Goal: Task Accomplishment & Management: Manage account settings

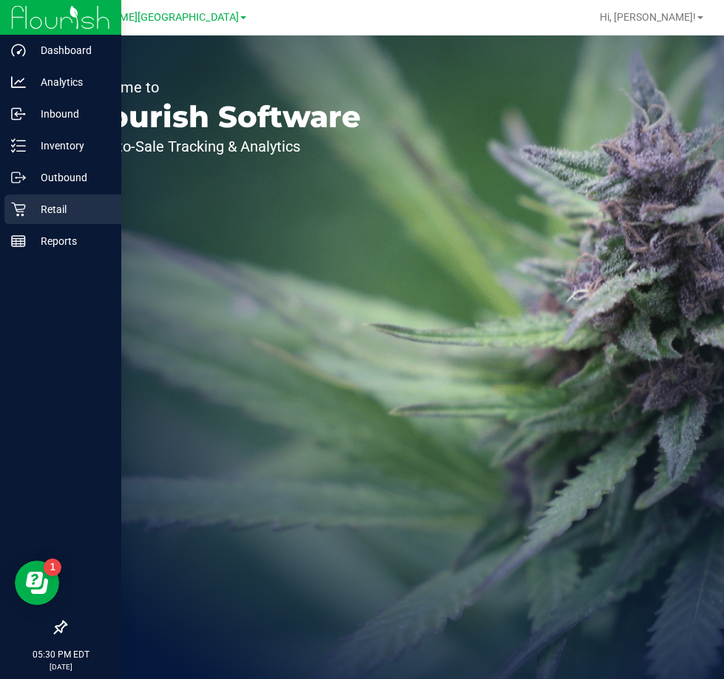
click at [27, 198] on div "Retail" at bounding box center [62, 210] width 117 height 30
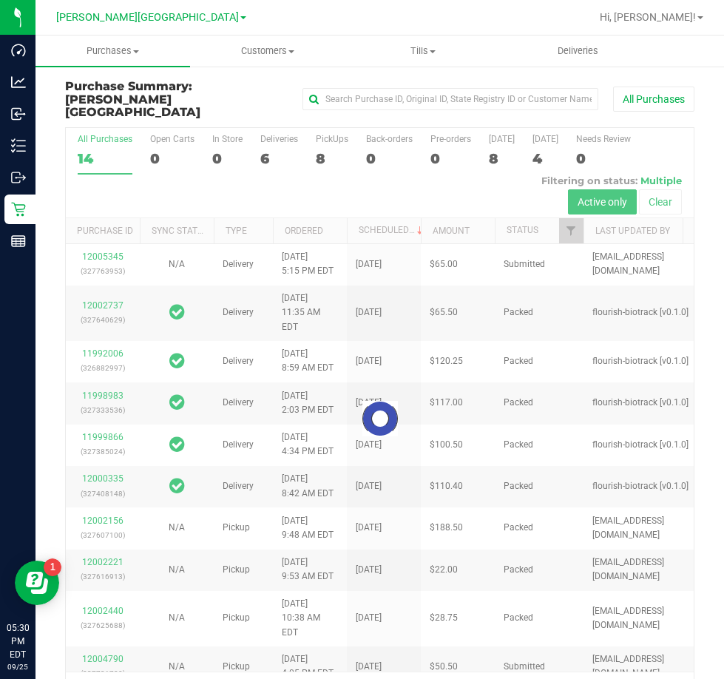
click at [263, 146] on div at bounding box center [380, 419] width 628 height 582
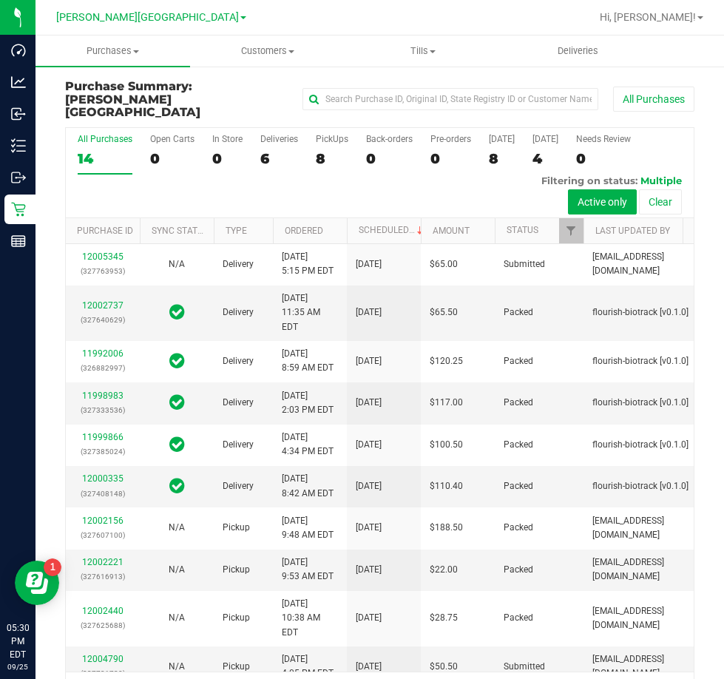
click at [263, 150] on div "6" at bounding box center [279, 158] width 38 height 17
click at [0, 0] on input "Deliveries 6" at bounding box center [0, 0] width 0 height 0
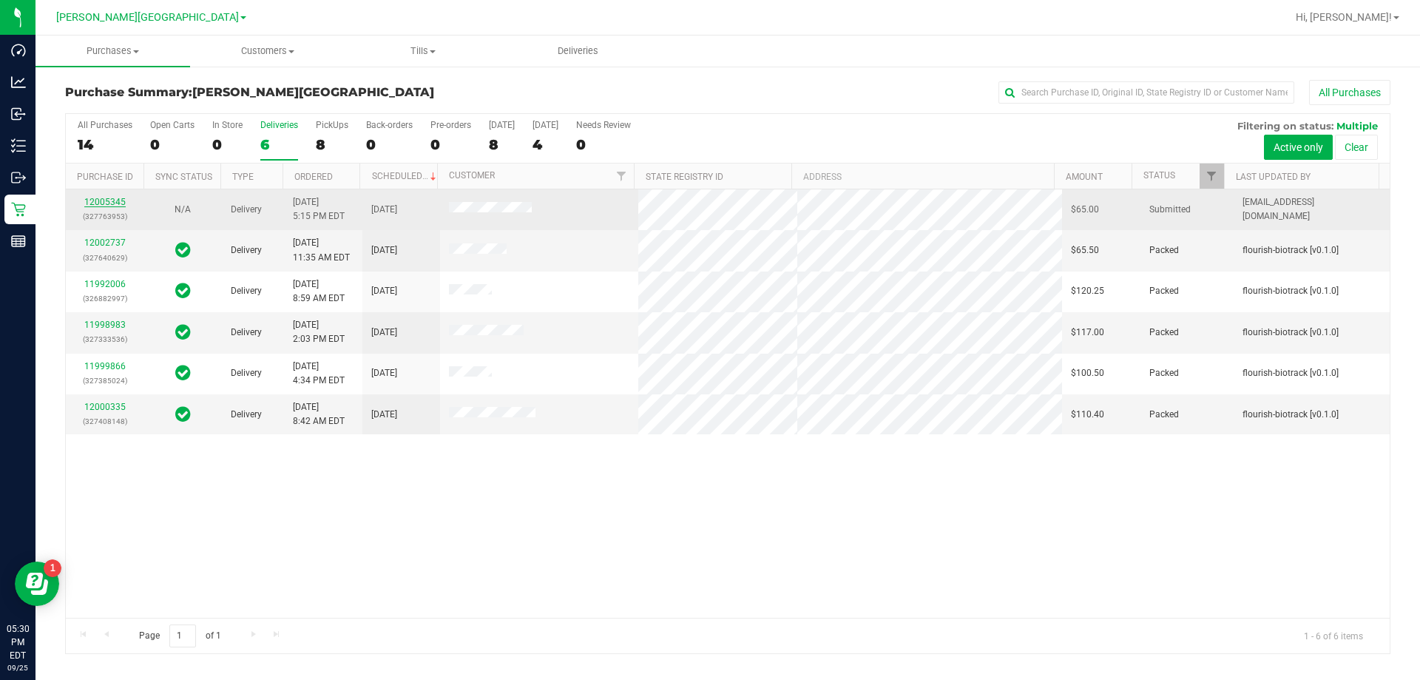
click at [120, 198] on link "12005345" at bounding box center [104, 202] width 41 height 10
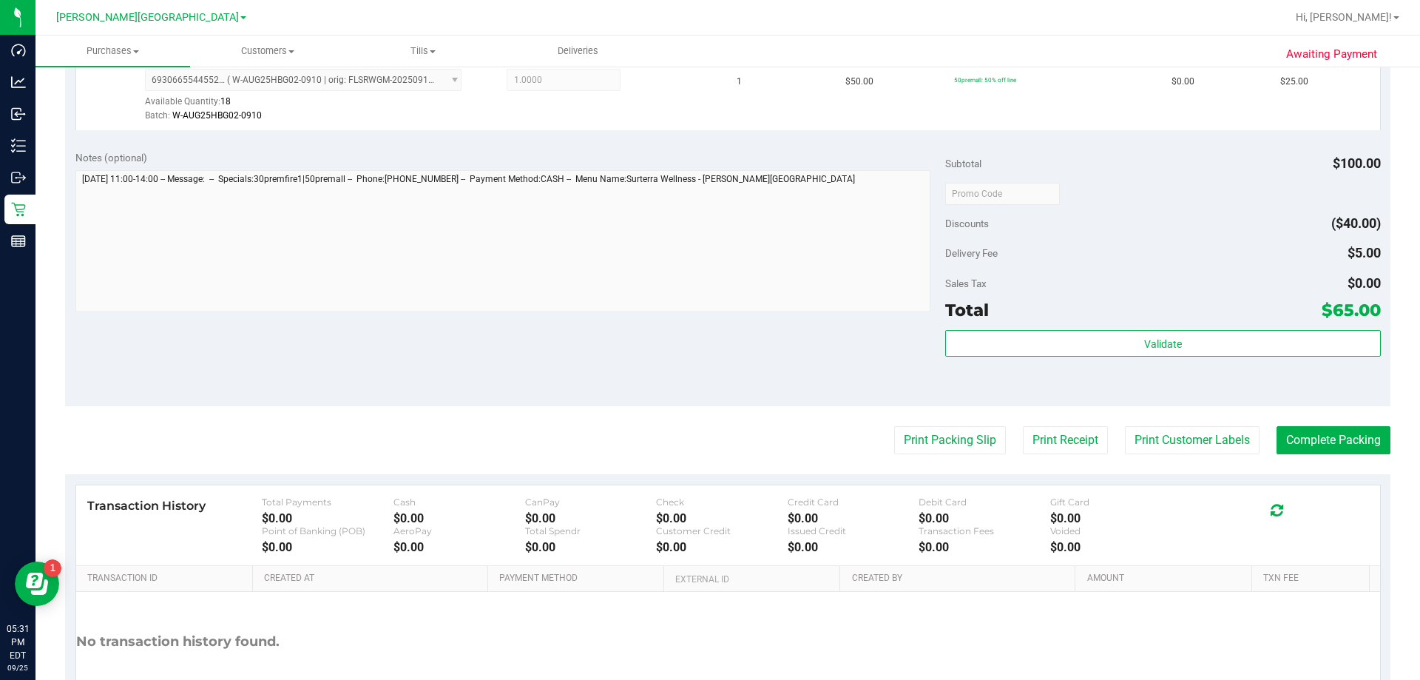
scroll to position [518, 0]
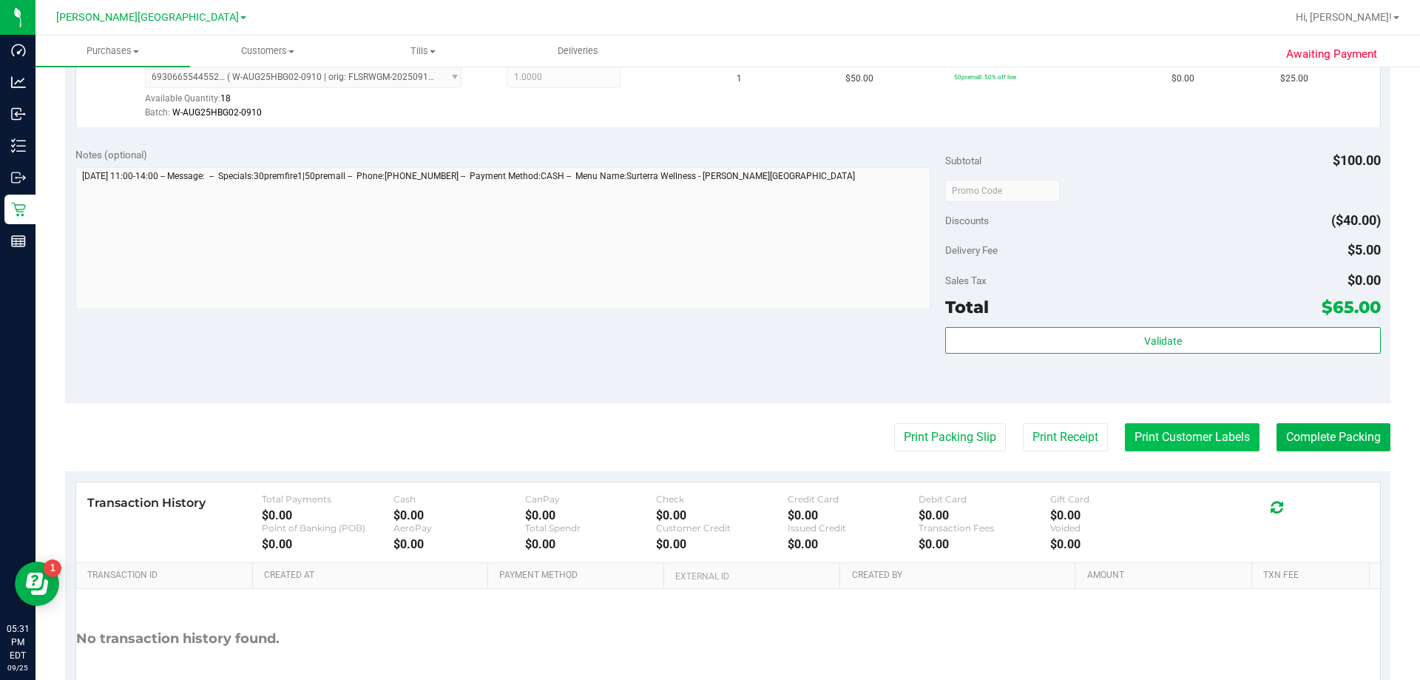
click at [723, 435] on button "Print Customer Labels" at bounding box center [1192, 437] width 135 height 28
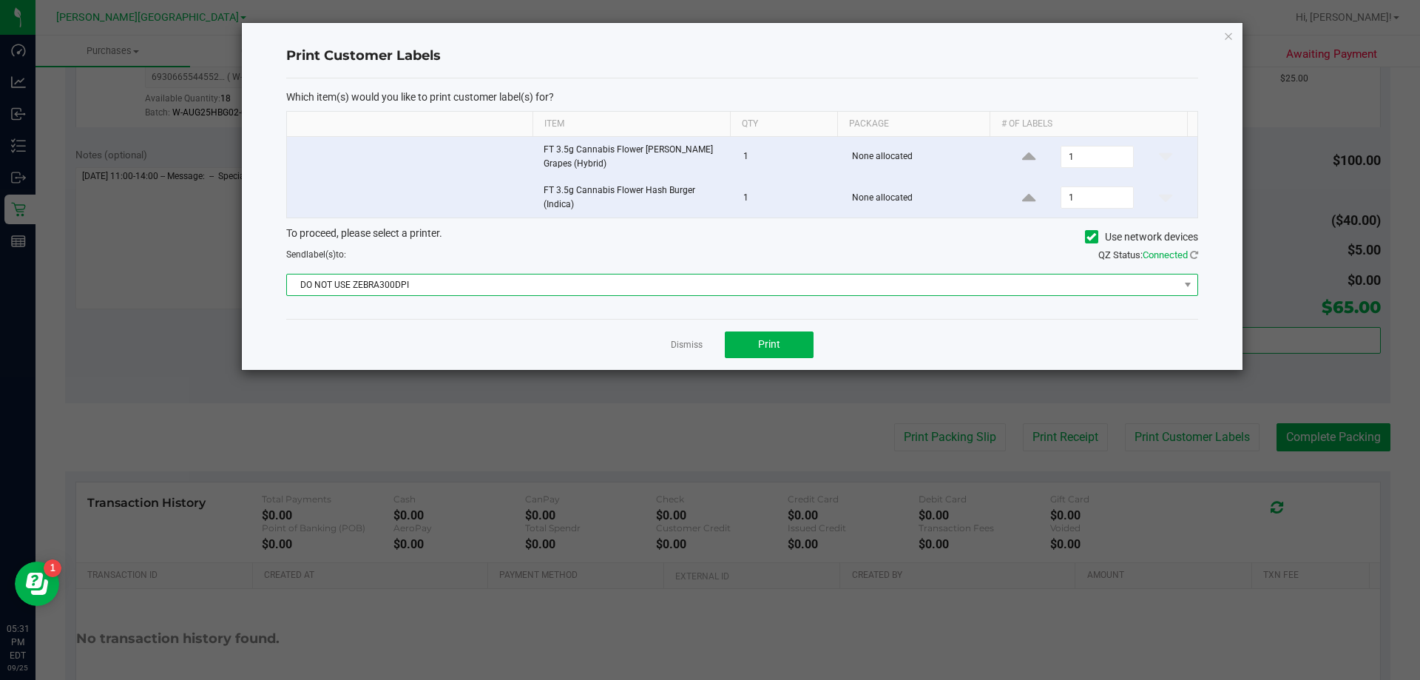
click at [708, 284] on span "DO NOT USE ZEBRA300DPI" at bounding box center [733, 284] width 892 height 21
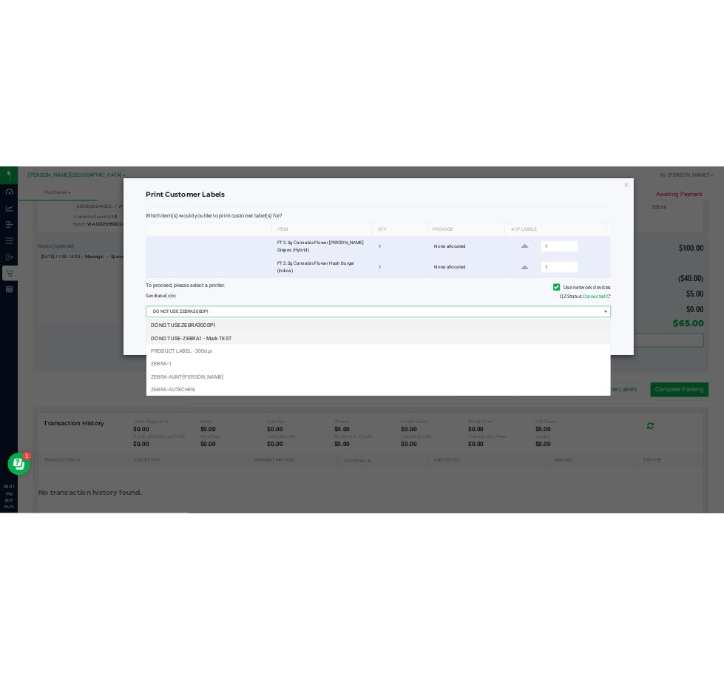
scroll to position [22, 911]
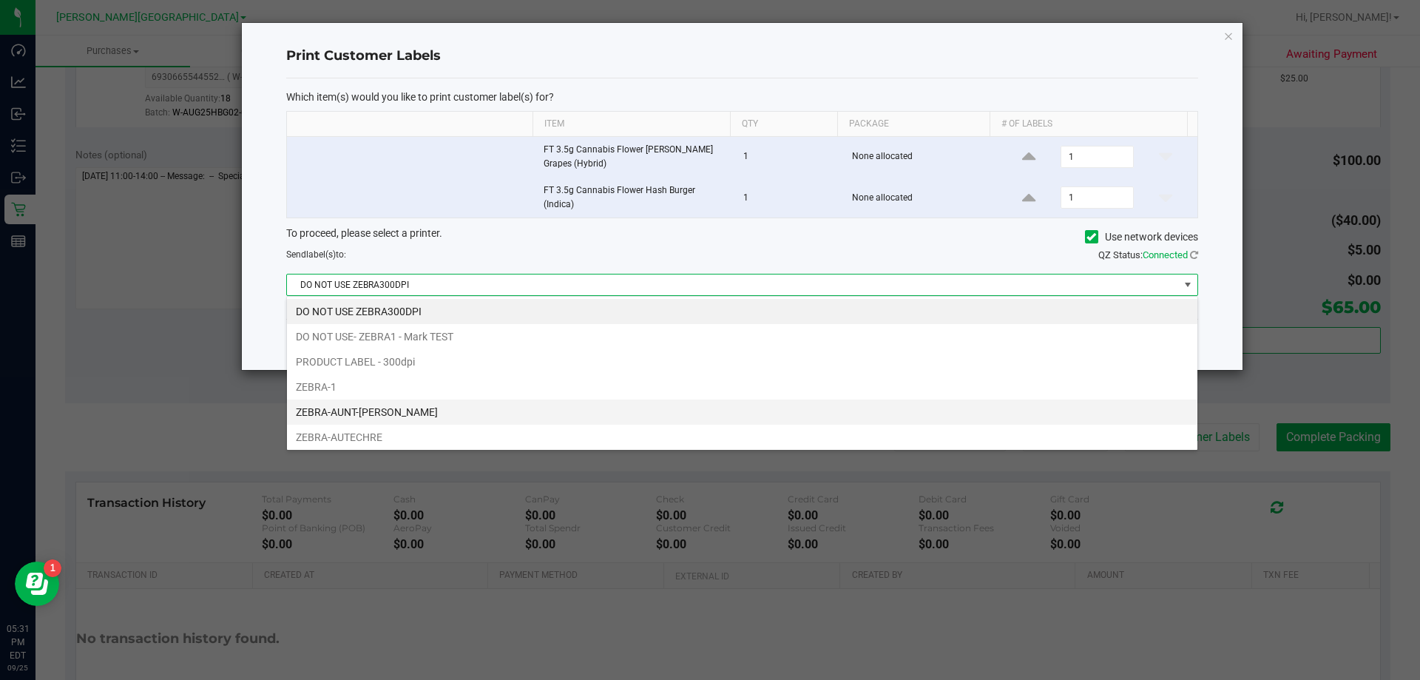
click at [351, 416] on li "ZEBRA-AUNT-SARAH" at bounding box center [742, 411] width 911 height 25
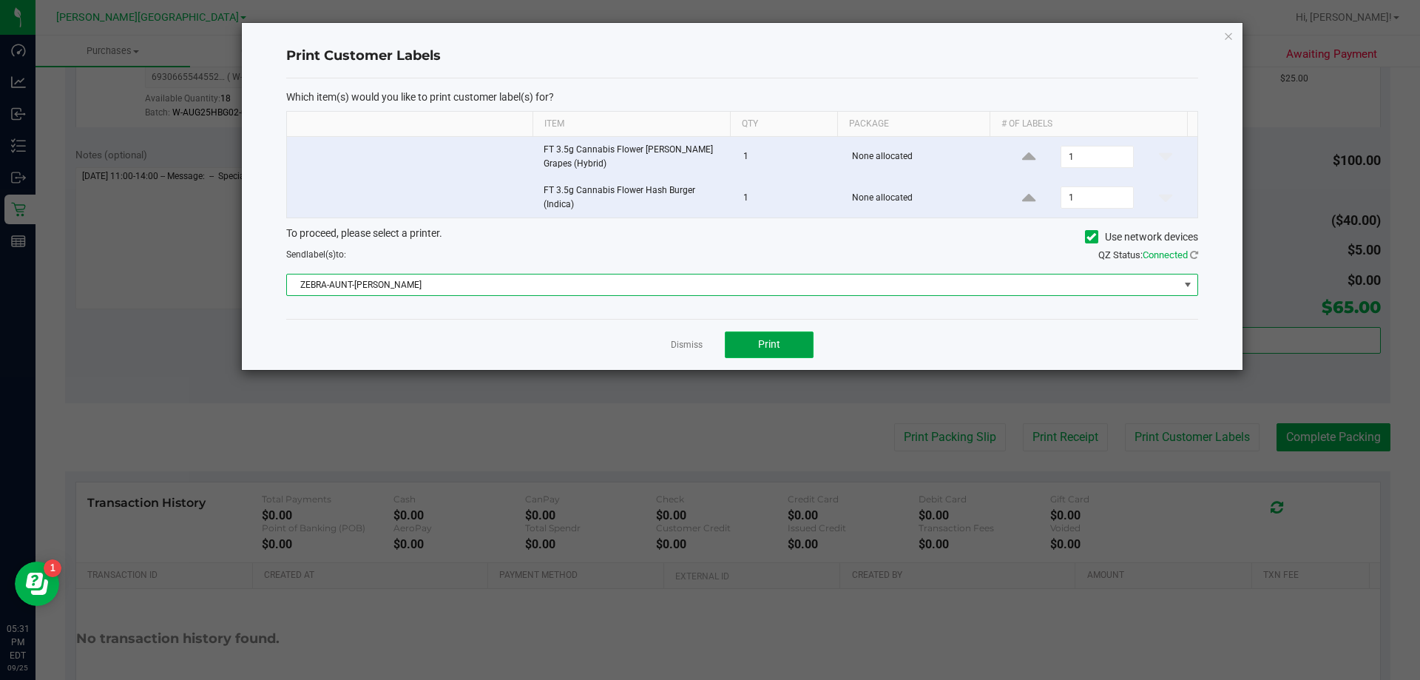
click at [723, 337] on button "Print" at bounding box center [769, 344] width 89 height 27
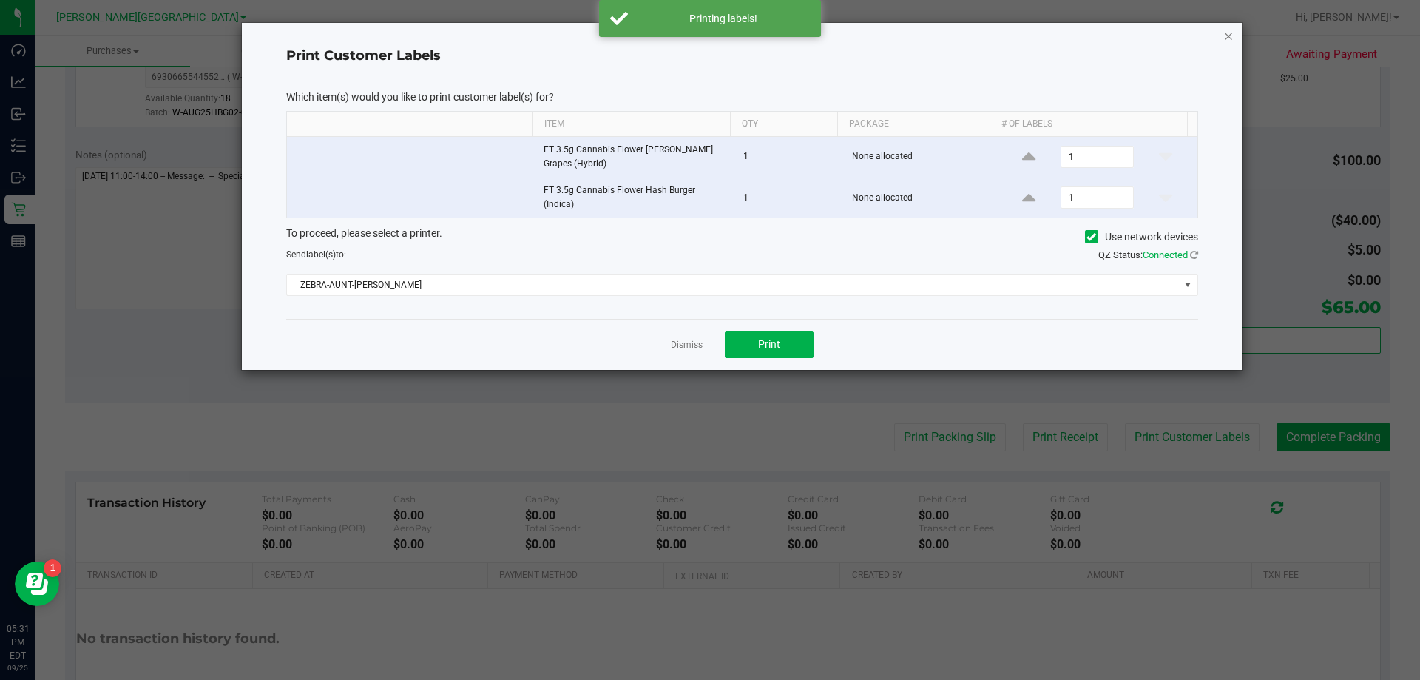
click at [723, 34] on icon "button" at bounding box center [1229, 36] width 10 height 18
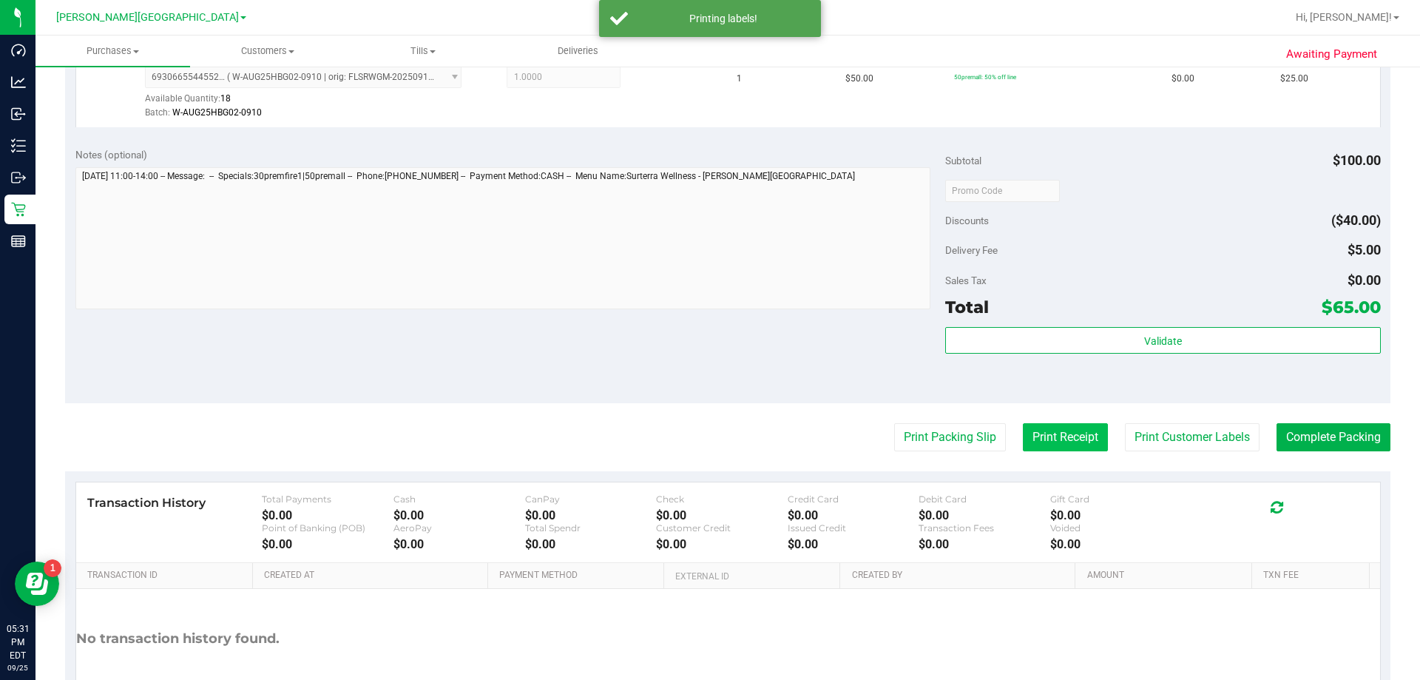
click at [723, 429] on button "Print Receipt" at bounding box center [1065, 437] width 85 height 28
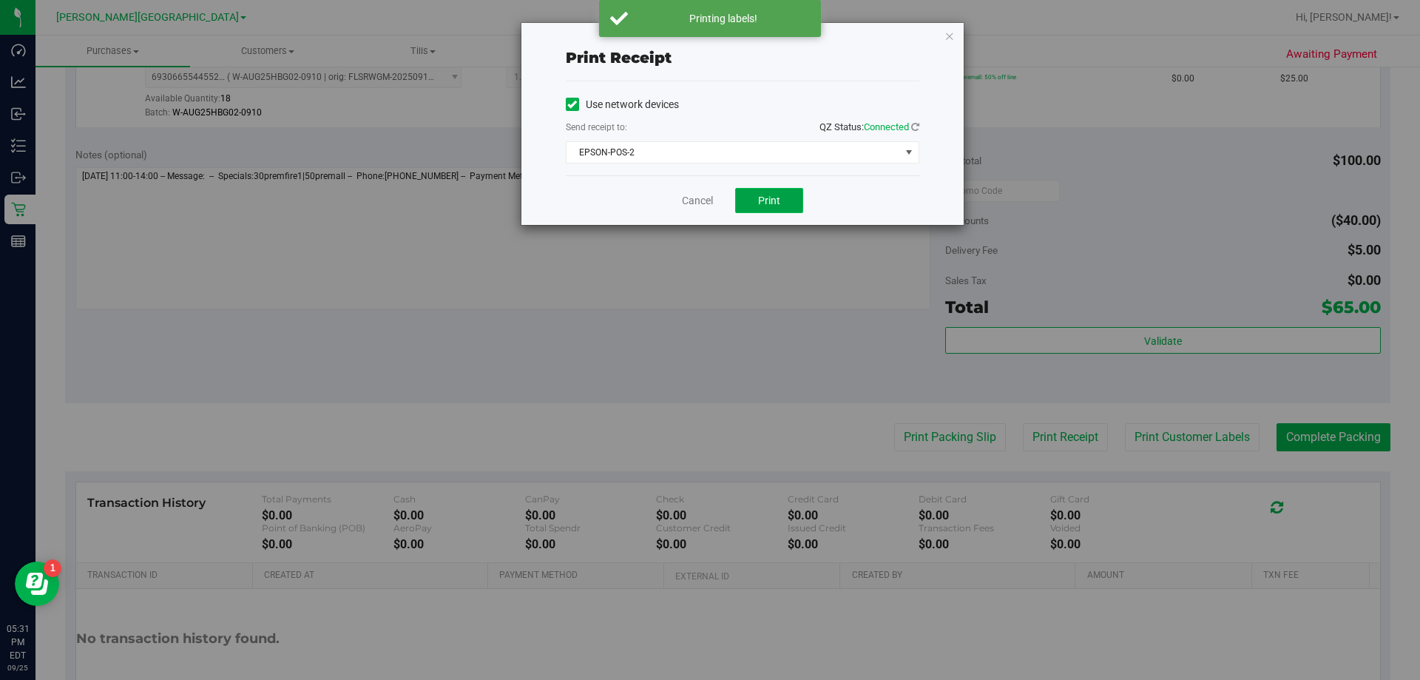
click at [723, 189] on button "Print" at bounding box center [769, 200] width 68 height 25
click at [723, 35] on icon "button" at bounding box center [950, 36] width 10 height 18
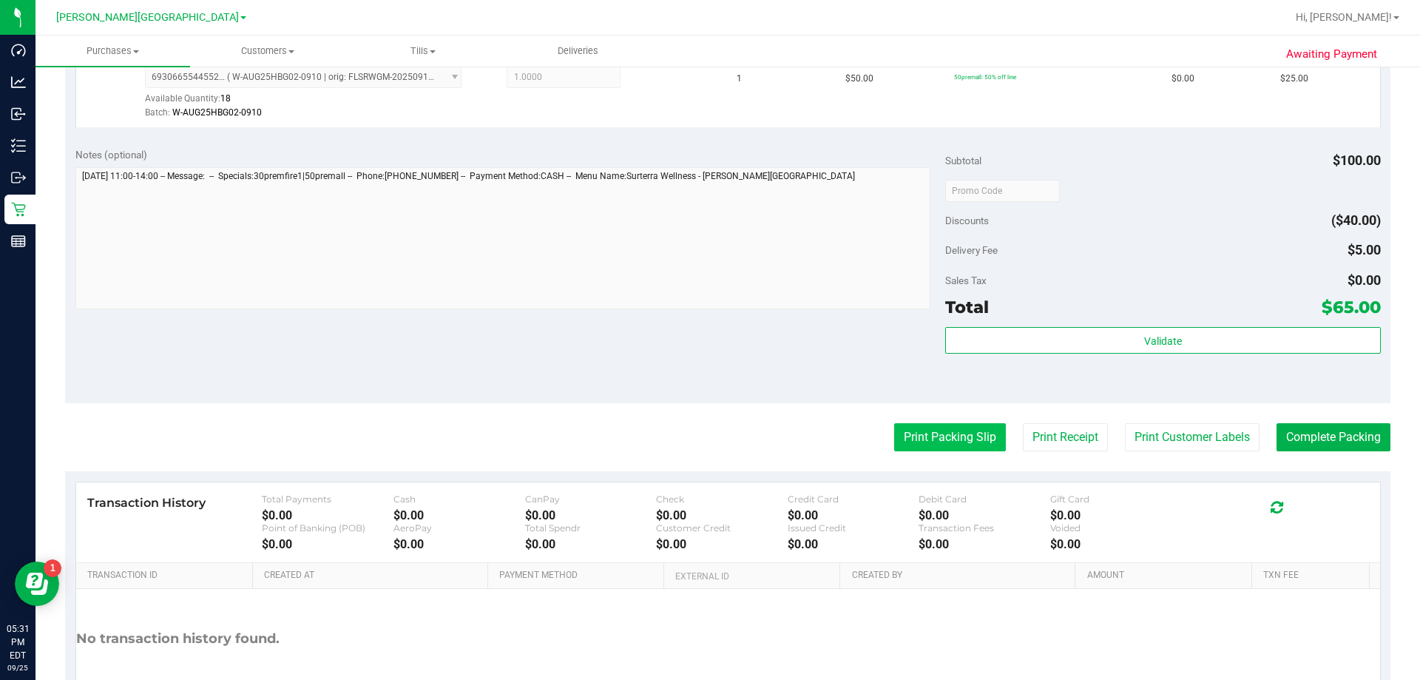
click at [723, 427] on button "Print Packing Slip" at bounding box center [950, 437] width 112 height 28
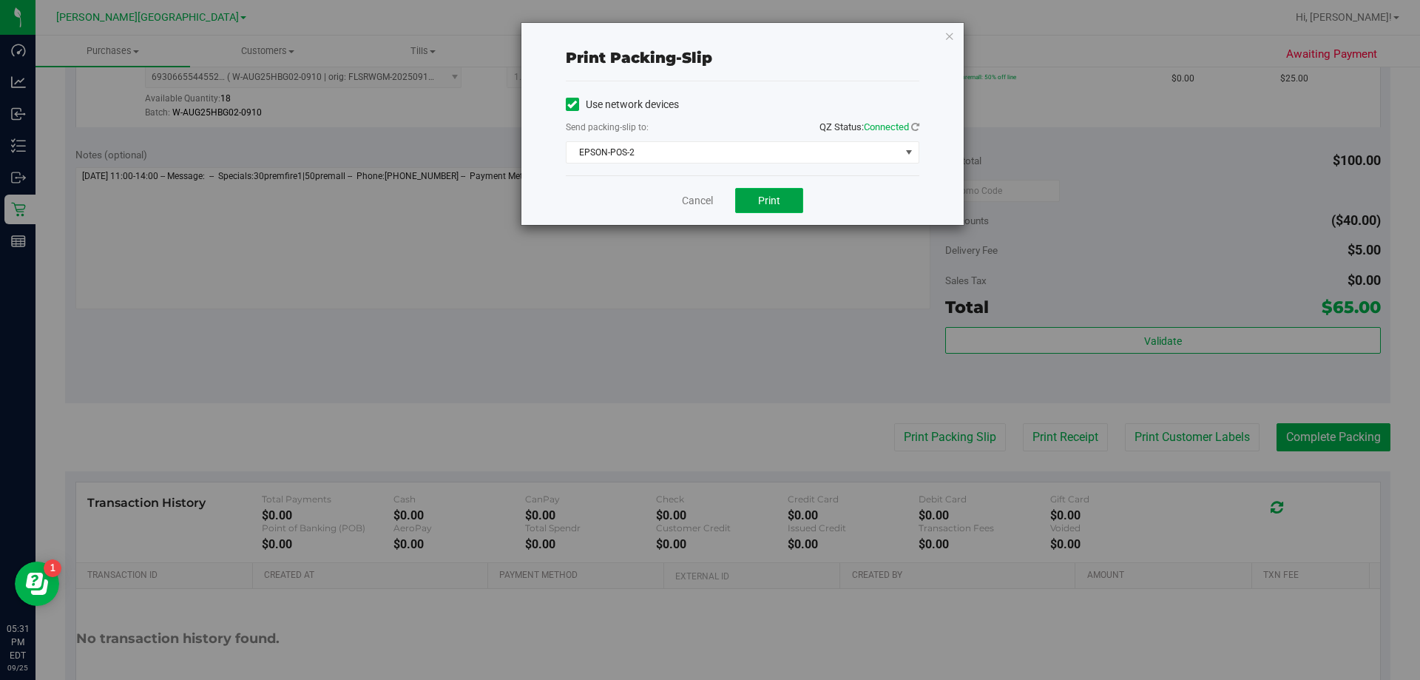
click at [723, 197] on span "Print" at bounding box center [769, 201] width 22 height 12
click at [723, 38] on icon "button" at bounding box center [950, 36] width 10 height 18
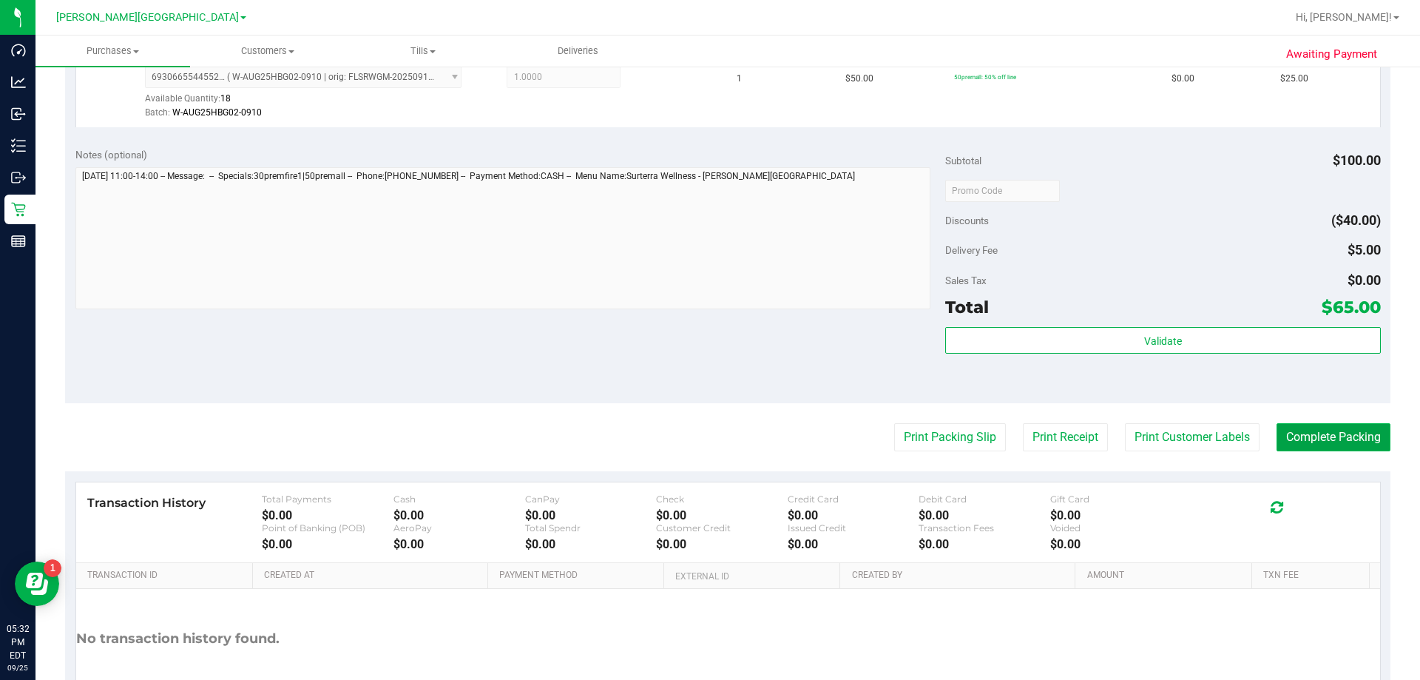
click at [723, 449] on button "Complete Packing" at bounding box center [1334, 437] width 114 height 28
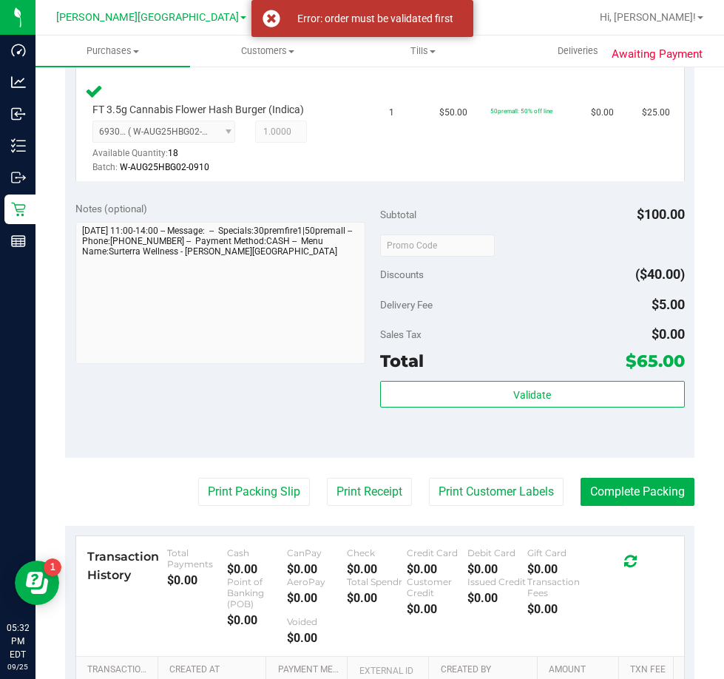
click at [442, 354] on div "Total $65.00" at bounding box center [532, 361] width 305 height 27
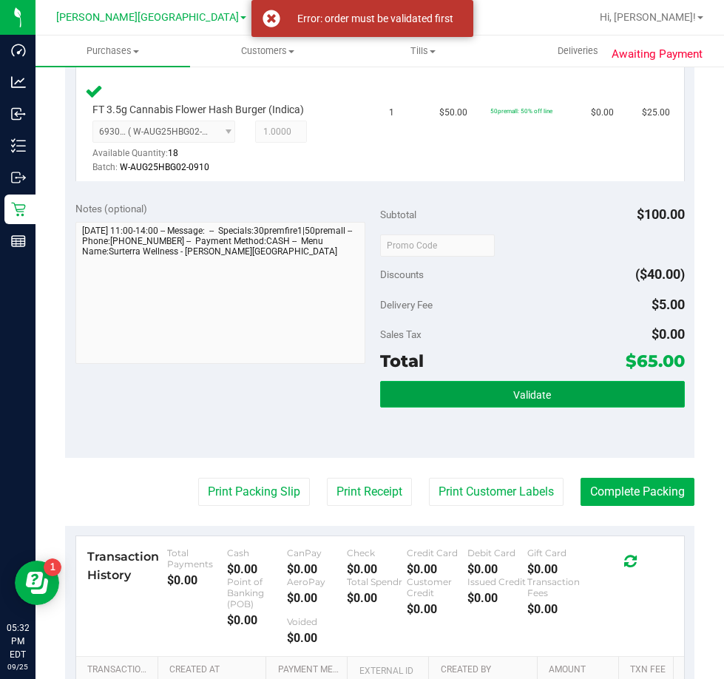
click at [446, 381] on button "Validate" at bounding box center [532, 394] width 305 height 27
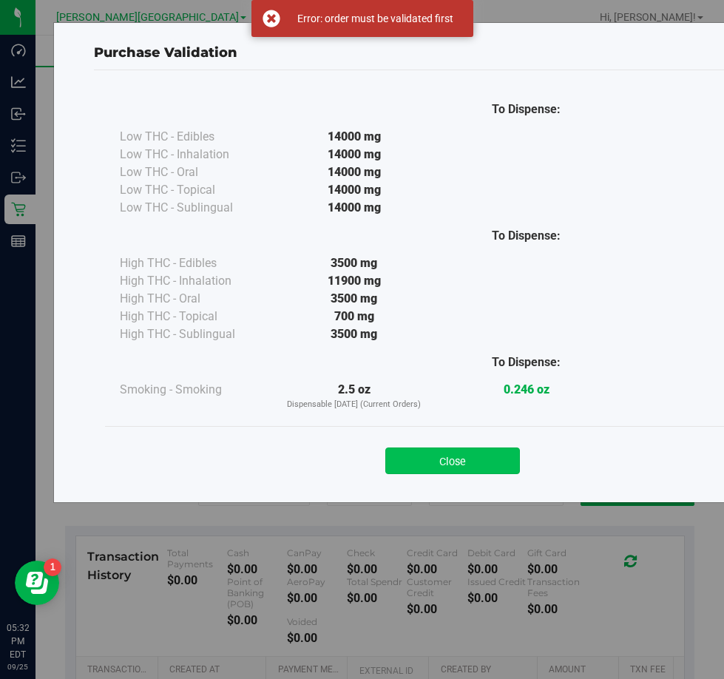
click at [490, 456] on button "Close" at bounding box center [452, 461] width 135 height 27
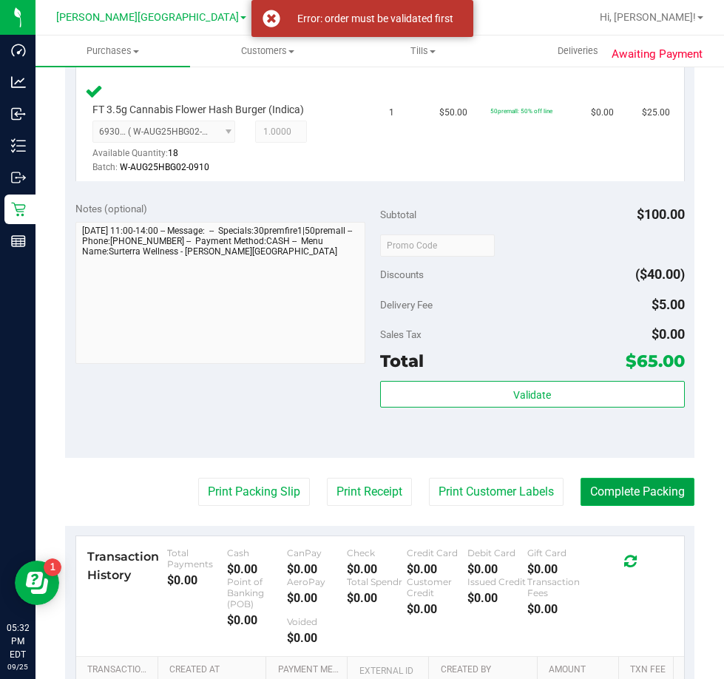
click at [588, 478] on button "Complete Packing" at bounding box center [638, 492] width 114 height 28
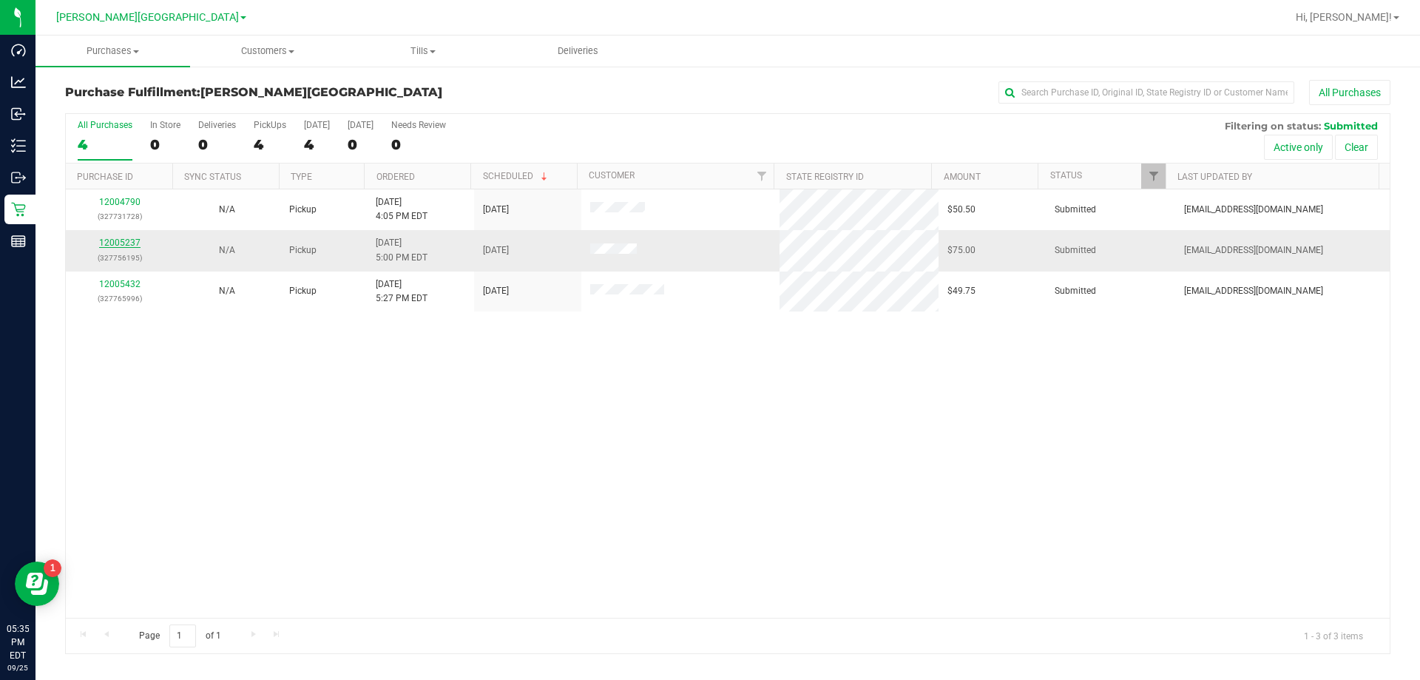
click at [125, 241] on link "12005237" at bounding box center [119, 242] width 41 height 10
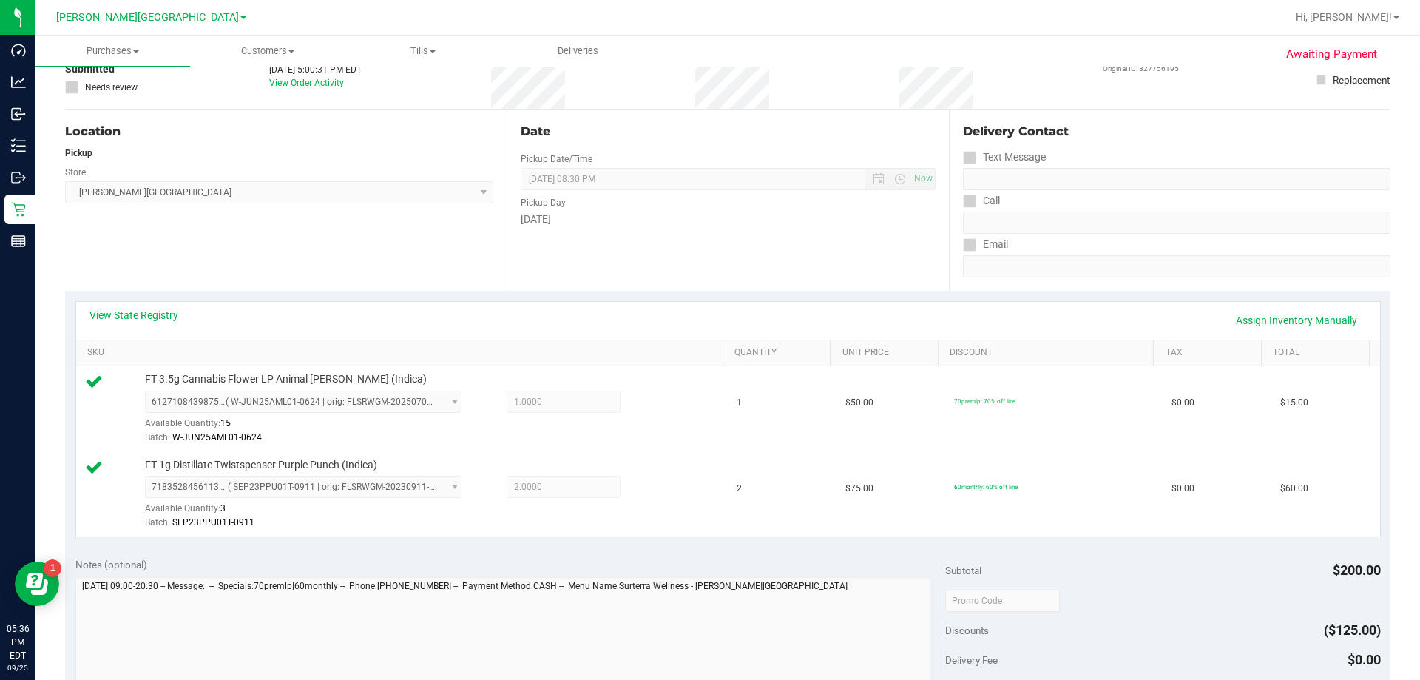
scroll to position [222, 0]
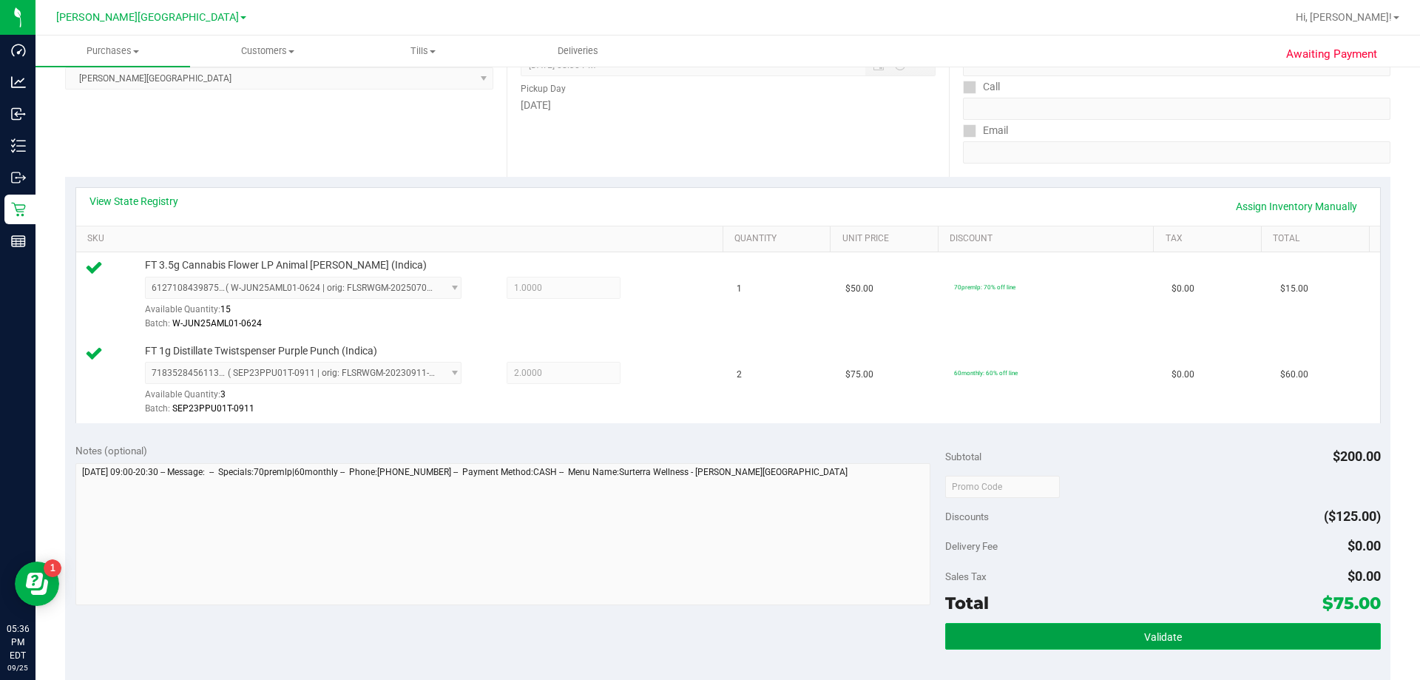
click at [723, 623] on button "Validate" at bounding box center [1162, 636] width 435 height 27
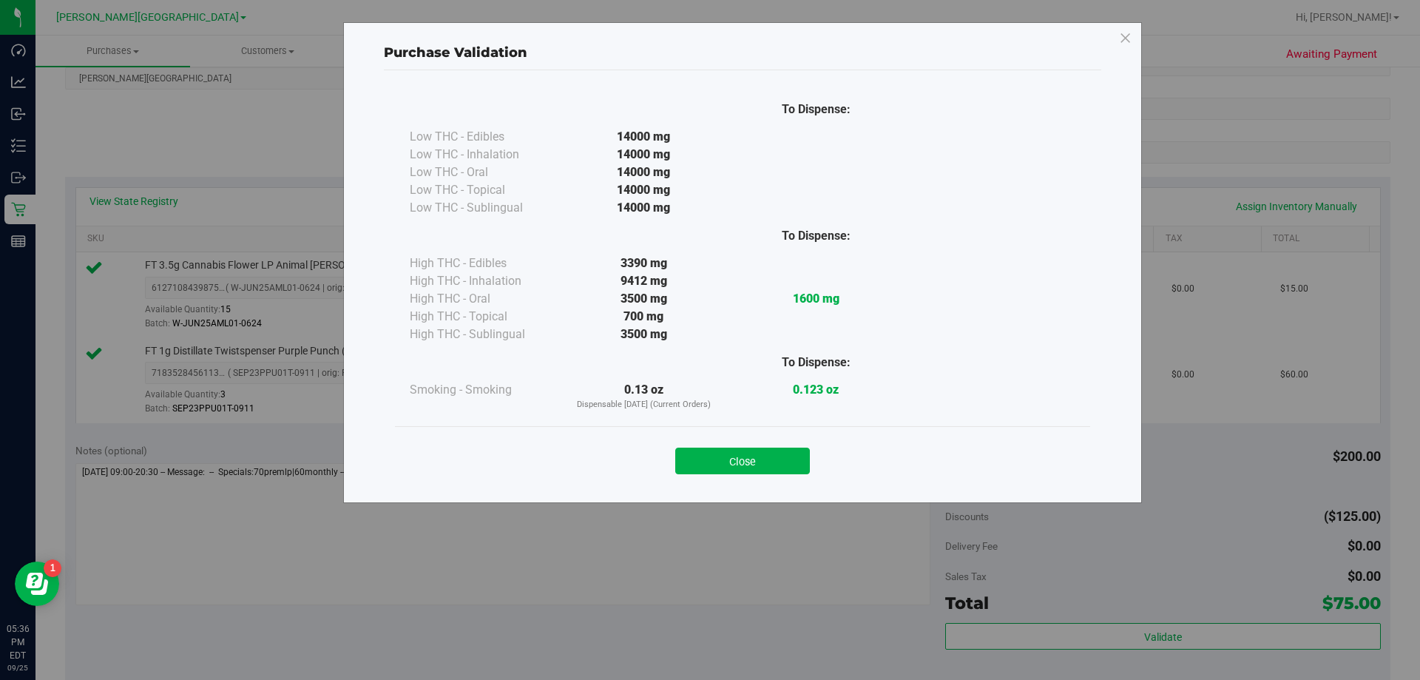
click at [723, 442] on div "Close" at bounding box center [742, 456] width 673 height 37
click at [723, 459] on button "Close" at bounding box center [742, 461] width 135 height 27
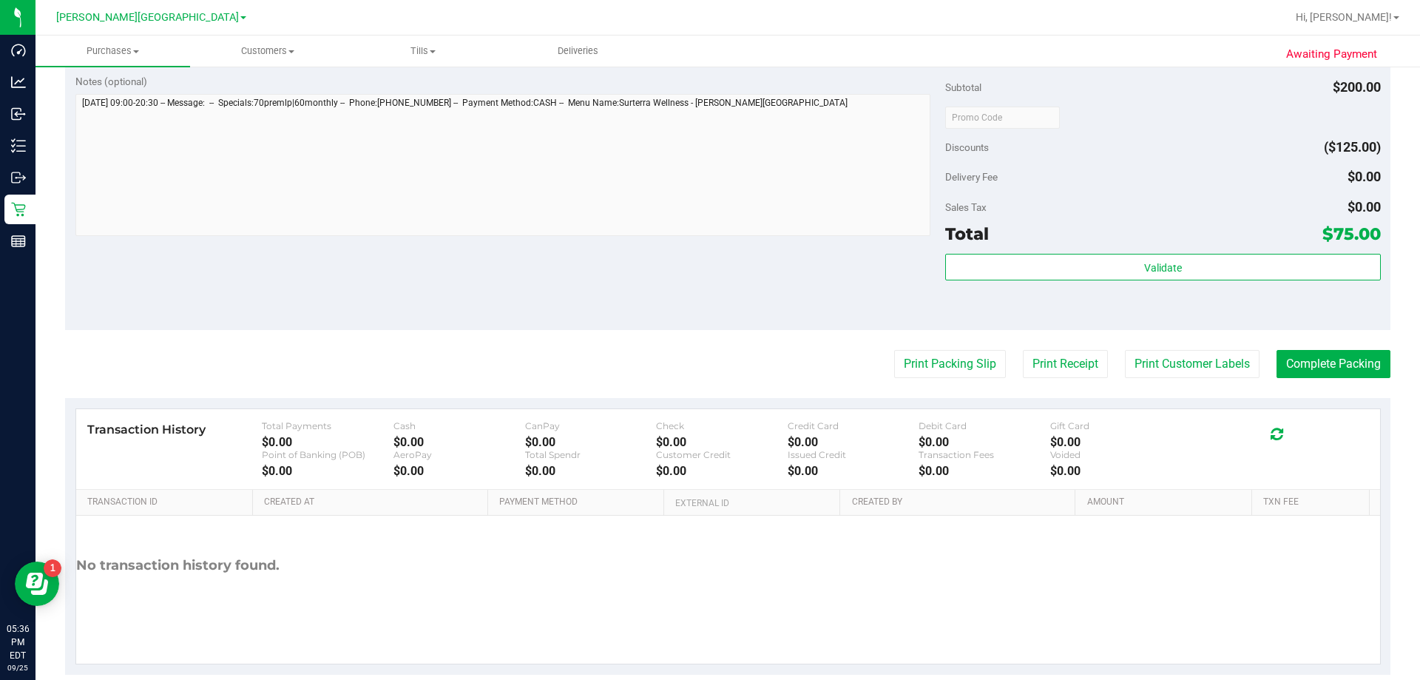
scroll to position [592, 0]
click at [723, 377] on button "Print Packing Slip" at bounding box center [950, 363] width 112 height 28
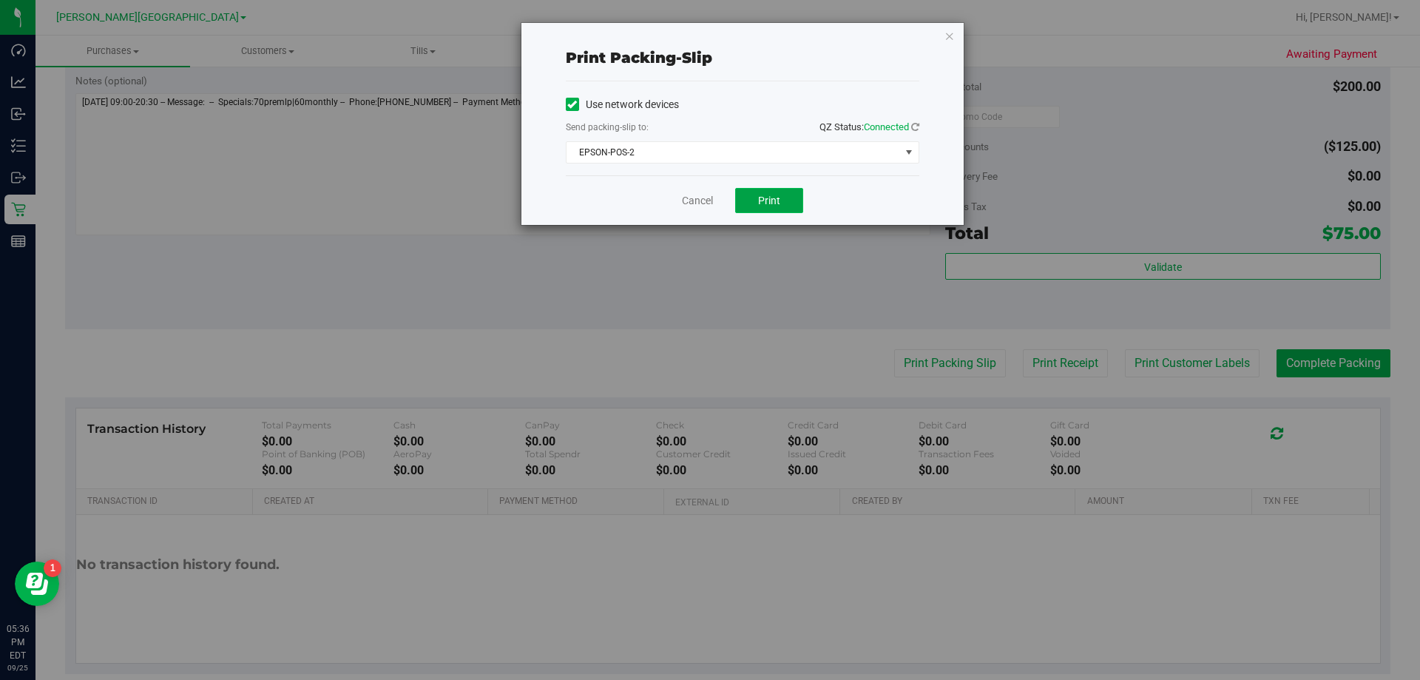
click at [723, 212] on button "Print" at bounding box center [769, 200] width 68 height 25
click at [723, 39] on icon "button" at bounding box center [950, 36] width 10 height 18
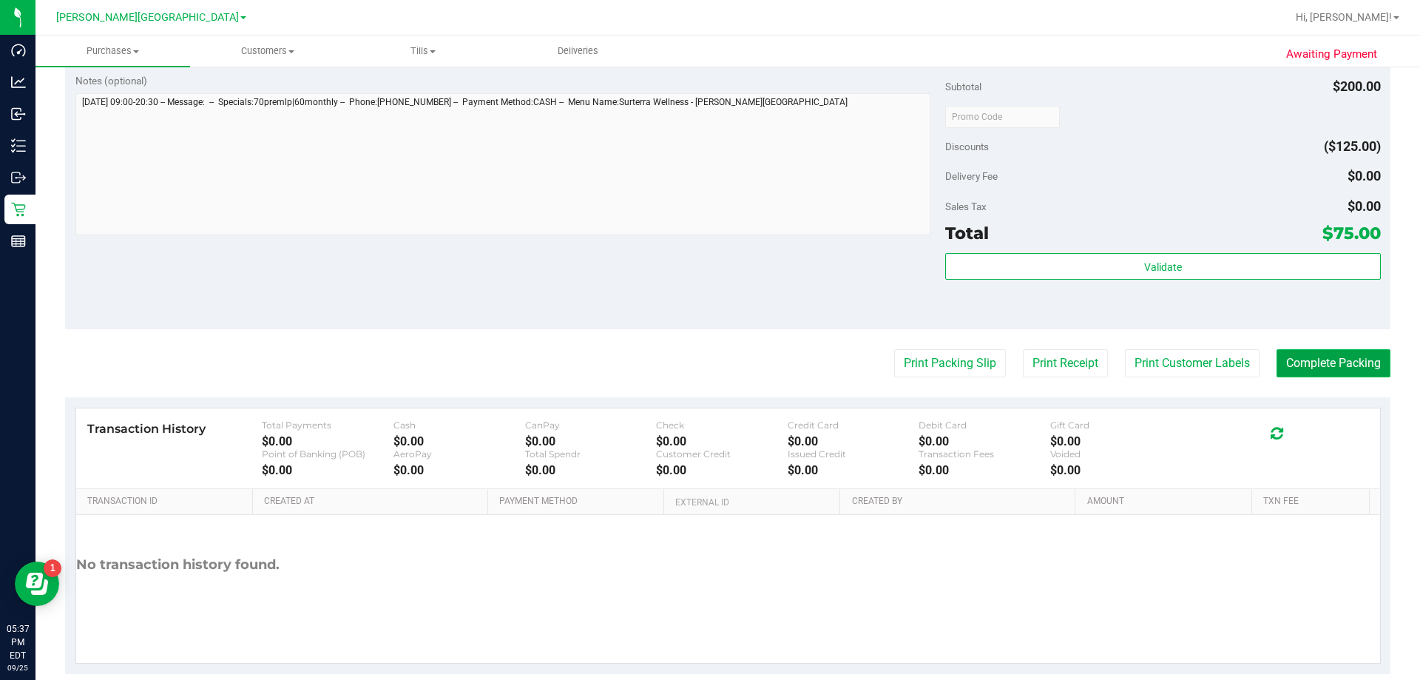
click at [723, 355] on button "Complete Packing" at bounding box center [1334, 363] width 114 height 28
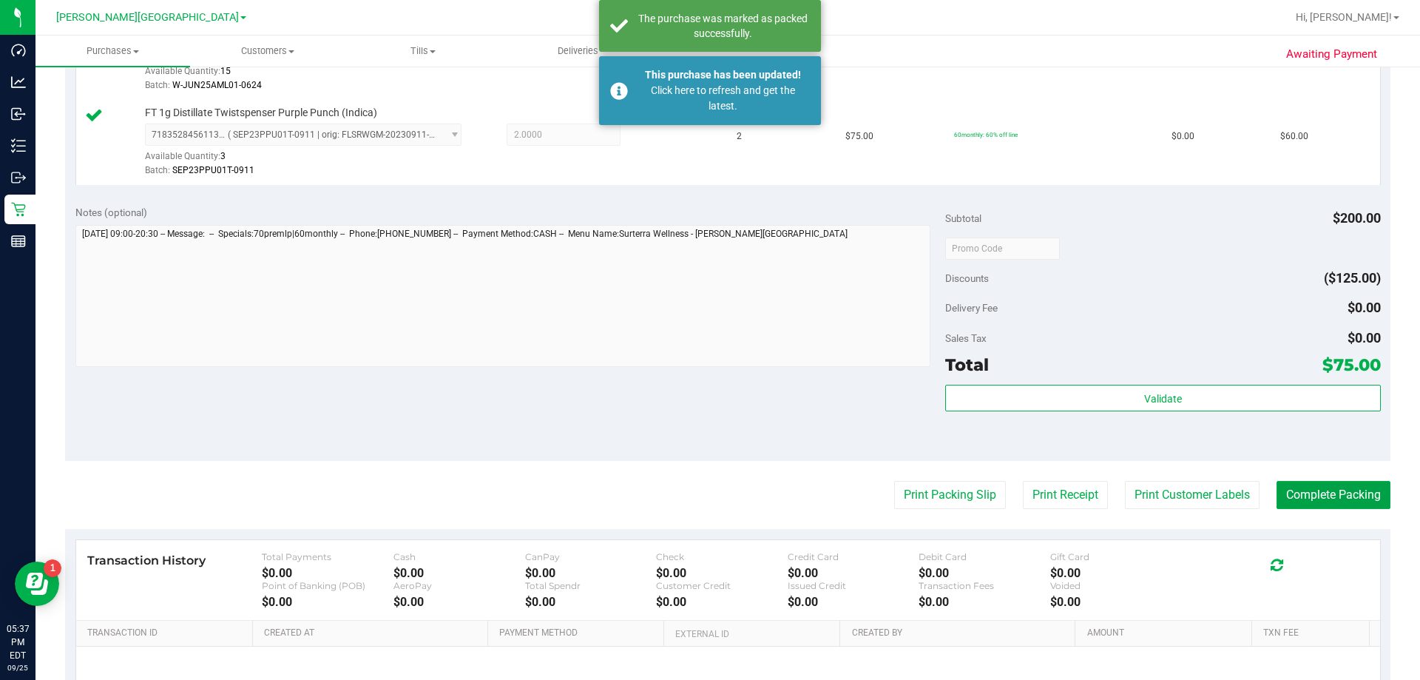
scroll to position [222, 0]
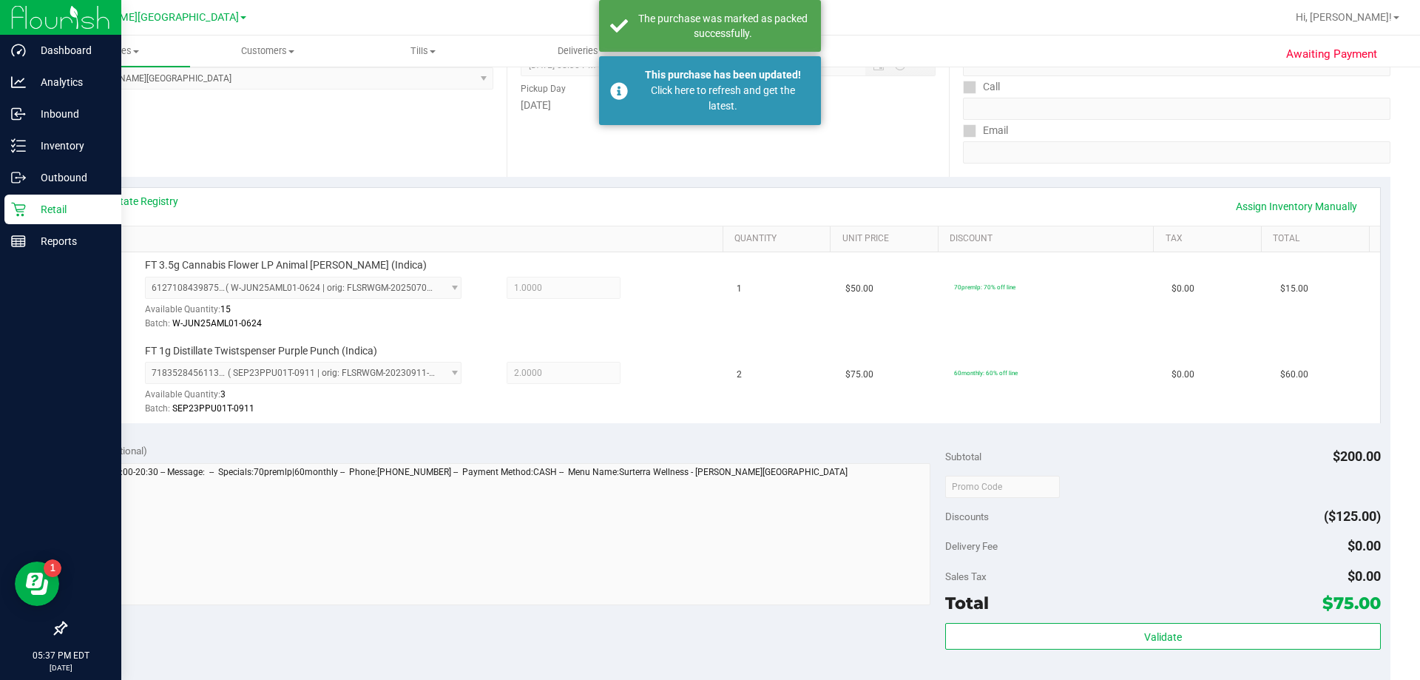
click at [31, 203] on p "Retail" at bounding box center [70, 209] width 89 height 18
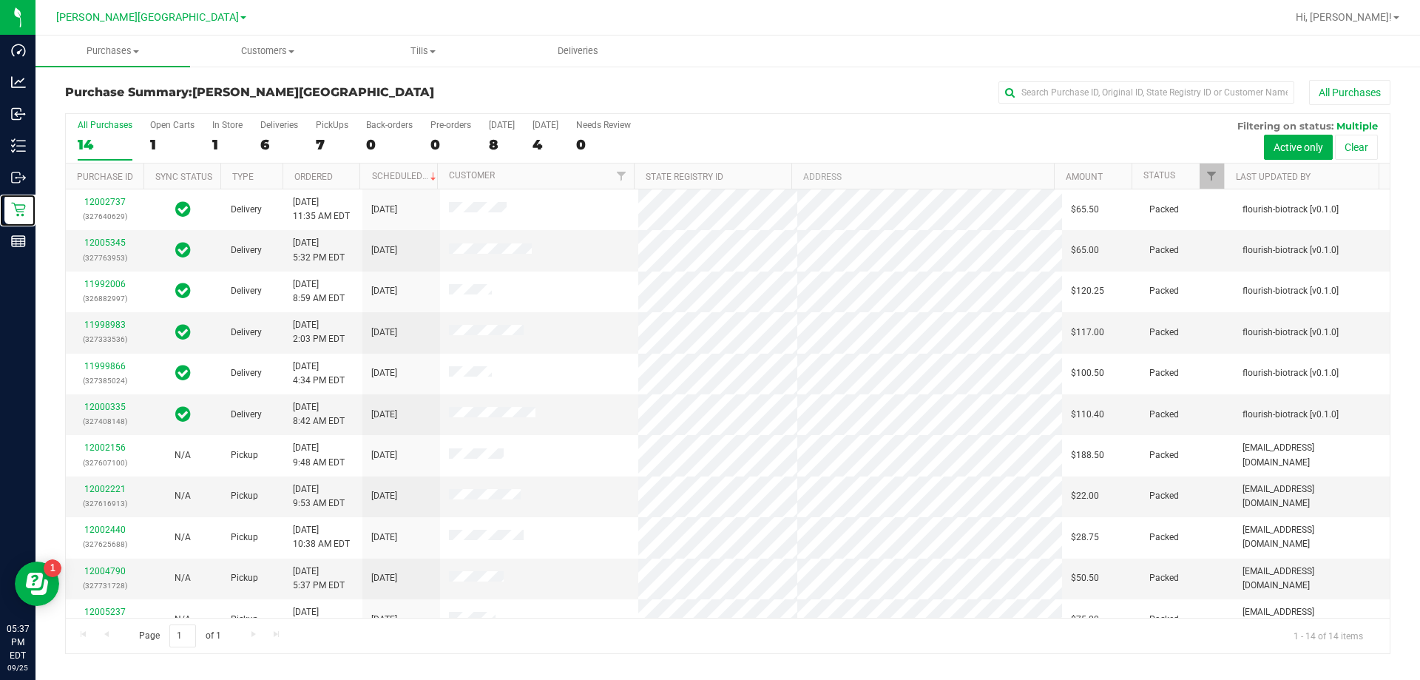
scroll to position [145, 0]
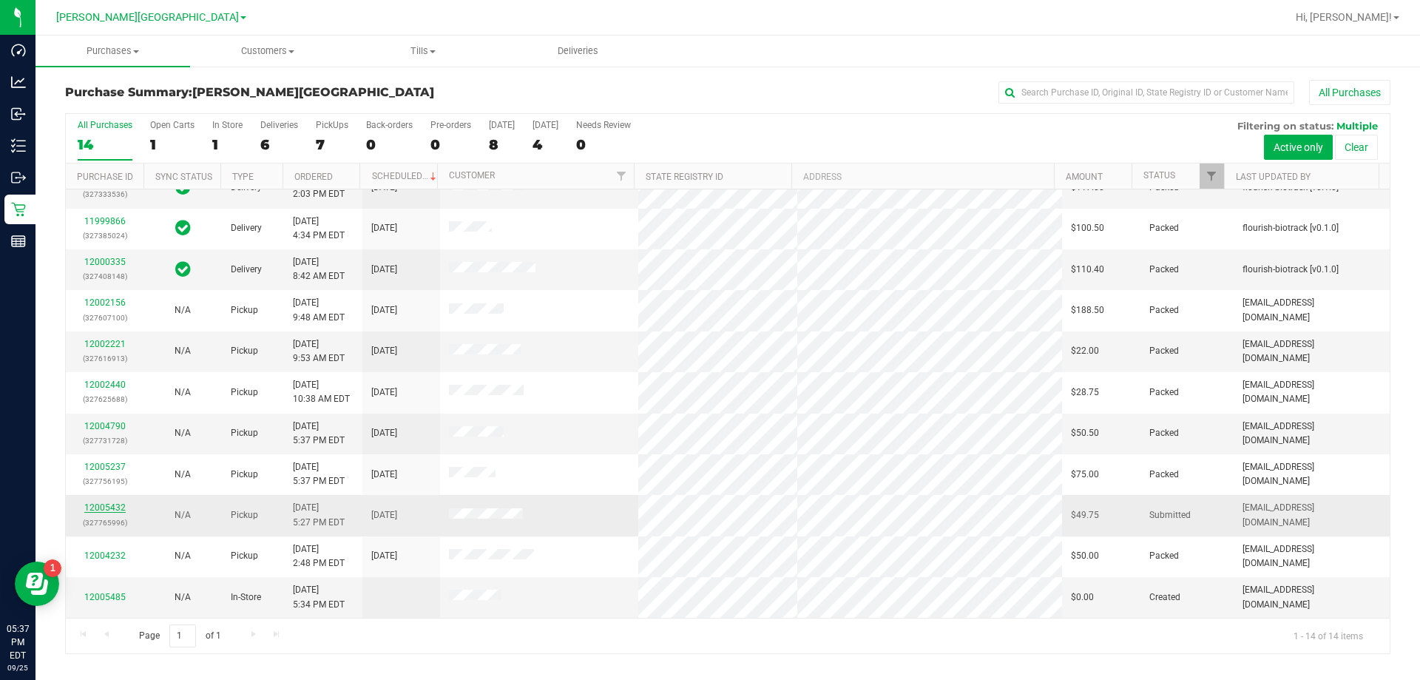
click at [97, 505] on link "12005432" at bounding box center [104, 507] width 41 height 10
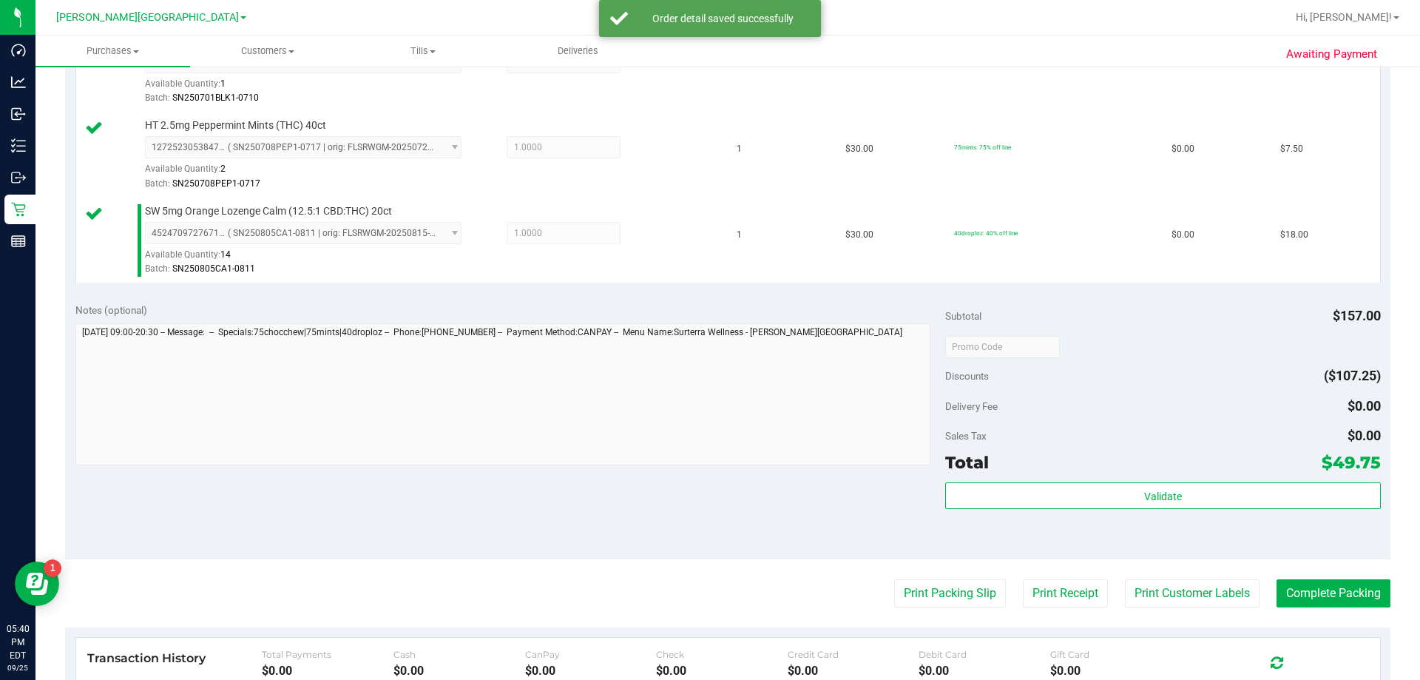
scroll to position [872, 0]
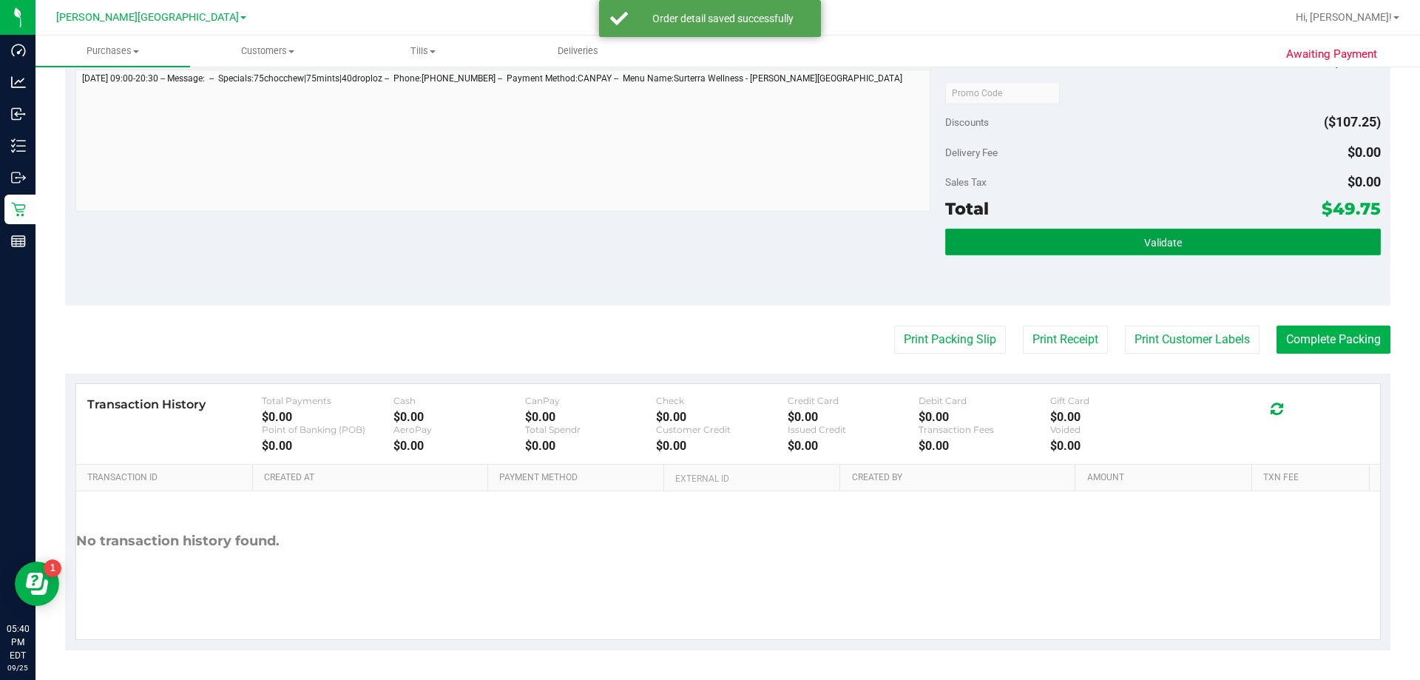
click at [723, 238] on button "Validate" at bounding box center [1162, 242] width 435 height 27
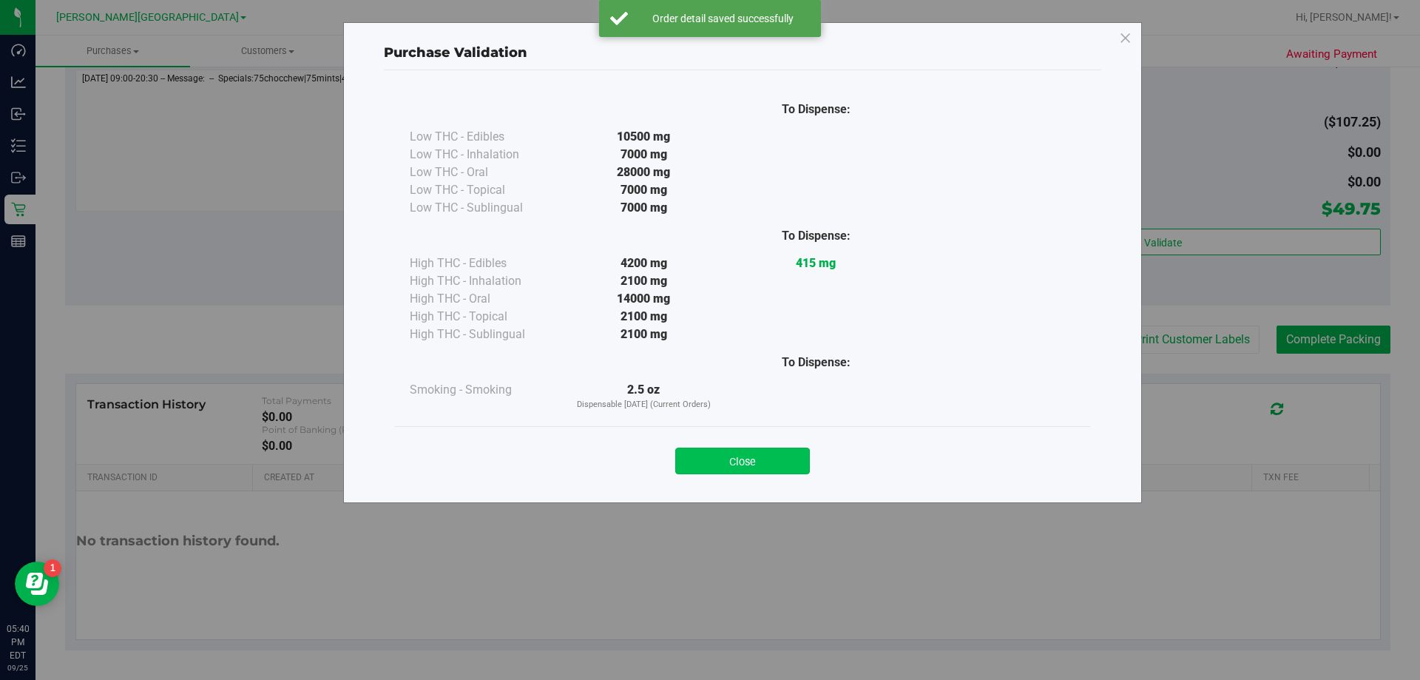
click at [723, 457] on button "Close" at bounding box center [742, 461] width 135 height 27
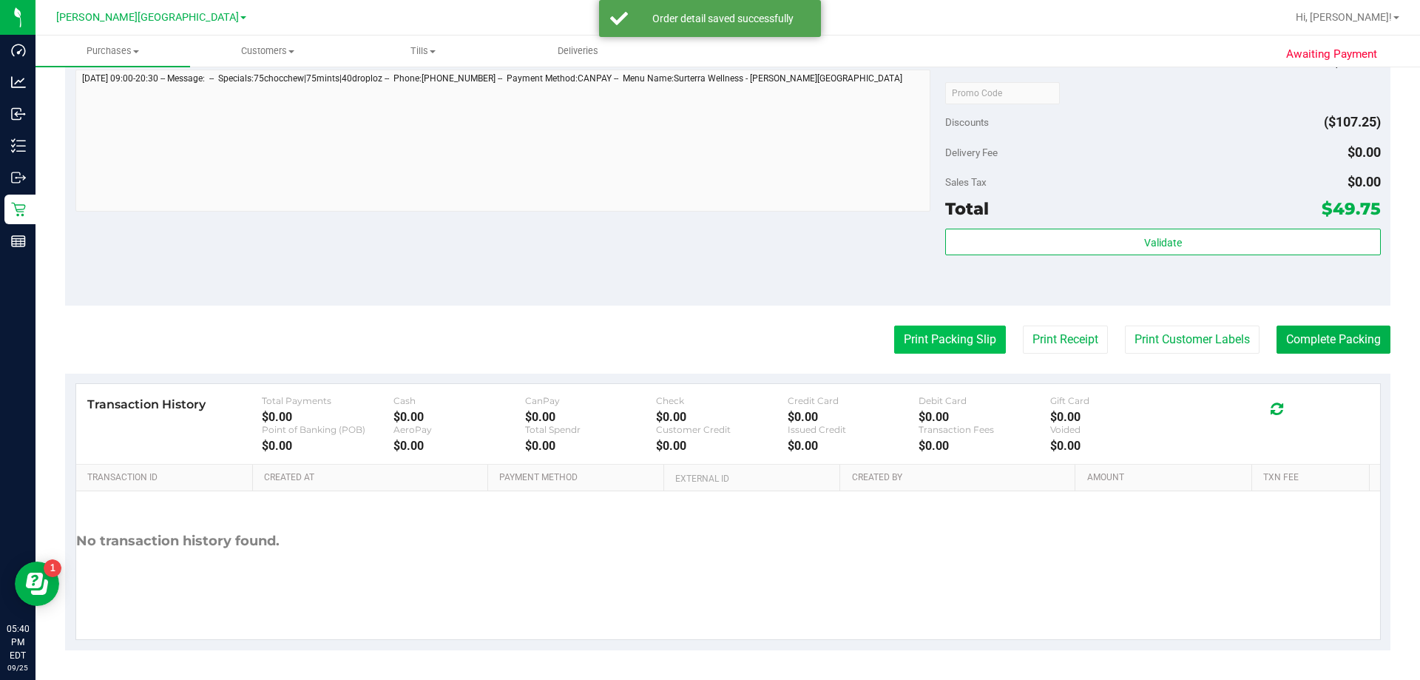
click at [723, 343] on button "Print Packing Slip" at bounding box center [950, 339] width 112 height 28
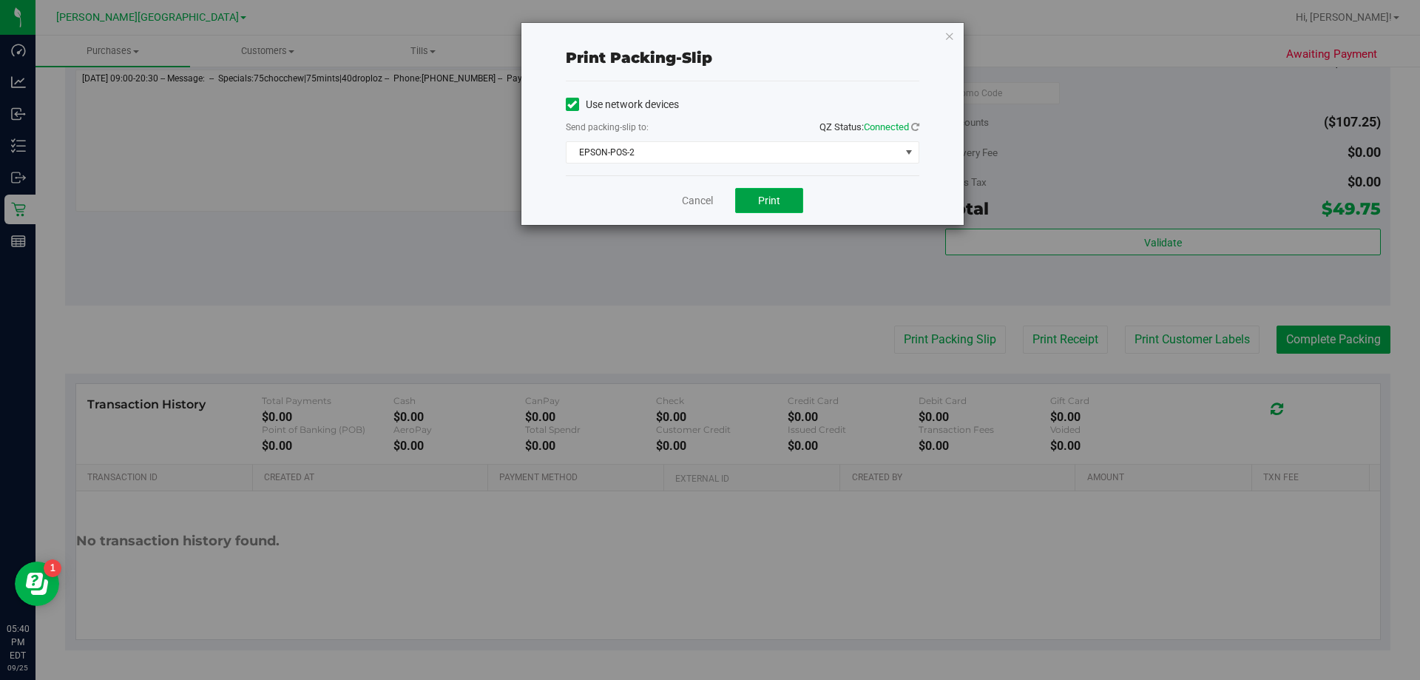
click at [723, 203] on span "Print" at bounding box center [769, 201] width 22 height 12
click at [723, 33] on icon "button" at bounding box center [950, 36] width 10 height 18
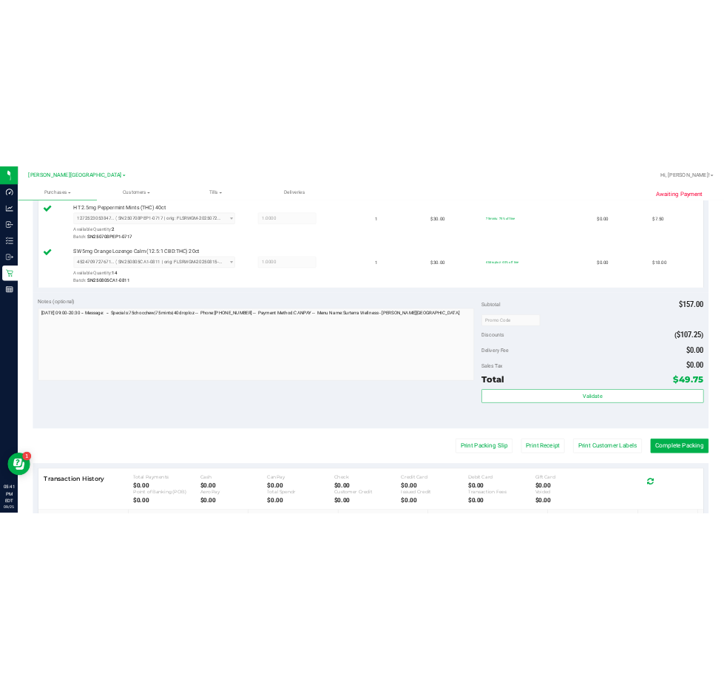
scroll to position [798, 0]
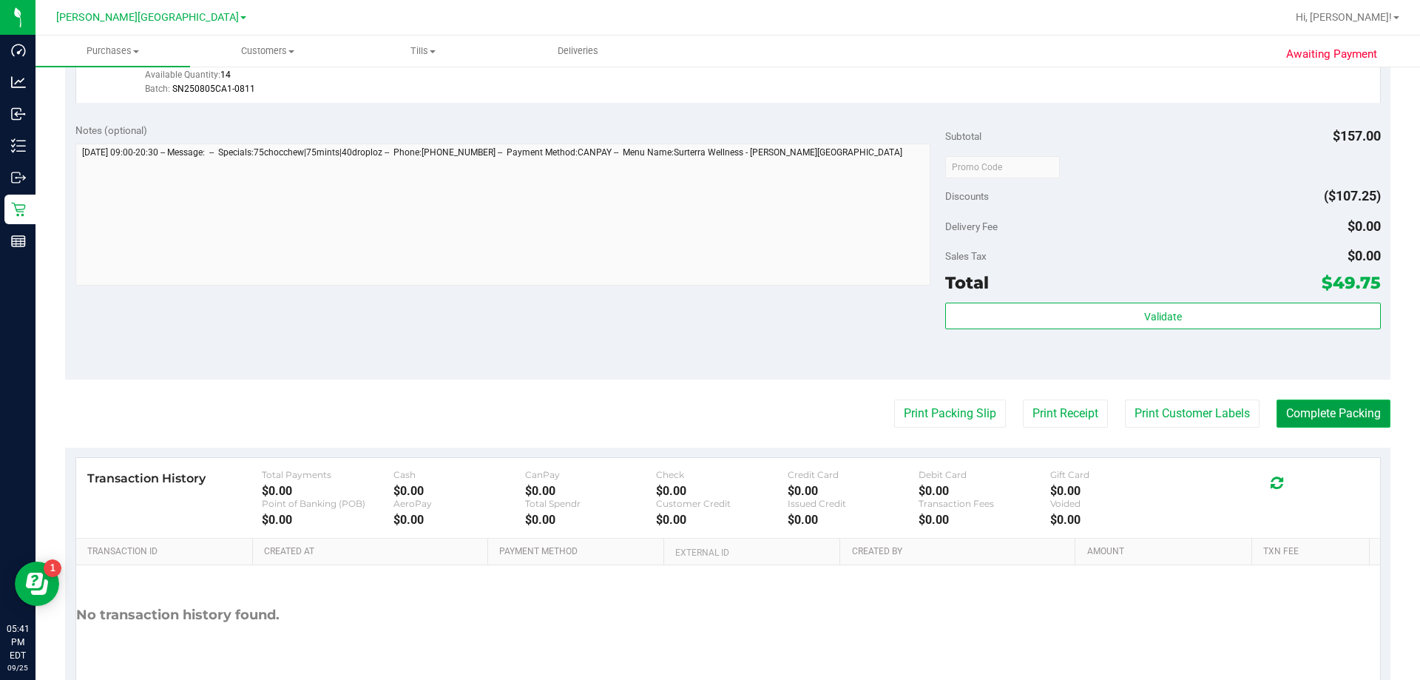
click at [723, 414] on button "Complete Packing" at bounding box center [1334, 413] width 114 height 28
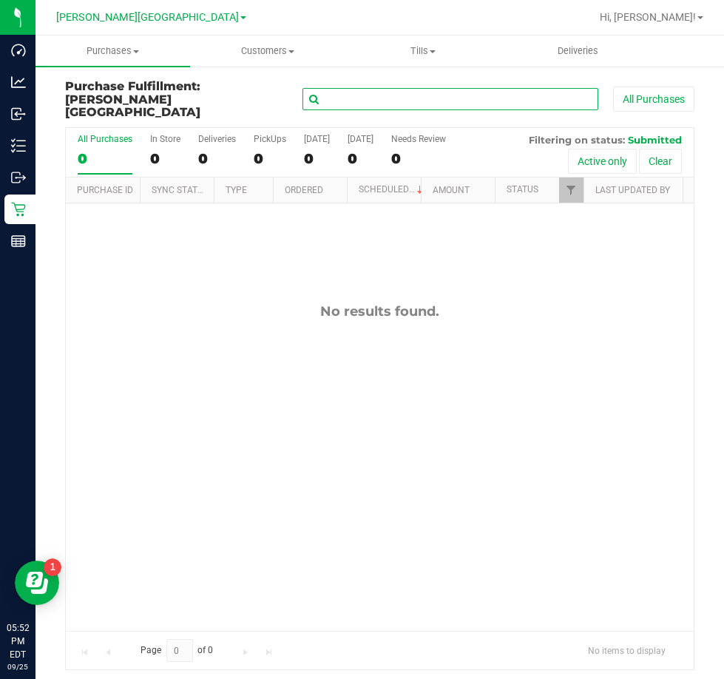
click at [347, 96] on input "text" at bounding box center [451, 99] width 296 height 22
type input "dream"
drag, startPoint x: 354, startPoint y: 94, endPoint x: 256, endPoint y: 108, distance: 99.4
click at [256, 108] on div "Purchase Fulfillment: Bonita Springs WC dream All Purchases" at bounding box center [380, 103] width 630 height 47
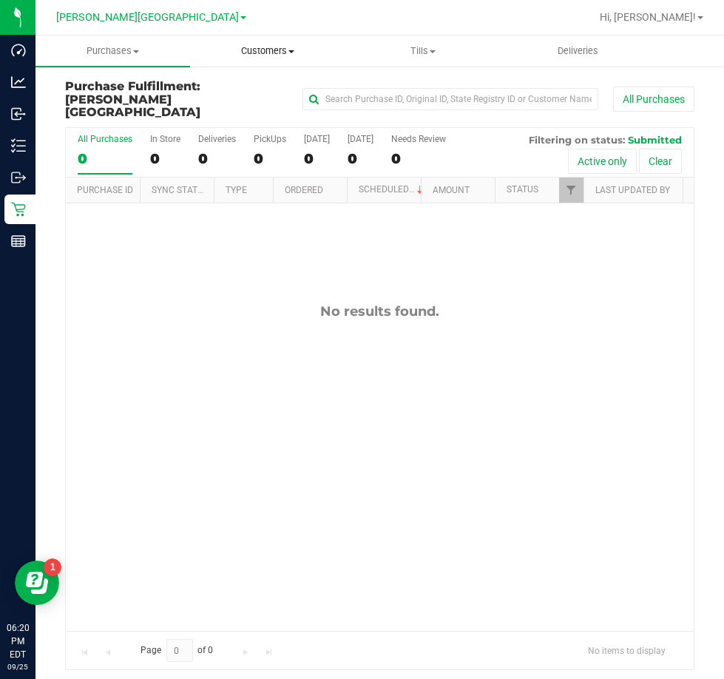
click at [275, 57] on span "Customers" at bounding box center [267, 50] width 153 height 13
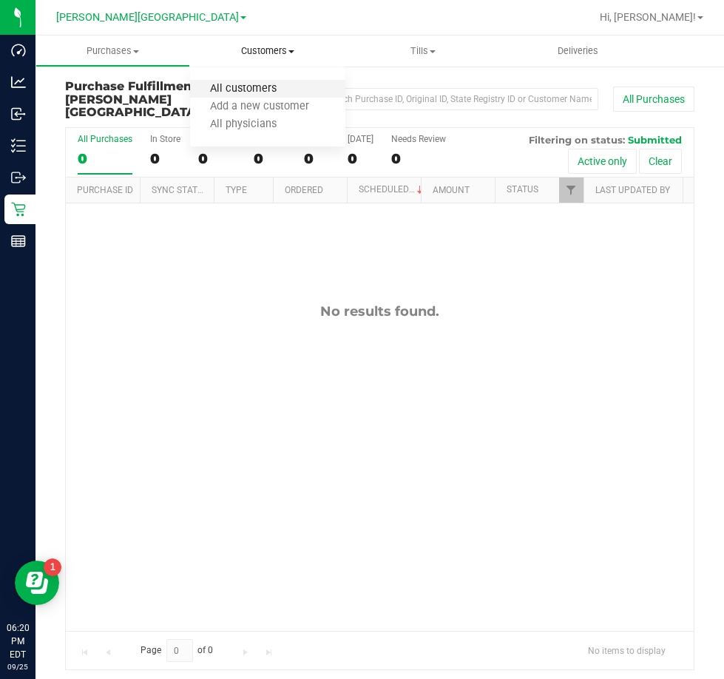
click at [237, 86] on span "All customers" at bounding box center [243, 89] width 107 height 13
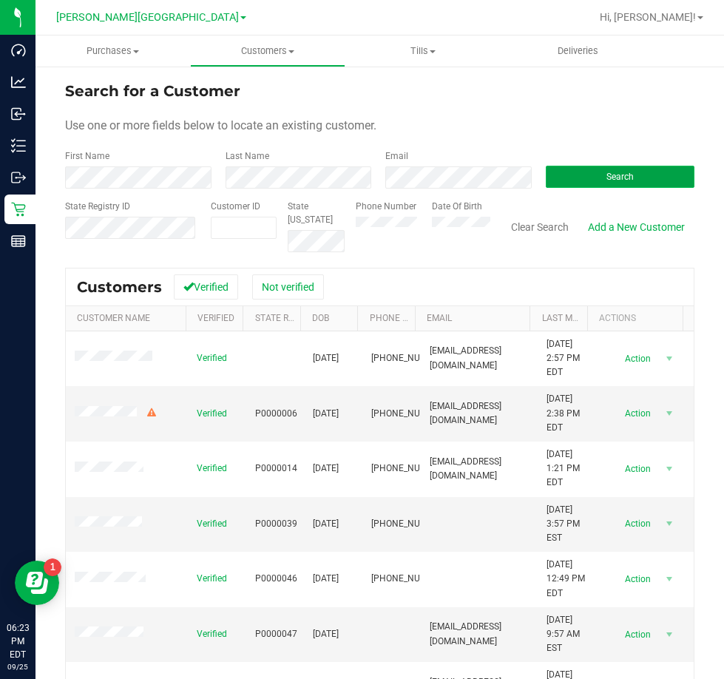
click at [595, 180] on button "Search" at bounding box center [620, 177] width 149 height 22
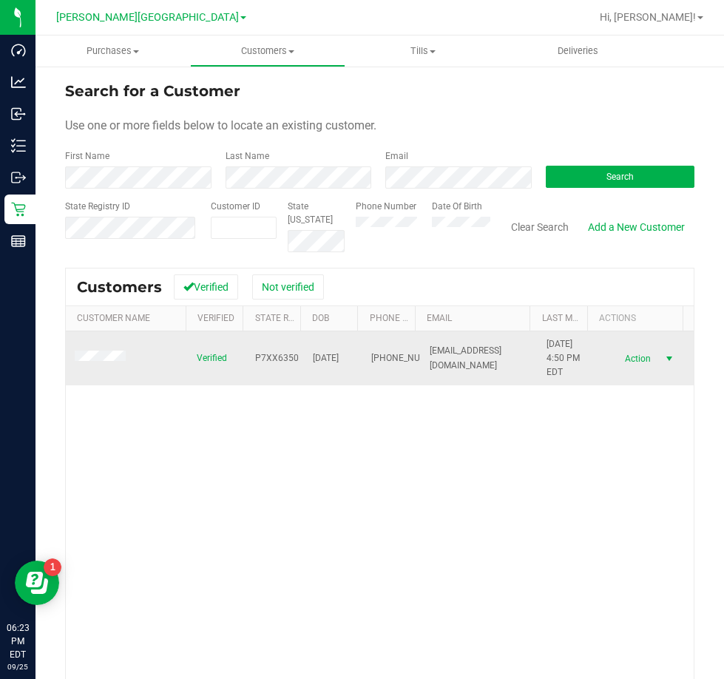
click at [621, 352] on span "Action" at bounding box center [636, 358] width 48 height 21
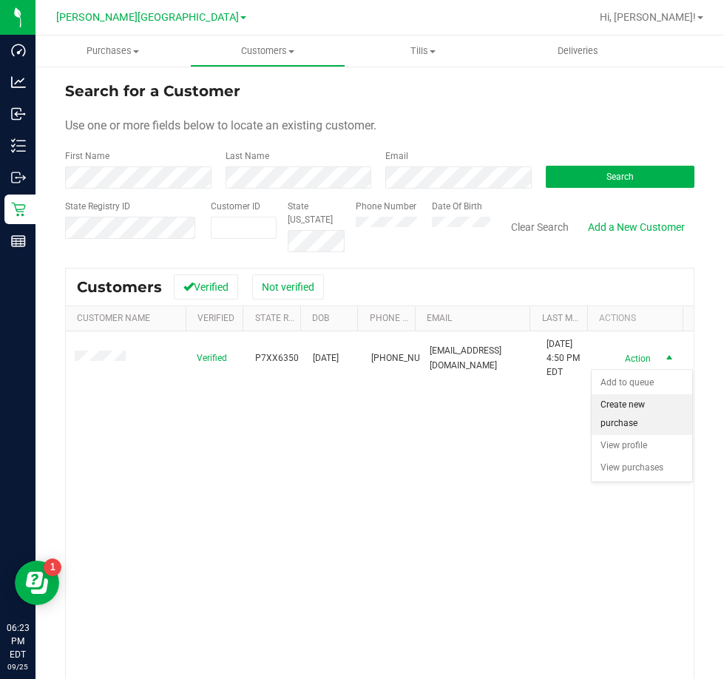
click at [617, 414] on li "Create new purchase" at bounding box center [642, 414] width 101 height 41
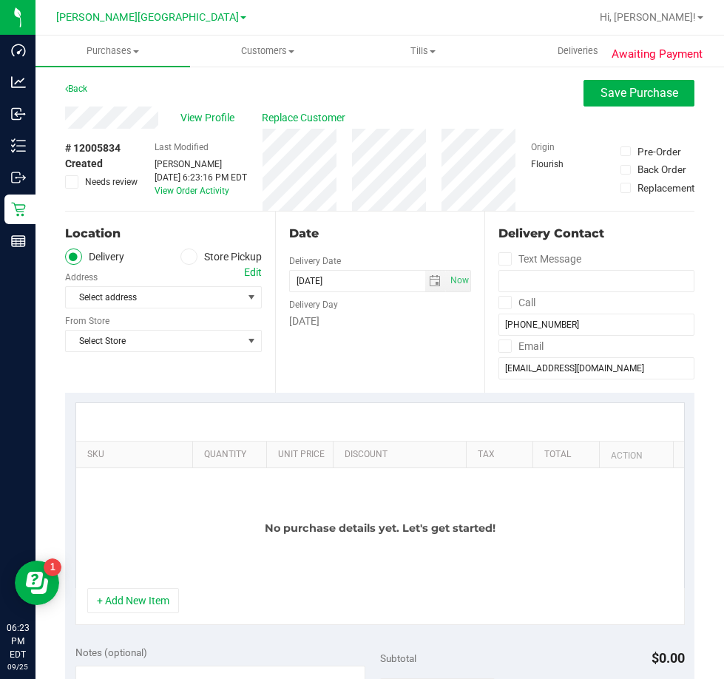
click at [192, 253] on span at bounding box center [188, 257] width 17 height 17
click at [0, 0] on input "Store Pickup" at bounding box center [0, 0] width 0 height 0
click at [235, 294] on span "Select Store" at bounding box center [154, 297] width 177 height 21
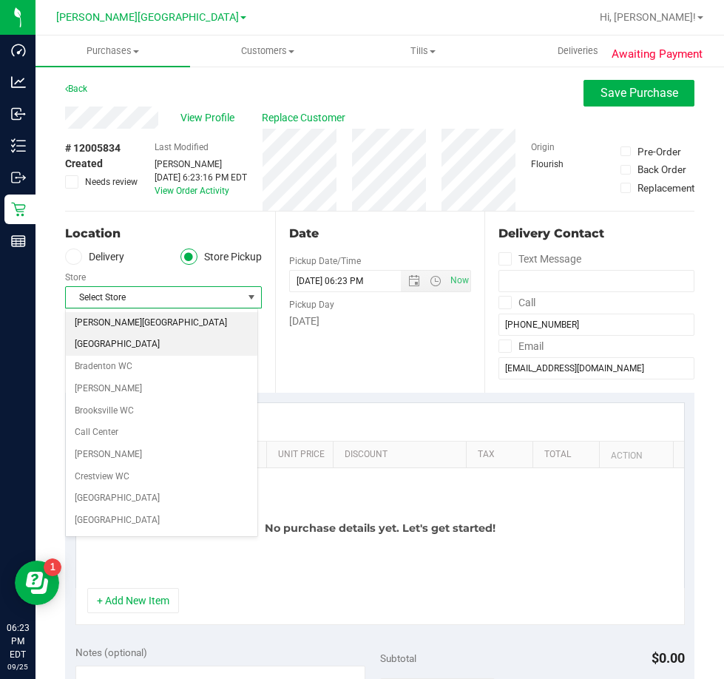
click at [160, 330] on li "[PERSON_NAME][GEOGRAPHIC_DATA]" at bounding box center [162, 323] width 192 height 22
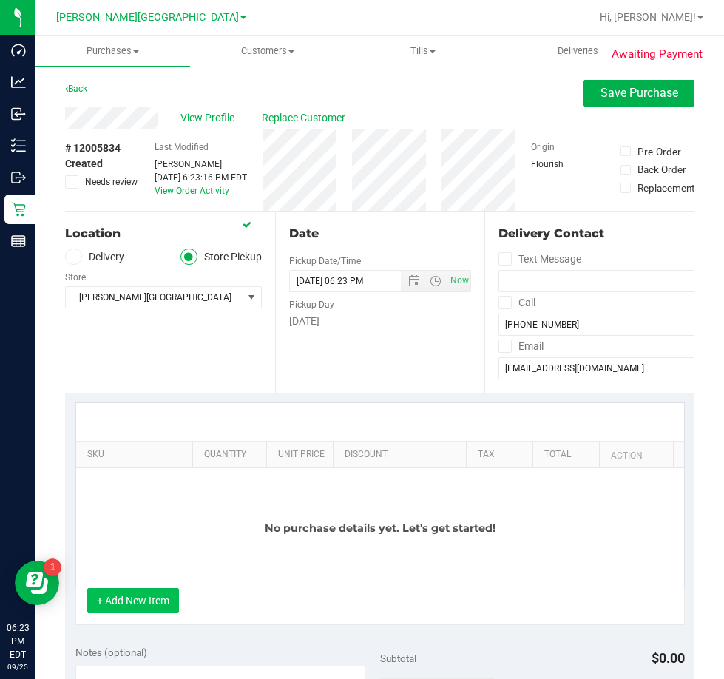
click at [140, 598] on button "+ Add New Item" at bounding box center [133, 600] width 92 height 25
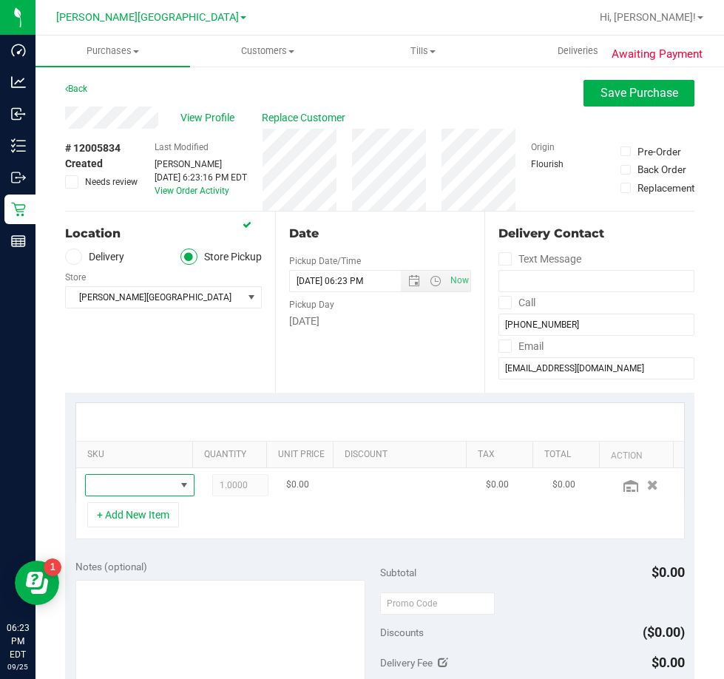
click at [131, 483] on span "NO DATA FOUND" at bounding box center [131, 485] width 90 height 21
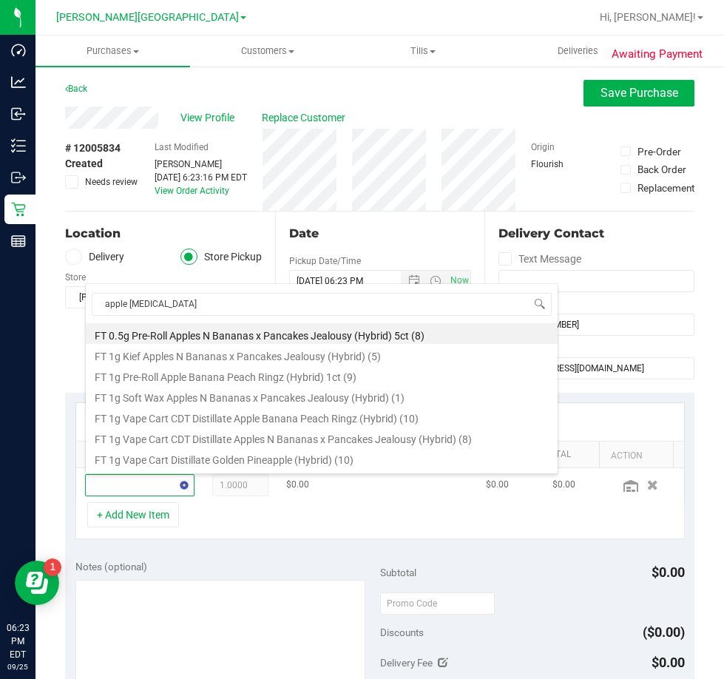
type input "apple banana"
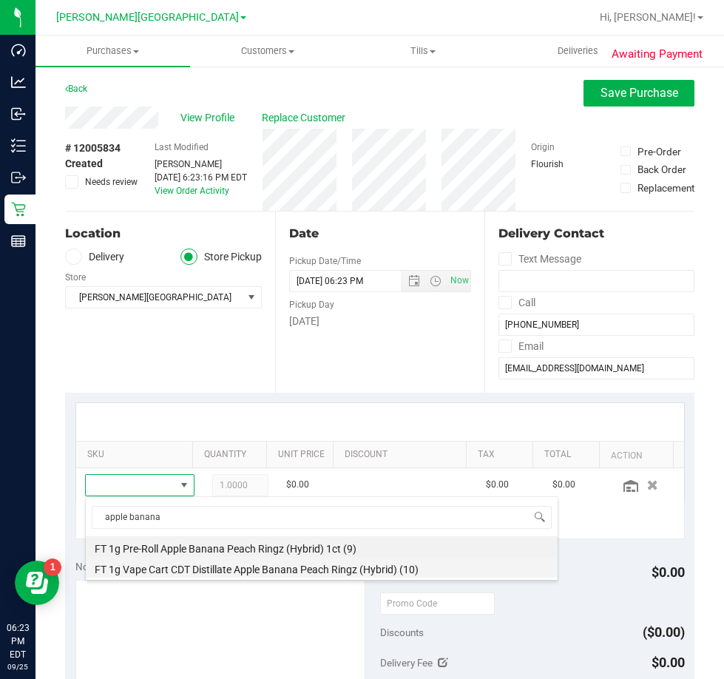
click at [263, 570] on li "FT 1g Vape Cart CDT Distillate Apple Banana Peach Ringz (Hybrid) (10)" at bounding box center [322, 567] width 472 height 21
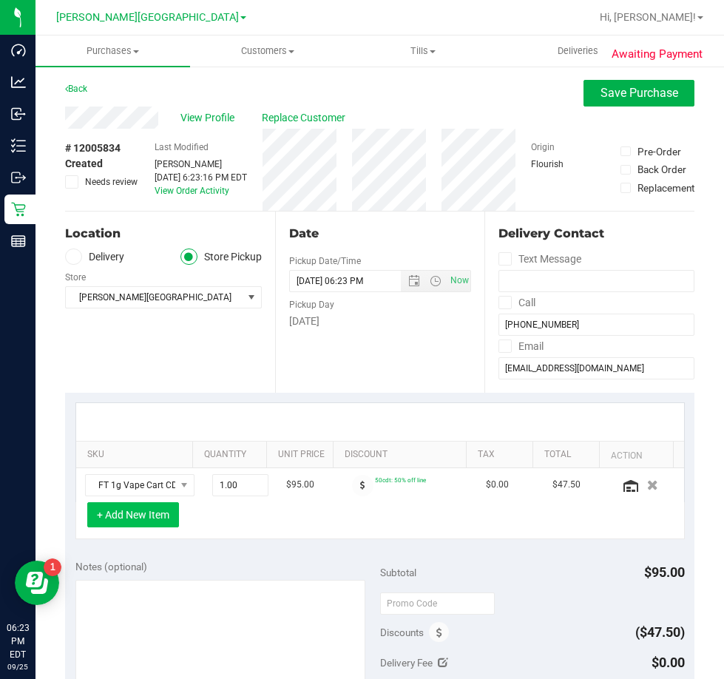
click at [132, 519] on button "+ Add New Item" at bounding box center [133, 514] width 92 height 25
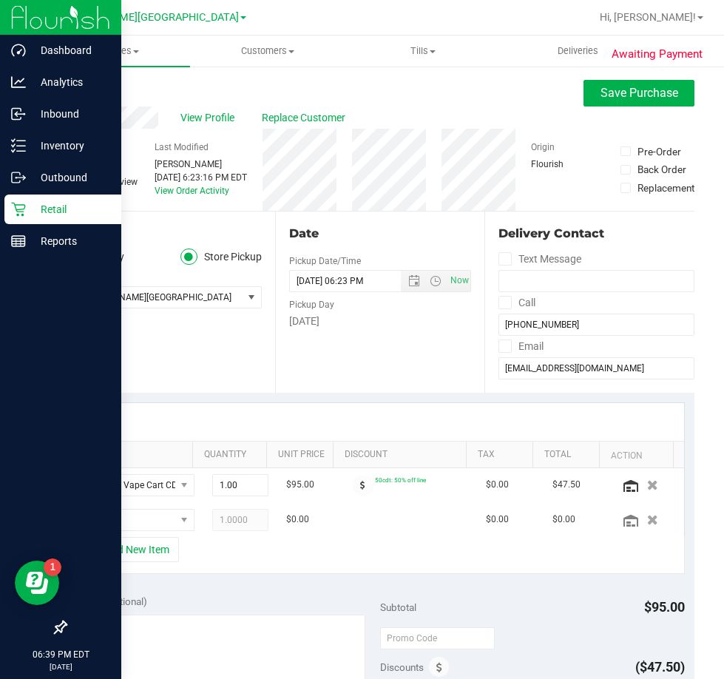
click at [63, 212] on p "Retail" at bounding box center [70, 209] width 89 height 18
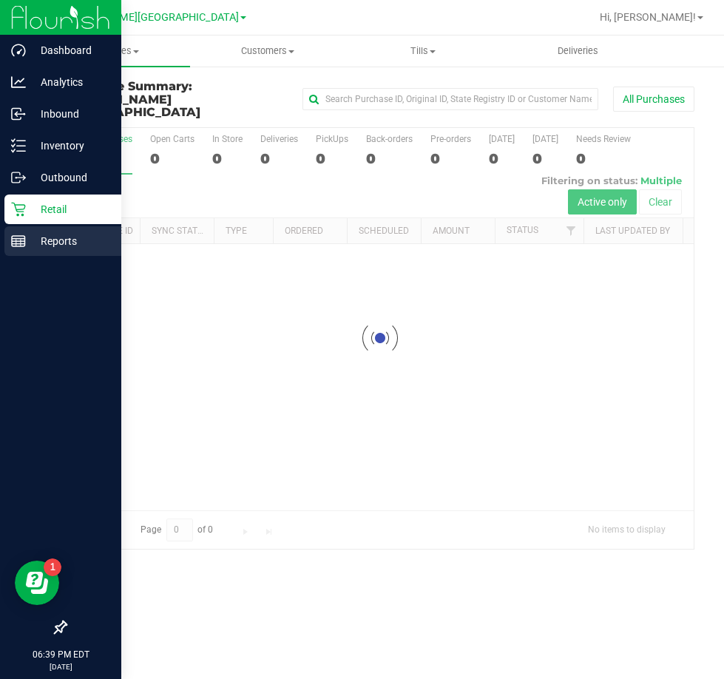
click at [66, 237] on p "Reports" at bounding box center [70, 241] width 89 height 18
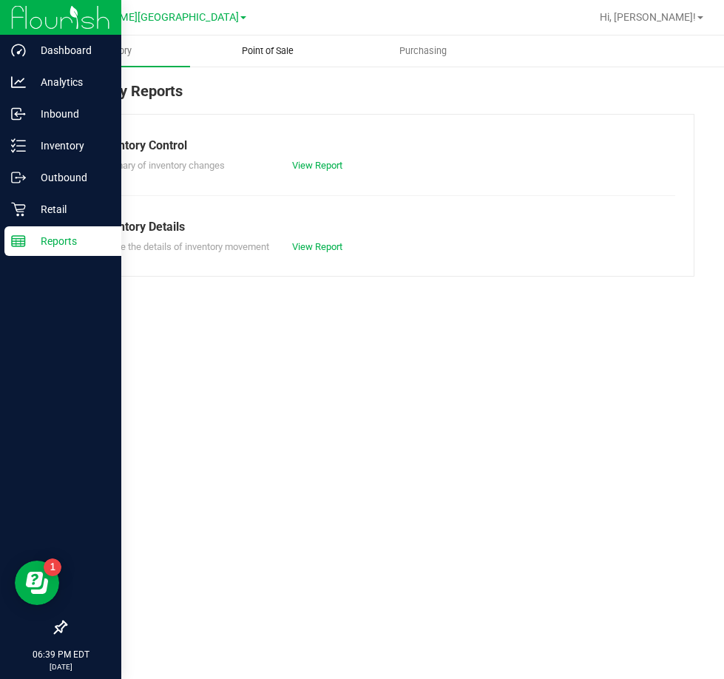
click at [291, 60] on uib-tab-heading "Point of Sale" at bounding box center [267, 51] width 153 height 30
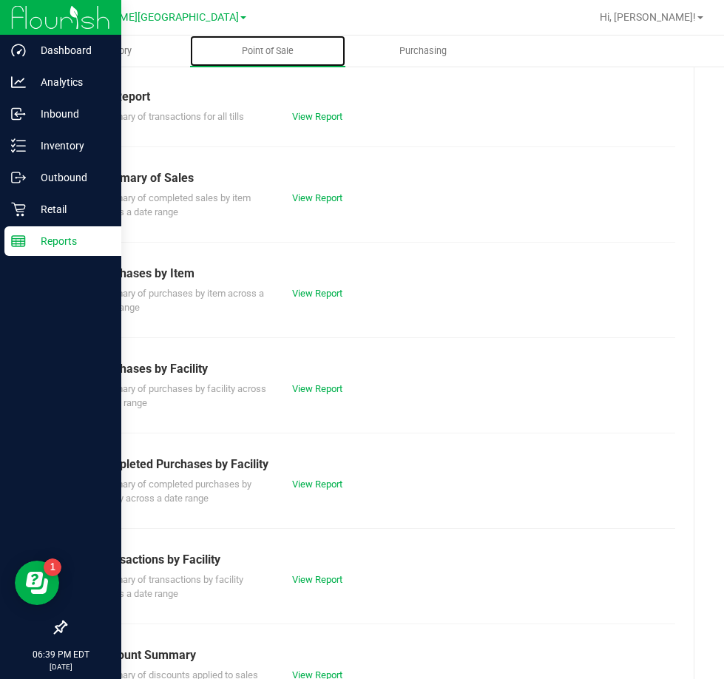
scroll to position [74, 0]
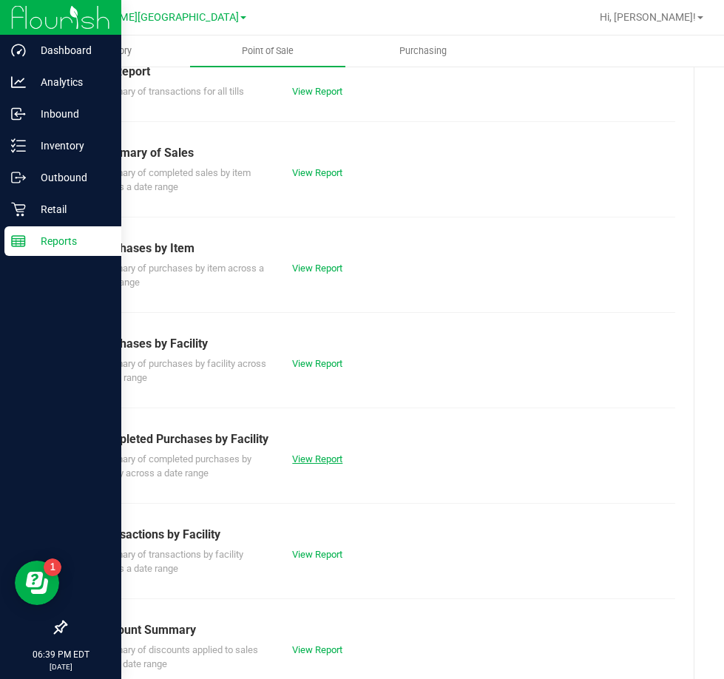
click at [324, 453] on link "View Report" at bounding box center [317, 458] width 50 height 11
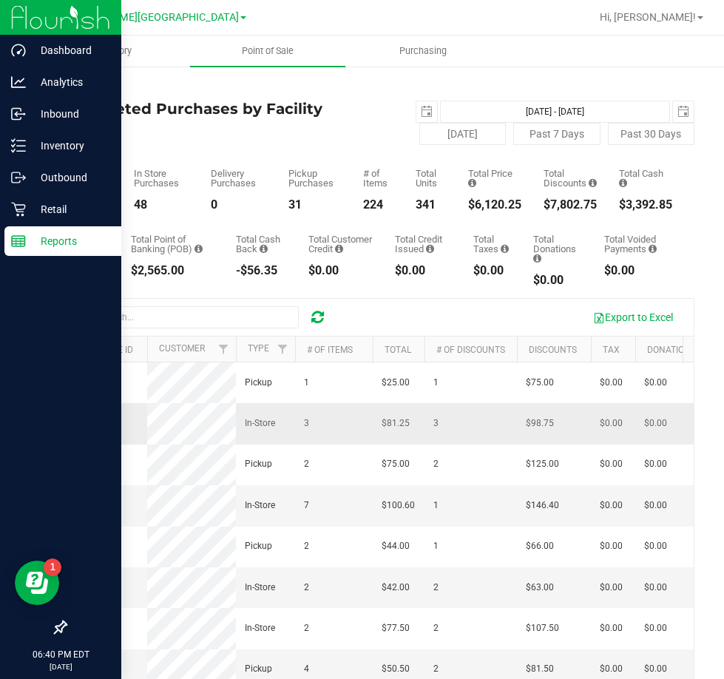
click at [107, 428] on span "12005852" at bounding box center [95, 423] width 41 height 10
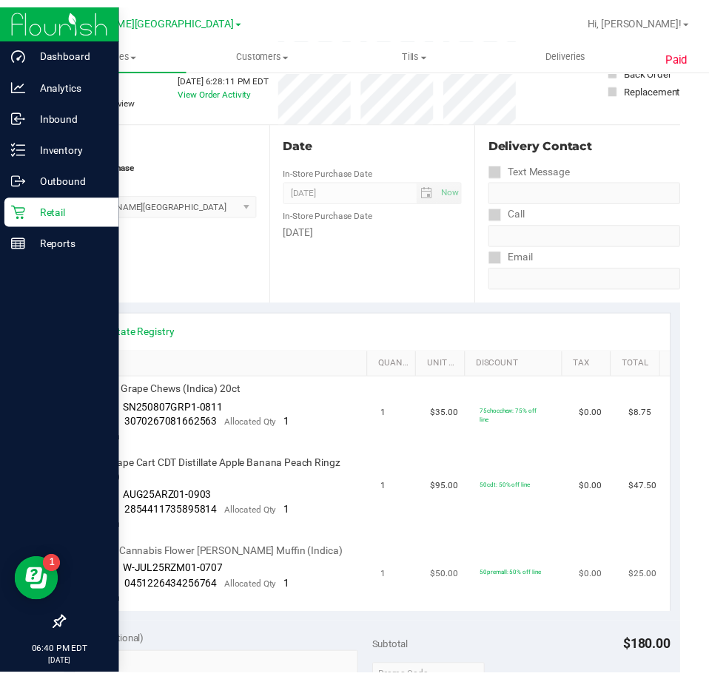
scroll to position [148, 0]
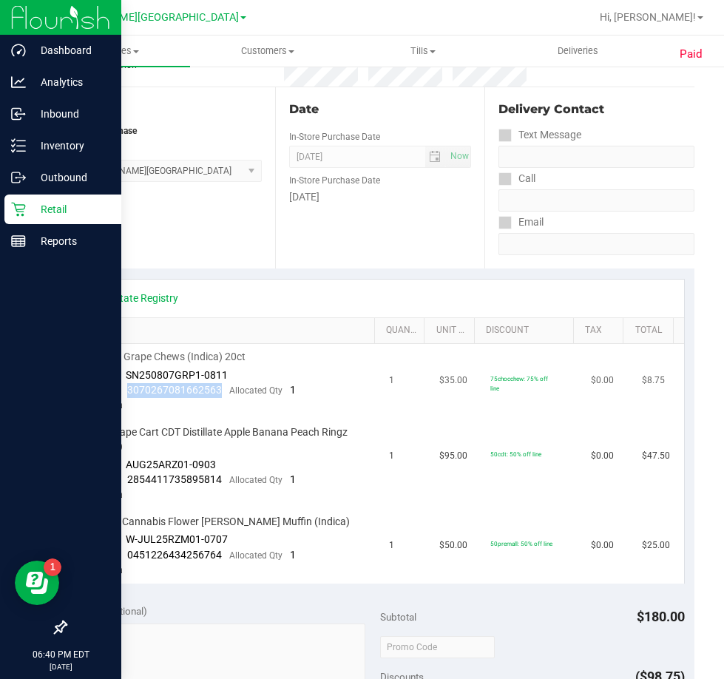
drag, startPoint x: 218, startPoint y: 390, endPoint x: 127, endPoint y: 390, distance: 91.0
click at [127, 390] on span "3070267081662563" at bounding box center [174, 390] width 95 height 12
copy span "3070267081662563"
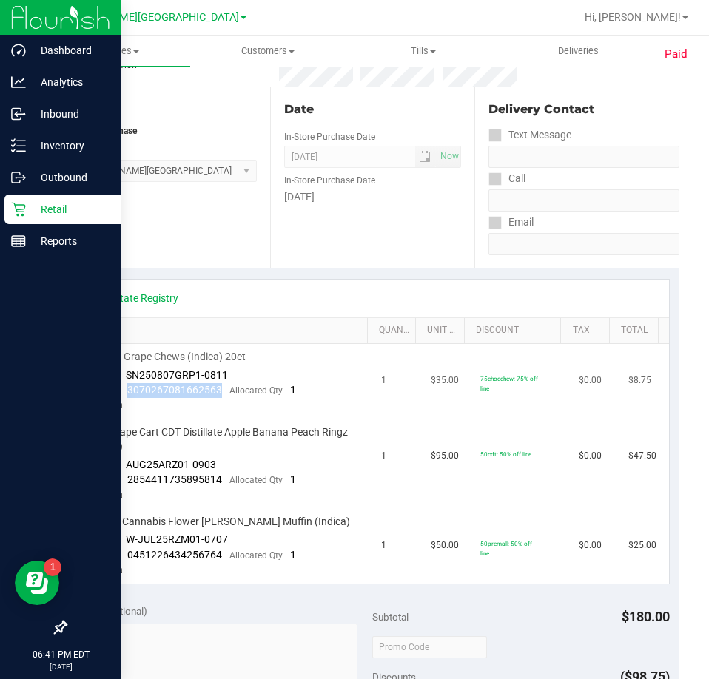
copy span "3070267081662563"
drag, startPoint x: 220, startPoint y: 480, endPoint x: 129, endPoint y: 484, distance: 91.1
click at [129, 484] on div "Package 2854411735895814 Allocated Qty 1" at bounding box center [190, 480] width 211 height 15
copy span "2854411735895814"
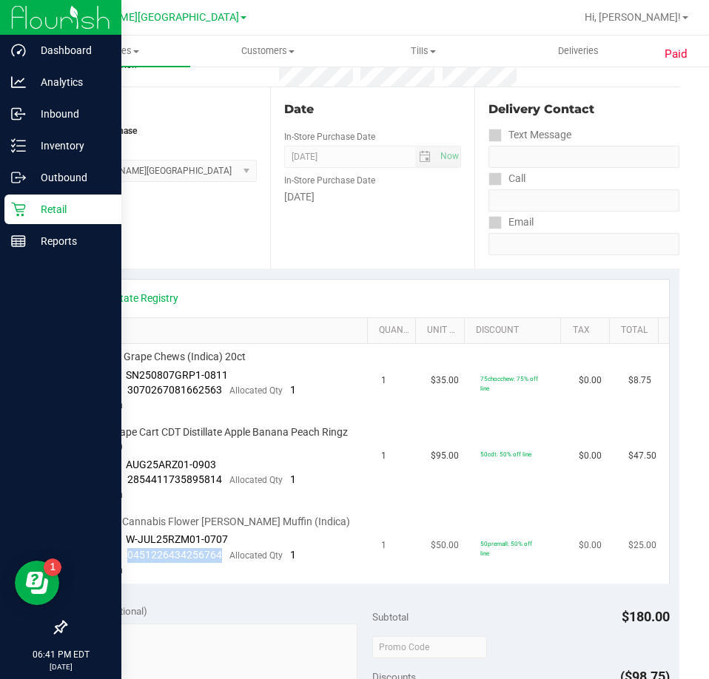
drag, startPoint x: 124, startPoint y: 555, endPoint x: 220, endPoint y: 559, distance: 96.2
click at [220, 559] on div "Package 0451226434256764 Allocated Qty 1" at bounding box center [190, 555] width 211 height 15
copy span "0451226434256764"
click at [222, 263] on div "Location In-Store Purchase From Store Bonita Springs WC Select Store Bonita Spr…" at bounding box center [167, 177] width 205 height 181
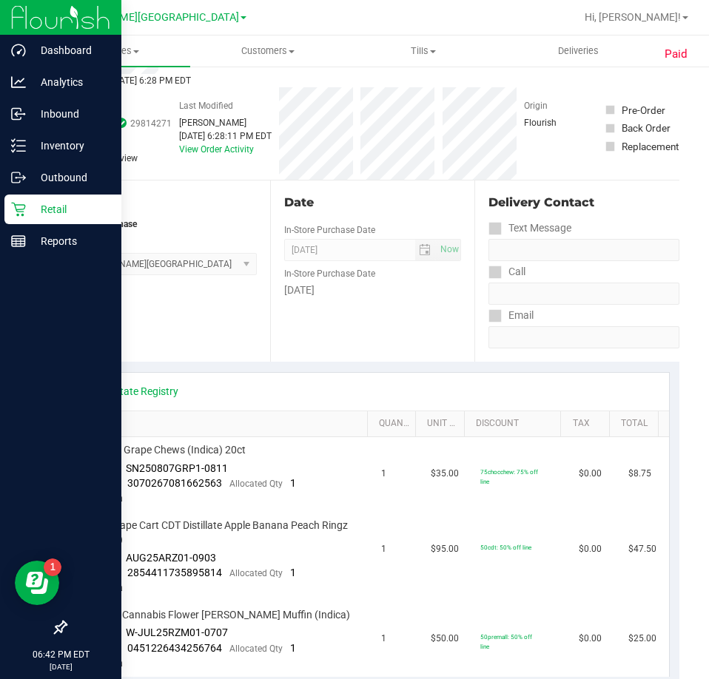
scroll to position [0, 0]
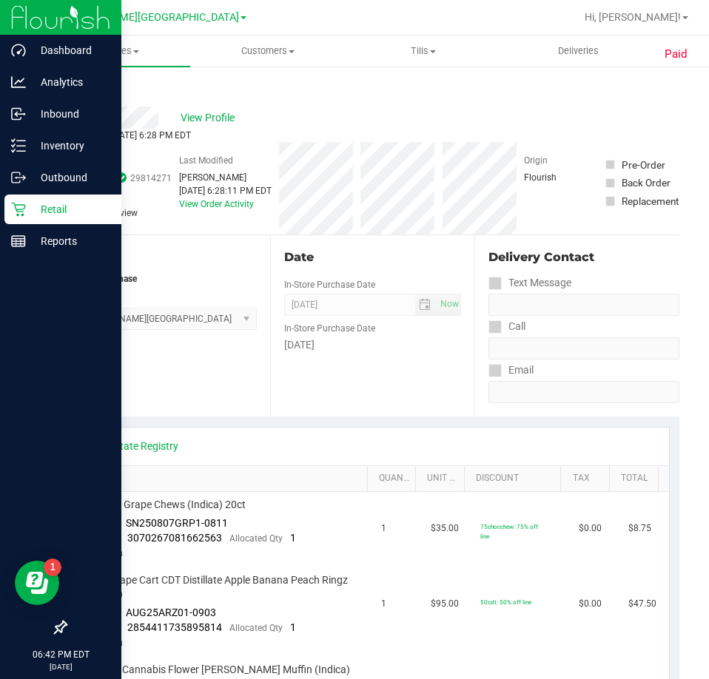
click at [68, 90] on link "Back" at bounding box center [76, 89] width 22 height 10
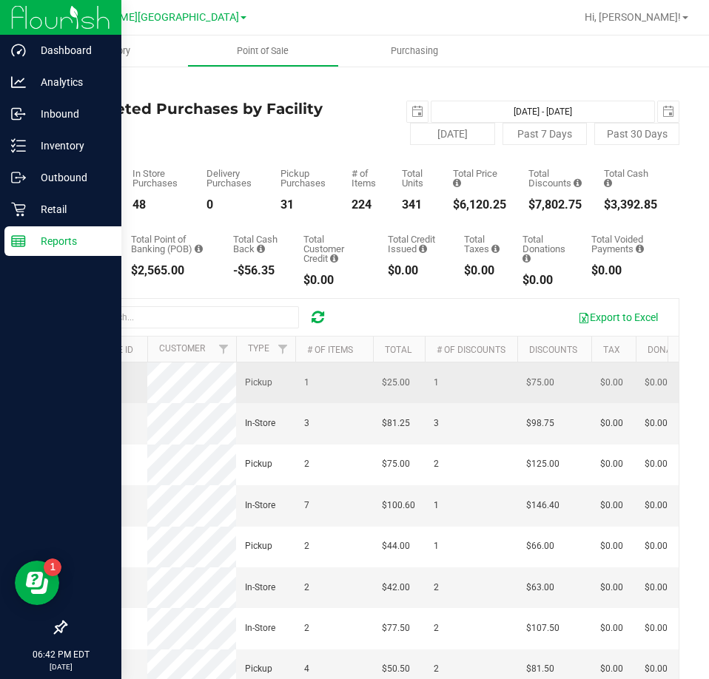
click at [103, 382] on span "12004232" at bounding box center [95, 382] width 41 height 10
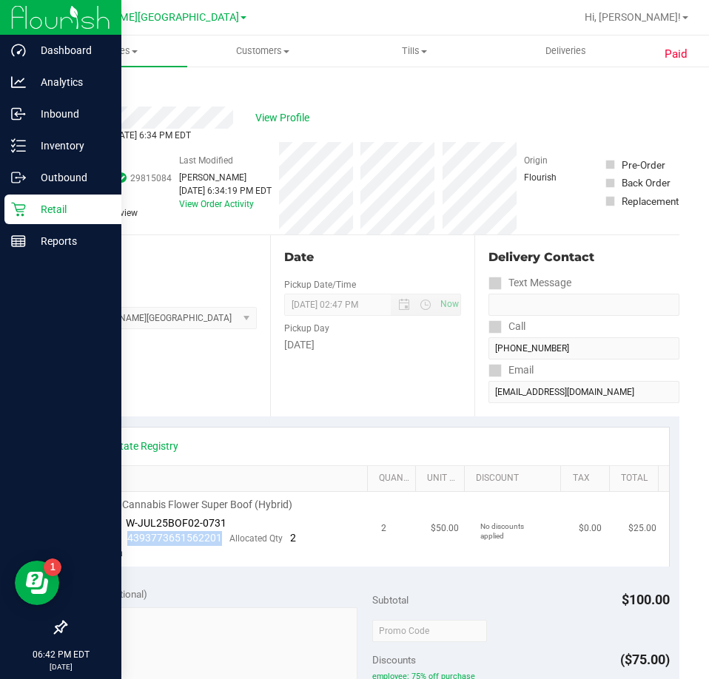
drag, startPoint x: 218, startPoint y: 537, endPoint x: 128, endPoint y: 538, distance: 90.3
click at [128, 538] on span "4393773651562201" at bounding box center [174, 538] width 95 height 12
copy span "4393773651562201"
click at [76, 88] on link "Back" at bounding box center [76, 89] width 22 height 10
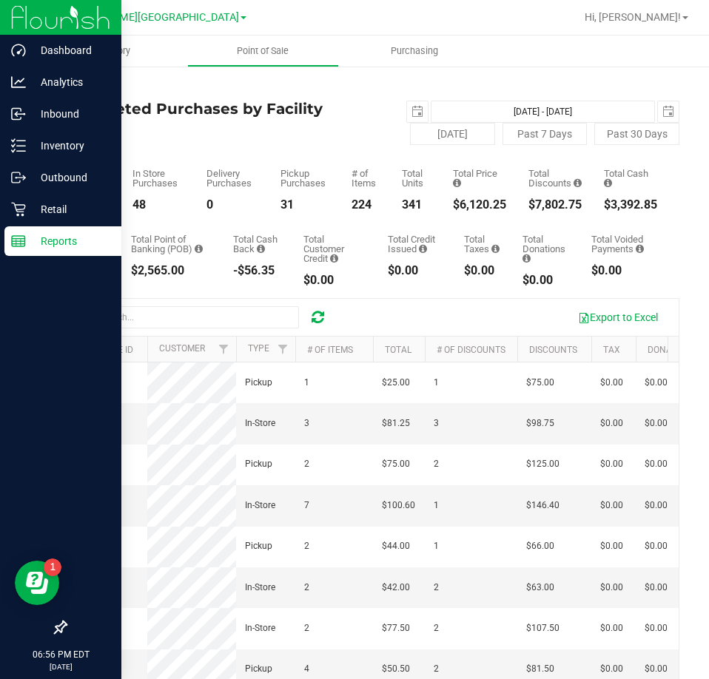
click at [316, 313] on icon at bounding box center [317, 317] width 13 height 15
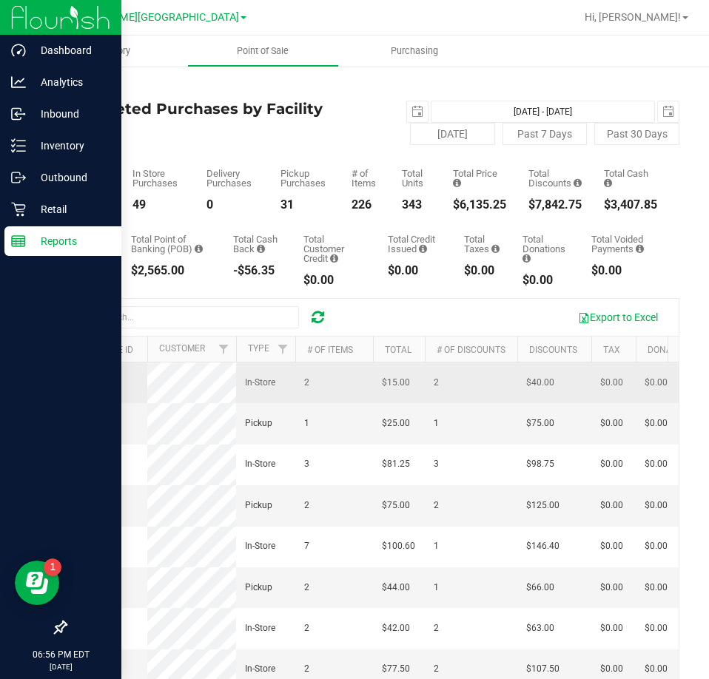
click at [87, 386] on span "12006005" at bounding box center [95, 382] width 41 height 10
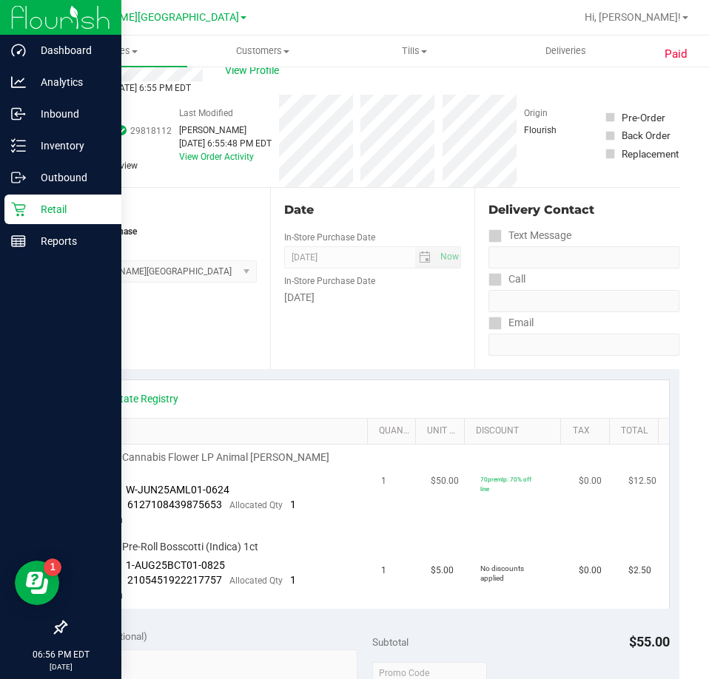
scroll to position [74, 0]
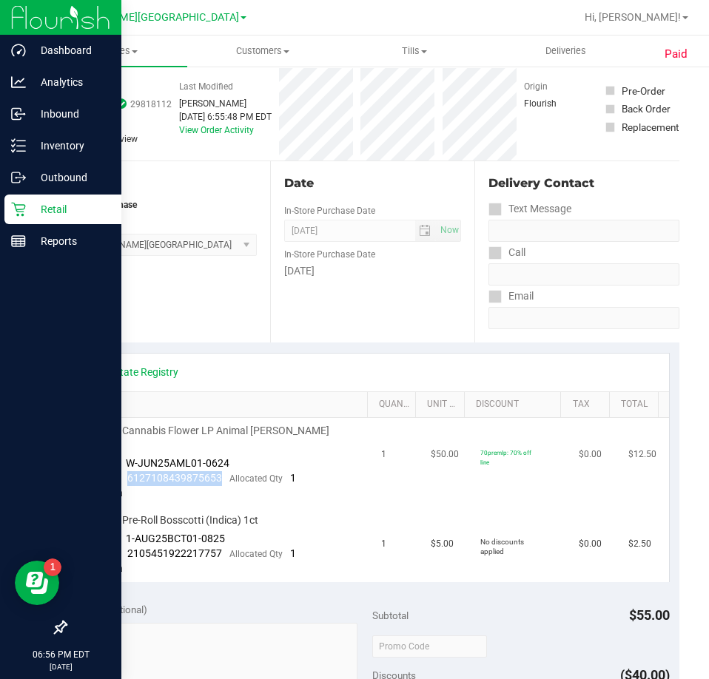
drag, startPoint x: 221, startPoint y: 461, endPoint x: 127, endPoint y: 465, distance: 94.1
click at [127, 471] on div "Package 6127108439875653 Allocated Qty 1" at bounding box center [190, 478] width 211 height 15
copy span "6127108439875653"
drag, startPoint x: 220, startPoint y: 539, endPoint x: 129, endPoint y: 547, distance: 92.1
click at [129, 547] on div "Package 2105451922217757 Allocated Qty 1" at bounding box center [190, 554] width 211 height 15
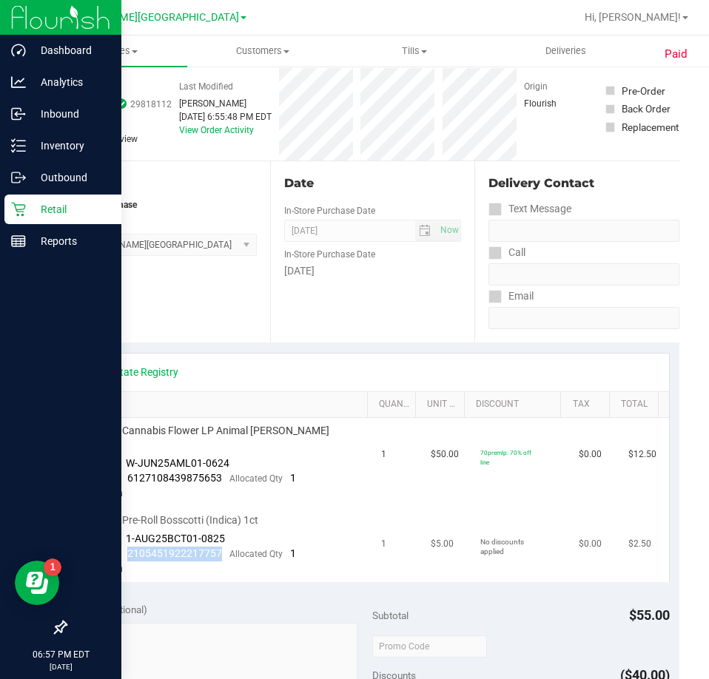
copy span "2105451922217757"
click at [35, 205] on p "Retail" at bounding box center [70, 209] width 89 height 18
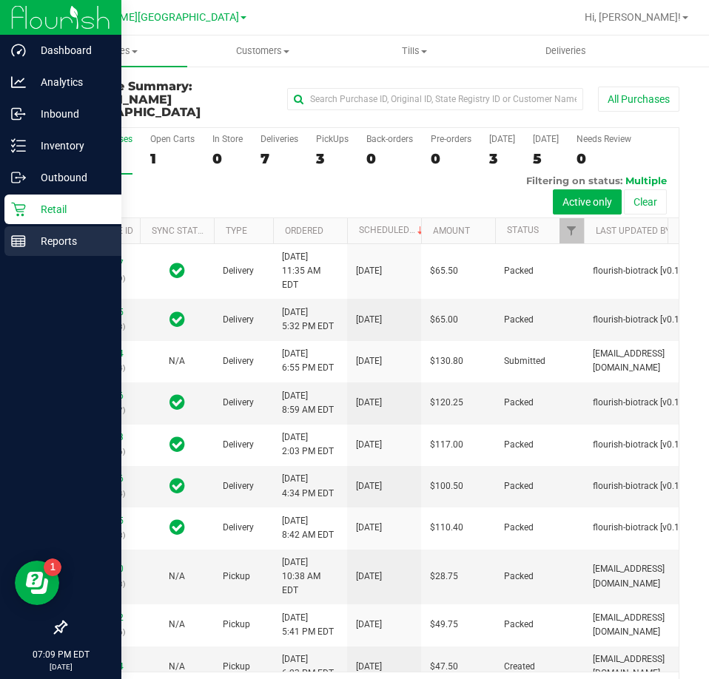
click at [22, 241] on line at bounding box center [18, 241] width 13 height 0
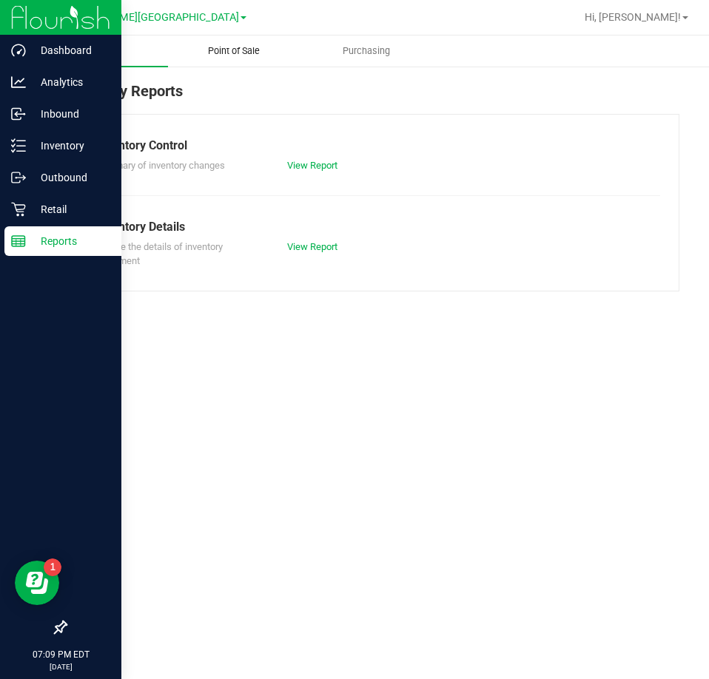
click at [248, 57] on span "Point of Sale" at bounding box center [234, 50] width 92 height 13
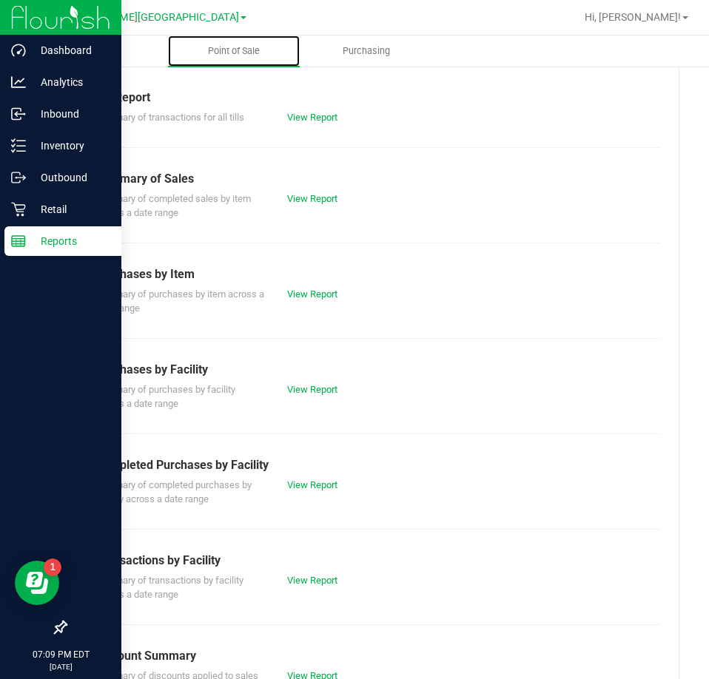
scroll to position [200, 0]
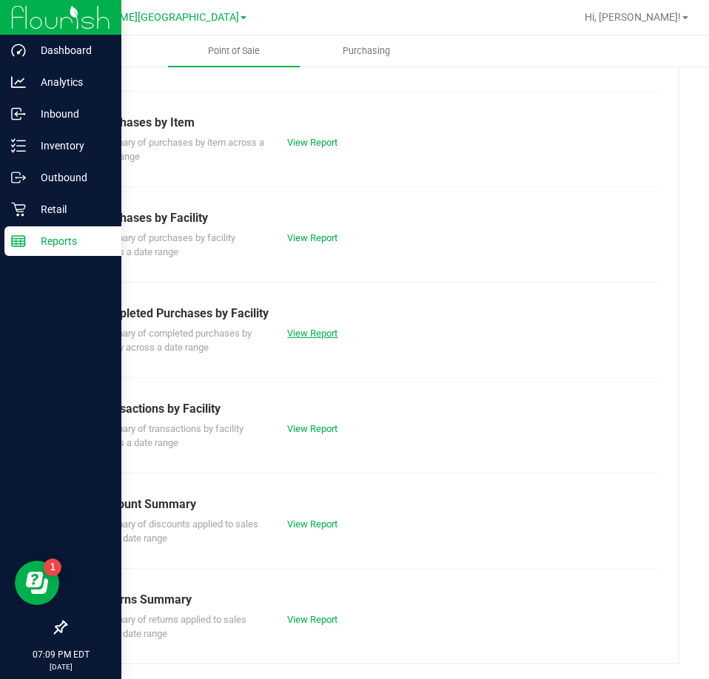
click at [314, 333] on link "View Report" at bounding box center [312, 333] width 50 height 11
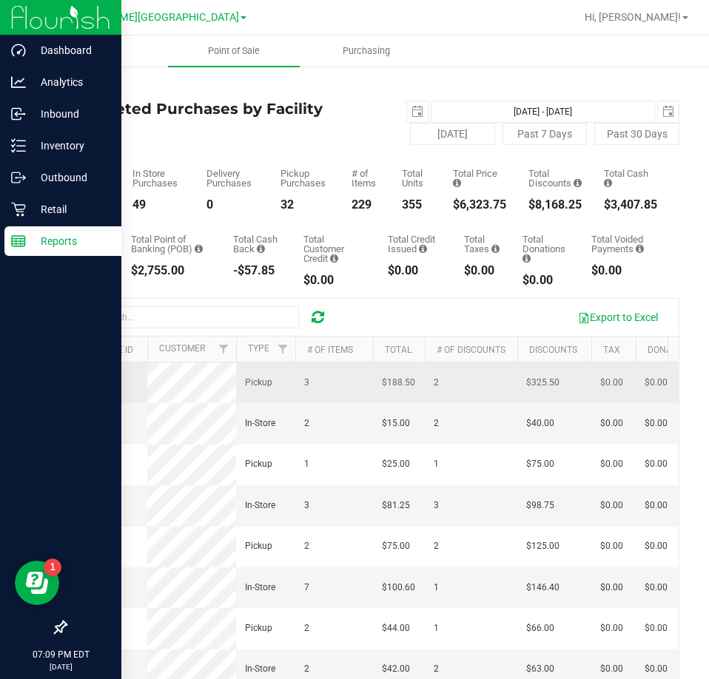
click at [92, 377] on span "12002156" at bounding box center [95, 383] width 41 height 14
click at [90, 385] on span "12002156" at bounding box center [95, 382] width 41 height 10
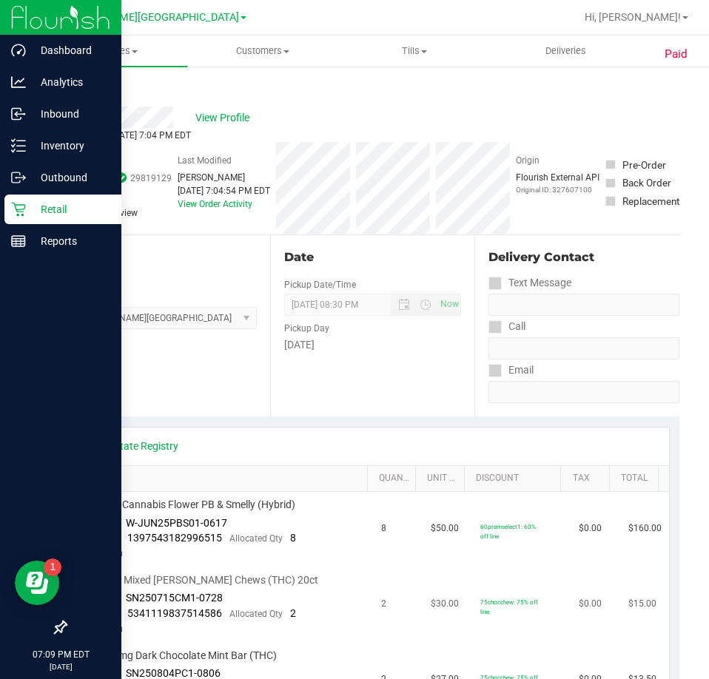
scroll to position [148, 0]
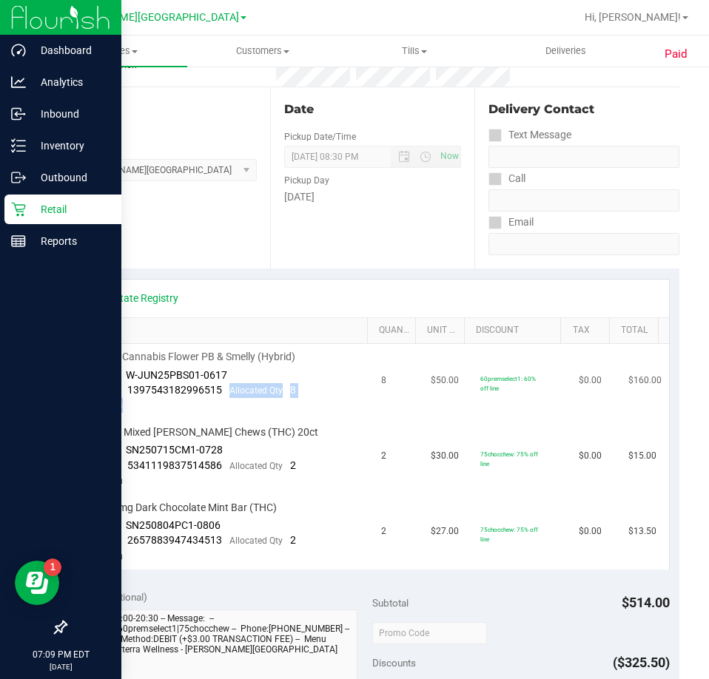
drag, startPoint x: 221, startPoint y: 391, endPoint x: 126, endPoint y: 398, distance: 95.7
click at [126, 398] on td "FT 3.5g Cannabis Flower PB & Smelly (Hybrid) Batch ID W-JUN25PBS01-0617 Package…" at bounding box center [224, 381] width 297 height 75
drag, startPoint x: 127, startPoint y: 388, endPoint x: 217, endPoint y: 387, distance: 90.3
click at [217, 387] on span "1397543182996515" at bounding box center [174, 390] width 95 height 12
copy span "1397543182996515"
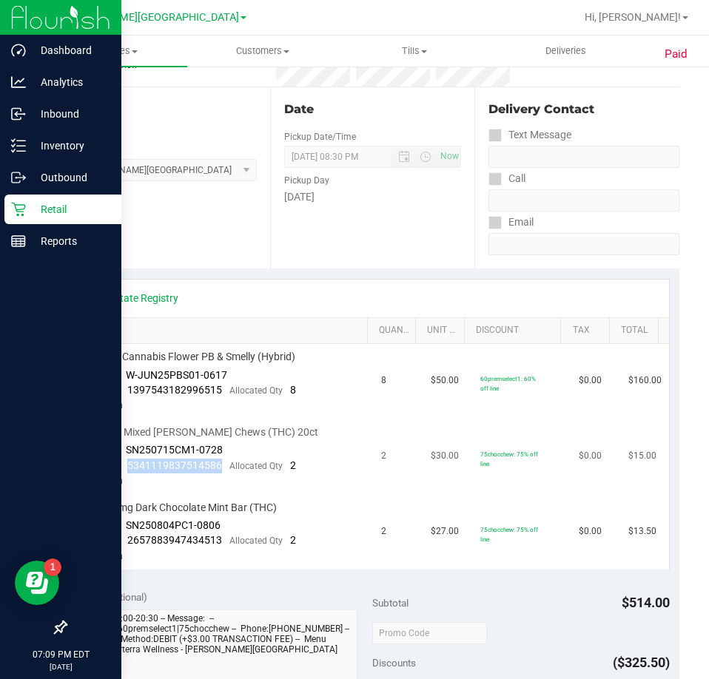
drag, startPoint x: 221, startPoint y: 463, endPoint x: 129, endPoint y: 464, distance: 92.5
click at [129, 464] on div "Package 5341119837514586 Allocated Qty 2" at bounding box center [190, 466] width 211 height 15
copy span "5341119837514586"
drag, startPoint x: 222, startPoint y: 536, endPoint x: 127, endPoint y: 538, distance: 94.7
click at [127, 538] on div "Package 2657883947434513 Allocated Qty 2" at bounding box center [190, 540] width 211 height 15
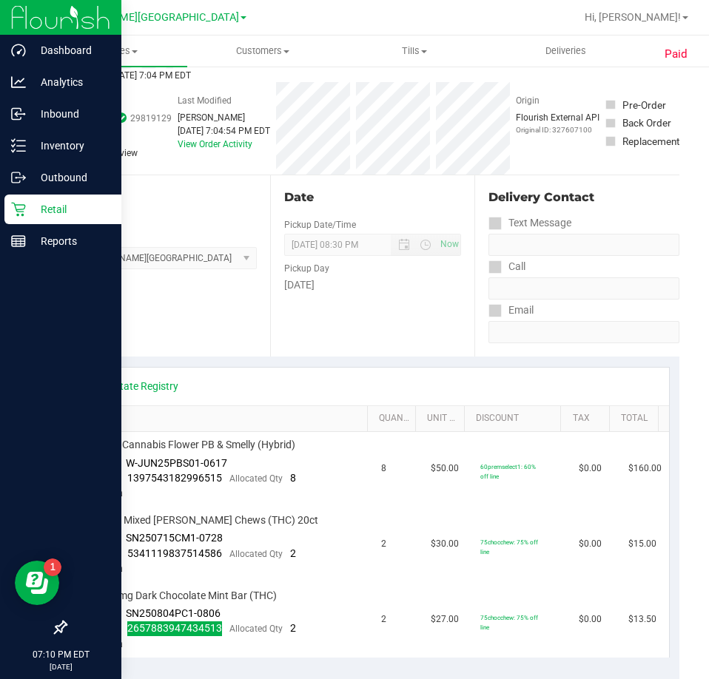
scroll to position [0, 0]
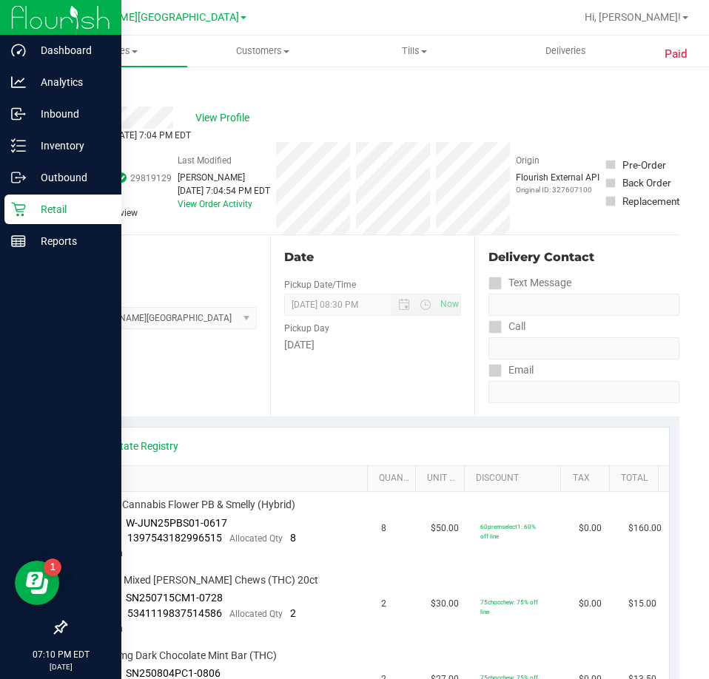
click at [82, 87] on link "Back" at bounding box center [76, 89] width 22 height 10
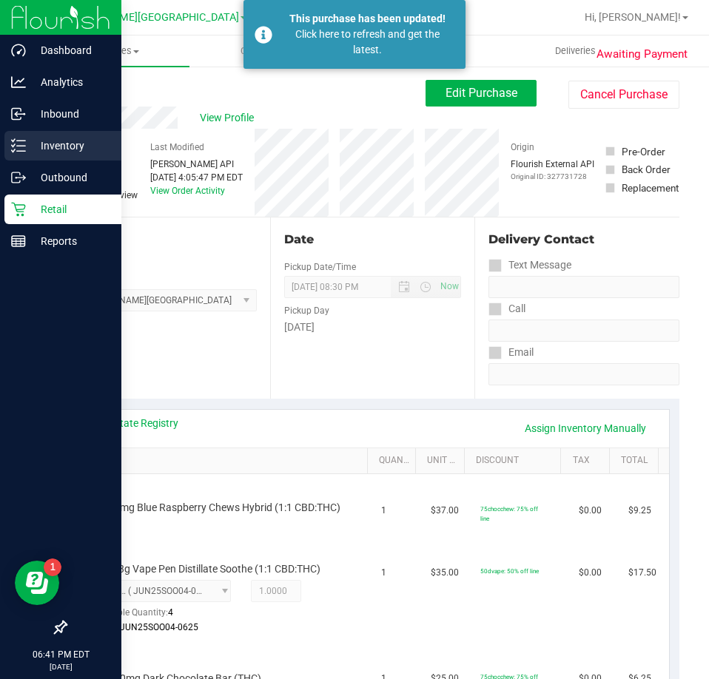
click at [20, 153] on div "Inventory" at bounding box center [62, 146] width 117 height 30
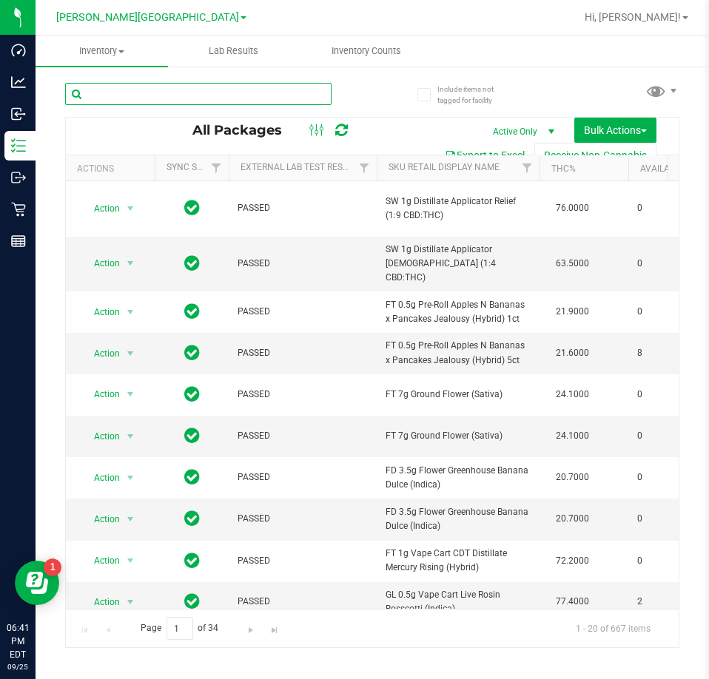
click at [263, 98] on input "text" at bounding box center [198, 94] width 266 height 22
click at [367, 47] on span "Inventory Counts" at bounding box center [365, 50] width 109 height 13
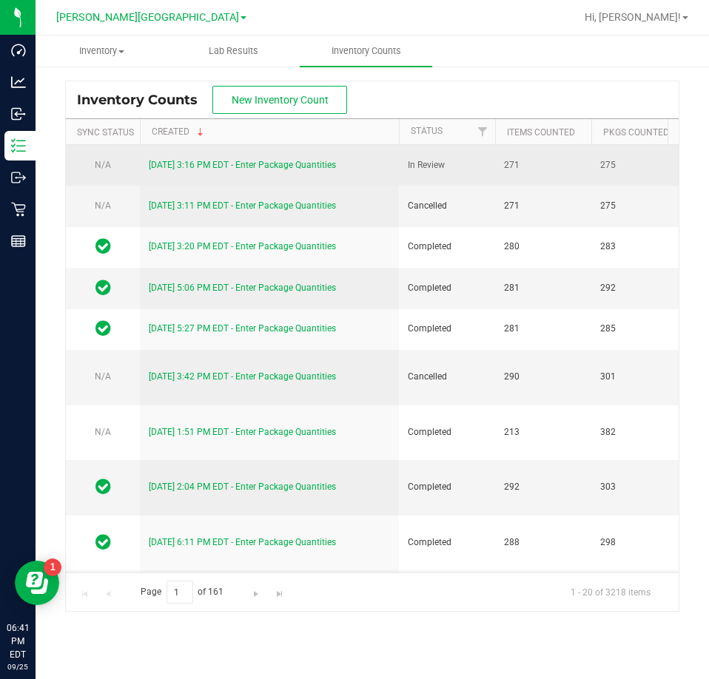
click at [258, 163] on link "[DATE] 3:16 PM EDT - Enter Package Quantities" at bounding box center [242, 165] width 187 height 10
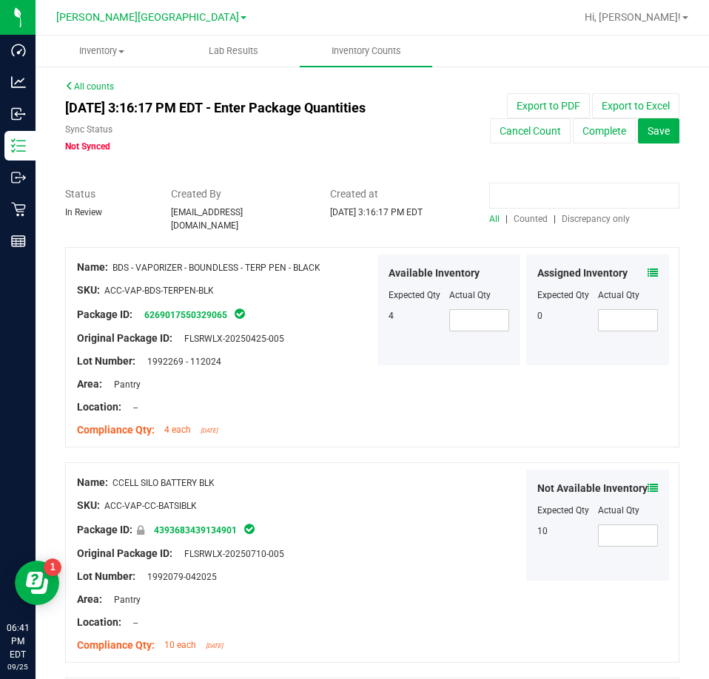
click at [555, 192] on input at bounding box center [584, 196] width 190 height 26
paste input "3070267081662563"
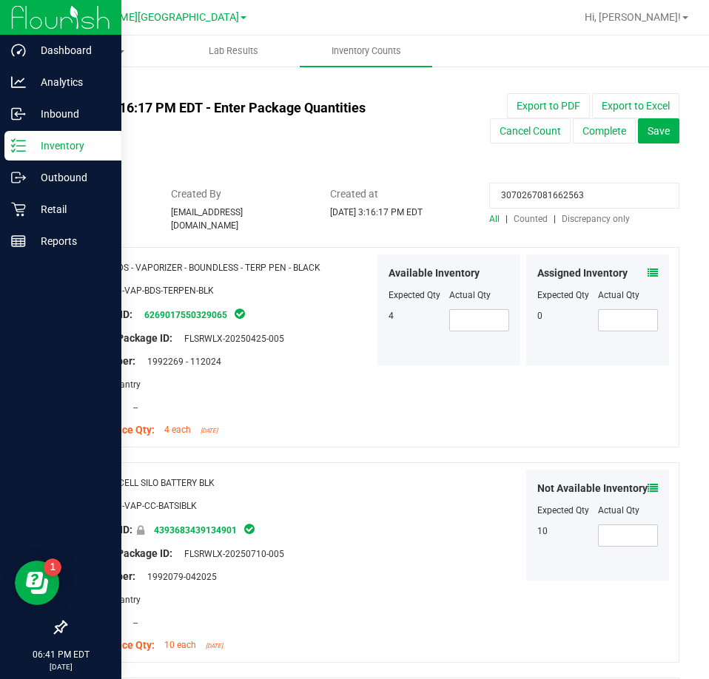
type input "3070267081662563"
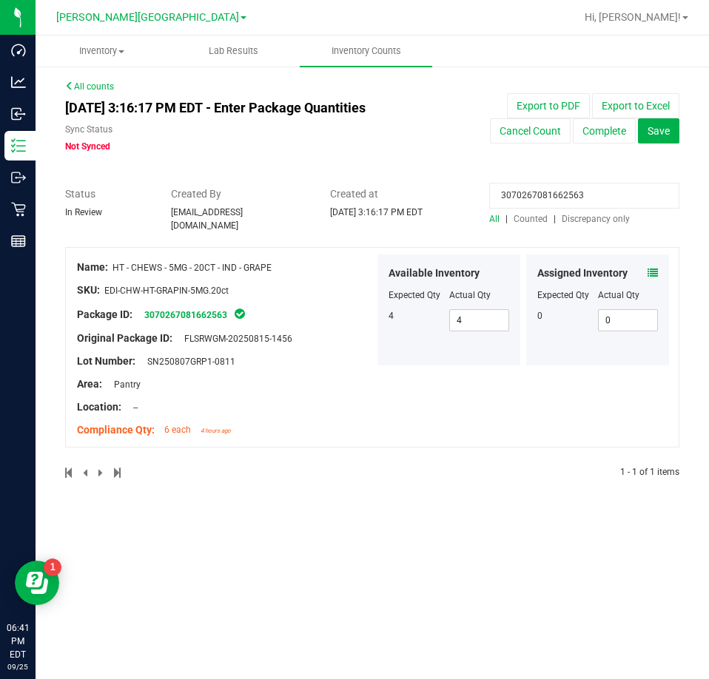
click at [654, 268] on icon at bounding box center [652, 273] width 10 height 10
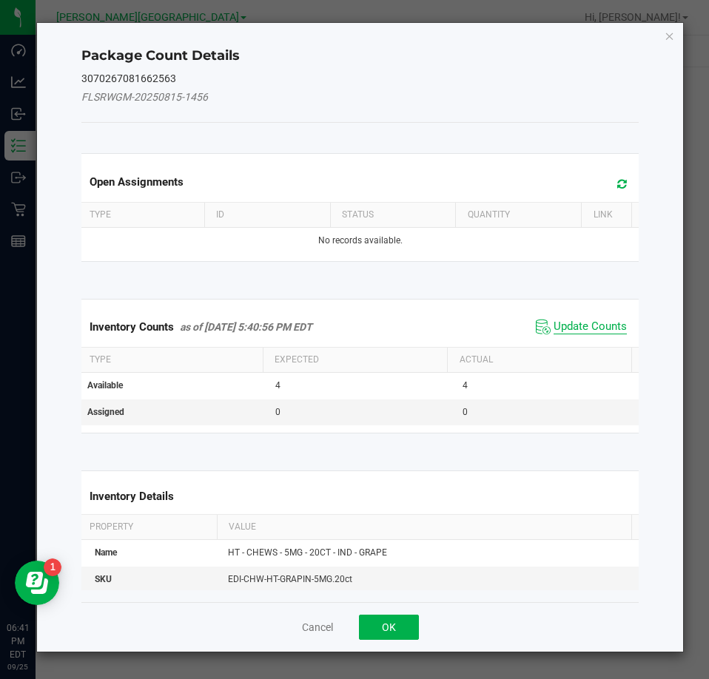
click at [565, 321] on span "Update Counts" at bounding box center [589, 327] width 73 height 15
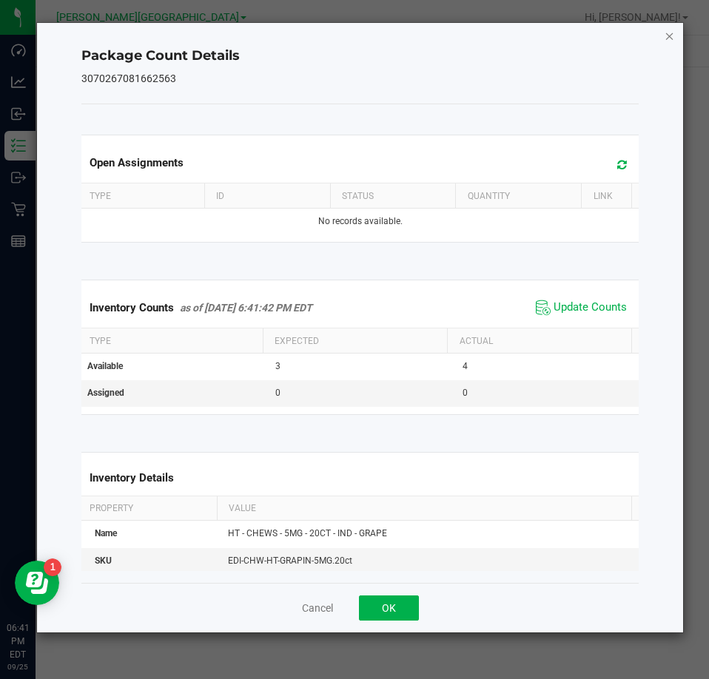
click at [669, 33] on icon "Close" at bounding box center [669, 36] width 10 height 18
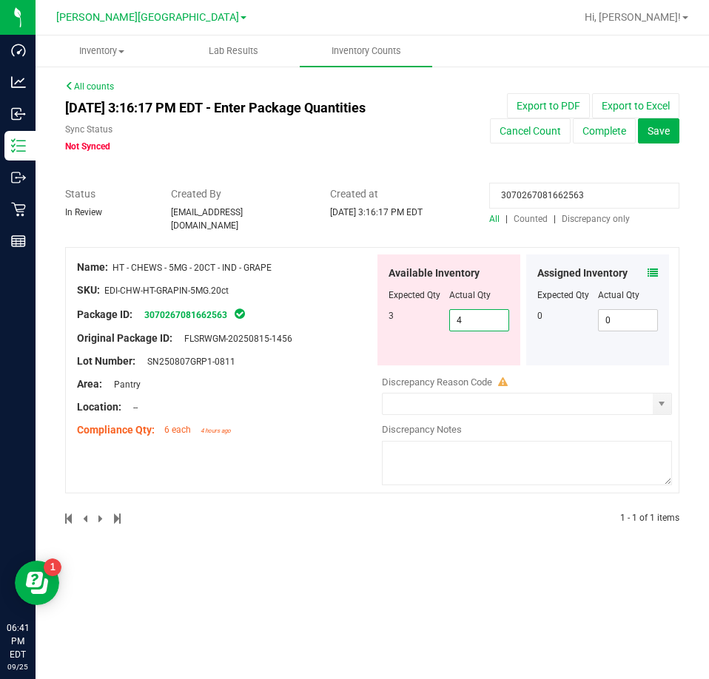
click at [474, 319] on span "4 4" at bounding box center [479, 320] width 61 height 22
click at [474, 319] on input "4" at bounding box center [479, 320] width 59 height 21
type input "3"
click at [554, 190] on input "3070267081662563" at bounding box center [584, 196] width 190 height 26
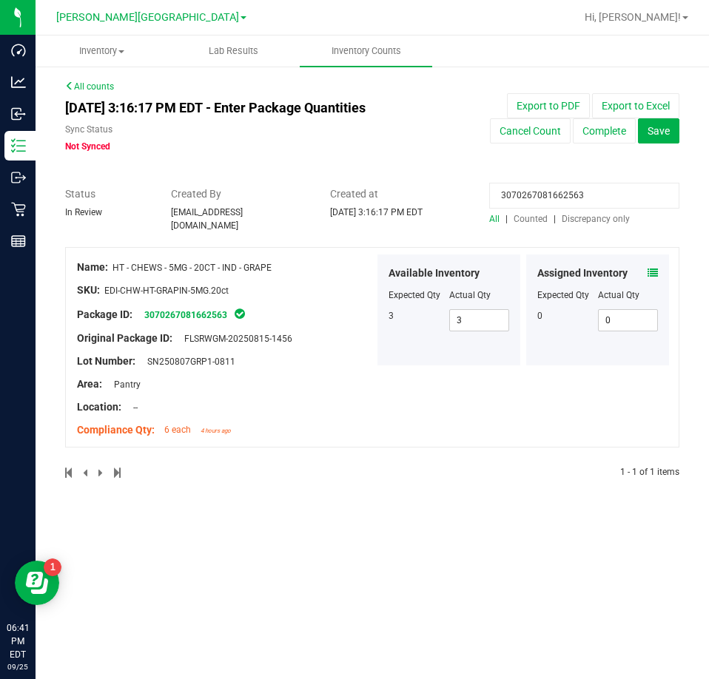
click at [556, 190] on input "3070267081662563" at bounding box center [584, 196] width 190 height 26
drag, startPoint x: 556, startPoint y: 190, endPoint x: 570, endPoint y: 192, distance: 14.2
click at [570, 192] on input "3070267081662563" at bounding box center [584, 196] width 190 height 26
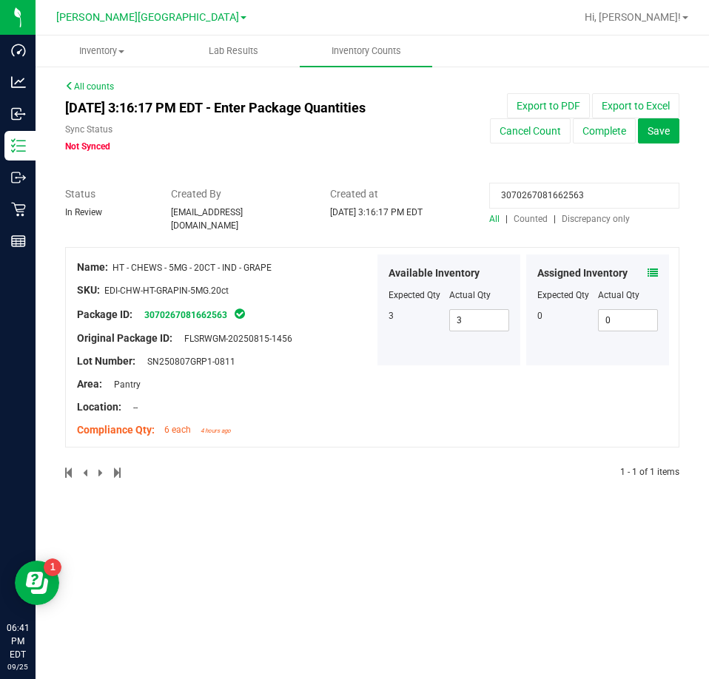
paste input "2854411735895814"
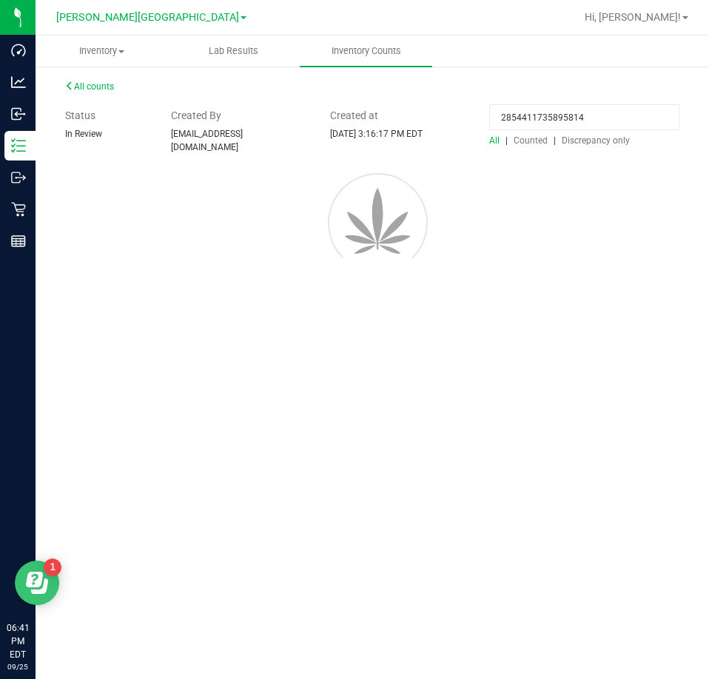
type input "2854411735895814"
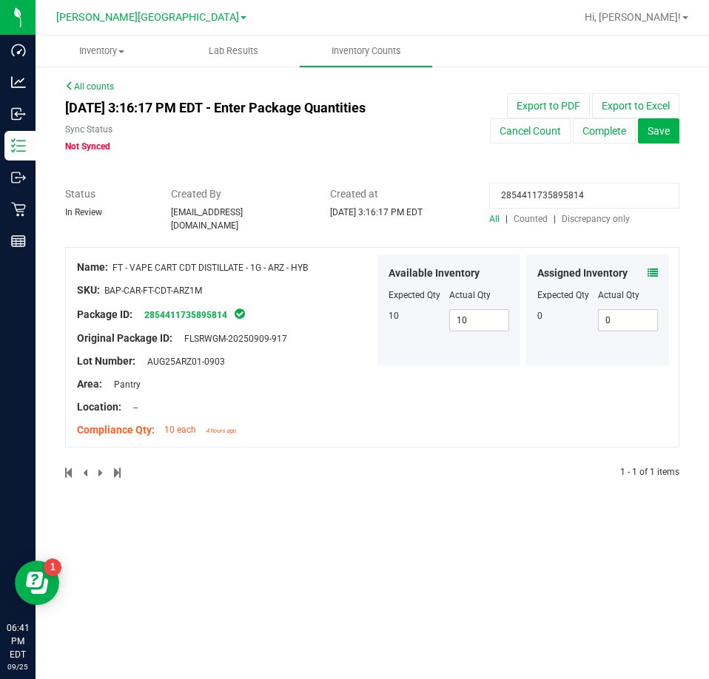
click at [651, 268] on icon at bounding box center [652, 273] width 10 height 10
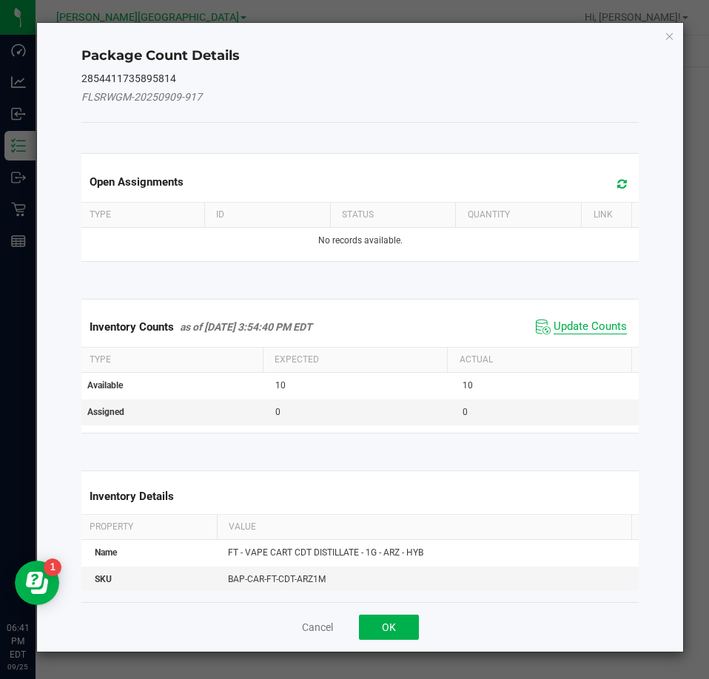
click at [590, 323] on span "Update Counts" at bounding box center [589, 327] width 73 height 15
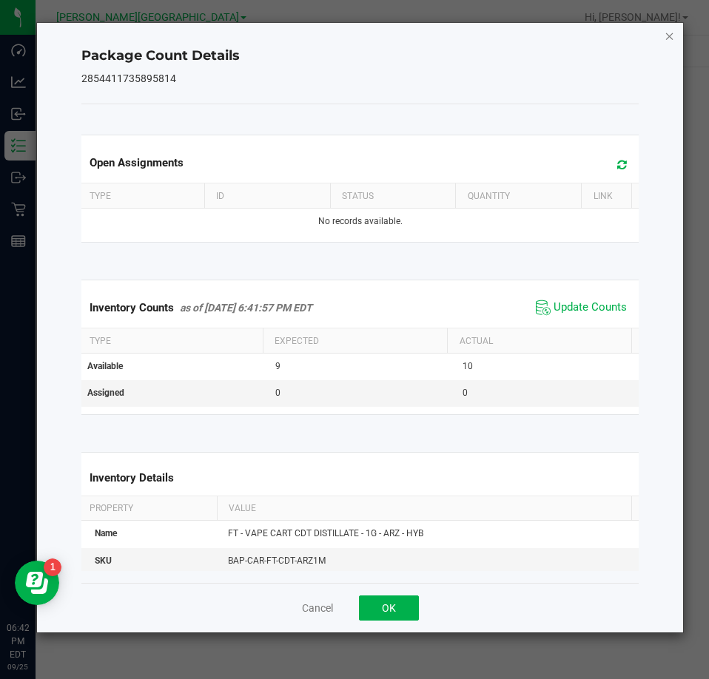
click at [669, 30] on icon "Close" at bounding box center [669, 36] width 10 height 18
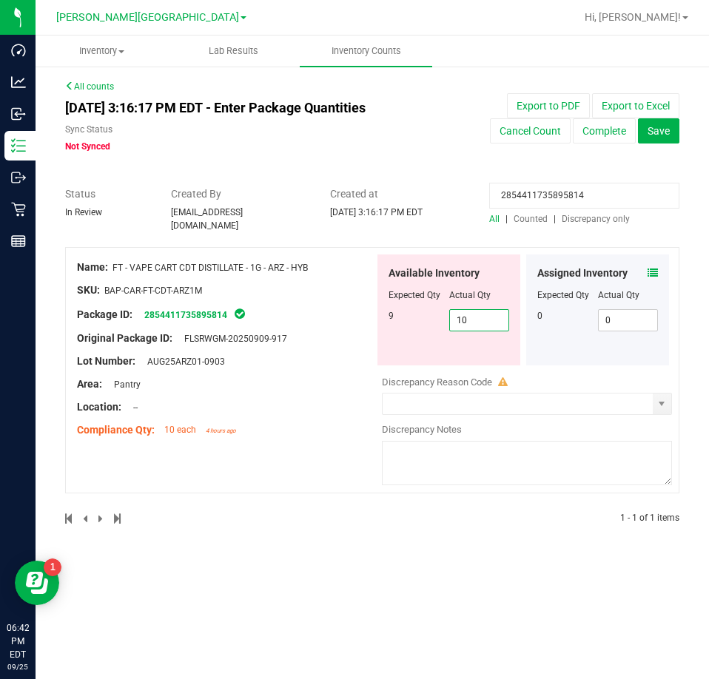
click at [485, 313] on span "10 10" at bounding box center [479, 320] width 61 height 22
click at [485, 313] on input "10" at bounding box center [479, 320] width 59 height 21
type input "9"
click at [569, 197] on input "2854411735895814" at bounding box center [584, 196] width 190 height 26
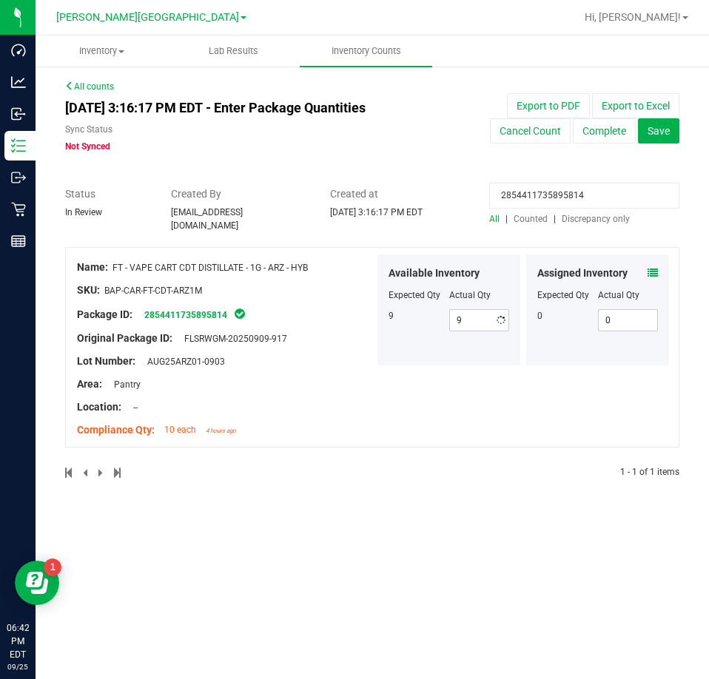
click at [569, 197] on input "2854411735895814" at bounding box center [584, 196] width 190 height 26
paste input "045122643425676"
type input "0451226434256764"
click at [652, 268] on icon at bounding box center [652, 273] width 10 height 10
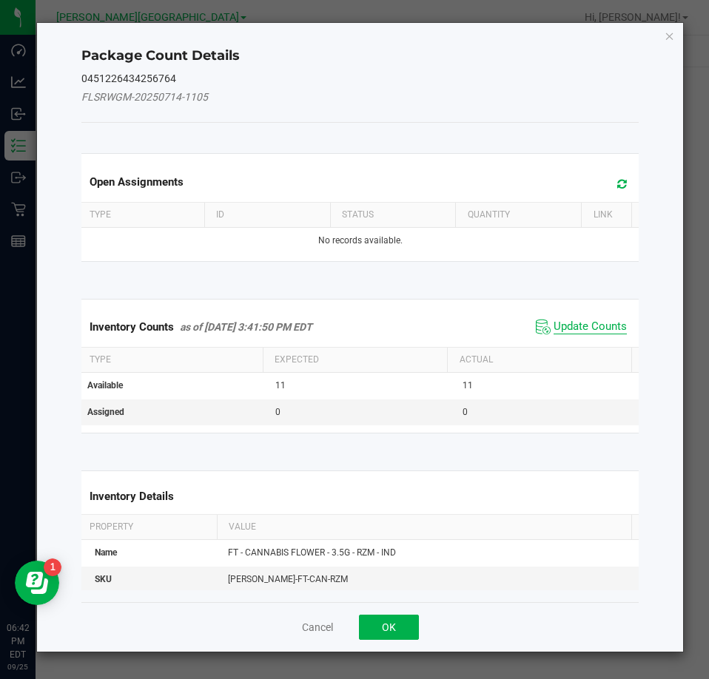
click at [579, 326] on span "Update Counts" at bounding box center [589, 327] width 73 height 15
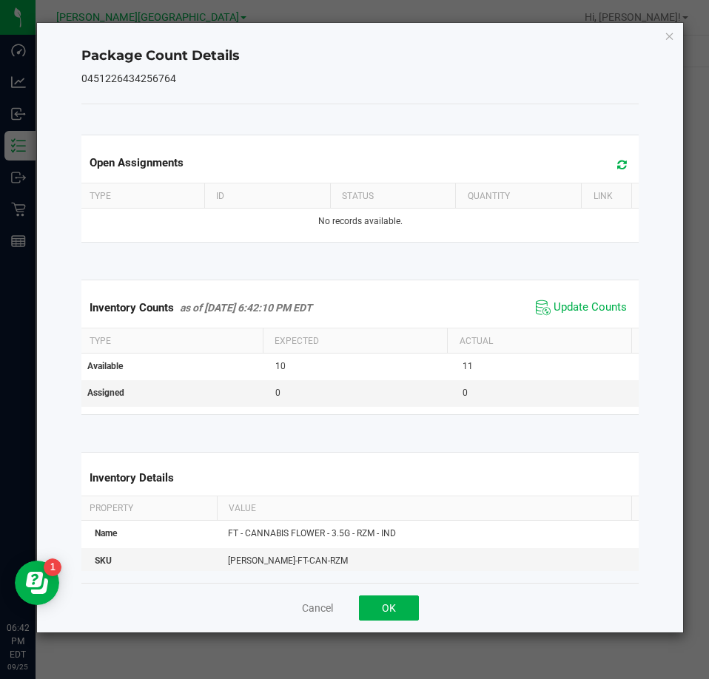
click at [662, 32] on div "Package Count Details 0451226434256764 Open Assignments Type ID Status Quantity…" at bounding box center [360, 328] width 647 height 610
click at [669, 33] on icon "Close" at bounding box center [669, 36] width 10 height 18
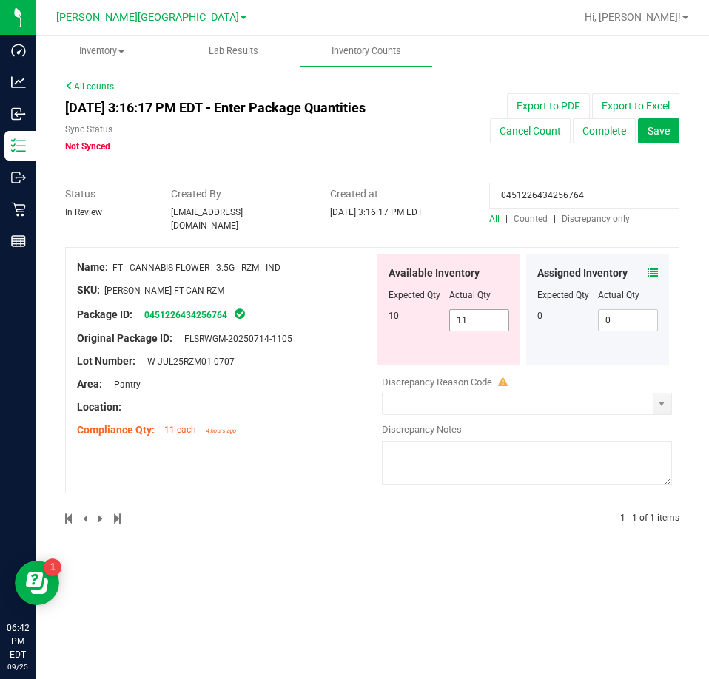
click at [494, 309] on span "11 11" at bounding box center [479, 320] width 61 height 22
click at [494, 310] on input "11" at bounding box center [479, 320] width 59 height 21
type input "10"
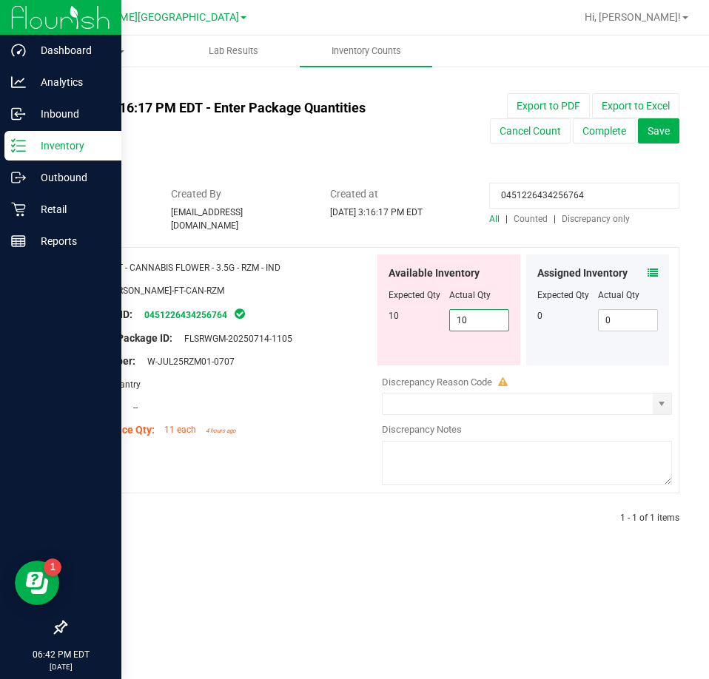
type input "10"
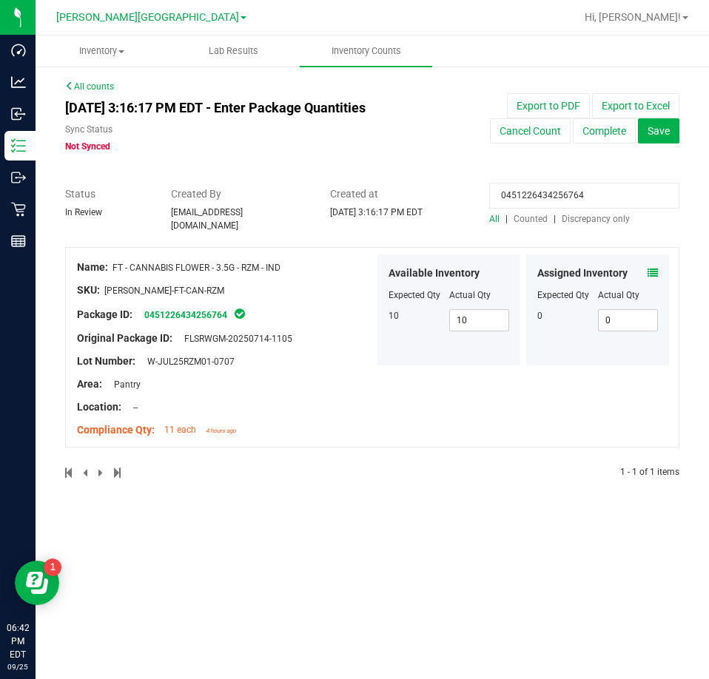
click at [582, 192] on input "0451226434256764" at bounding box center [584, 196] width 190 height 26
paste input "4393773651562201"
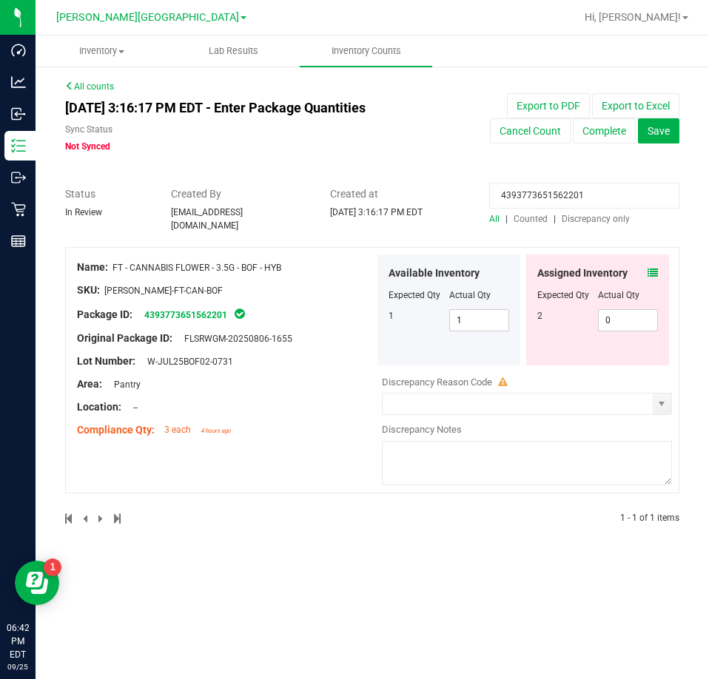
click at [650, 269] on icon at bounding box center [652, 273] width 10 height 10
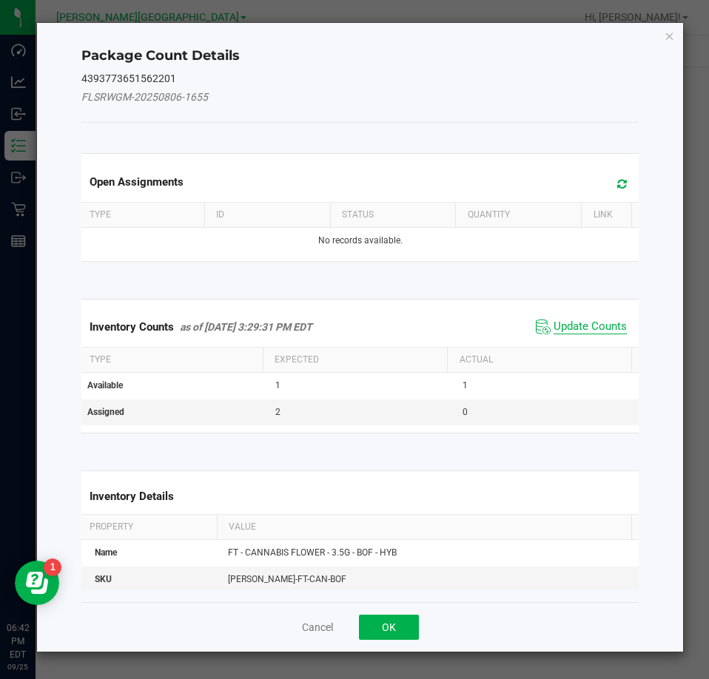
click at [577, 330] on span "Update Counts" at bounding box center [589, 327] width 73 height 15
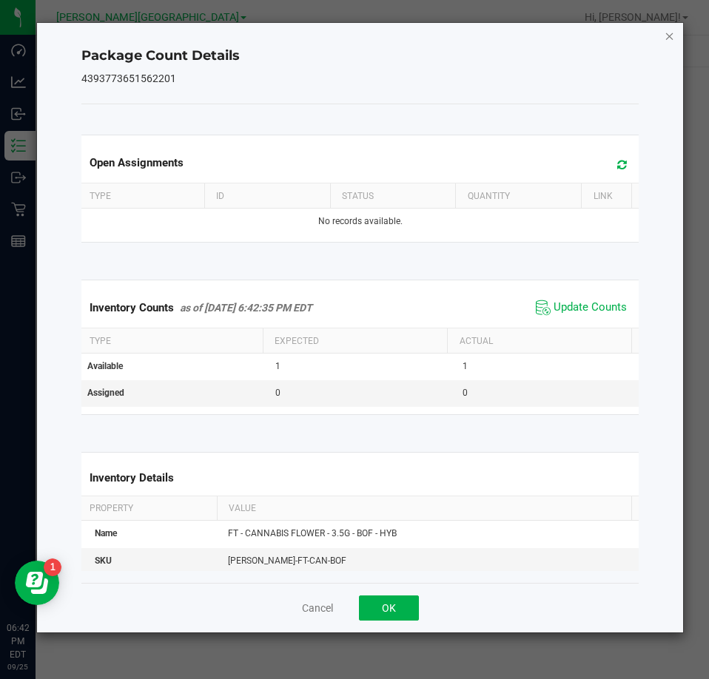
click at [670, 33] on icon "Close" at bounding box center [669, 36] width 10 height 18
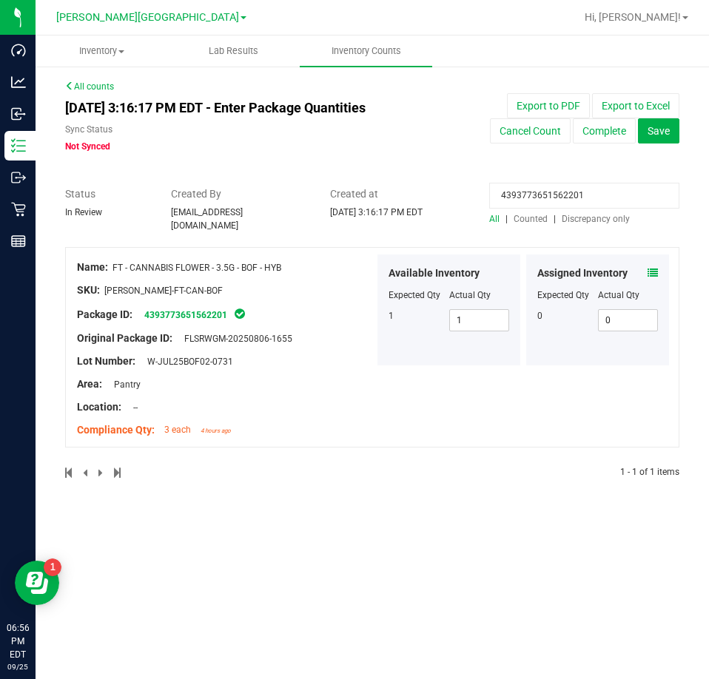
click at [566, 191] on input "4393773651562201" at bounding box center [584, 196] width 190 height 26
paste input "6127108439875653"
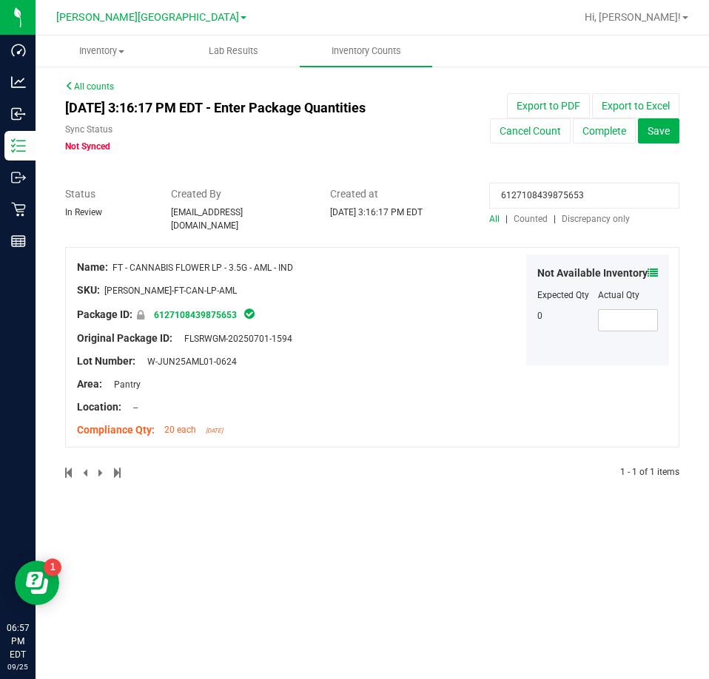
click at [650, 268] on icon at bounding box center [652, 273] width 10 height 10
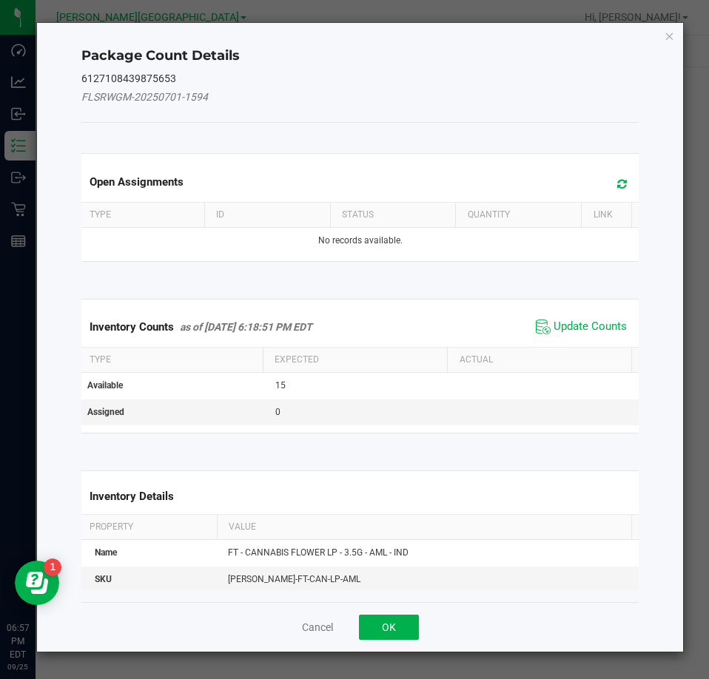
click at [602, 318] on span "Update Counts" at bounding box center [581, 327] width 98 height 22
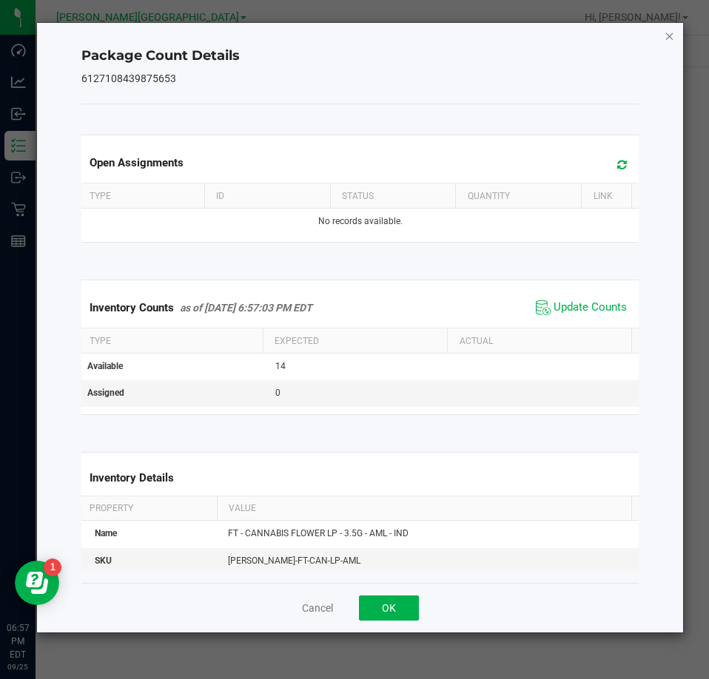
click at [669, 30] on icon "Close" at bounding box center [669, 36] width 10 height 18
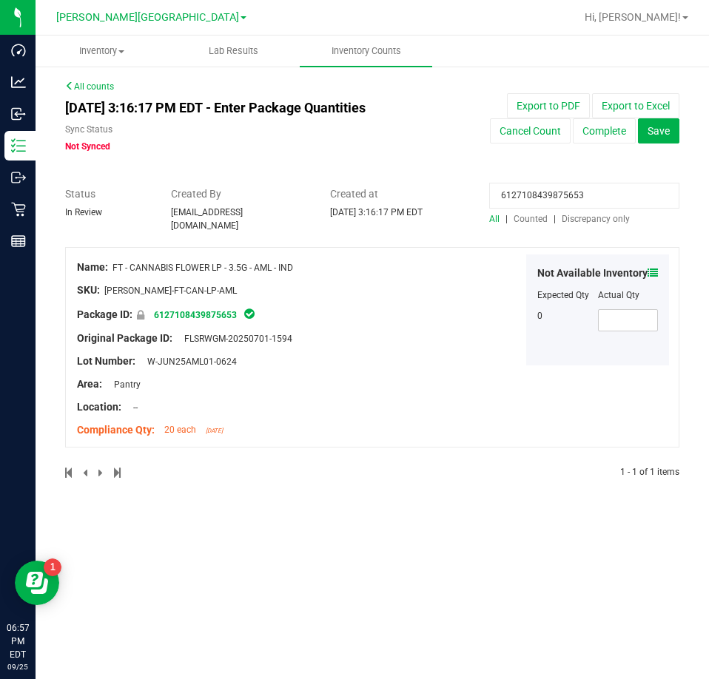
click at [573, 194] on input "6127108439875653" at bounding box center [584, 196] width 190 height 26
paste input "2105451922217757"
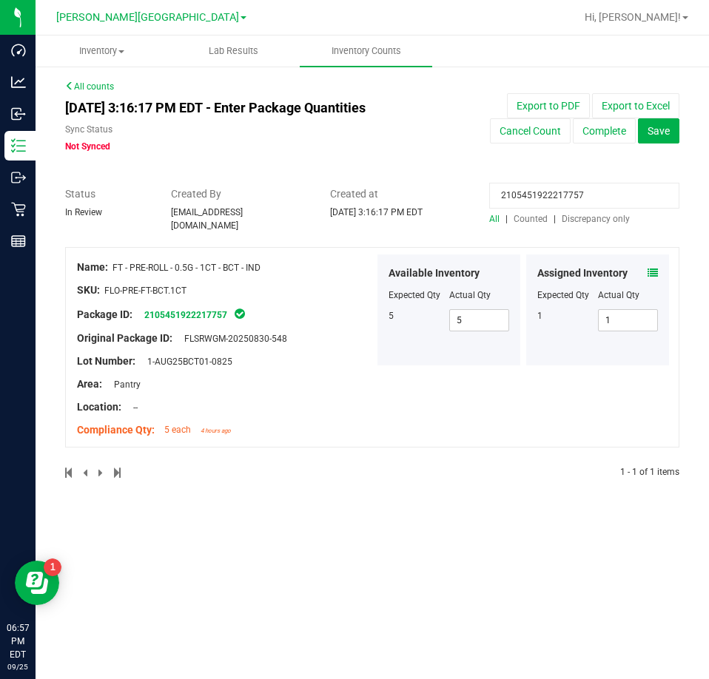
type input "2105451922217757"
click at [656, 268] on icon at bounding box center [652, 273] width 10 height 10
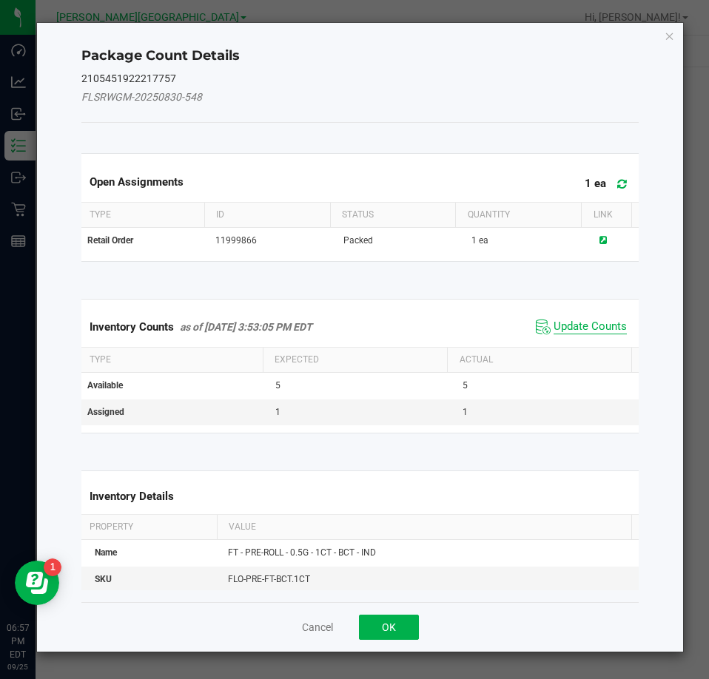
click at [595, 324] on span "Update Counts" at bounding box center [589, 327] width 73 height 15
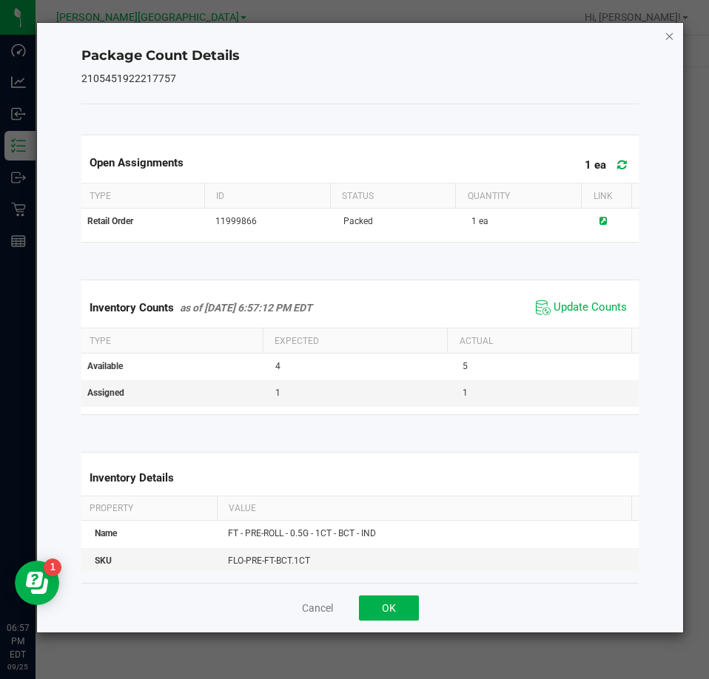
click at [669, 33] on icon "Close" at bounding box center [669, 36] width 10 height 18
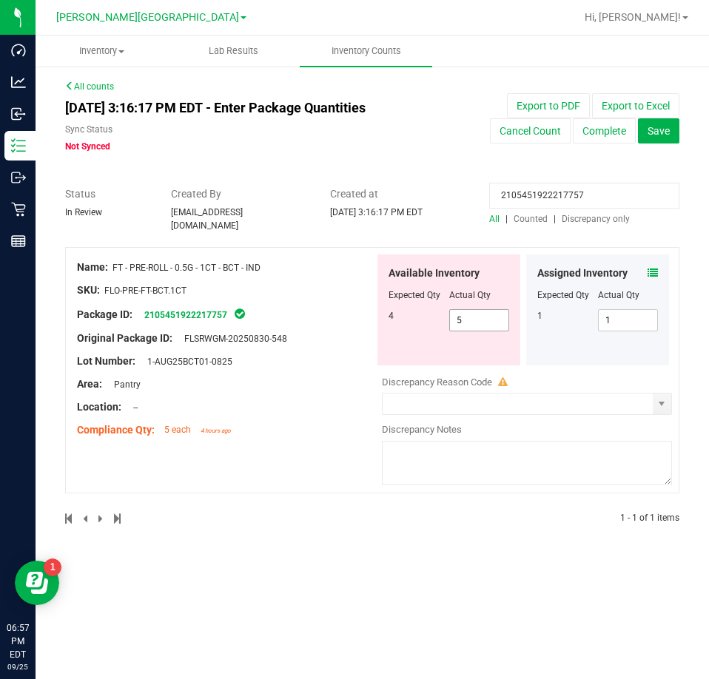
click at [478, 312] on span "5 5" at bounding box center [479, 320] width 61 height 22
click at [0, 0] on input "5" at bounding box center [0, 0] width 0 height 0
type input "4"
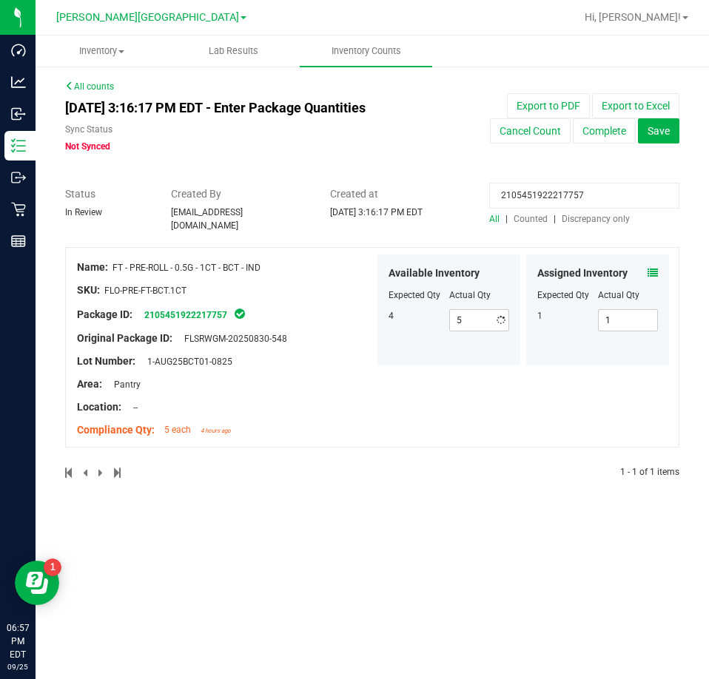
type input "4"
click at [510, 195] on input "2105451922217757" at bounding box center [584, 196] width 190 height 26
click at [657, 268] on icon at bounding box center [652, 273] width 10 height 10
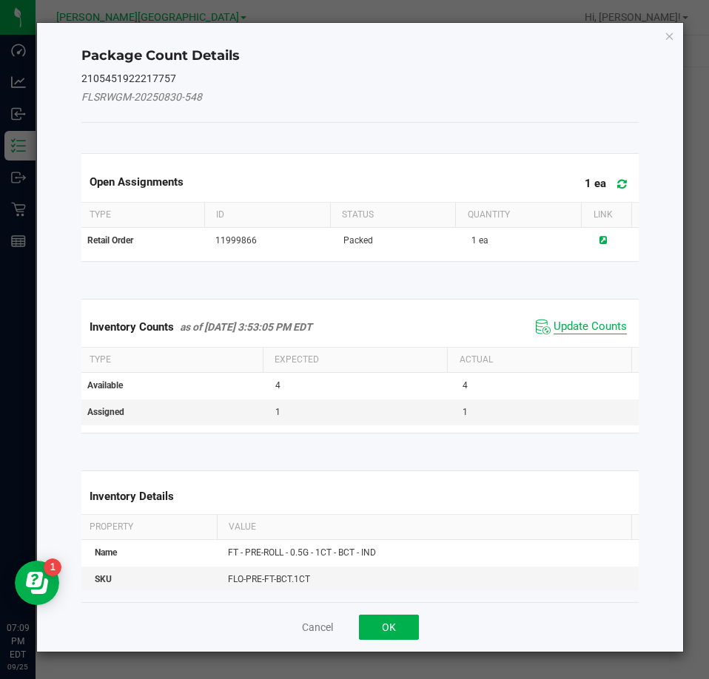
click at [583, 330] on span "Update Counts" at bounding box center [589, 327] width 73 height 15
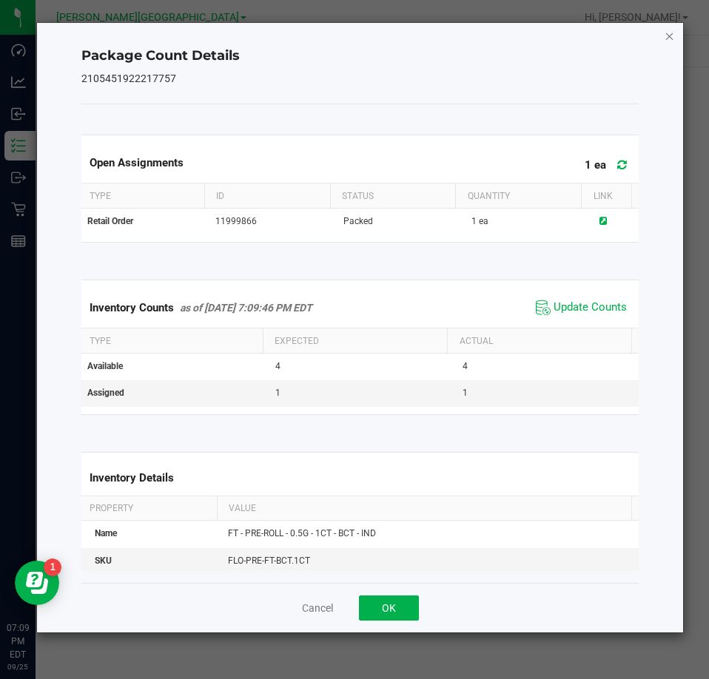
click at [667, 35] on icon "Close" at bounding box center [669, 36] width 10 height 18
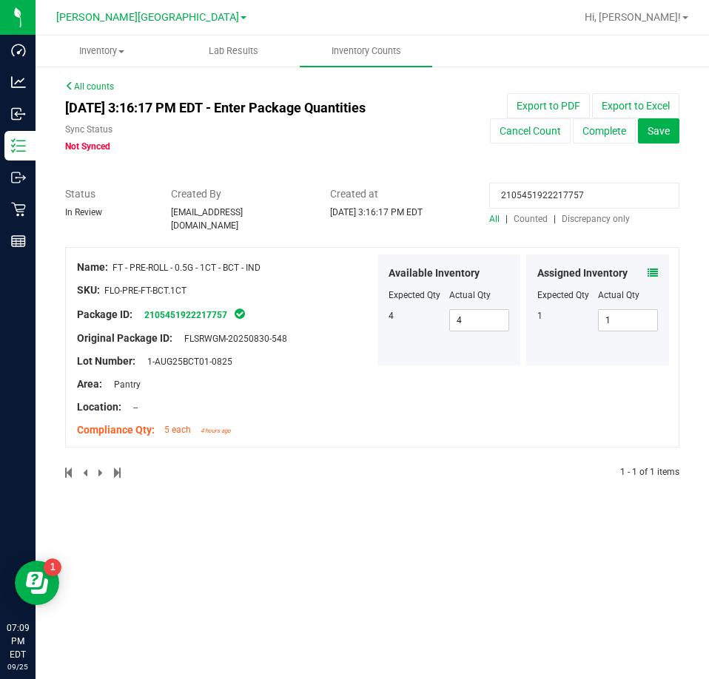
click at [549, 195] on input "2105451922217757" at bounding box center [584, 196] width 190 height 26
paste input "1397543182996515"
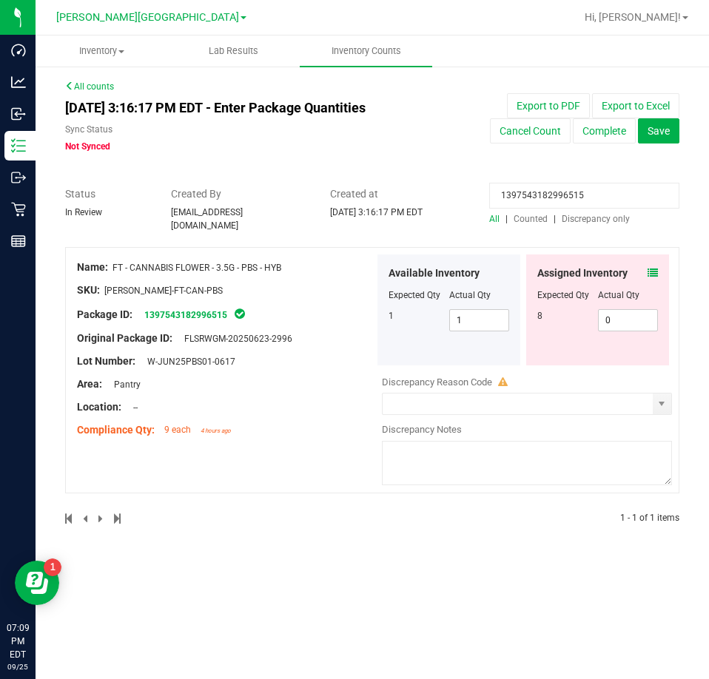
click at [650, 268] on icon at bounding box center [652, 273] width 10 height 10
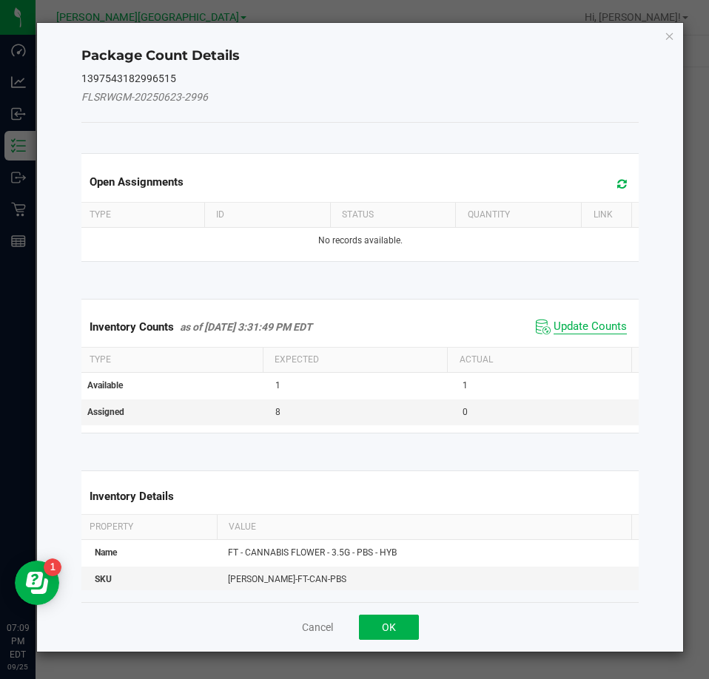
click at [565, 327] on span "Update Counts" at bounding box center [589, 327] width 73 height 15
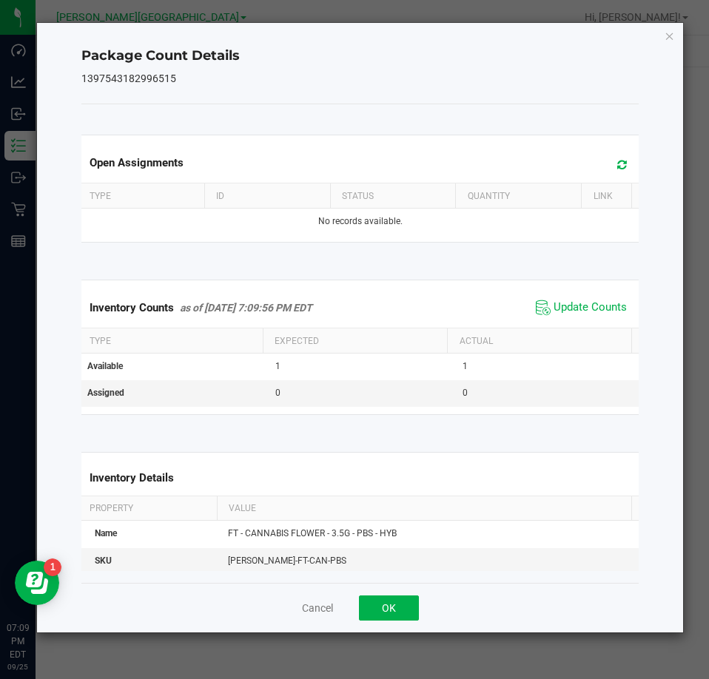
click at [666, 36] on icon "Close" at bounding box center [669, 36] width 10 height 18
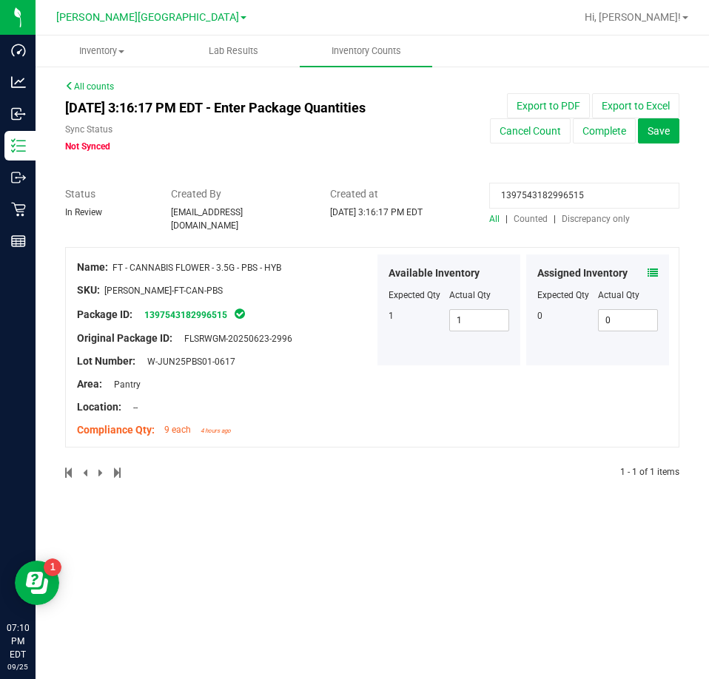
click at [531, 195] on input "1397543182996515" at bounding box center [584, 196] width 190 height 26
click at [532, 195] on input "1397543182996515" at bounding box center [584, 196] width 190 height 26
paste input "5341119837514586"
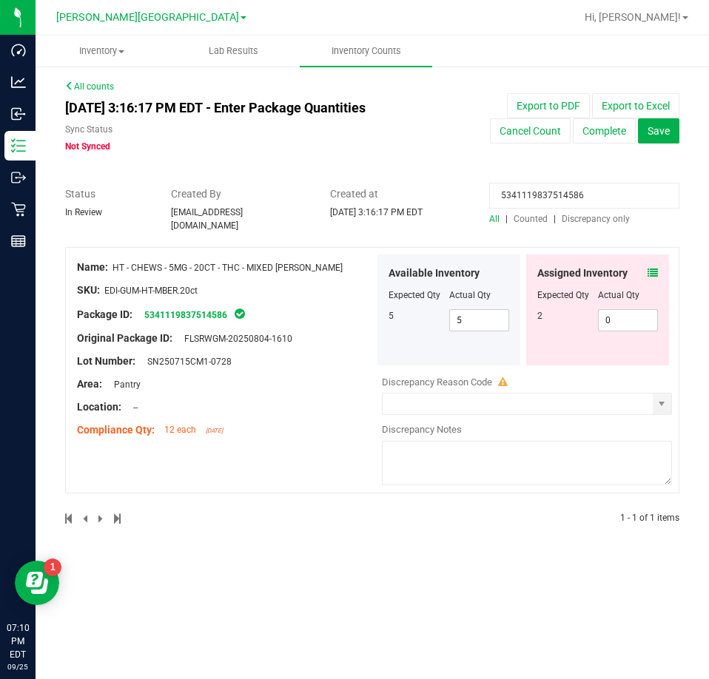
click at [652, 268] on icon at bounding box center [652, 273] width 10 height 10
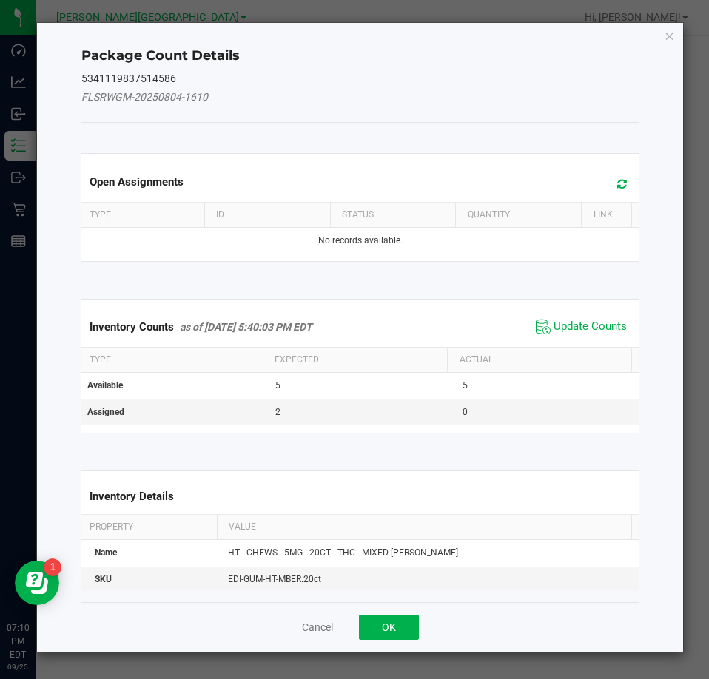
click at [568, 318] on span "Update Counts" at bounding box center [581, 327] width 98 height 22
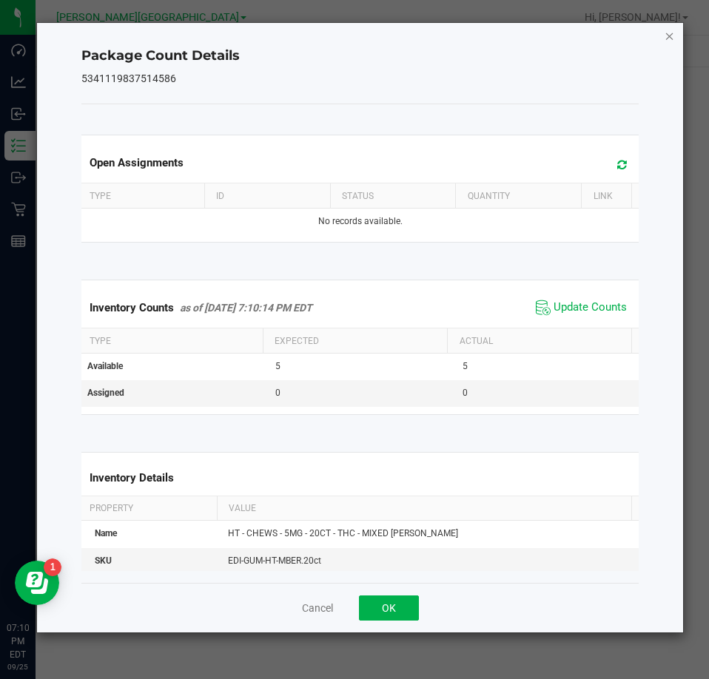
click at [667, 33] on icon "Close" at bounding box center [669, 36] width 10 height 18
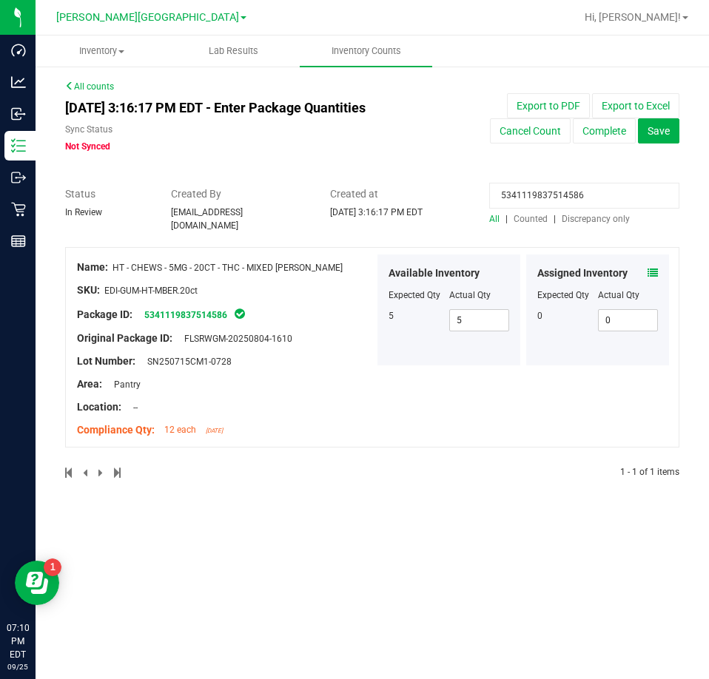
click at [554, 191] on input "5341119837514586" at bounding box center [584, 196] width 190 height 26
paste input "2657883947434513"
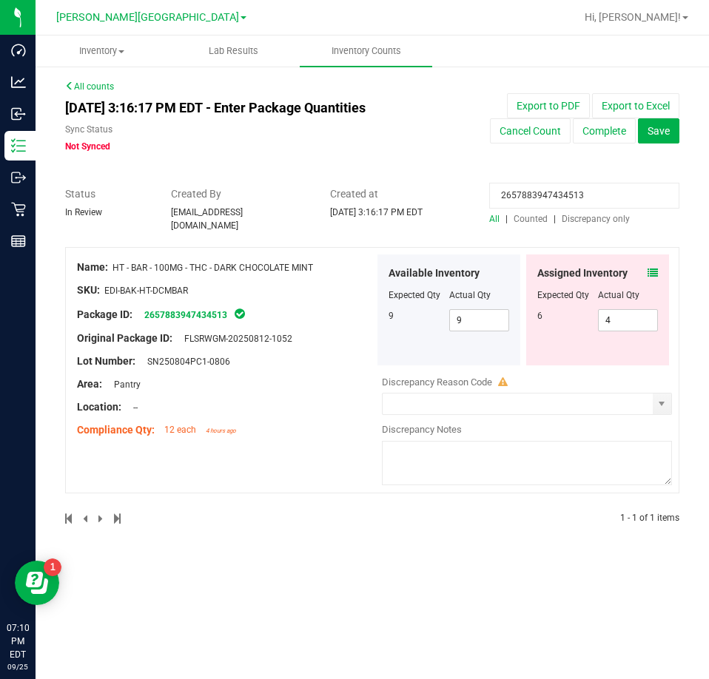
type input "2657883947434513"
click at [652, 268] on icon at bounding box center [652, 273] width 10 height 10
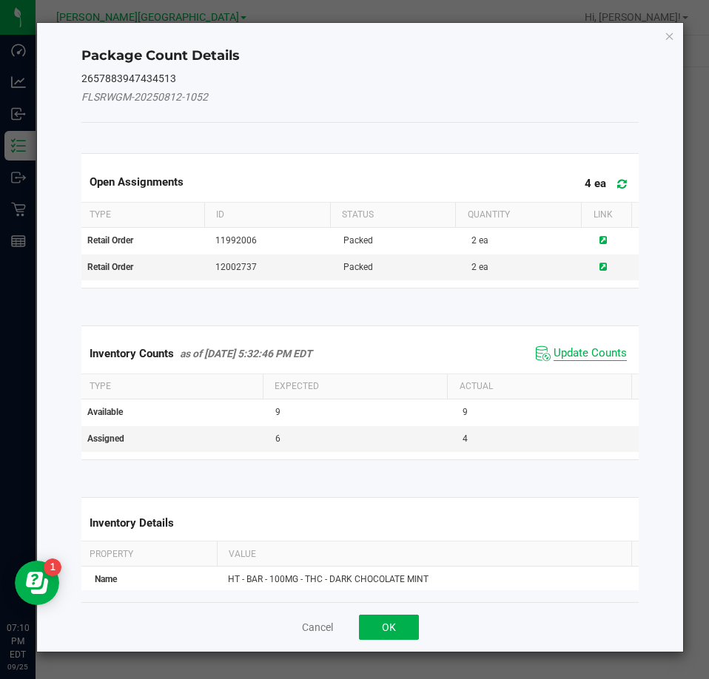
click at [580, 346] on span "Update Counts" at bounding box center [589, 353] width 73 height 15
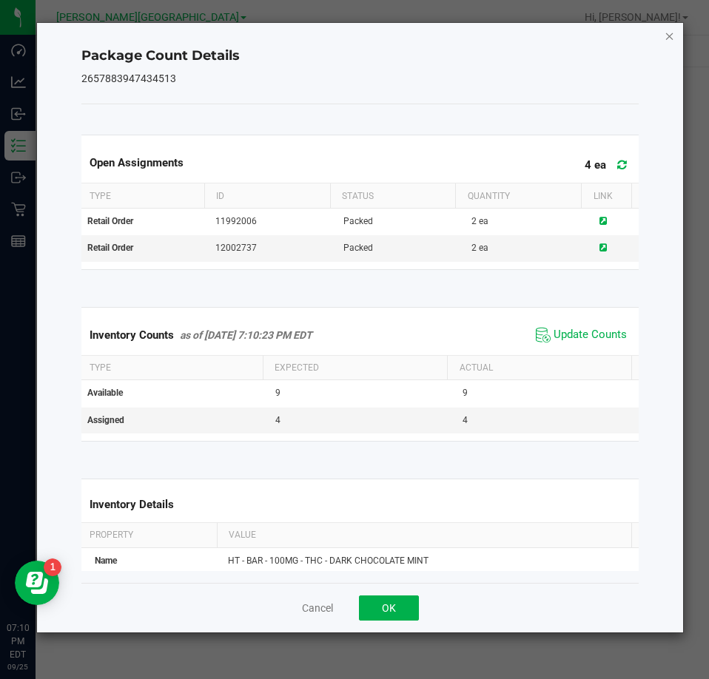
click at [667, 36] on icon "Close" at bounding box center [669, 36] width 10 height 18
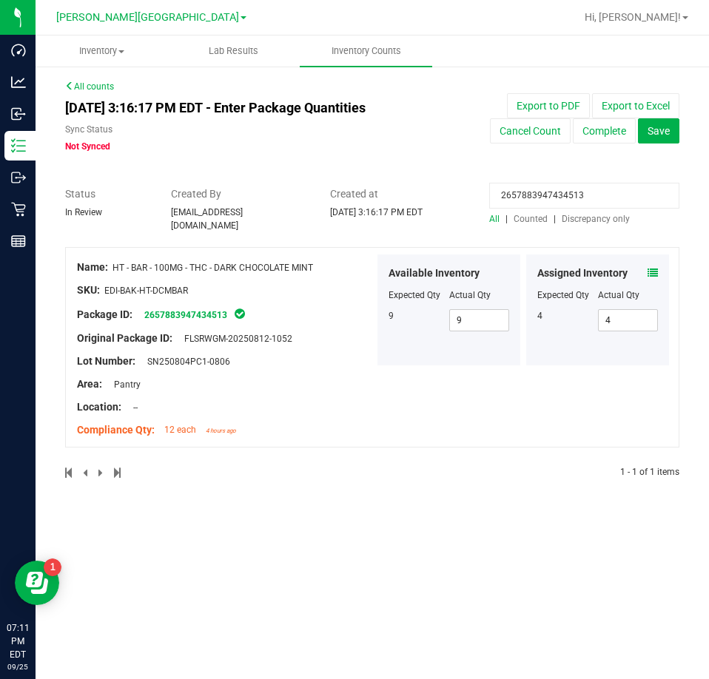
click at [647, 267] on div "Assigned Inventory" at bounding box center [597, 274] width 121 height 16
click at [658, 265] on div "Assigned Inventory Expected Qty Actual Qty 4 4 4" at bounding box center [597, 309] width 143 height 111
click at [654, 268] on icon at bounding box center [652, 273] width 10 height 10
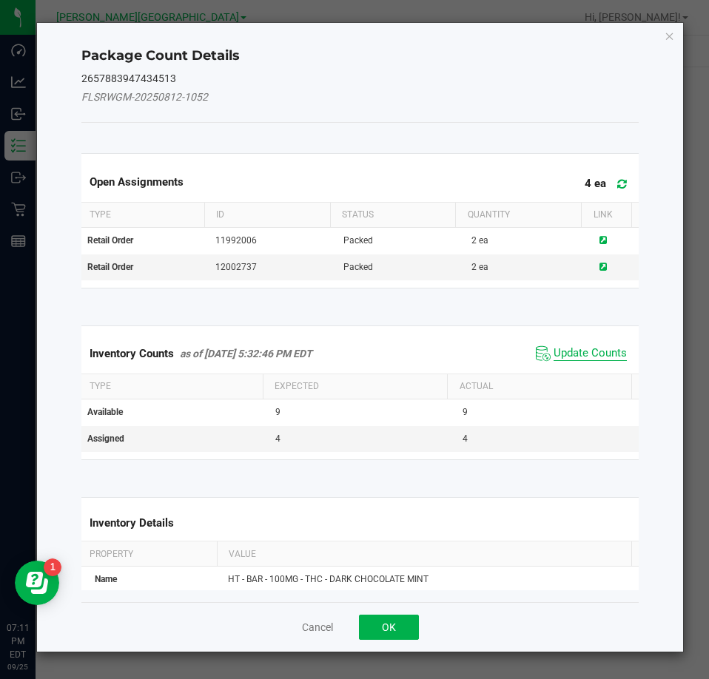
click at [574, 352] on span "Update Counts" at bounding box center [589, 353] width 73 height 15
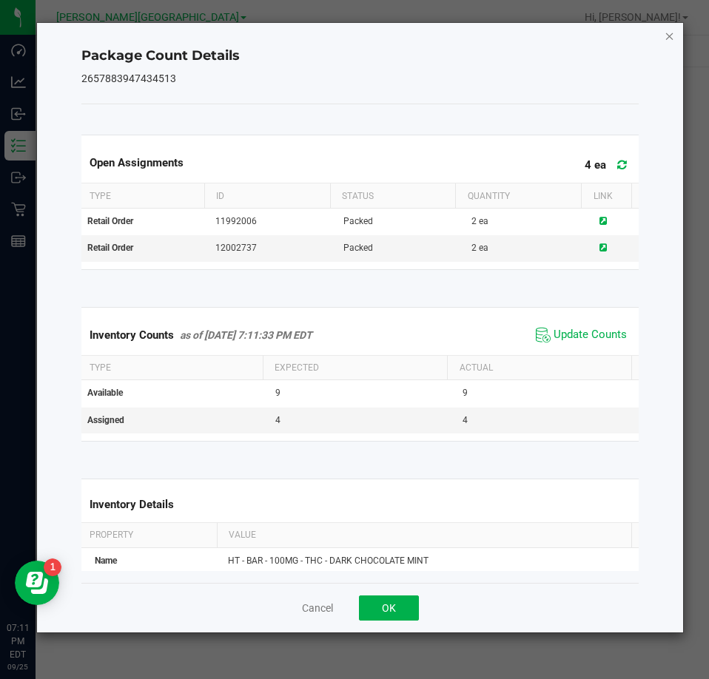
click at [669, 34] on icon "Close" at bounding box center [669, 36] width 10 height 18
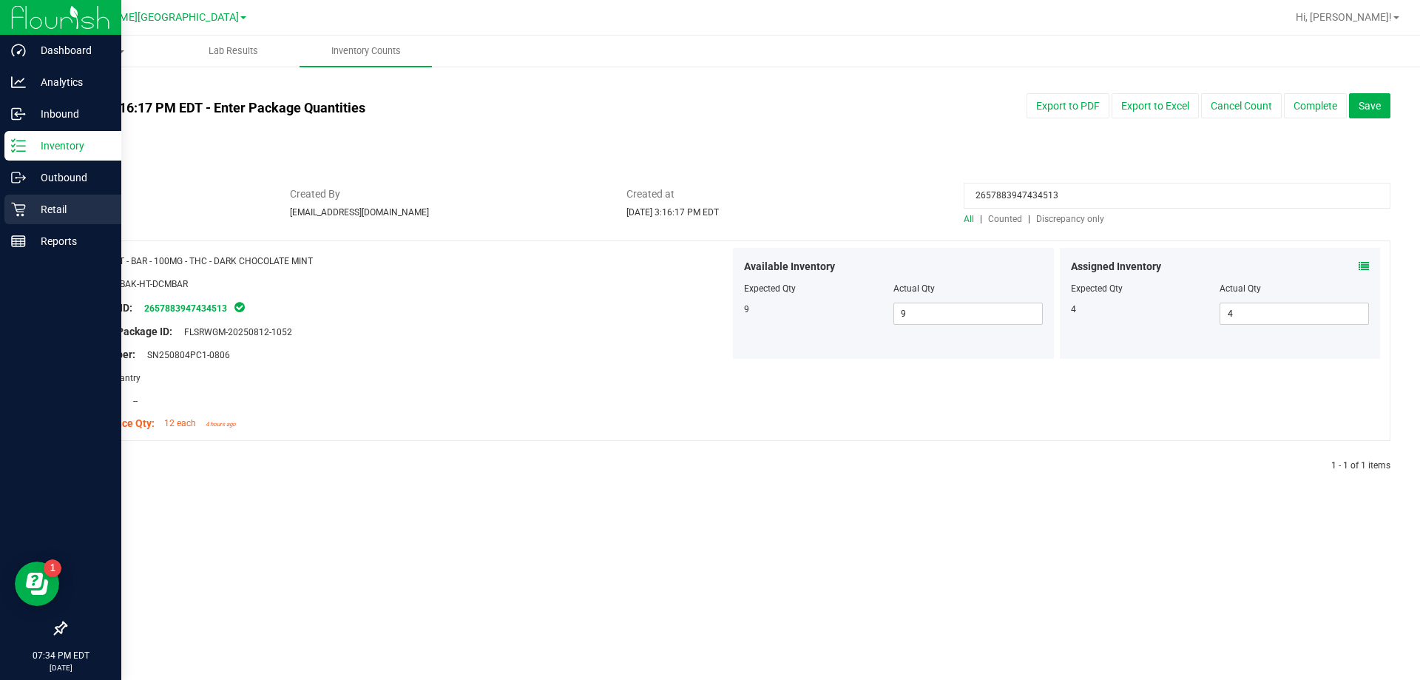
click at [70, 208] on p "Retail" at bounding box center [70, 209] width 89 height 18
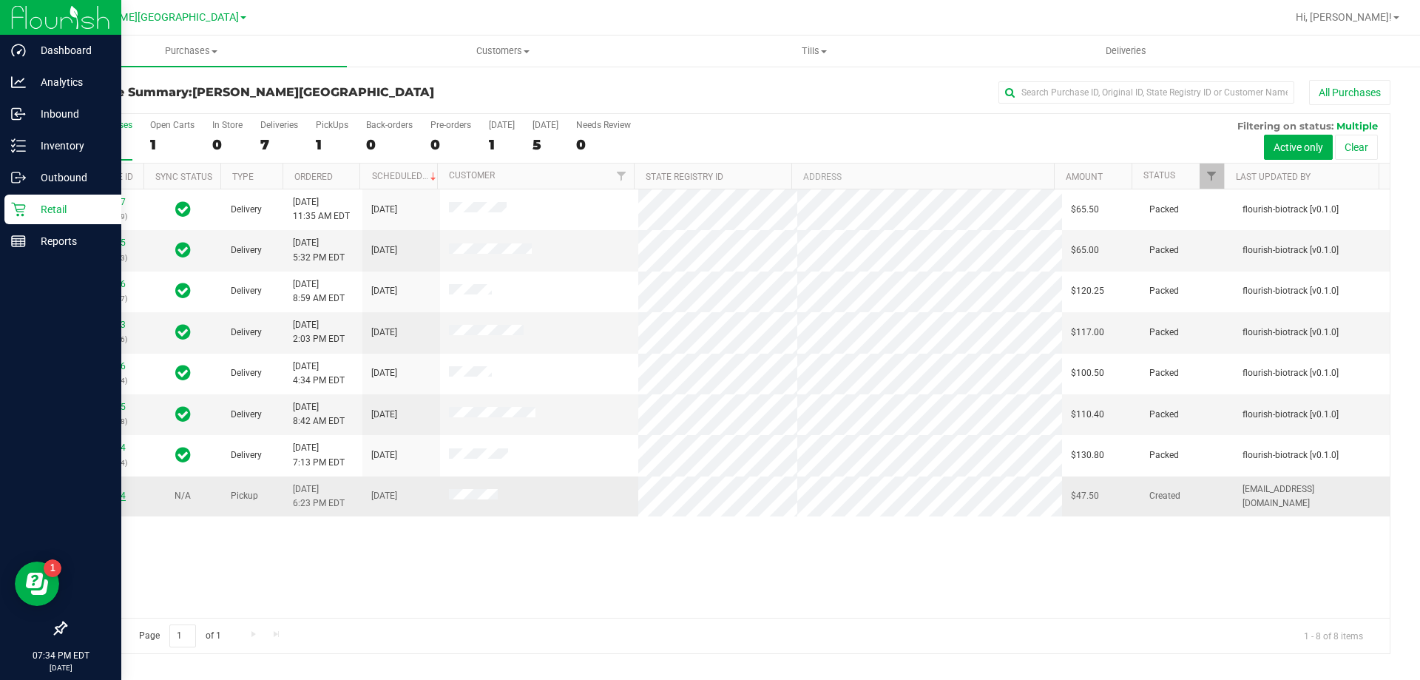
click at [121, 494] on link "12005834" at bounding box center [104, 495] width 41 height 10
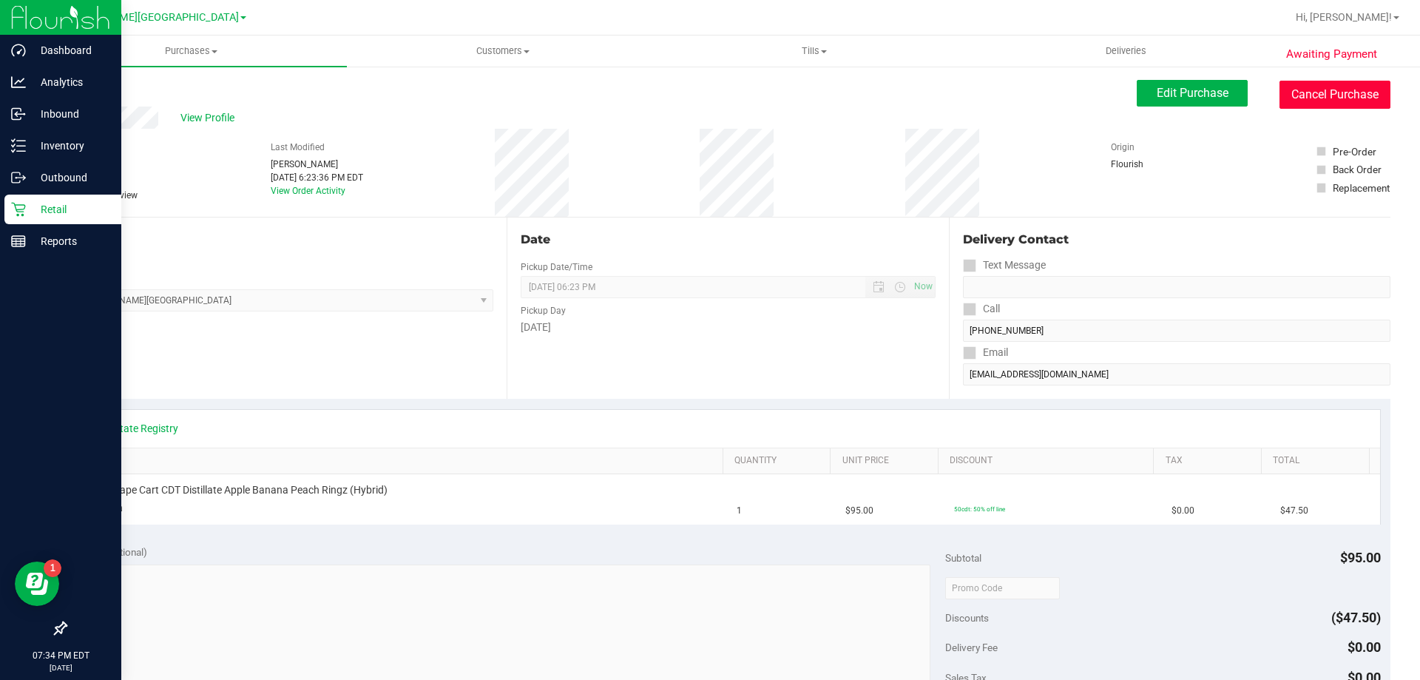
click at [708, 96] on button "Cancel Purchase" at bounding box center [1335, 95] width 111 height 28
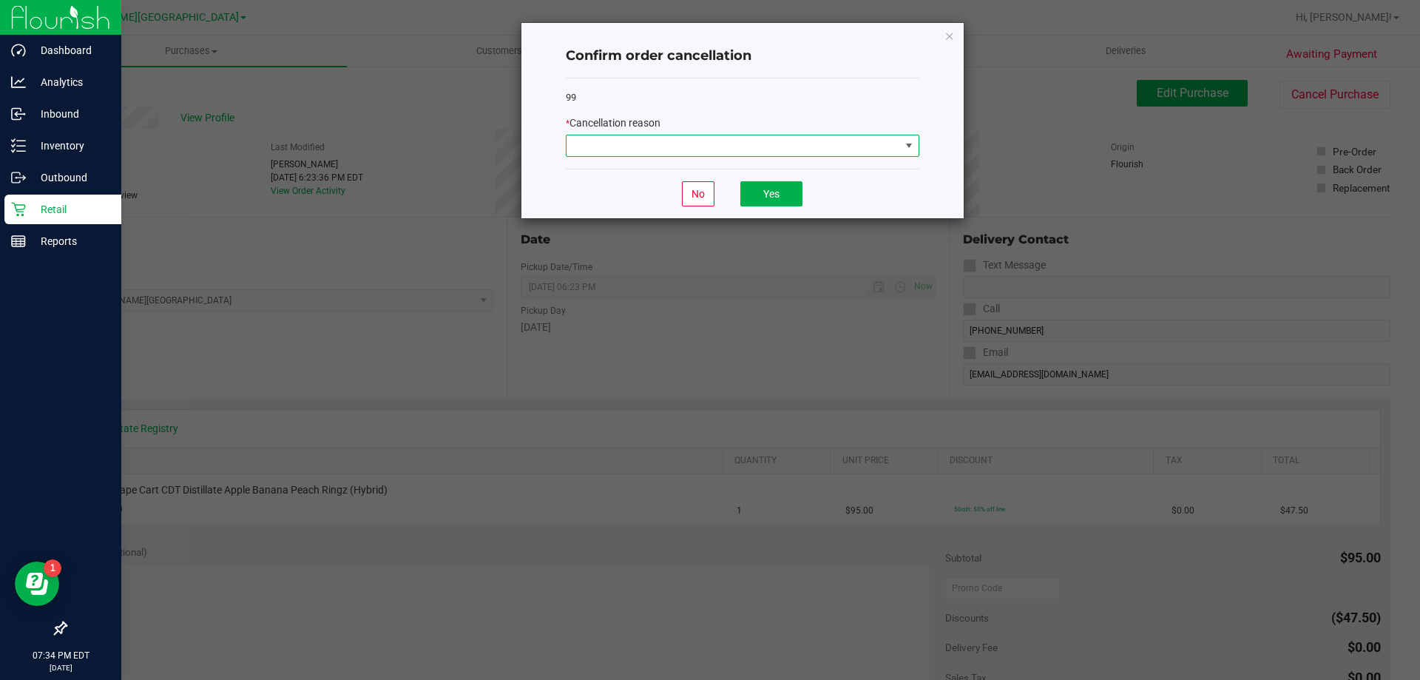
click at [708, 146] on span at bounding box center [734, 145] width 334 height 21
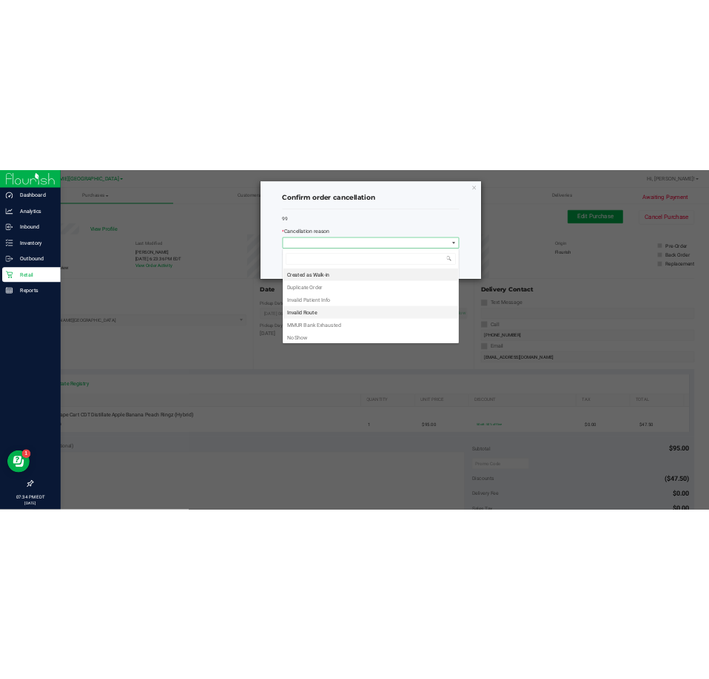
scroll to position [22, 354]
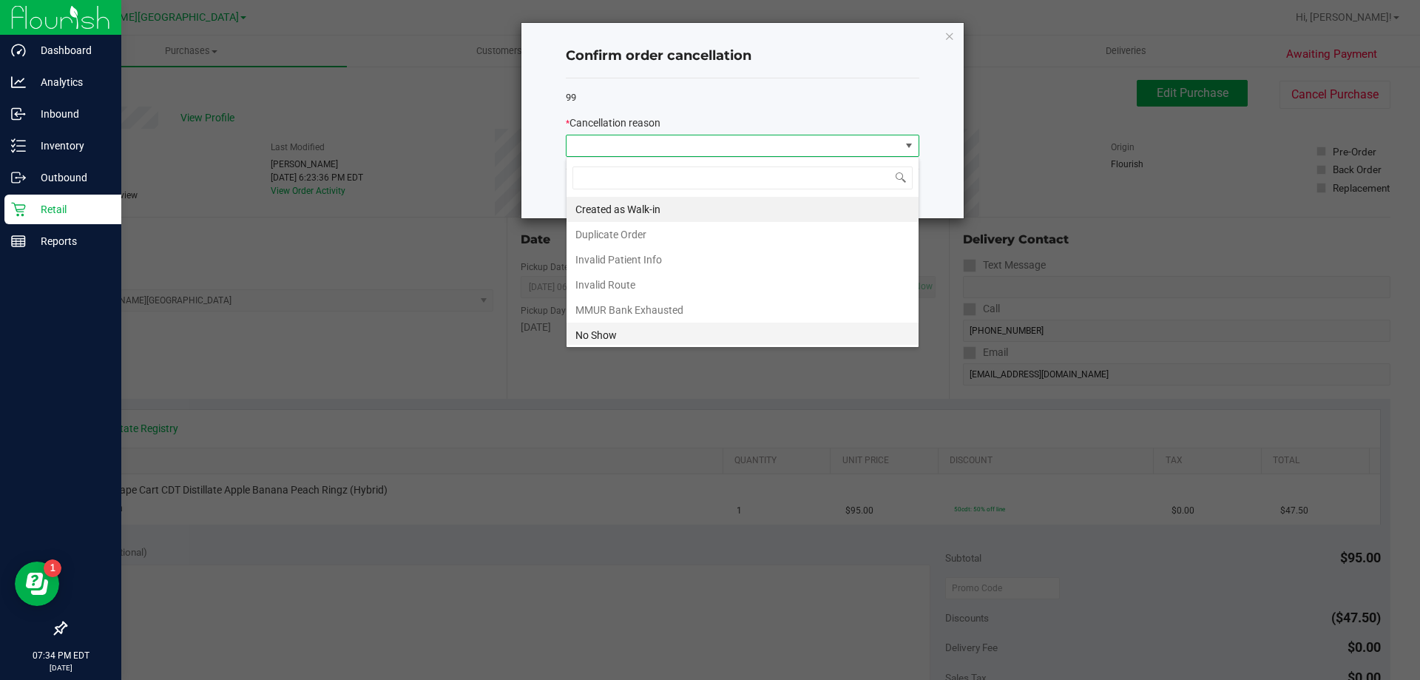
click at [604, 335] on li "No Show" at bounding box center [743, 335] width 352 height 25
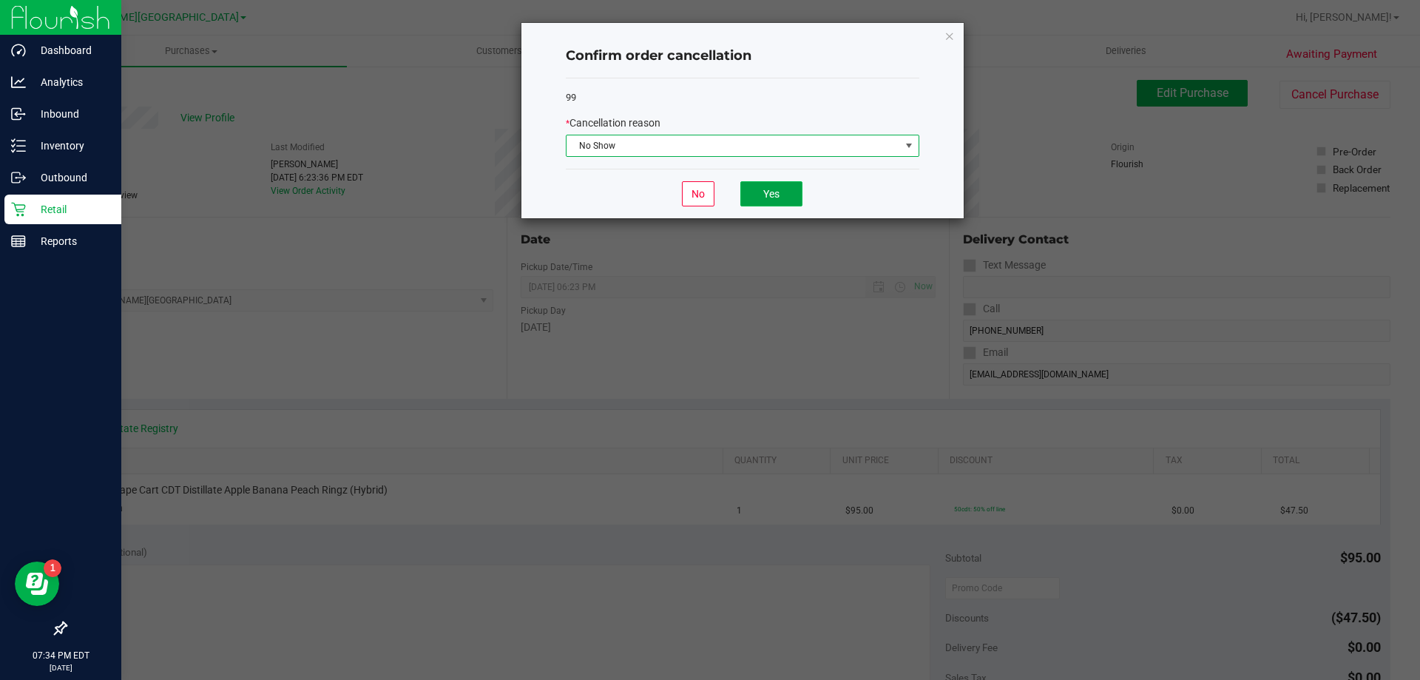
click at [708, 190] on button "Yes" at bounding box center [771, 193] width 62 height 25
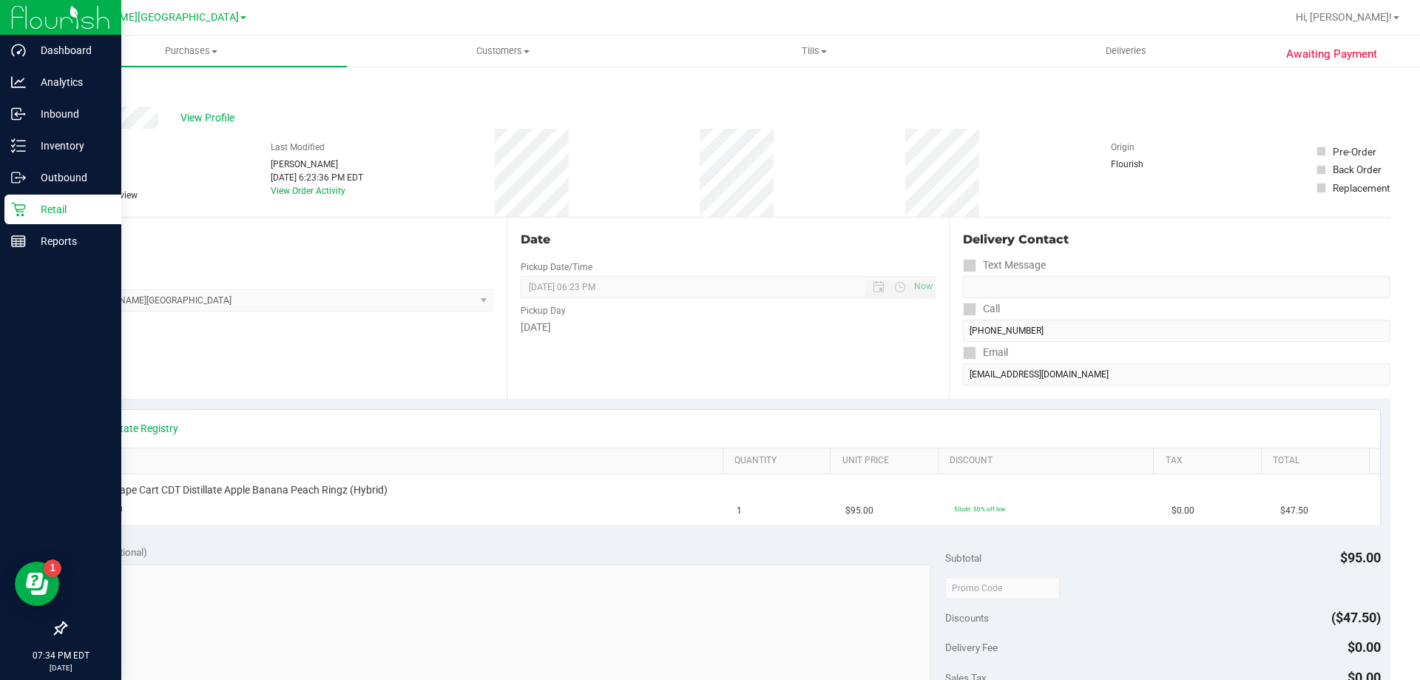
click at [72, 90] on link "Back" at bounding box center [76, 89] width 22 height 10
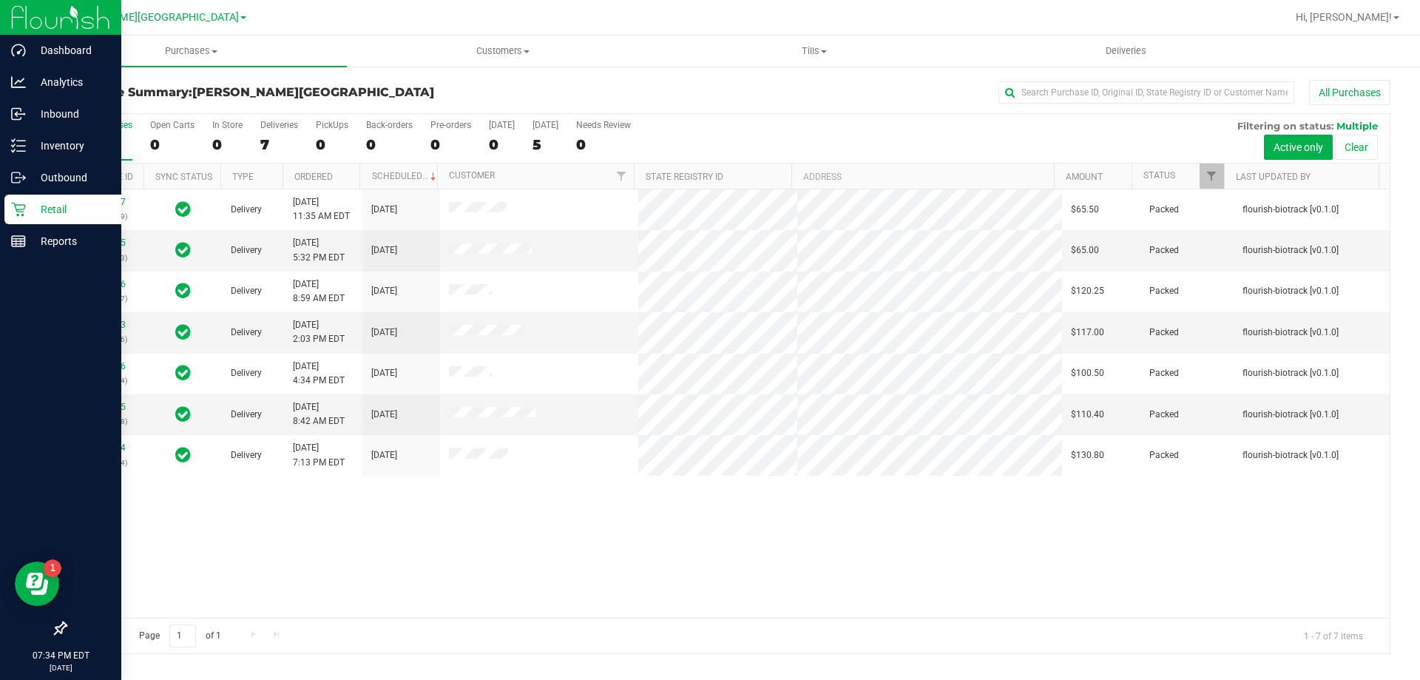
click at [392, 615] on div "12002737 (327640629) Delivery [DATE] 11:35 AM EDT 9/29/2025 $65.50 Packed flour…" at bounding box center [728, 403] width 1324 height 428
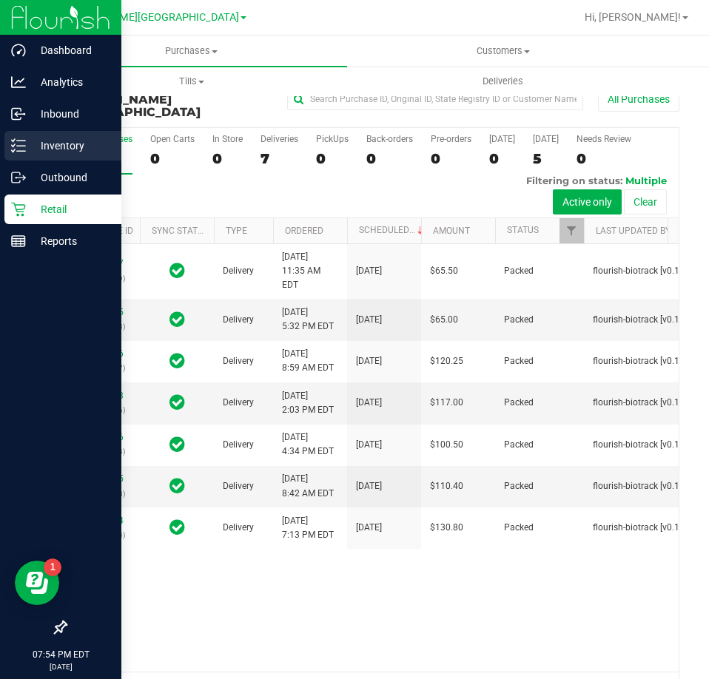
click at [18, 143] on icon at bounding box center [18, 145] width 15 height 15
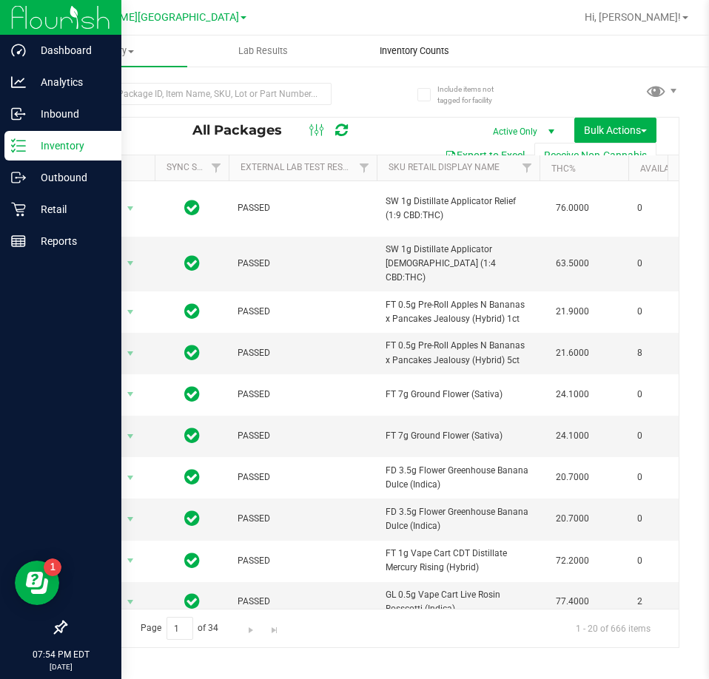
click at [396, 53] on span "Inventory Counts" at bounding box center [414, 50] width 109 height 13
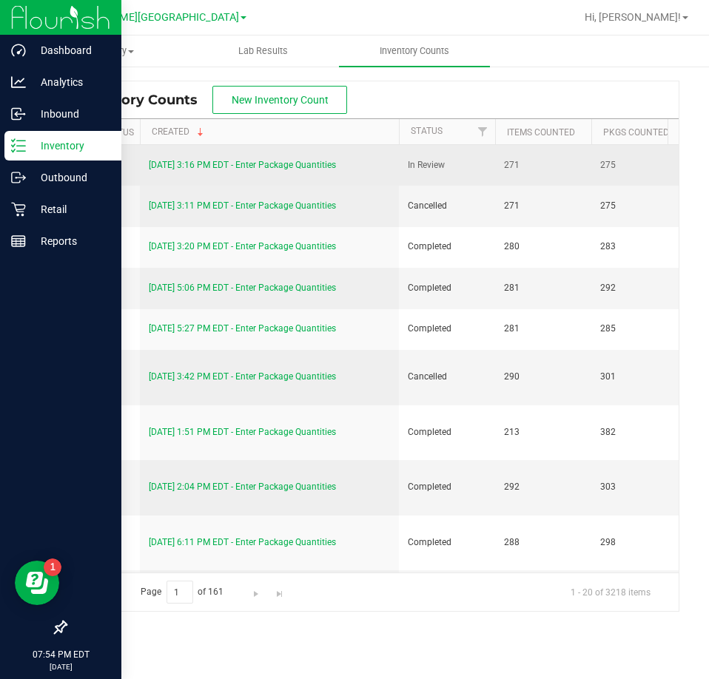
click at [256, 166] on link "[DATE] 3:16 PM EDT - Enter Package Quantities" at bounding box center [242, 165] width 187 height 10
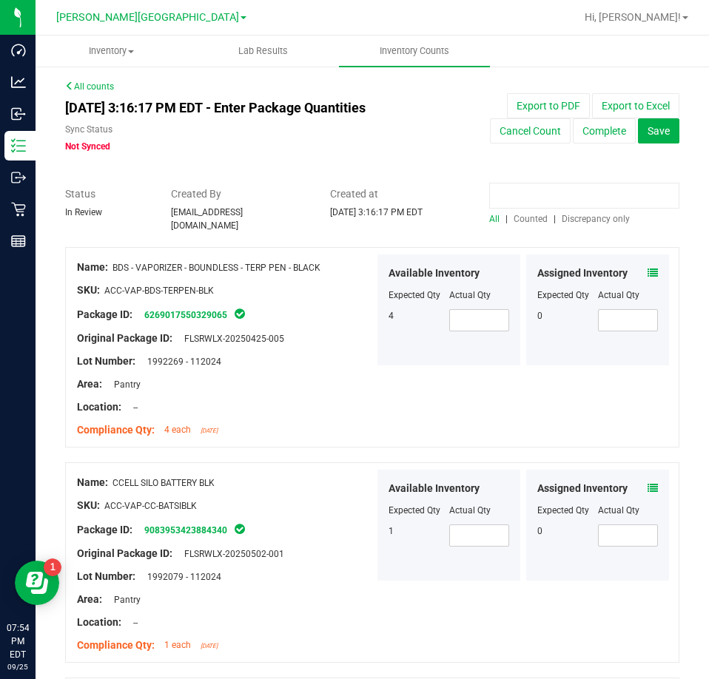
paste input "8837665022362777"
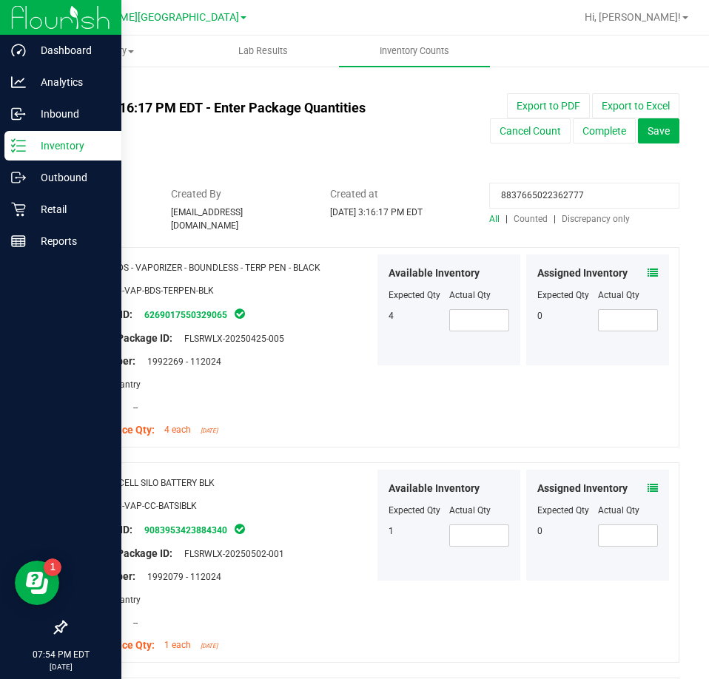
type input "8837665022362777"
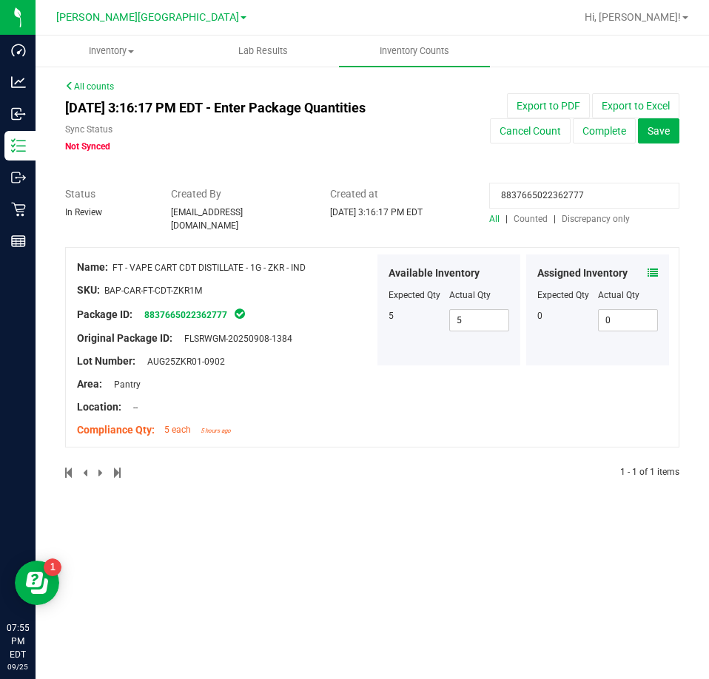
click at [653, 268] on icon at bounding box center [652, 273] width 10 height 10
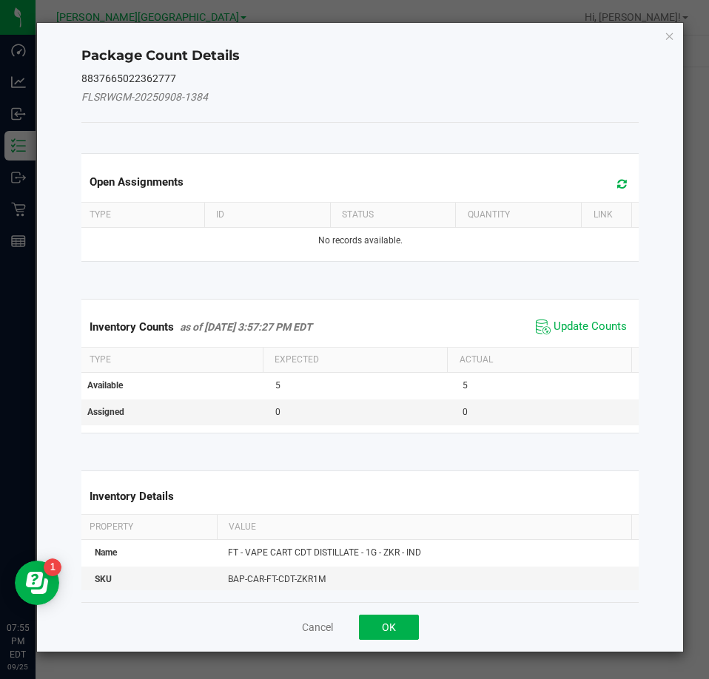
click at [572, 313] on div "Inventory Counts as of [DATE] 3:57:27 PM EDT Update Counts" at bounding box center [360, 327] width 564 height 40
click at [571, 324] on span "Update Counts" at bounding box center [589, 327] width 73 height 15
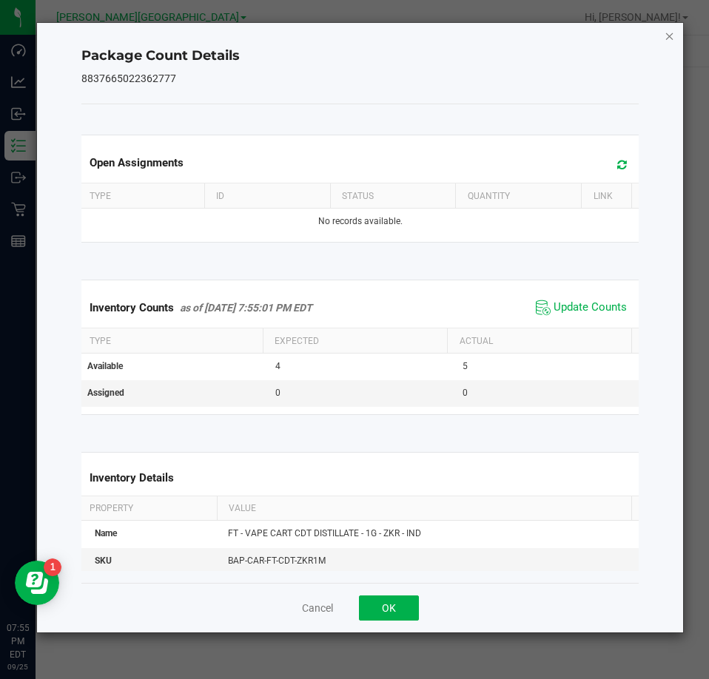
click at [669, 33] on icon "Close" at bounding box center [669, 36] width 10 height 18
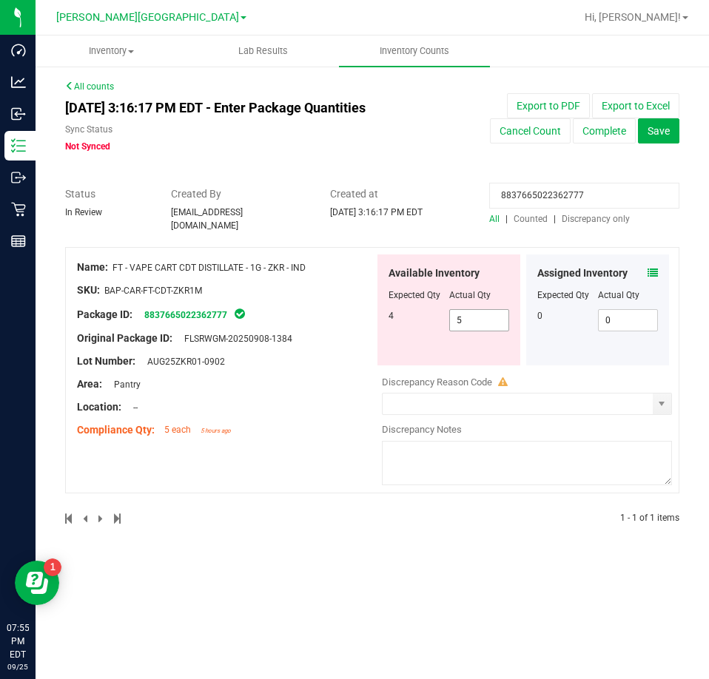
click at [476, 309] on span "5 5" at bounding box center [479, 320] width 61 height 22
click at [476, 310] on input "5" at bounding box center [479, 320] width 59 height 21
type input "4"
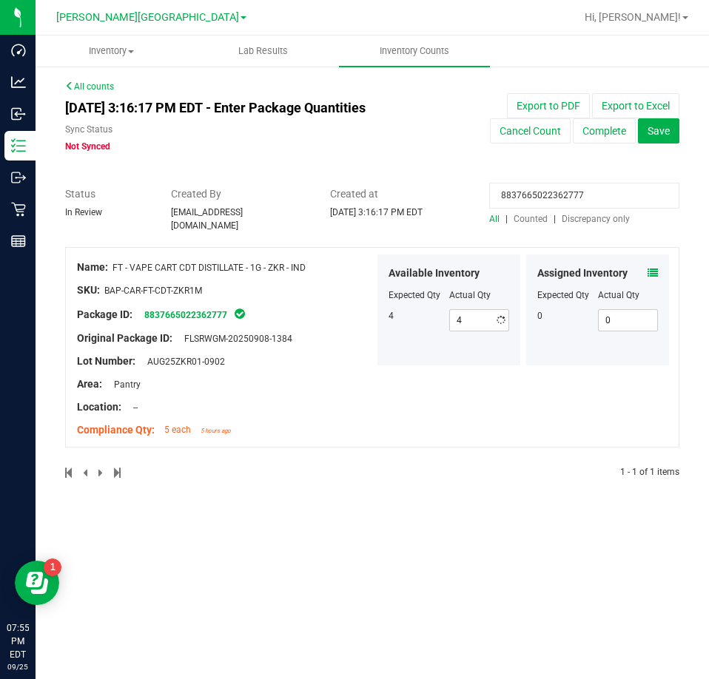
click at [524, 195] on input "8837665022362777" at bounding box center [584, 196] width 190 height 26
paste input "130533684961352"
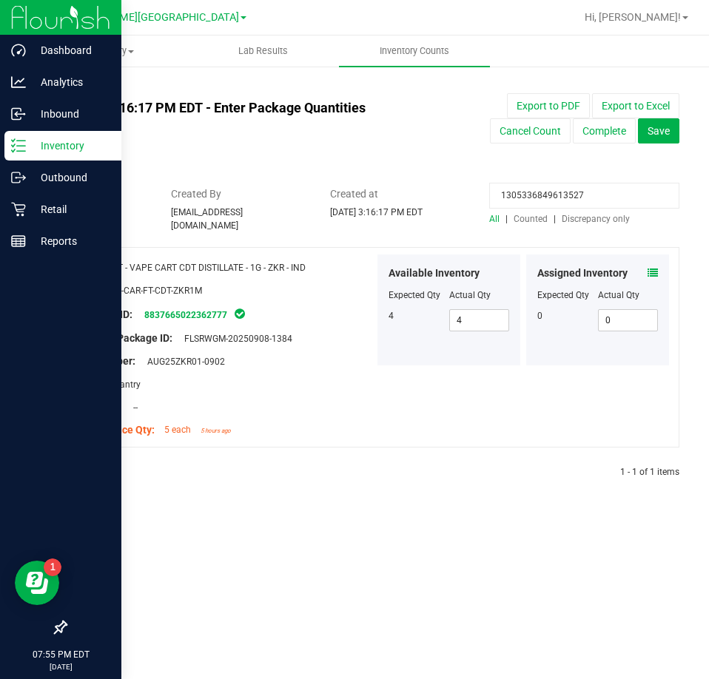
type input "1305336849613527"
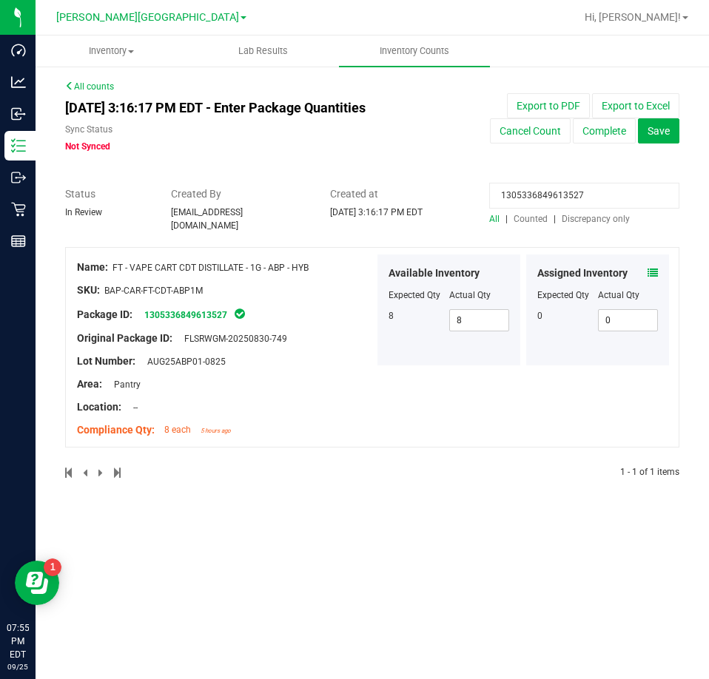
click at [652, 271] on icon at bounding box center [652, 273] width 10 height 10
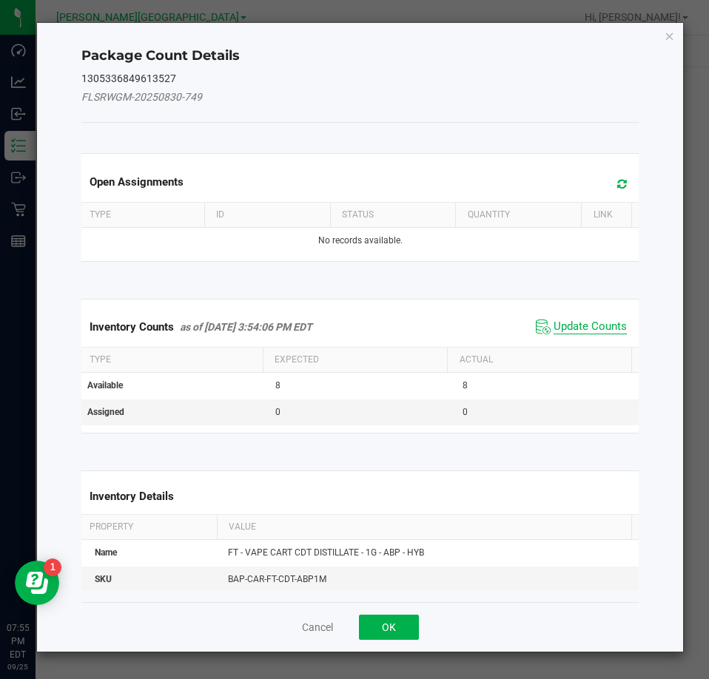
click at [586, 323] on span "Update Counts" at bounding box center [589, 327] width 73 height 15
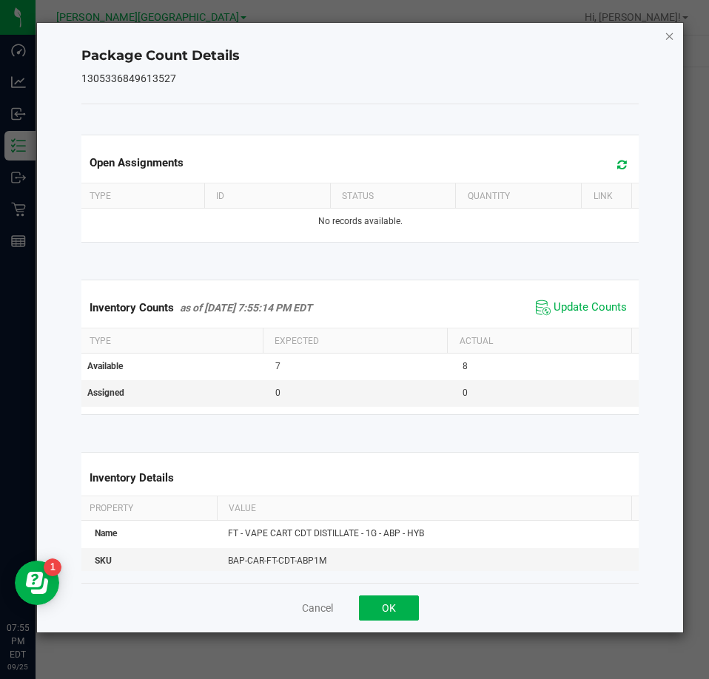
click at [669, 35] on icon "Close" at bounding box center [669, 36] width 10 height 18
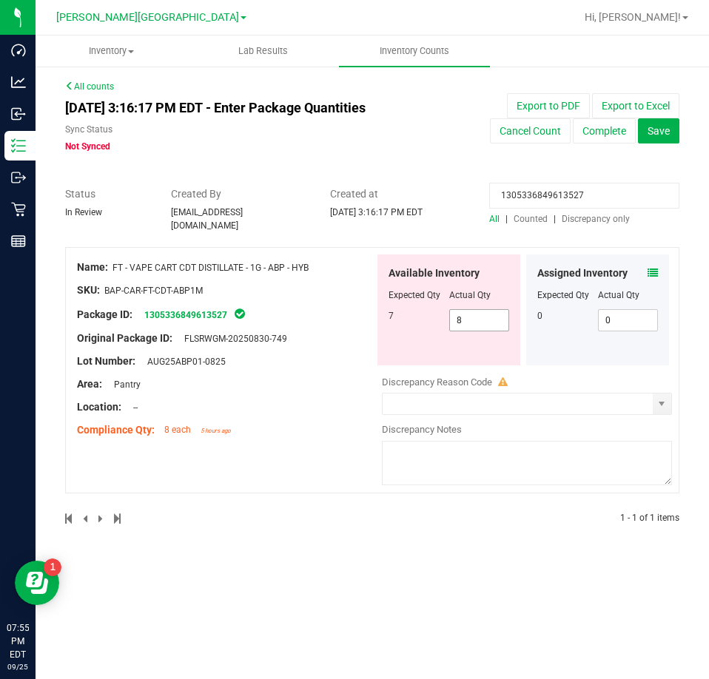
click at [462, 317] on span "8 8" at bounding box center [479, 320] width 61 height 22
click at [462, 317] on input "8" at bounding box center [479, 320] width 59 height 21
type input "7"
click at [553, 192] on input "1305336849613527" at bounding box center [584, 196] width 190 height 26
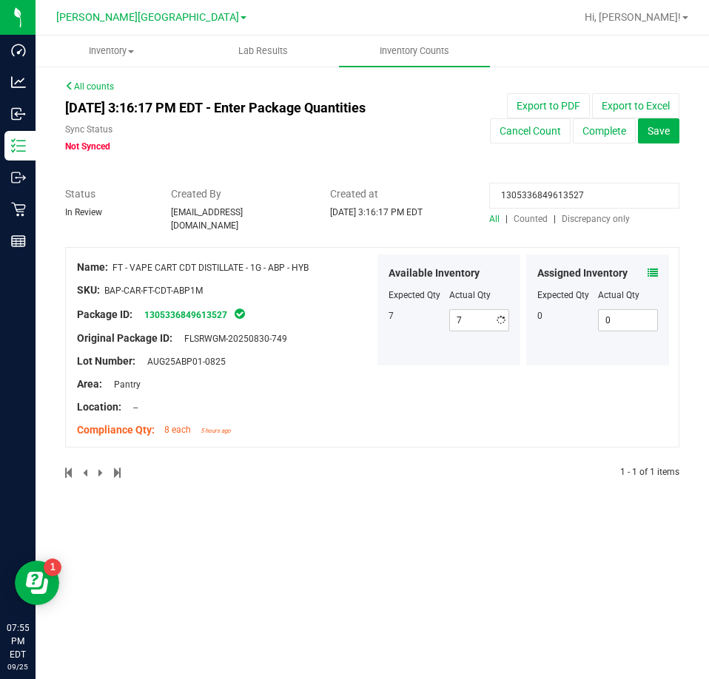
click at [553, 192] on input "1305336849613527" at bounding box center [584, 196] width 190 height 26
paste input "2854411735895814"
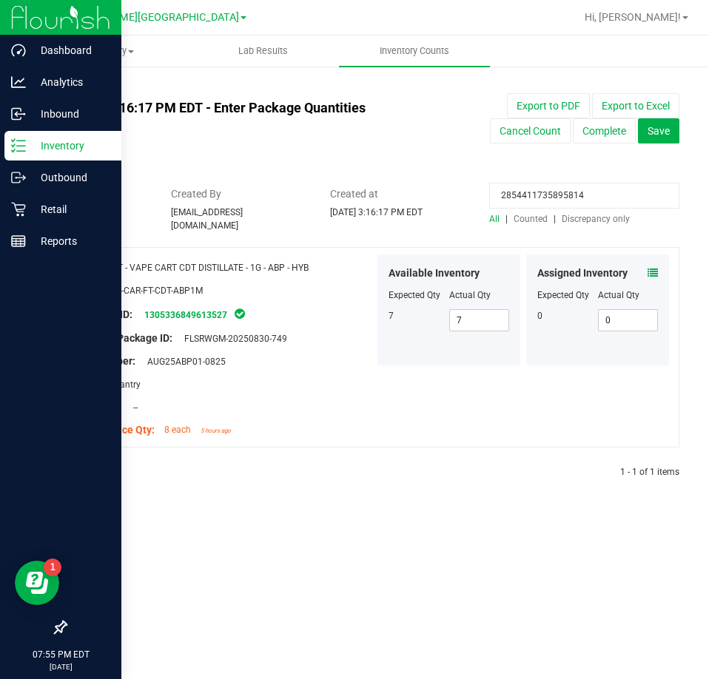
type input "2854411735895814"
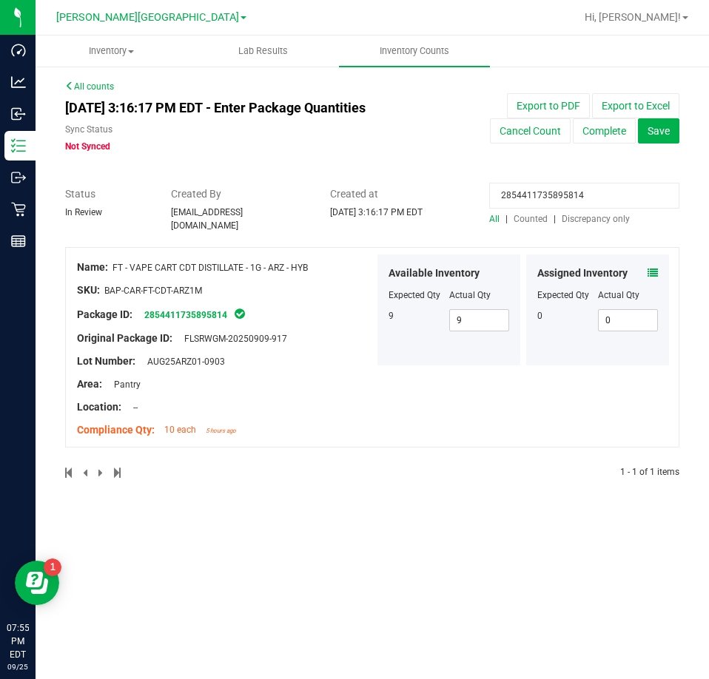
click at [654, 268] on icon at bounding box center [652, 273] width 10 height 10
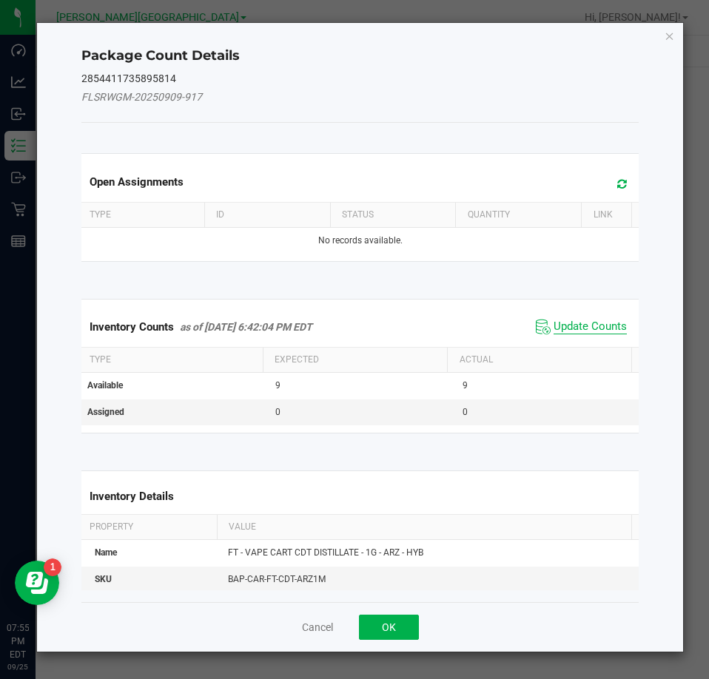
click at [568, 320] on span "Update Counts" at bounding box center [589, 327] width 73 height 15
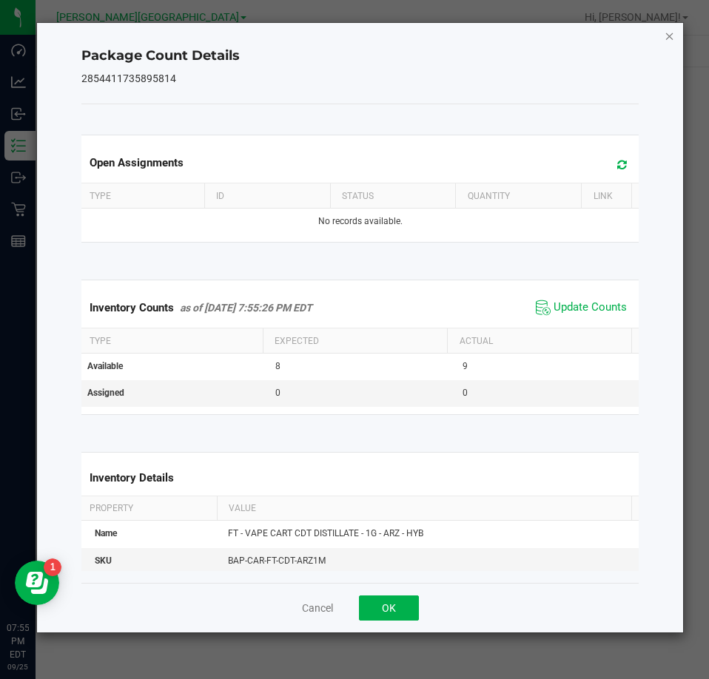
click at [670, 36] on icon "Close" at bounding box center [669, 36] width 10 height 18
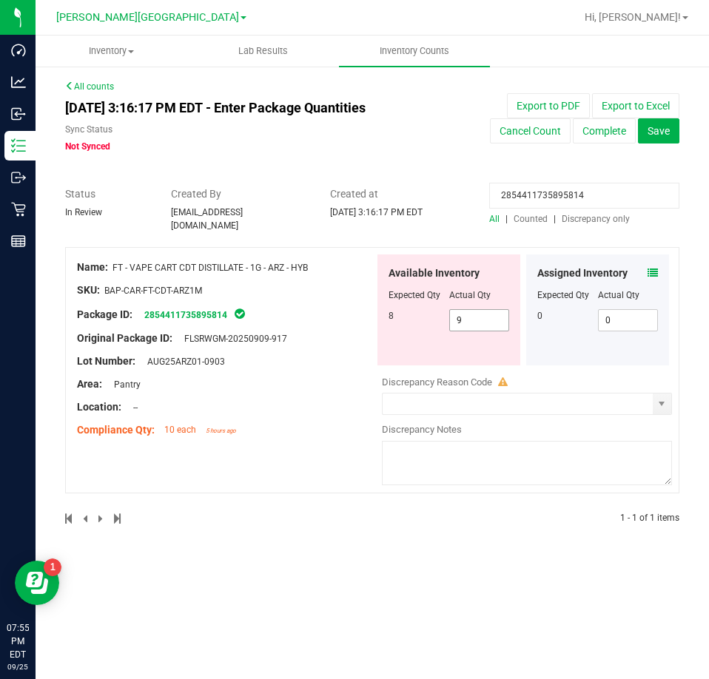
click at [500, 309] on span "9 9" at bounding box center [479, 320] width 61 height 22
click at [500, 310] on input "9" at bounding box center [479, 320] width 59 height 21
type input "8"
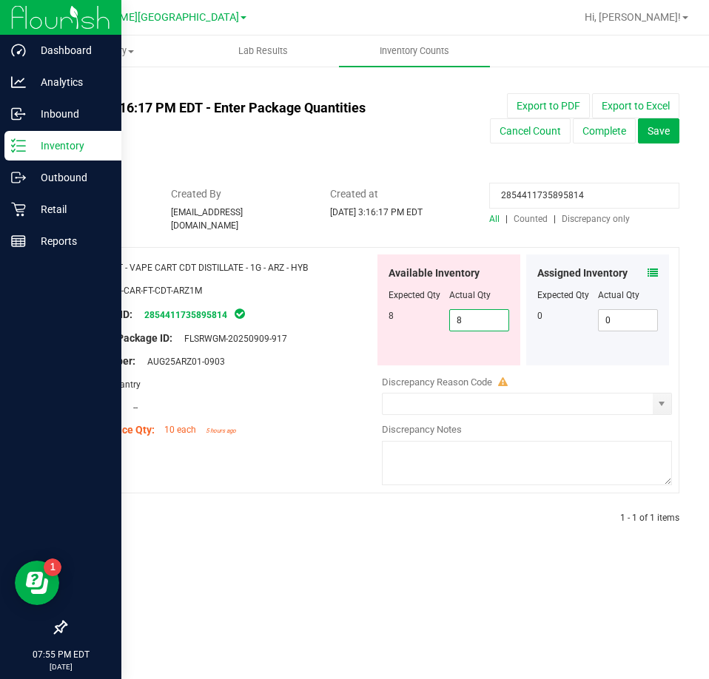
type input "8"
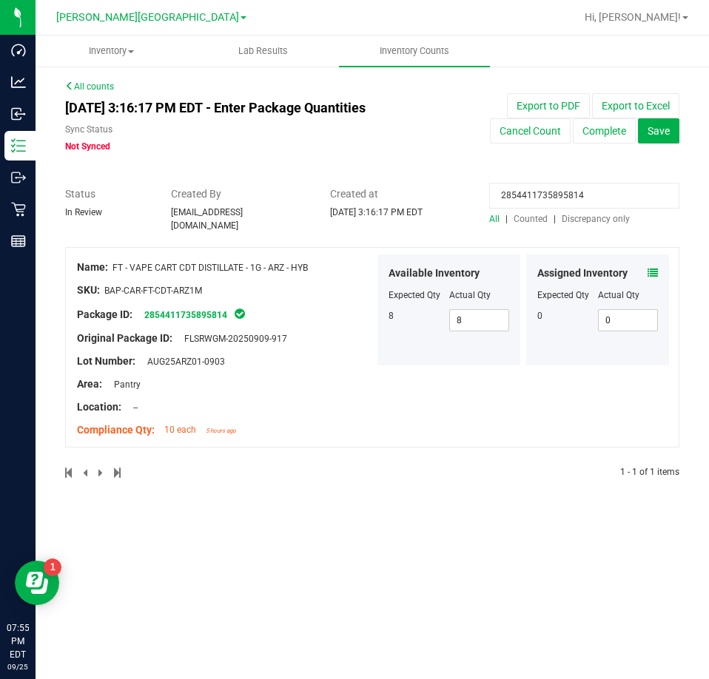
click at [553, 194] on input "2854411735895814" at bounding box center [584, 196] width 190 height 26
paste input "0176557884764386"
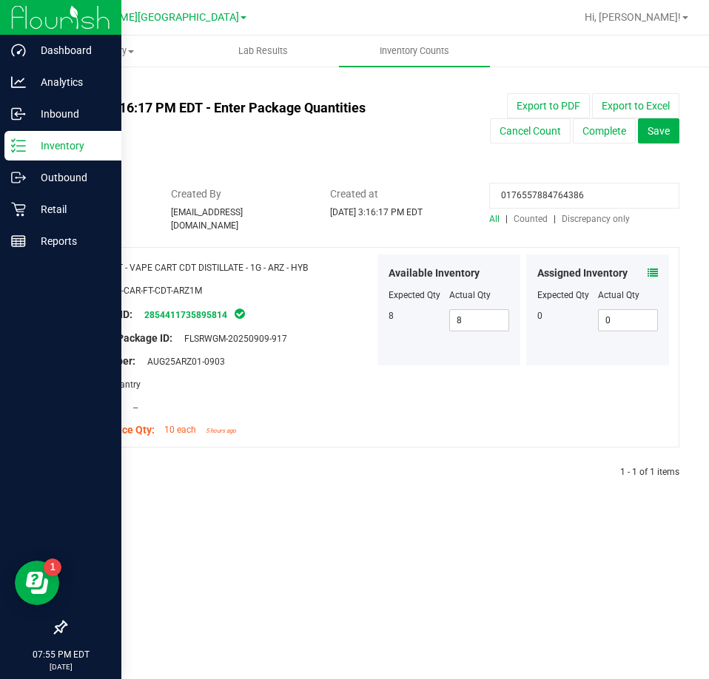
type input "0176557884764386"
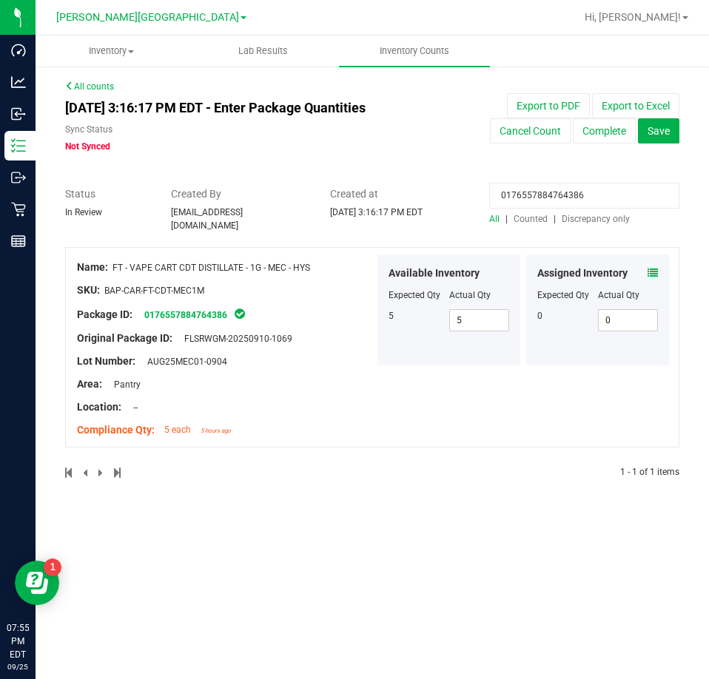
click at [657, 268] on icon at bounding box center [652, 273] width 10 height 10
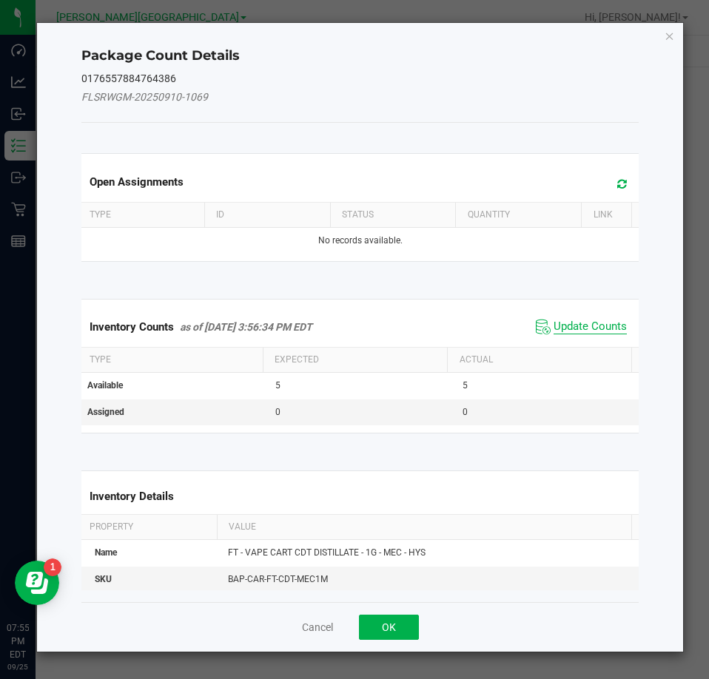
click at [544, 332] on span "Update Counts" at bounding box center [581, 327] width 98 height 22
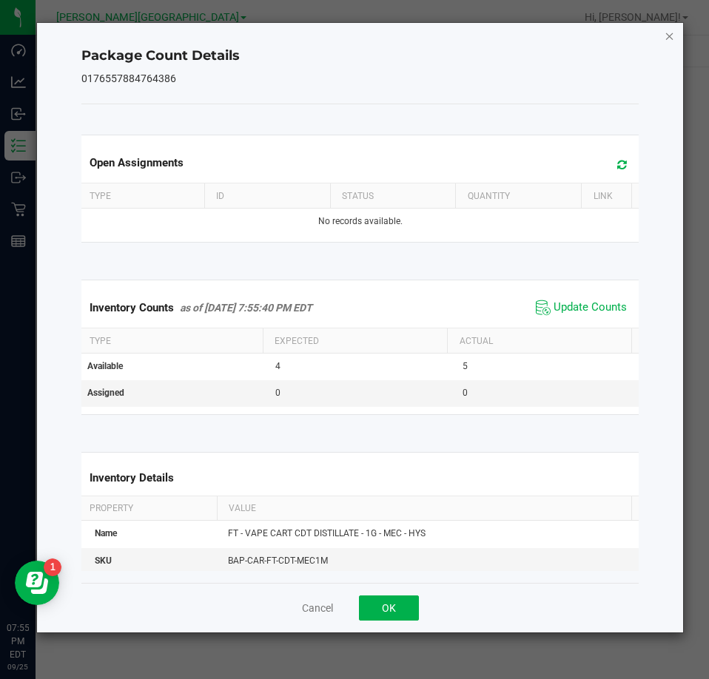
click at [667, 36] on icon "Close" at bounding box center [669, 36] width 10 height 18
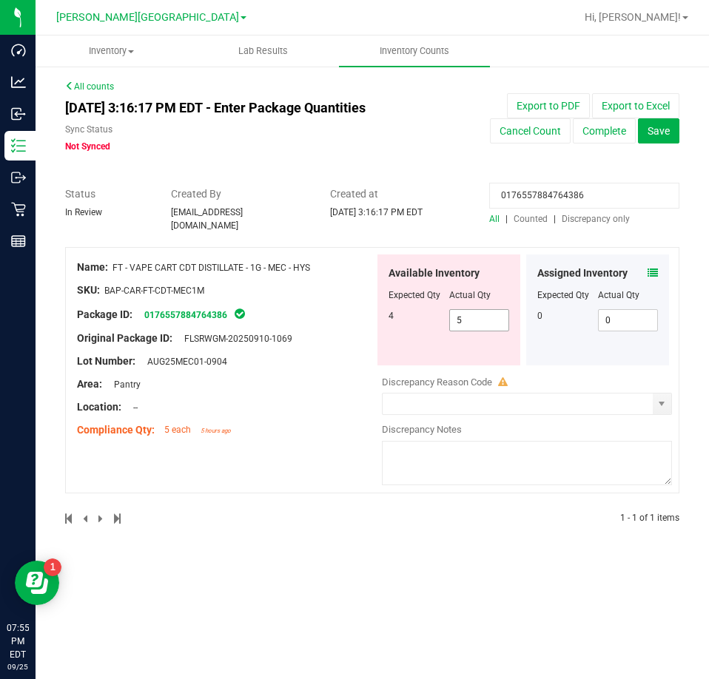
click at [490, 320] on span "5 5" at bounding box center [479, 320] width 61 height 22
click at [490, 320] on input "5" at bounding box center [479, 320] width 59 height 21
type input "4"
click at [555, 214] on span "|" at bounding box center [554, 219] width 2 height 10
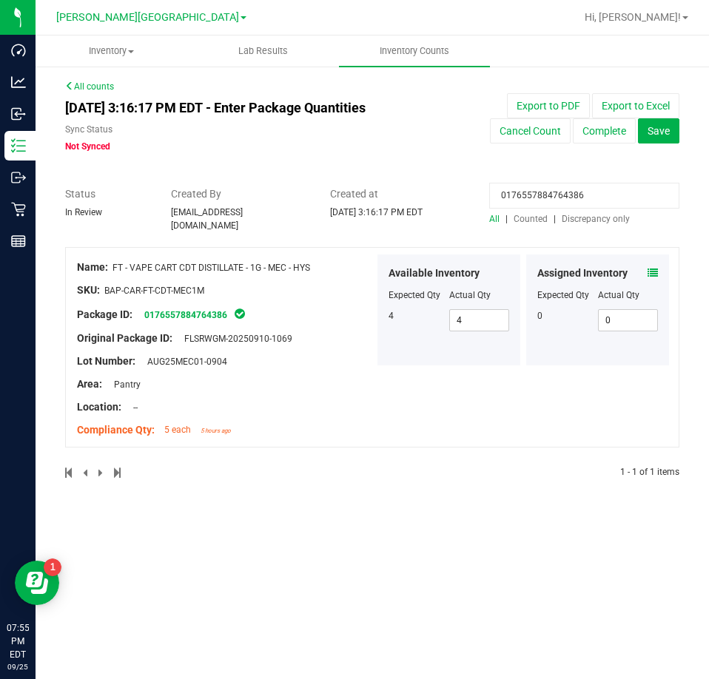
click at [551, 203] on input "0176557884764386" at bounding box center [584, 196] width 190 height 26
paste input "5746563449929724"
type input "5746563449929724"
click at [657, 268] on icon at bounding box center [652, 273] width 10 height 10
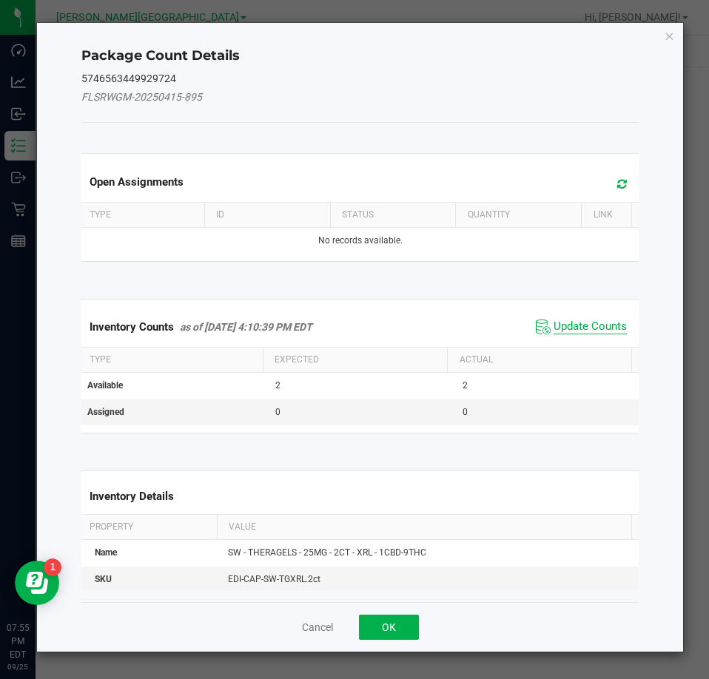
click at [568, 322] on span "Update Counts" at bounding box center [589, 327] width 73 height 15
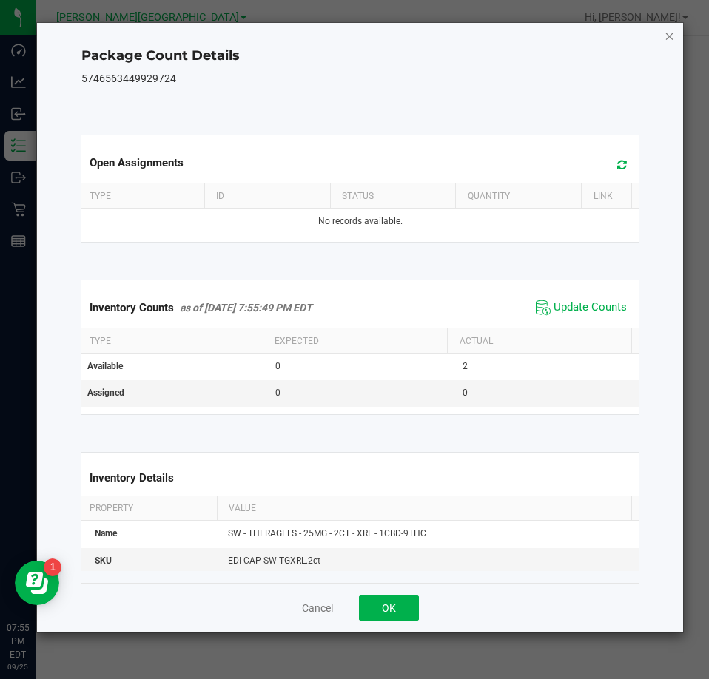
click at [665, 30] on icon "Close" at bounding box center [669, 36] width 10 height 18
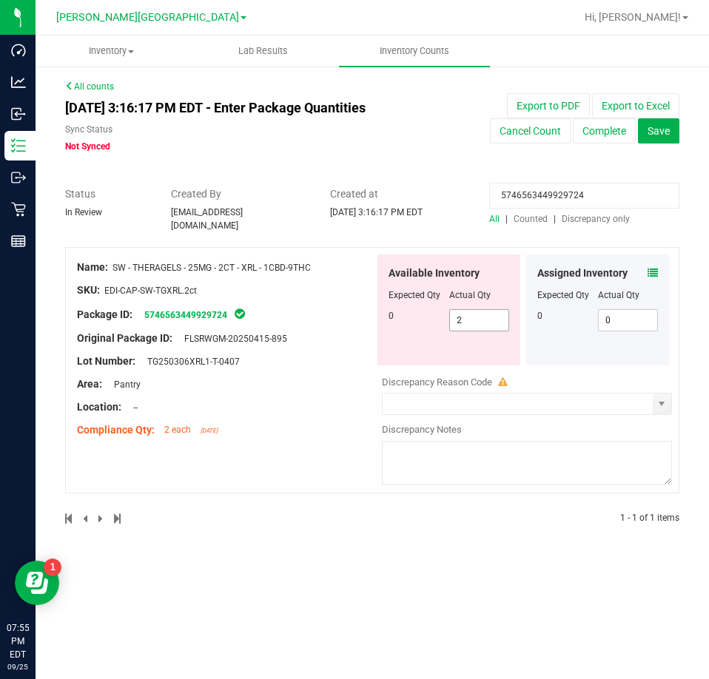
click at [478, 309] on span "2 2" at bounding box center [479, 320] width 61 height 22
click at [478, 310] on input "2" at bounding box center [479, 320] width 59 height 21
type input "0"
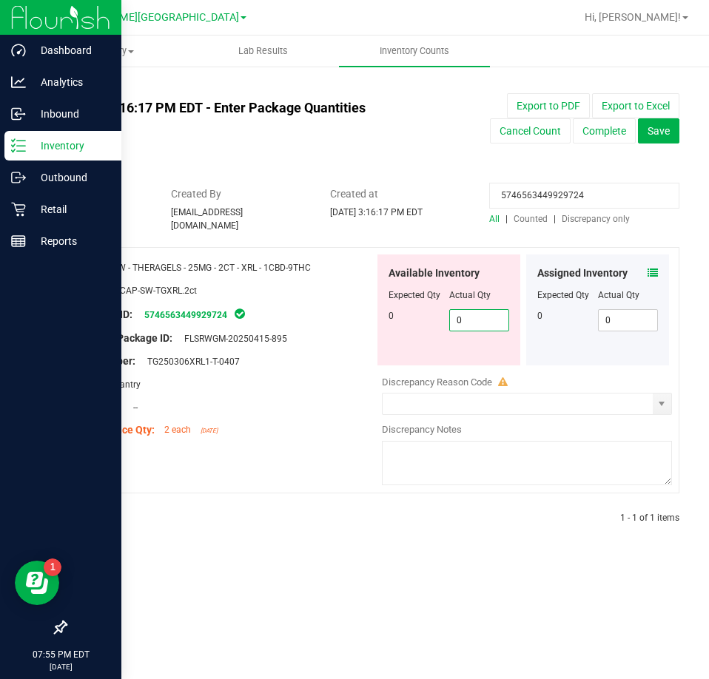
type input "0"
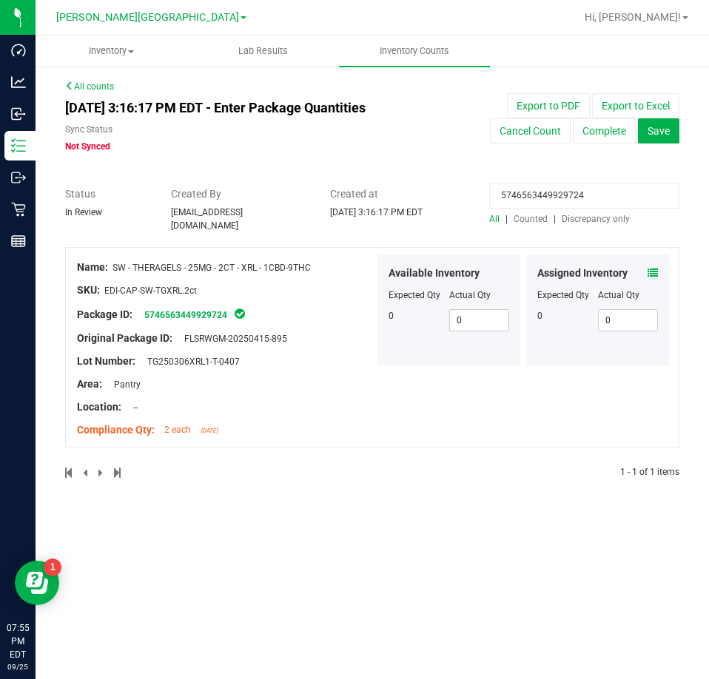
click at [524, 205] on input "5746563449929724" at bounding box center [584, 196] width 190 height 26
click at [524, 203] on input "5746563449929724" at bounding box center [584, 196] width 190 height 26
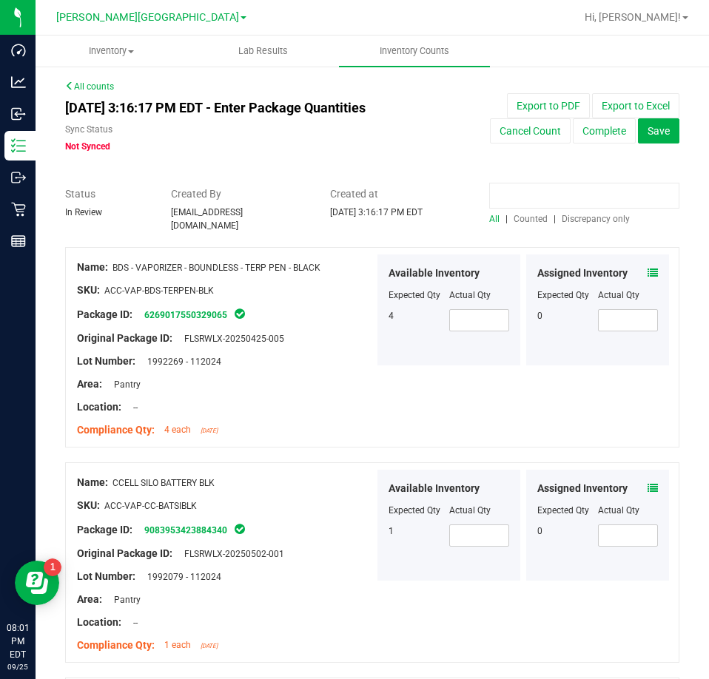
paste input "0229538990469861"
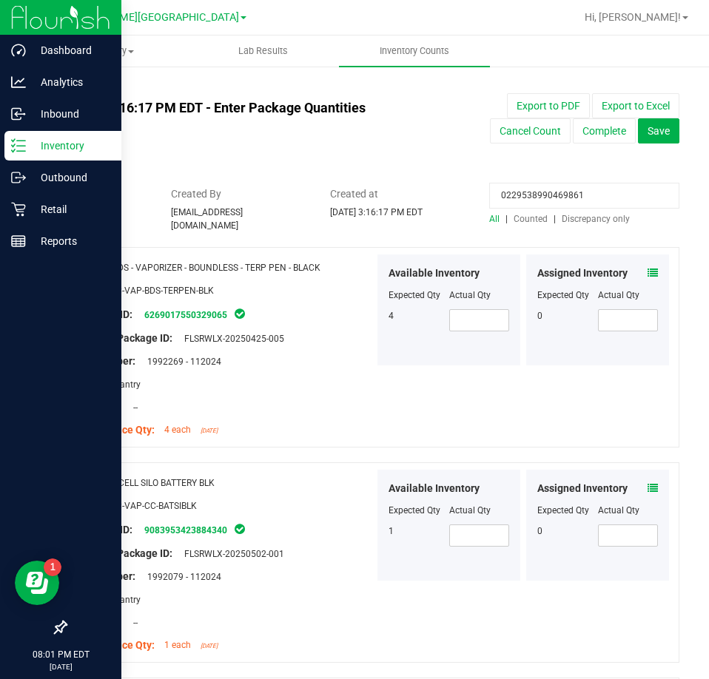
type input "0229538990469861"
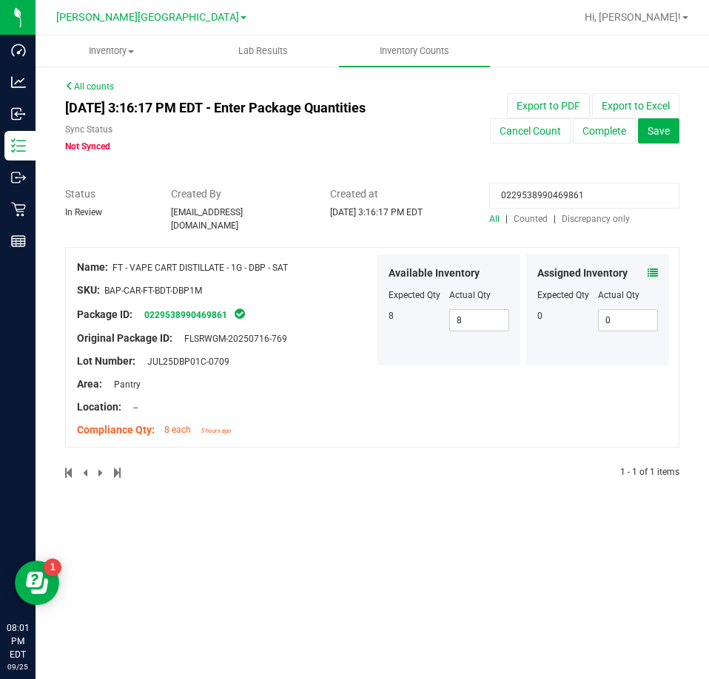
click at [646, 269] on div "Assigned Inventory" at bounding box center [597, 274] width 121 height 16
click at [650, 268] on icon at bounding box center [652, 273] width 10 height 10
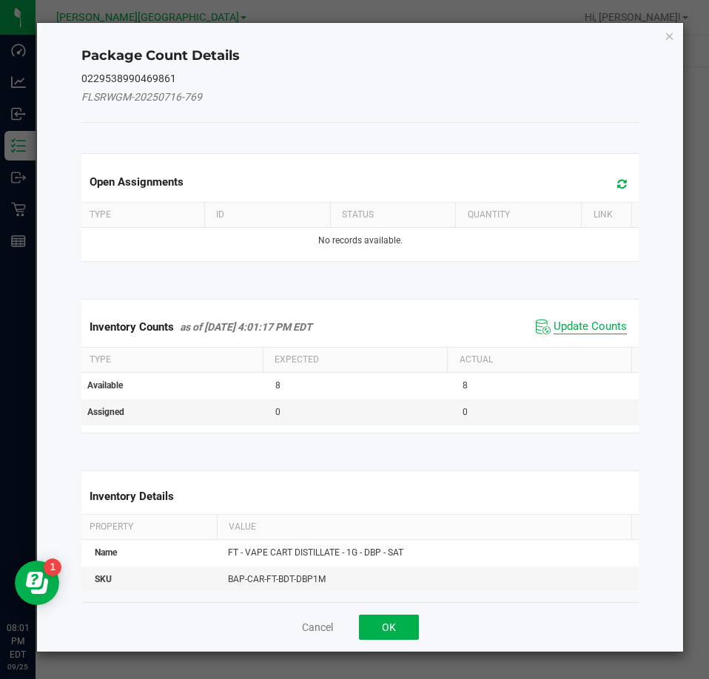
click at [587, 329] on span "Update Counts" at bounding box center [589, 327] width 73 height 15
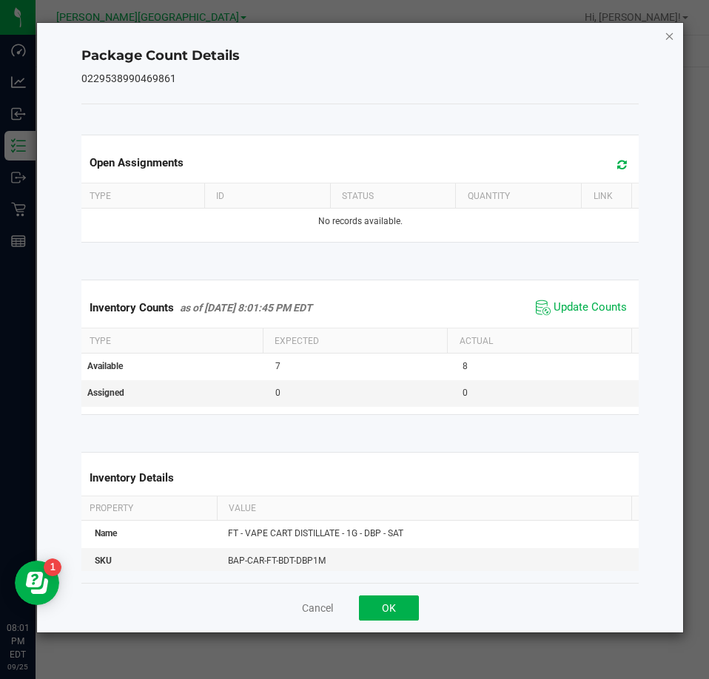
click at [667, 32] on icon "Close" at bounding box center [669, 36] width 10 height 18
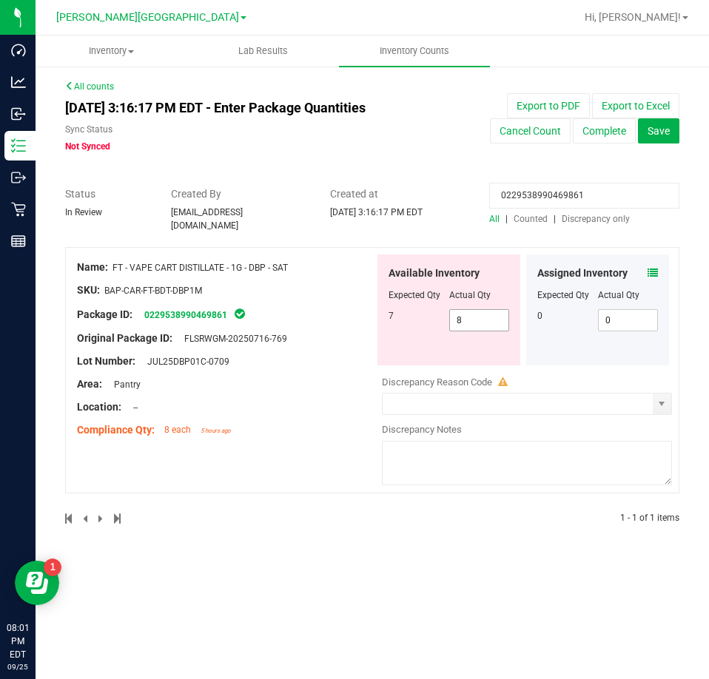
click at [475, 309] on span "8 8" at bounding box center [479, 320] width 61 height 22
click at [475, 310] on input "8" at bounding box center [479, 320] width 59 height 21
type input "7"
click at [533, 194] on input "0229538990469861" at bounding box center [584, 196] width 190 height 26
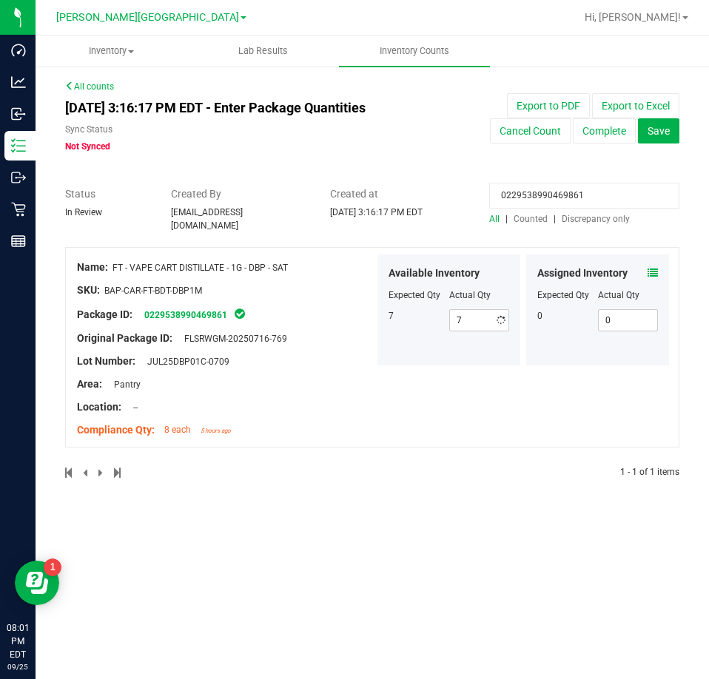
click at [533, 194] on input "0229538990469861" at bounding box center [584, 196] width 190 height 26
paste input "1305336849613527"
type input "1305336849613527"
click at [649, 268] on icon at bounding box center [652, 273] width 10 height 10
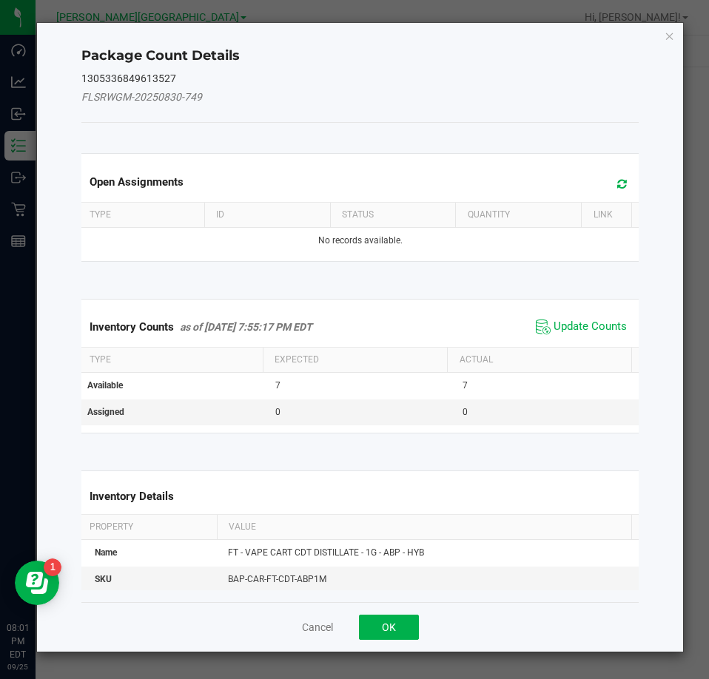
click at [541, 324] on span "Update Counts" at bounding box center [581, 327] width 98 height 22
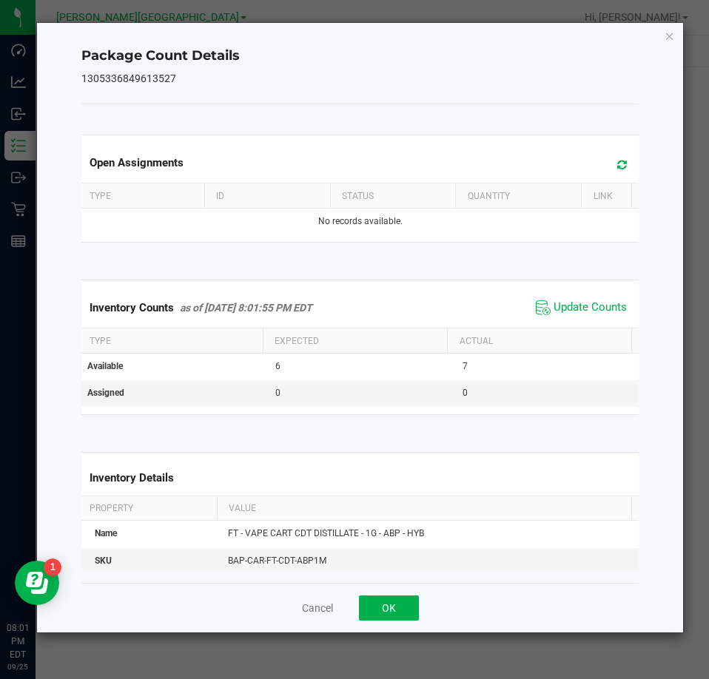
click at [669, 38] on icon "Close" at bounding box center [669, 36] width 10 height 18
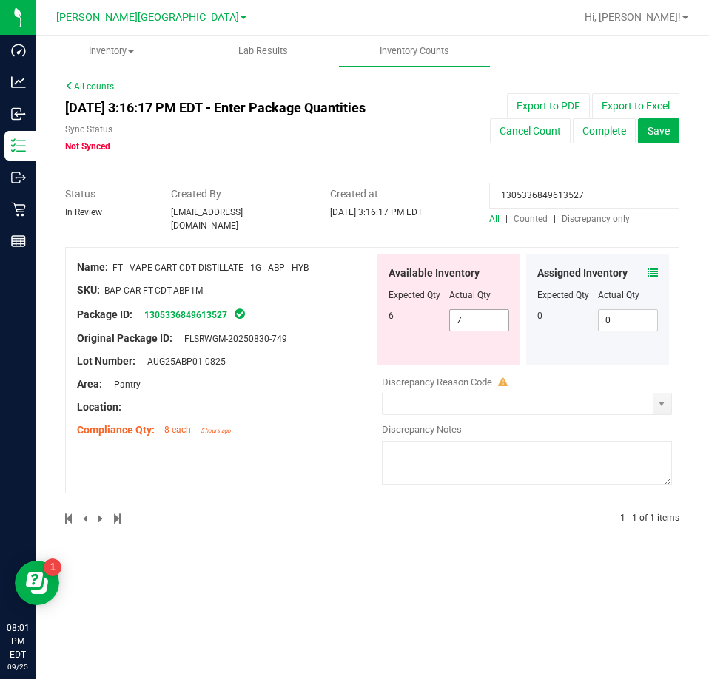
click at [489, 312] on span "7 7" at bounding box center [479, 320] width 61 height 22
click at [0, 0] on input "7" at bounding box center [0, 0] width 0 height 0
type input "6"
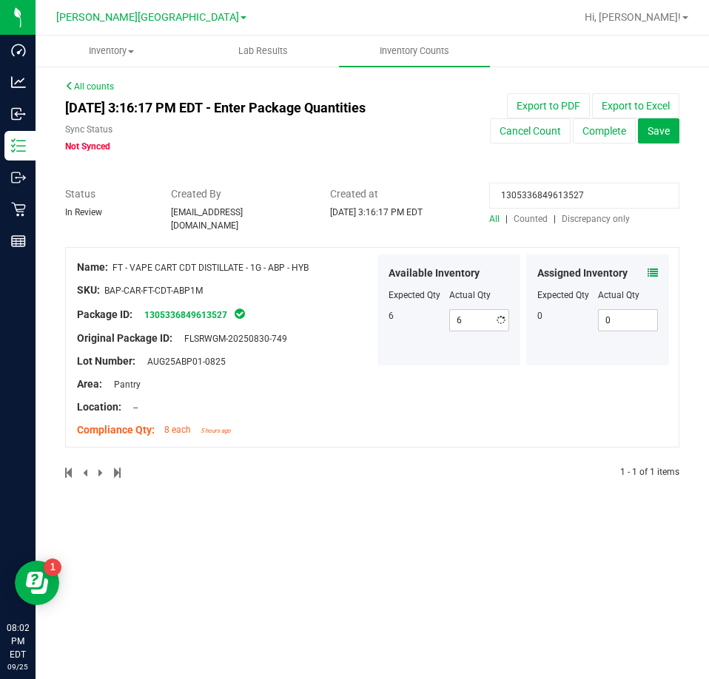
click at [661, 168] on div "All counts [DATE] 3:16:17 PM EDT - Enter Package Quantities Sync Status Not Syn…" at bounding box center [372, 289] width 614 height 418
click at [570, 186] on input "1305336849613527" at bounding box center [584, 196] width 190 height 26
click at [610, 232] on div at bounding box center [372, 239] width 614 height 15
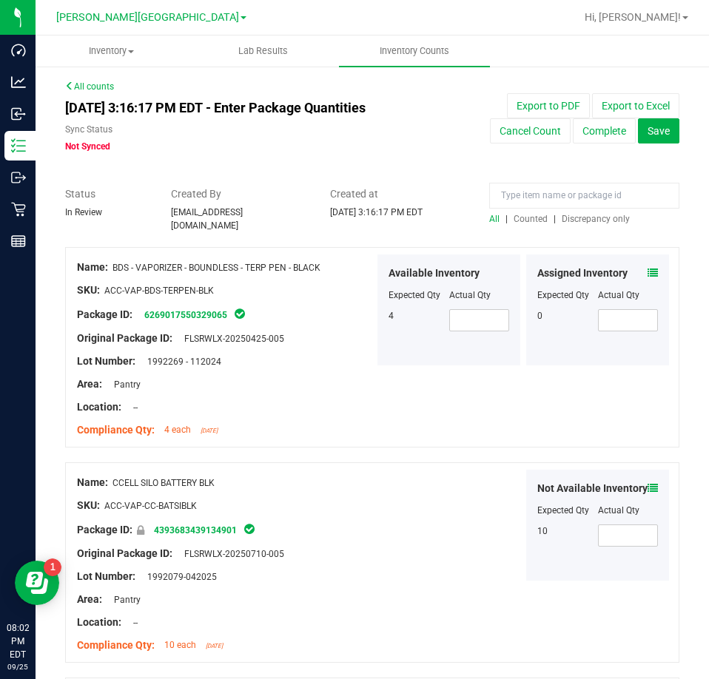
click at [606, 216] on span "Discrepancy only" at bounding box center [595, 219] width 68 height 10
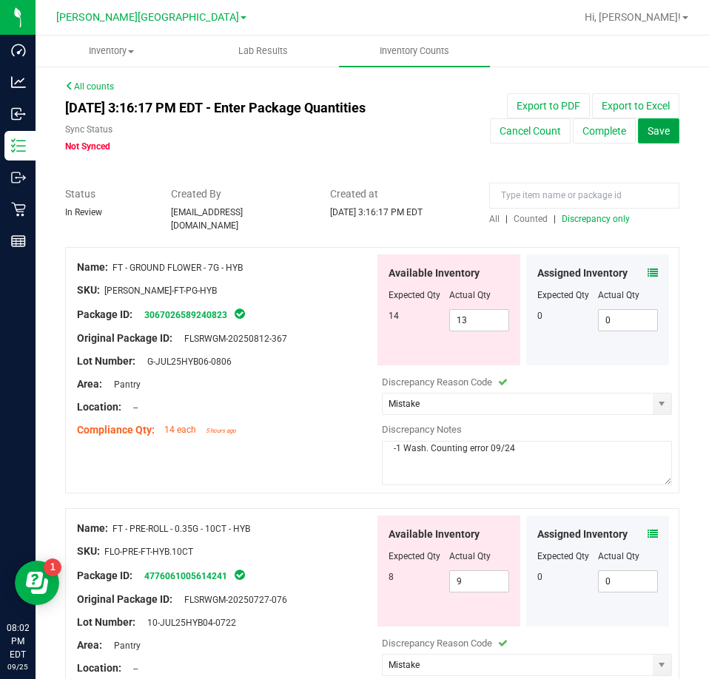
click at [638, 125] on button "Save" at bounding box center [658, 130] width 41 height 25
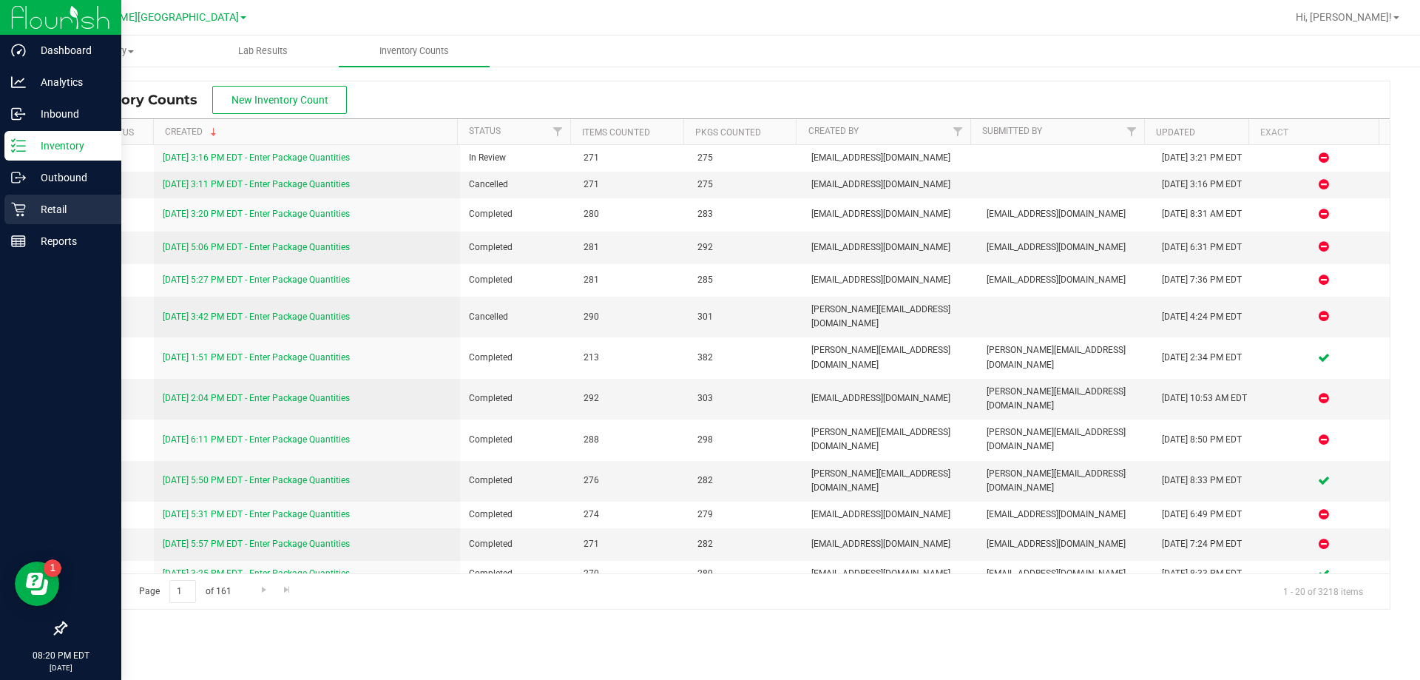
click at [29, 205] on p "Retail" at bounding box center [70, 209] width 89 height 18
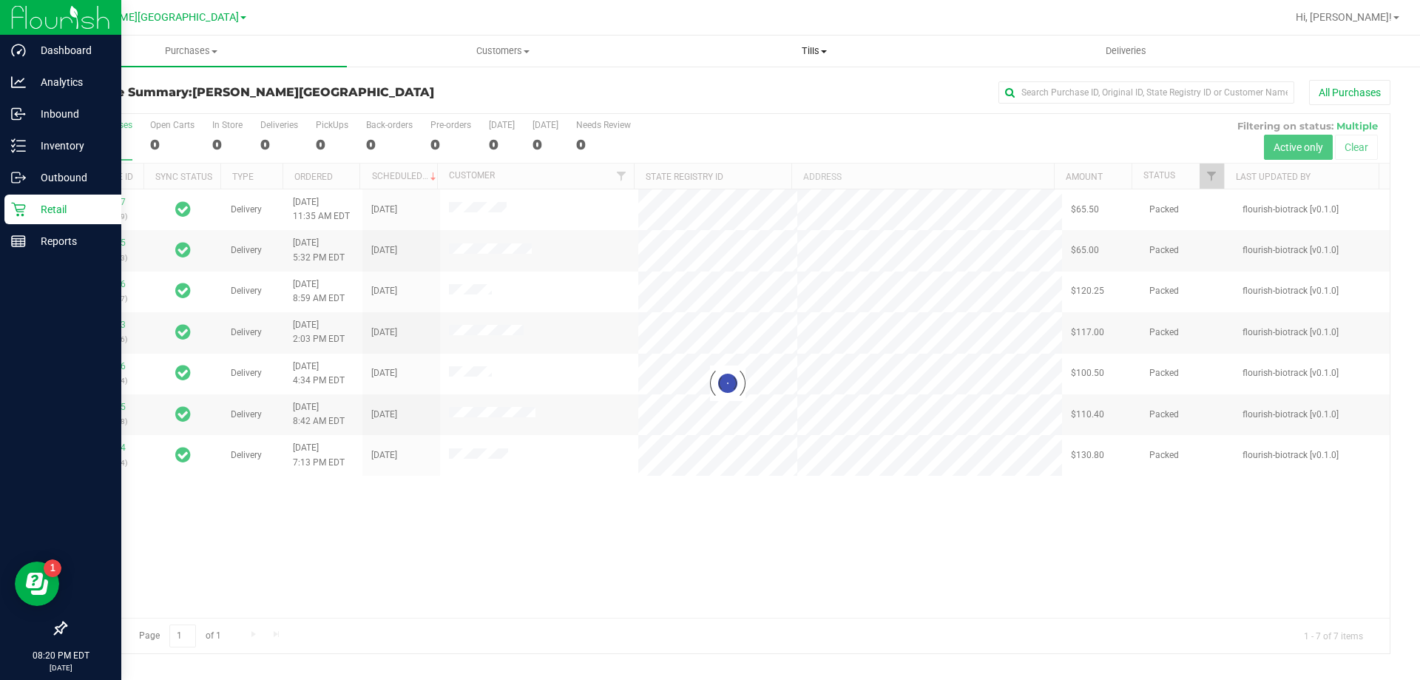
click at [708, 57] on span "Tills" at bounding box center [814, 50] width 310 height 13
click at [708, 90] on li "Manage tills" at bounding box center [813, 90] width 311 height 18
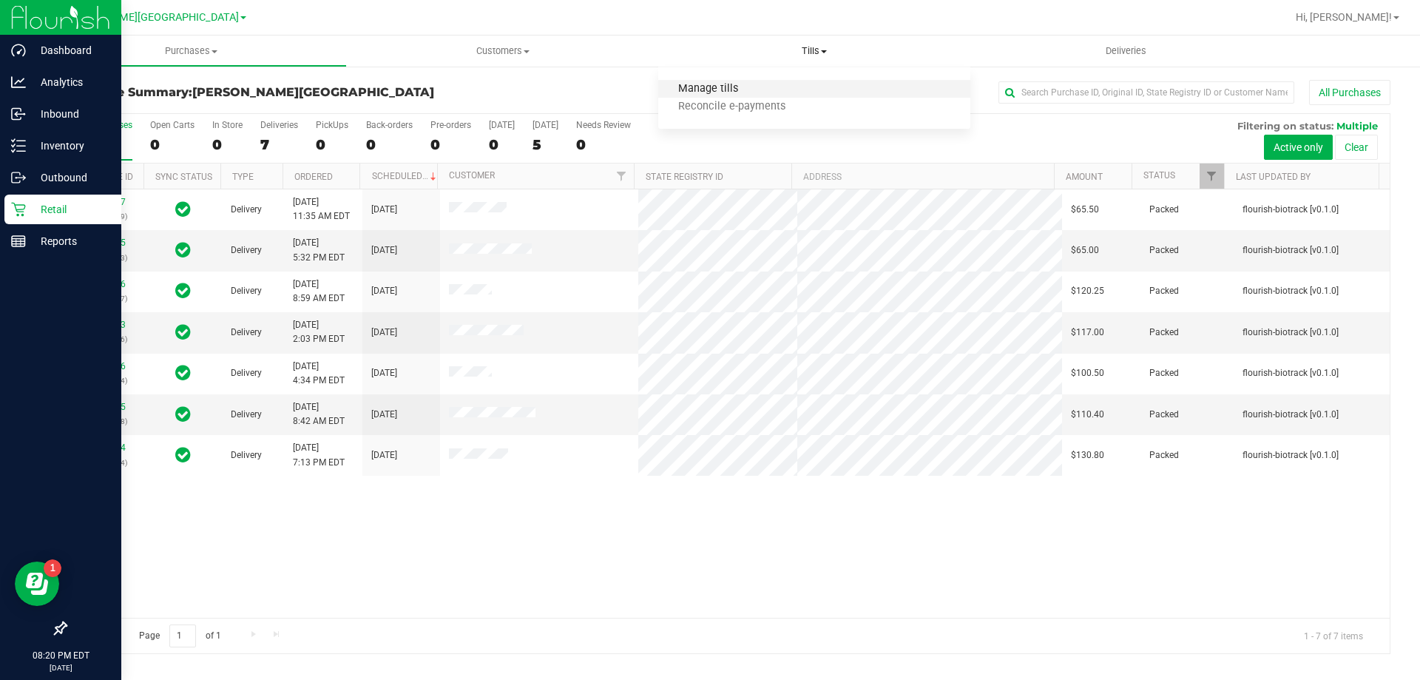
click at [708, 90] on span "Manage tills" at bounding box center [708, 89] width 100 height 13
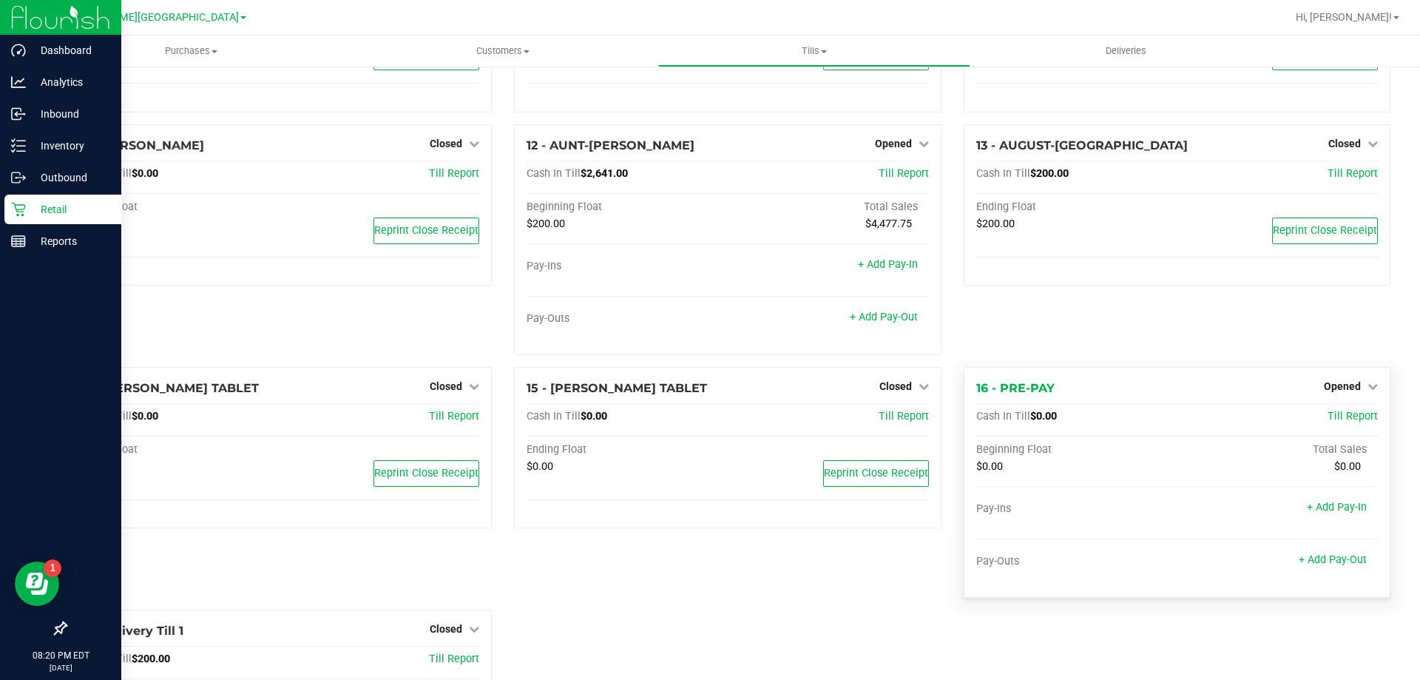
scroll to position [666, 0]
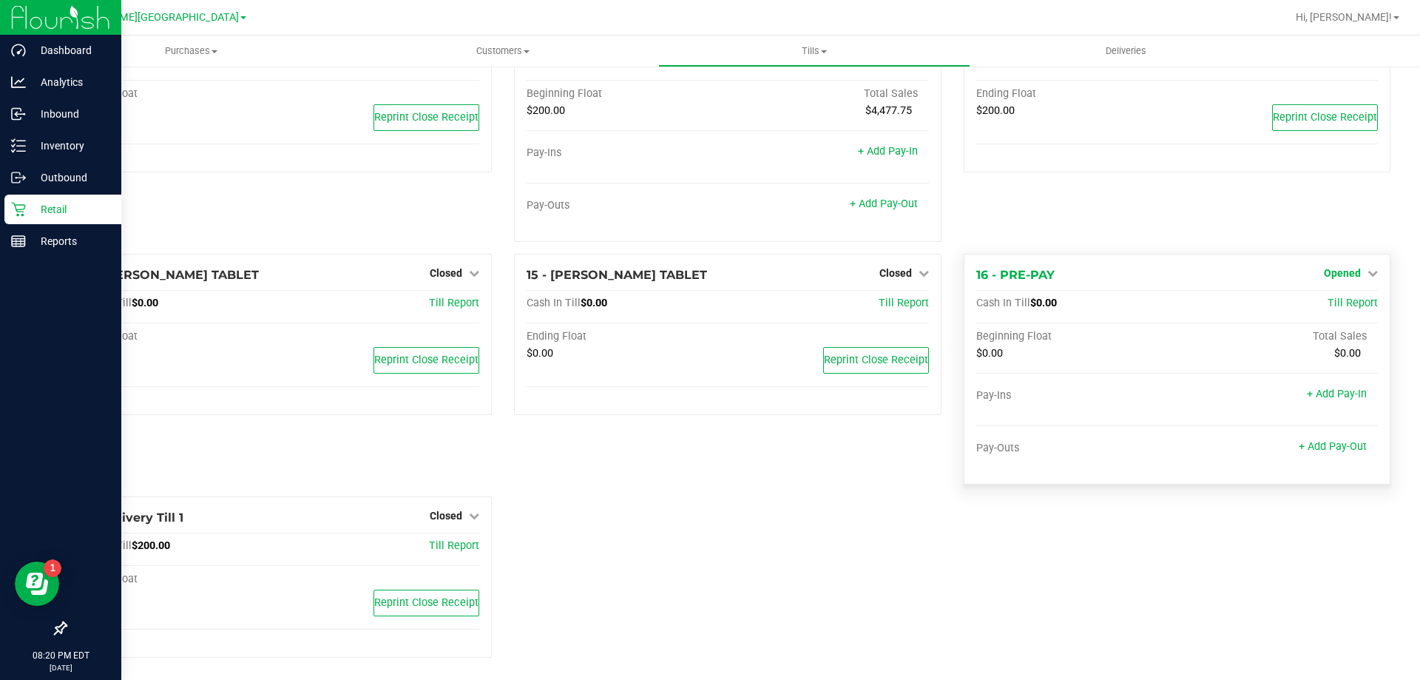
click at [708, 279] on span "Opened" at bounding box center [1342, 273] width 37 height 12
click at [708, 306] on link "Close Till" at bounding box center [1344, 303] width 40 height 12
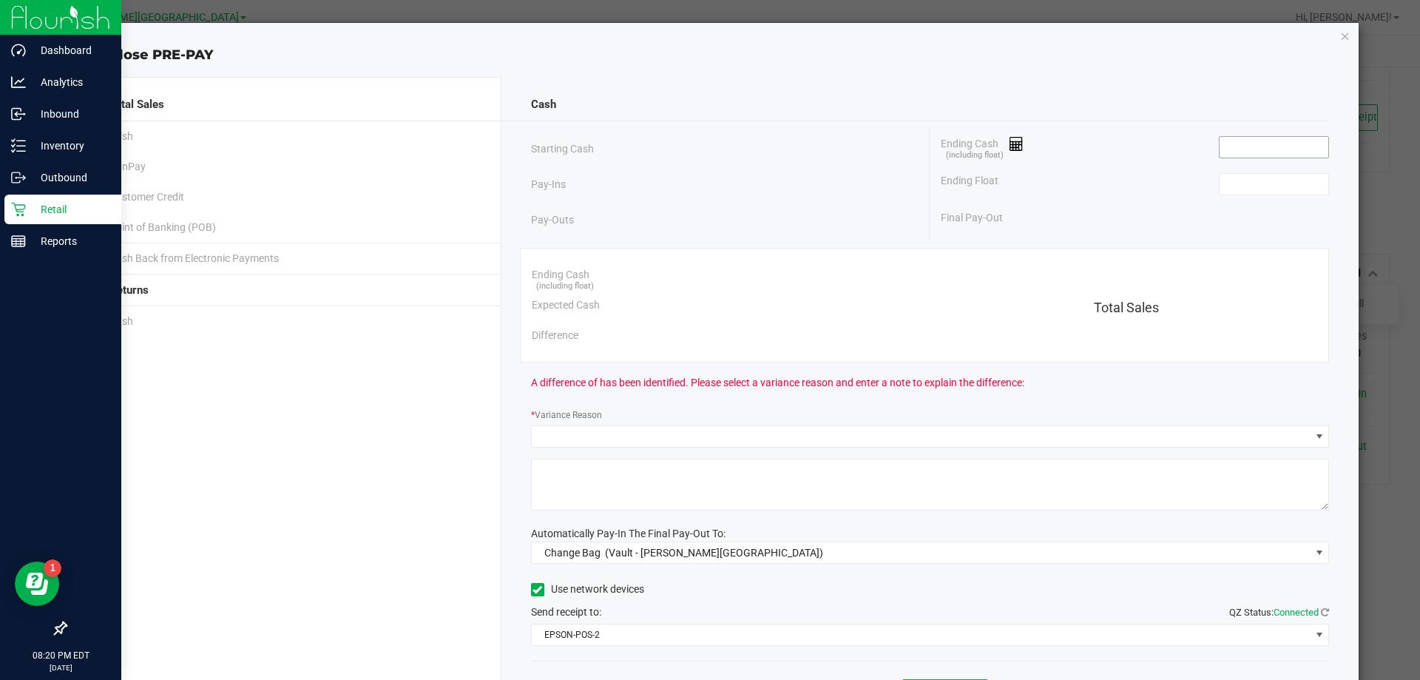
click at [708, 141] on input at bounding box center [1274, 147] width 109 height 21
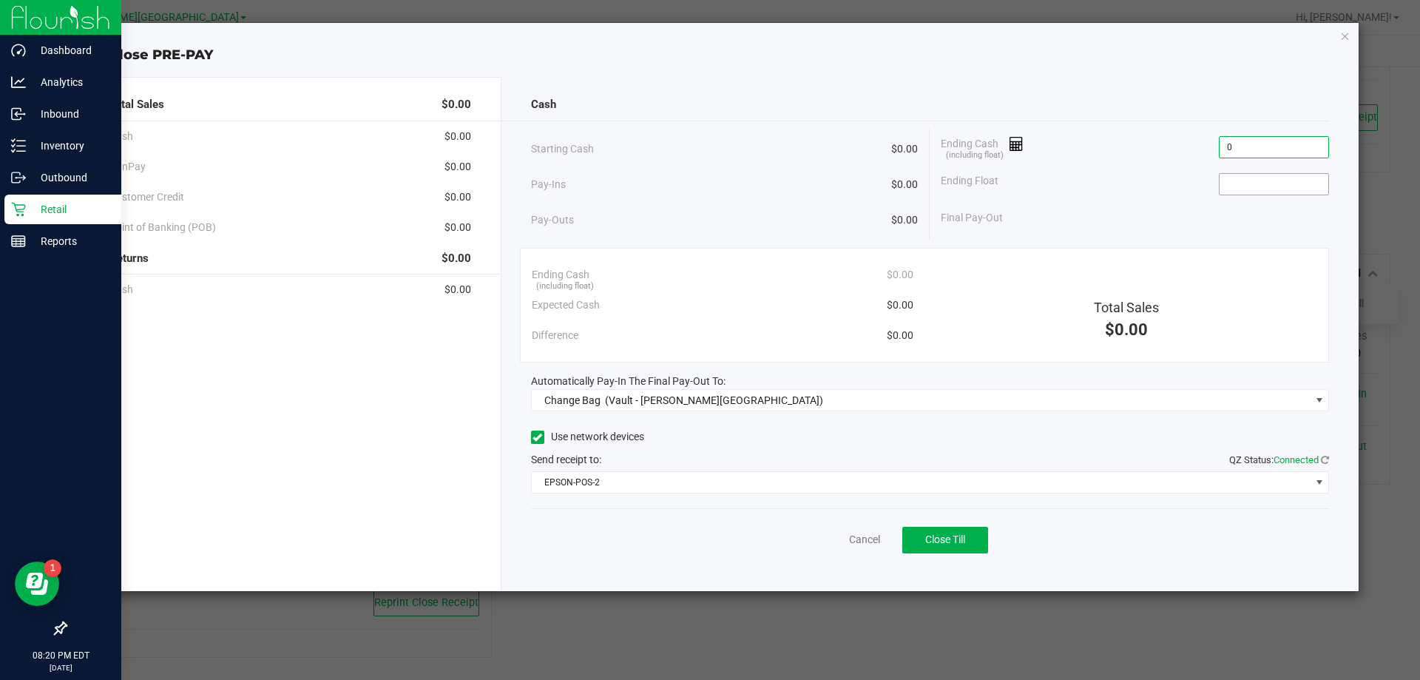
type input "$0.00"
click at [708, 193] on input at bounding box center [1274, 184] width 109 height 21
type input "$0.00"
click at [708, 448] on div "Use network devices" at bounding box center [930, 437] width 799 height 22
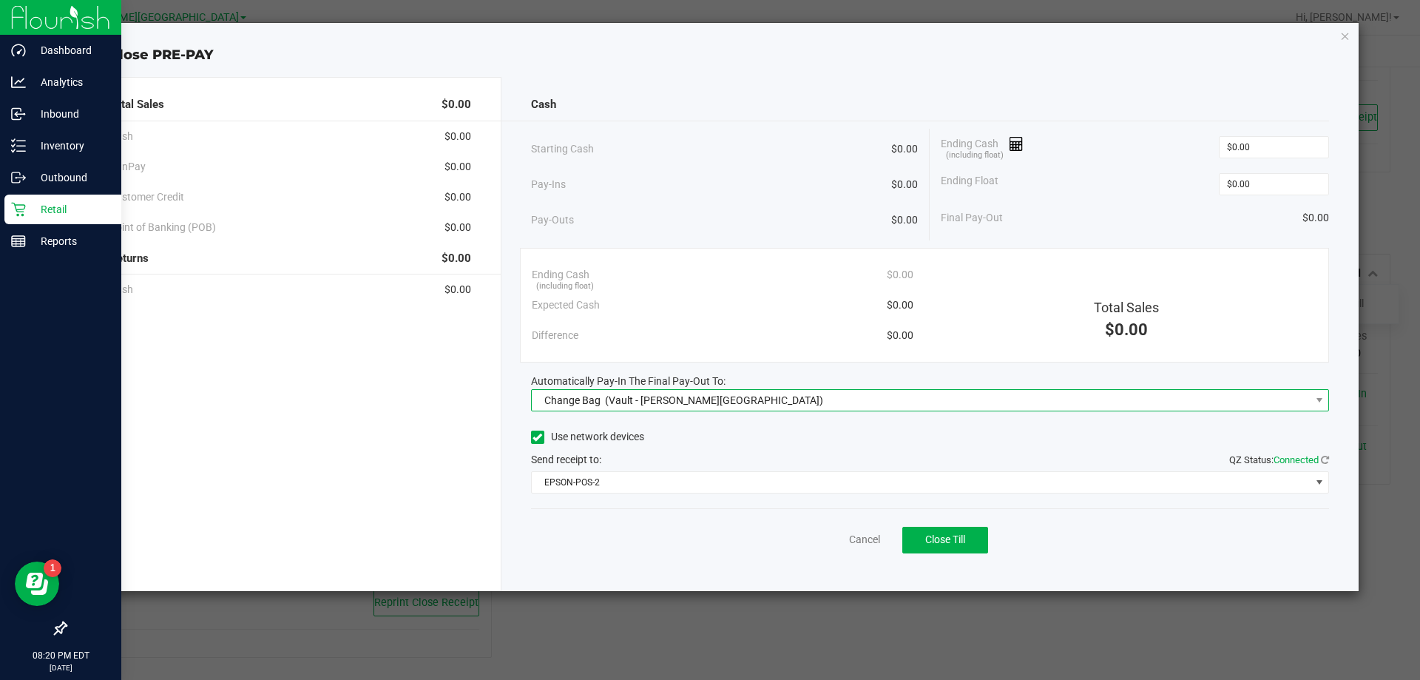
click at [708, 401] on span "Change Bag (Vault - [PERSON_NAME][GEOGRAPHIC_DATA])" at bounding box center [921, 400] width 779 height 21
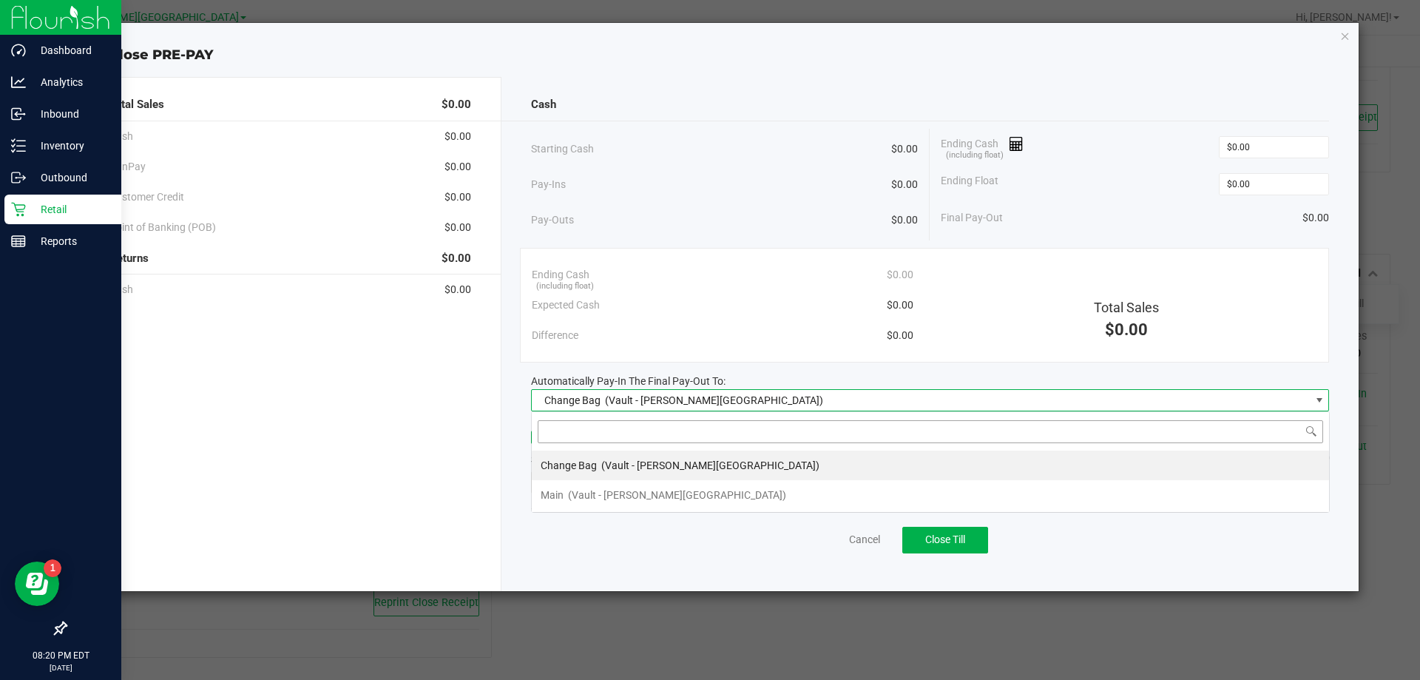
scroll to position [22, 798]
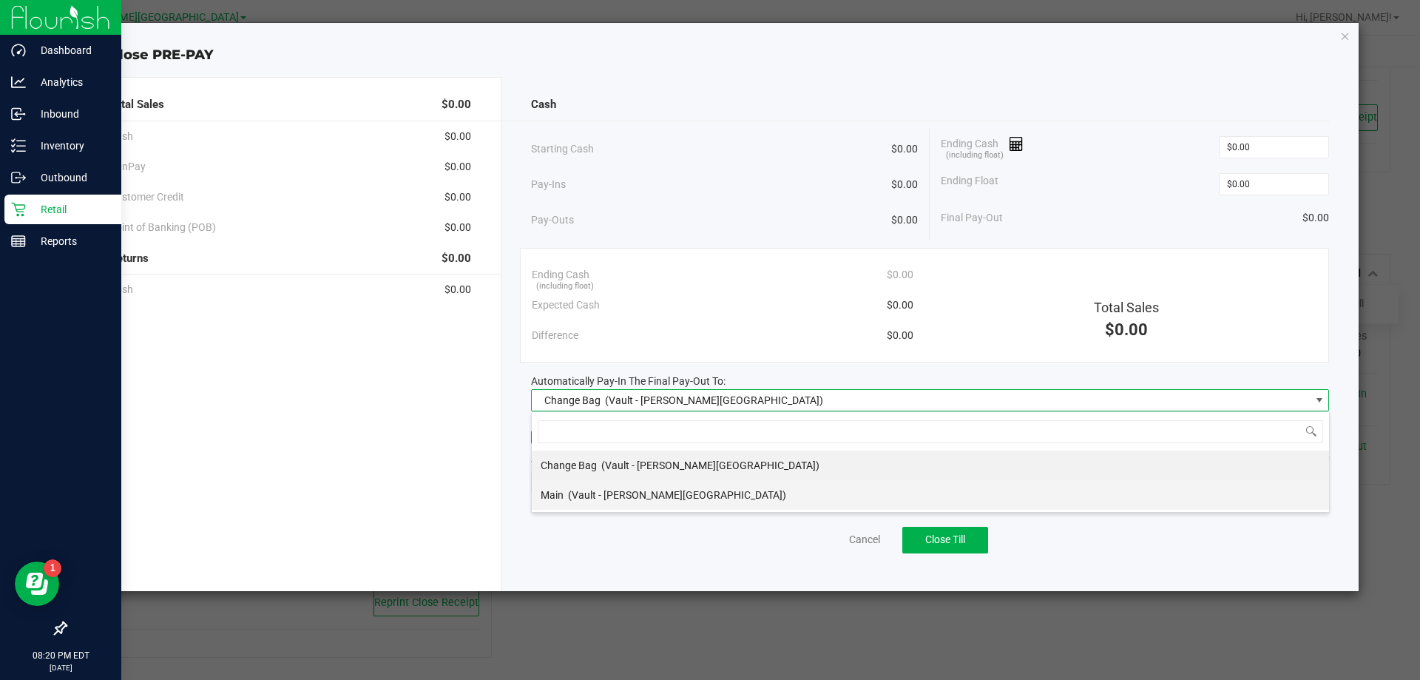
click at [692, 482] on li "Main (Vault - [PERSON_NAME][GEOGRAPHIC_DATA])" at bounding box center [930, 495] width 797 height 30
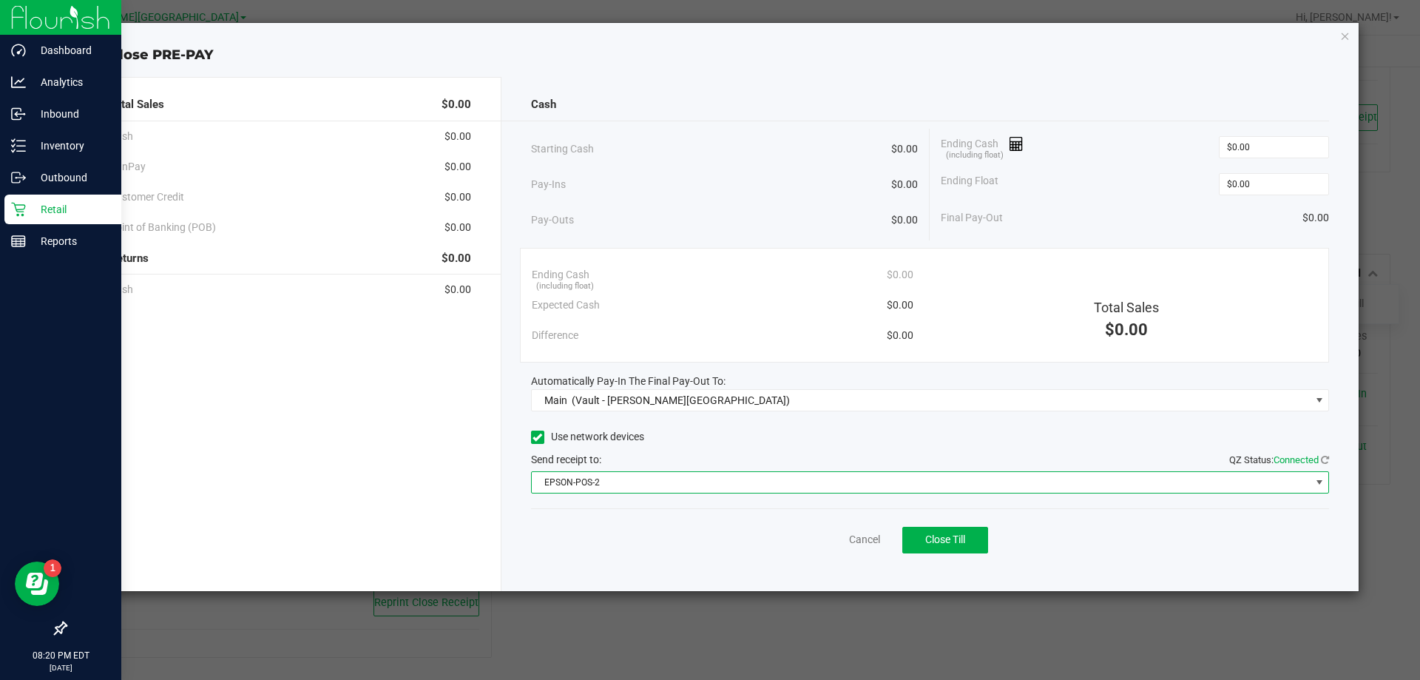
click at [708, 478] on span "EPSON-POS-2" at bounding box center [921, 482] width 779 height 21
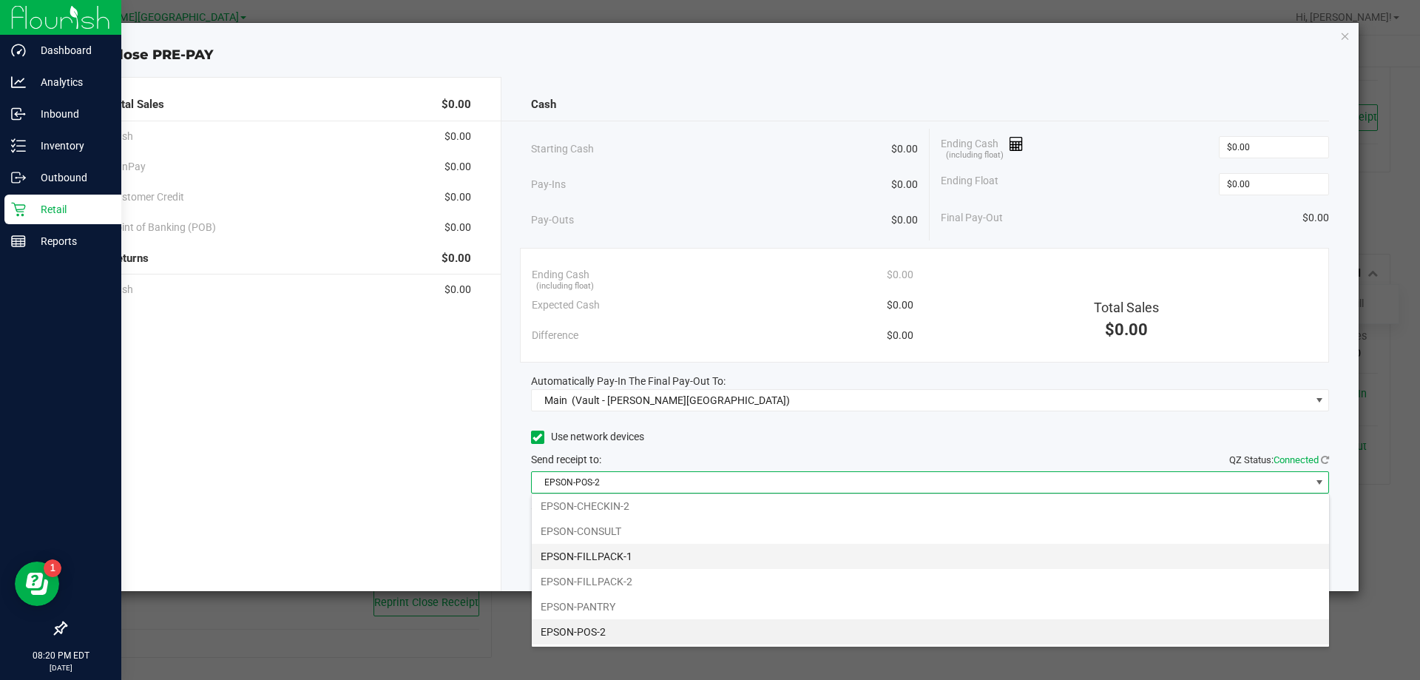
click at [650, 545] on li "EPSON-FILLPACK-1" at bounding box center [930, 556] width 797 height 25
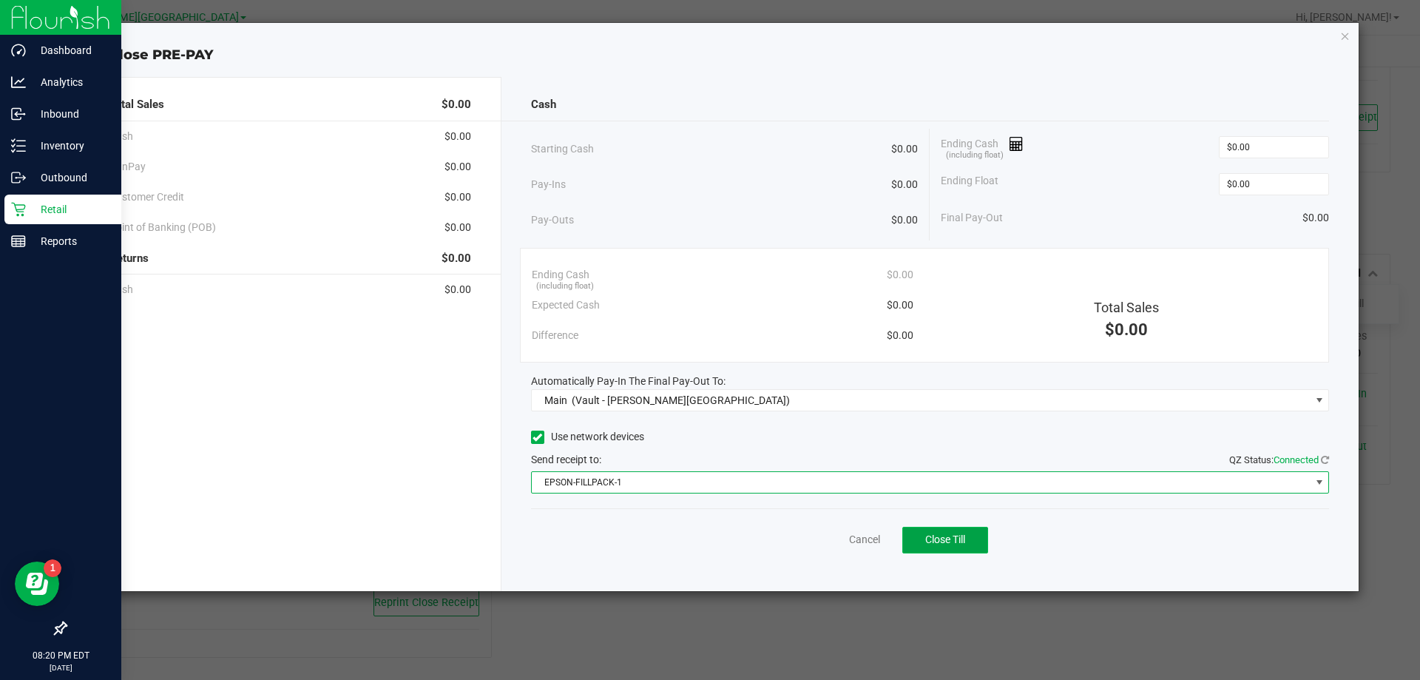
click at [708, 539] on span "Close Till" at bounding box center [945, 539] width 40 height 12
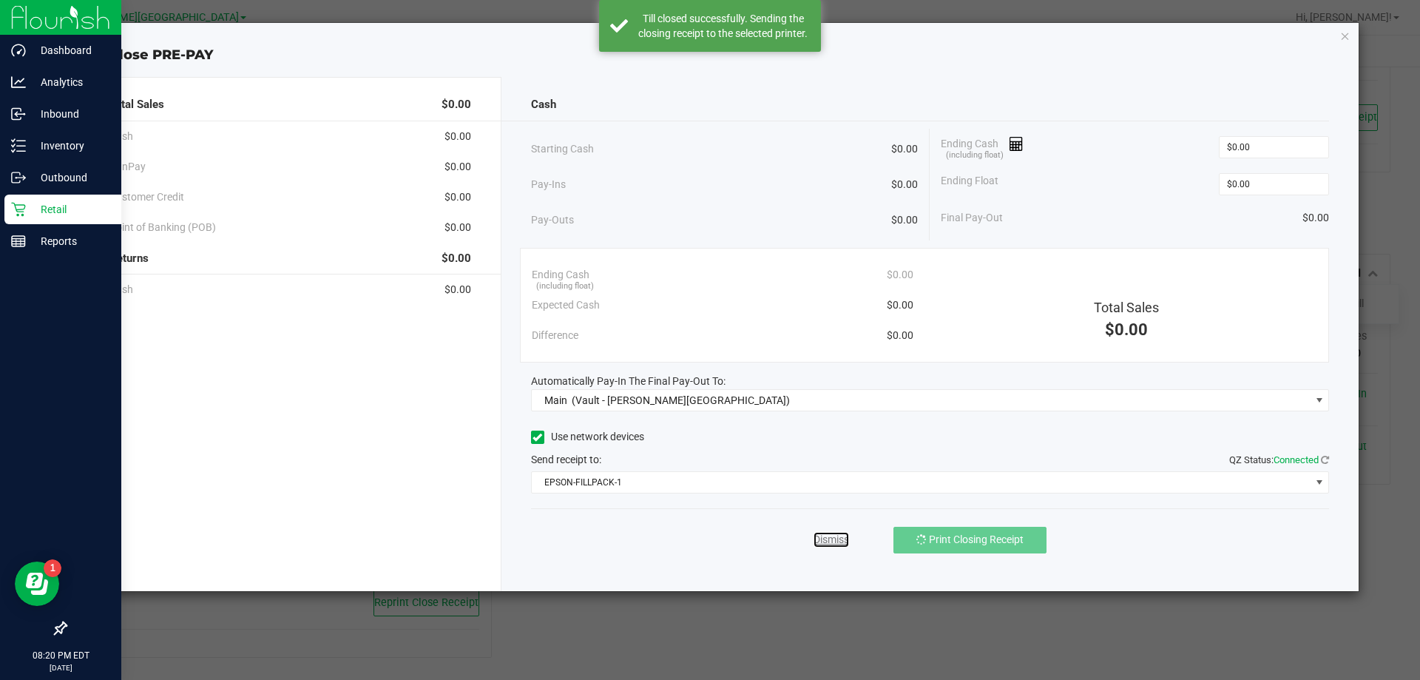
click at [708, 540] on link "Dismiss" at bounding box center [832, 540] width 36 height 16
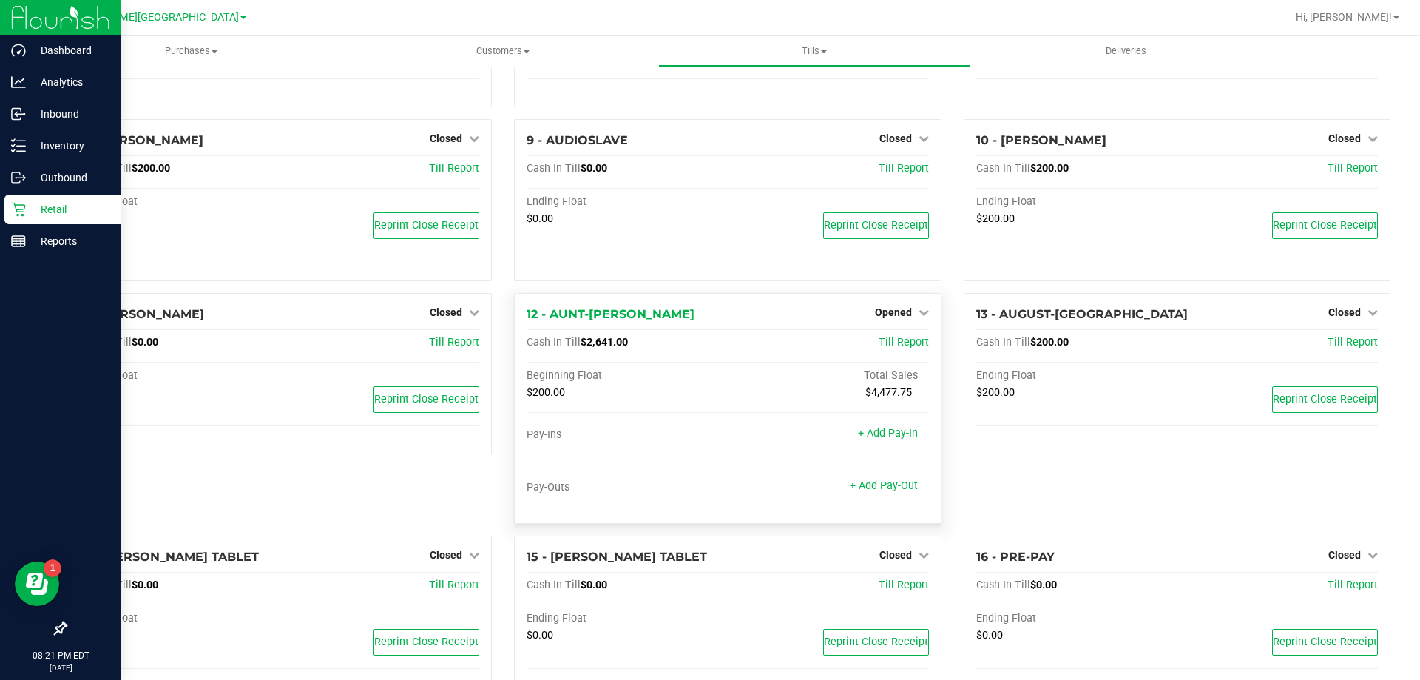
scroll to position [370, 0]
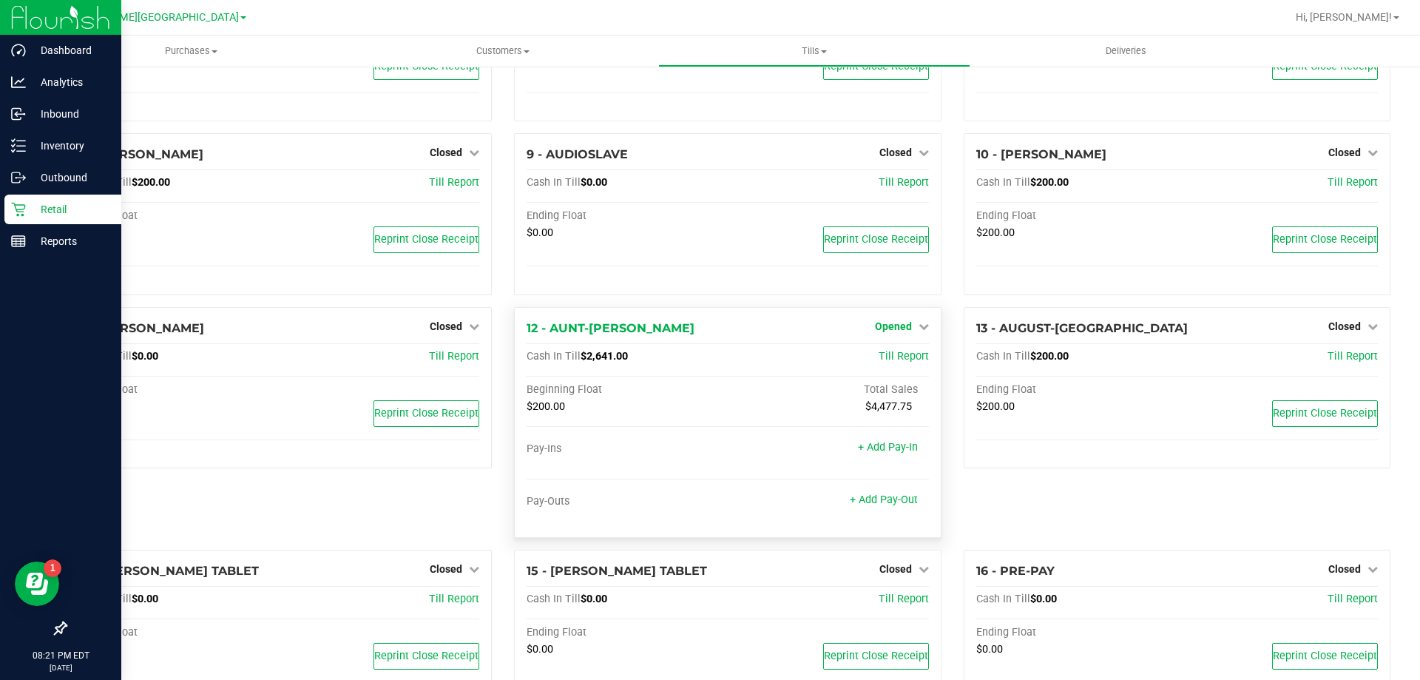
click at [708, 324] on span "Opened" at bounding box center [893, 326] width 37 height 12
click at [708, 355] on link "Close Till" at bounding box center [895, 357] width 40 height 12
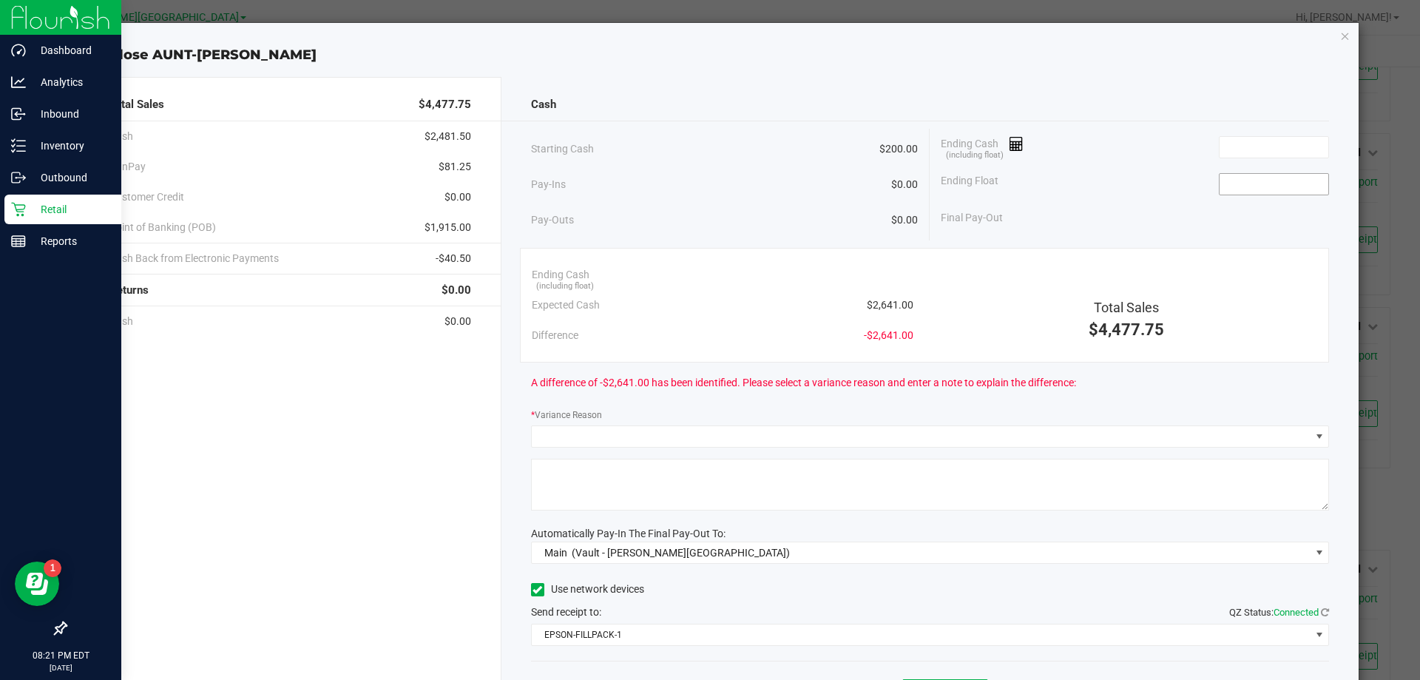
click at [708, 189] on input at bounding box center [1274, 184] width 109 height 21
type input "$200.00"
click at [708, 148] on input at bounding box center [1274, 147] width 109 height 21
type input "$2,634.15"
click at [708, 377] on div "A difference of -$6.85 has been identified. Please select a variance reason and…" at bounding box center [930, 382] width 799 height 41
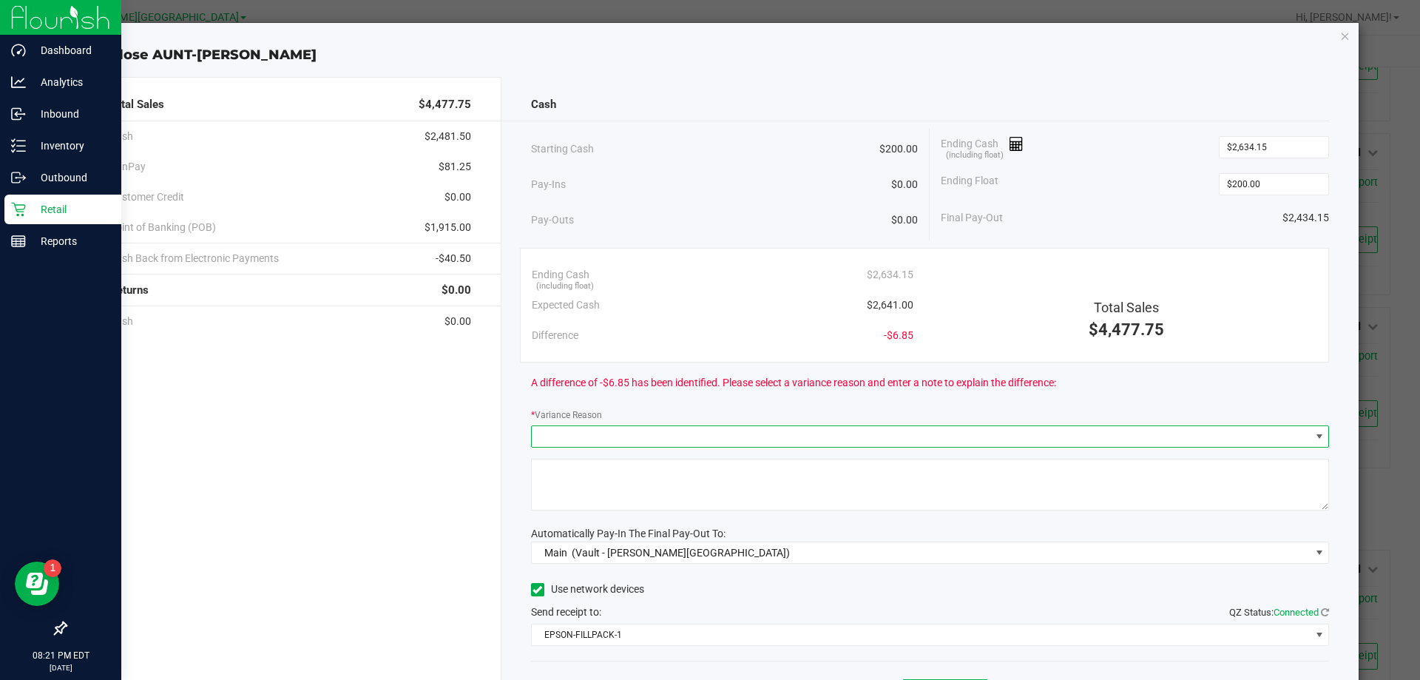
click at [708, 434] on span at bounding box center [1320, 437] width 12 height 12
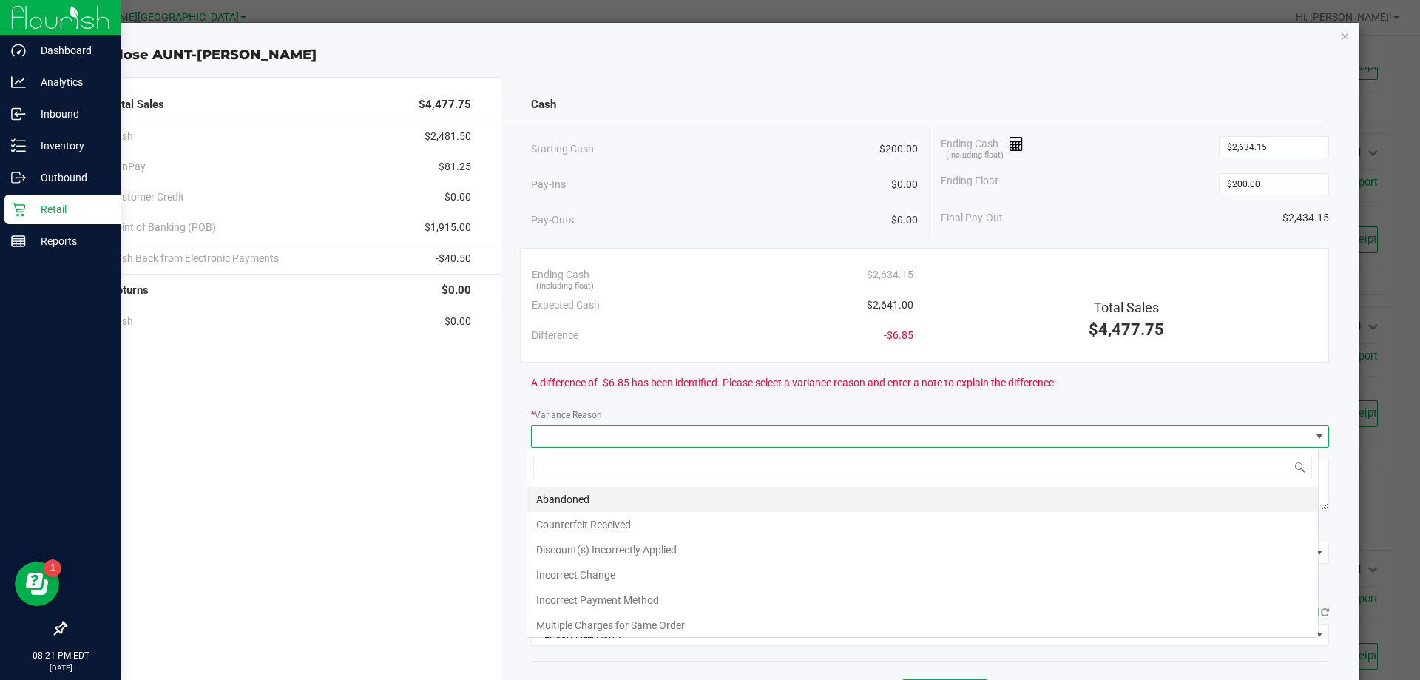
scroll to position [22, 792]
click at [700, 568] on li "Incorrect Change" at bounding box center [922, 574] width 791 height 25
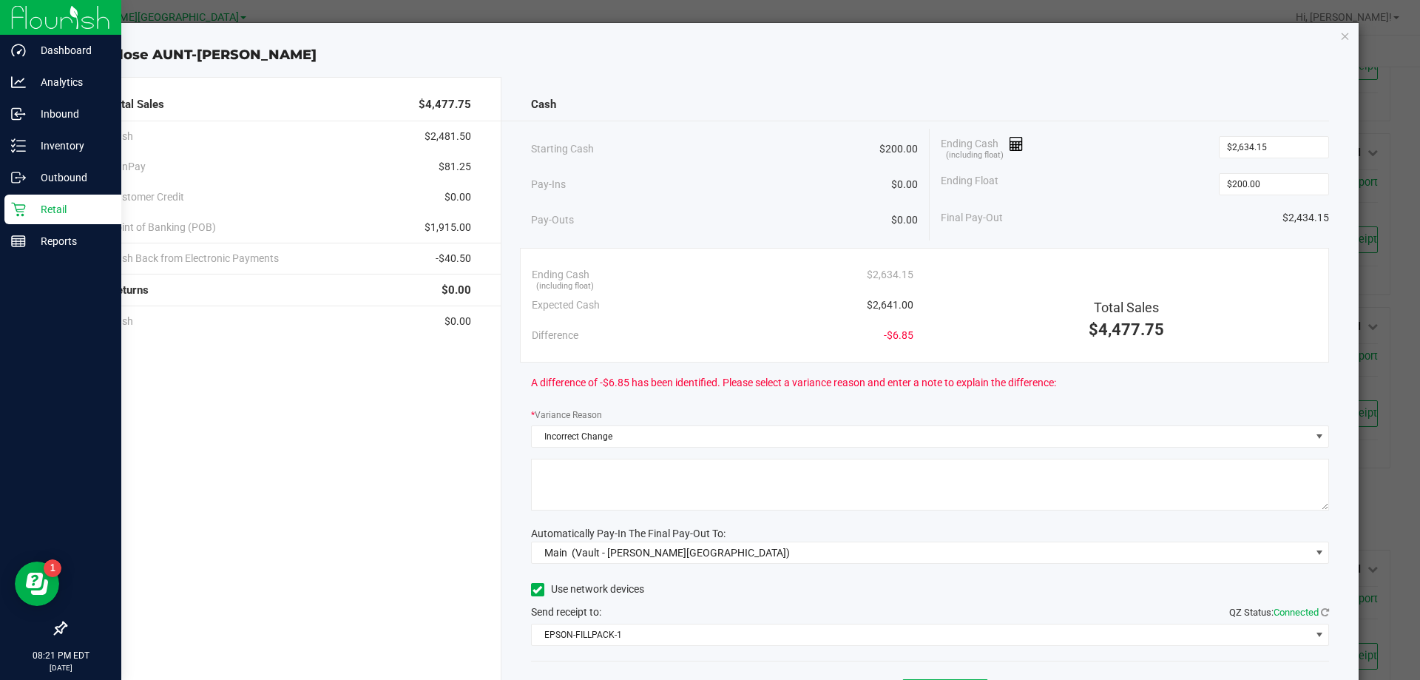
click at [655, 491] on textarea at bounding box center [930, 485] width 799 height 52
type textarea "incorrect change"
click at [693, 589] on div "Use network devices" at bounding box center [930, 589] width 799 height 22
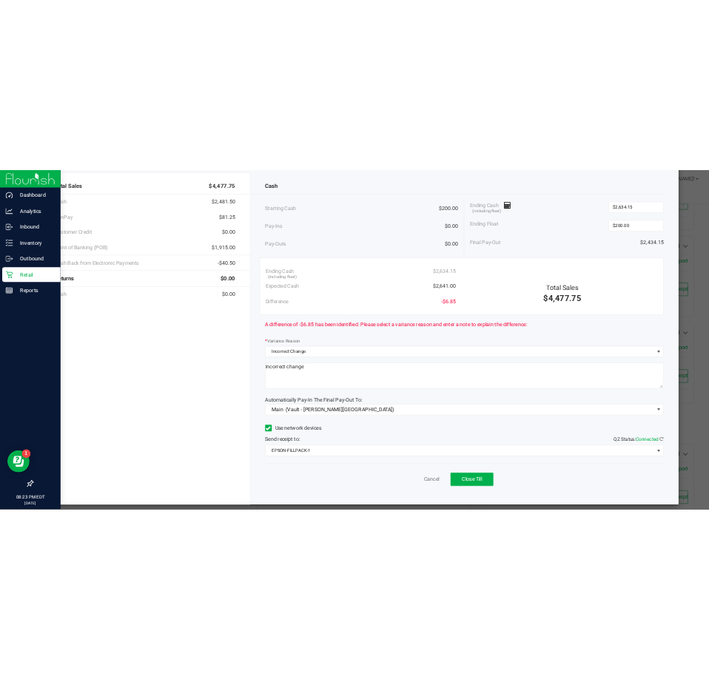
scroll to position [87, 0]
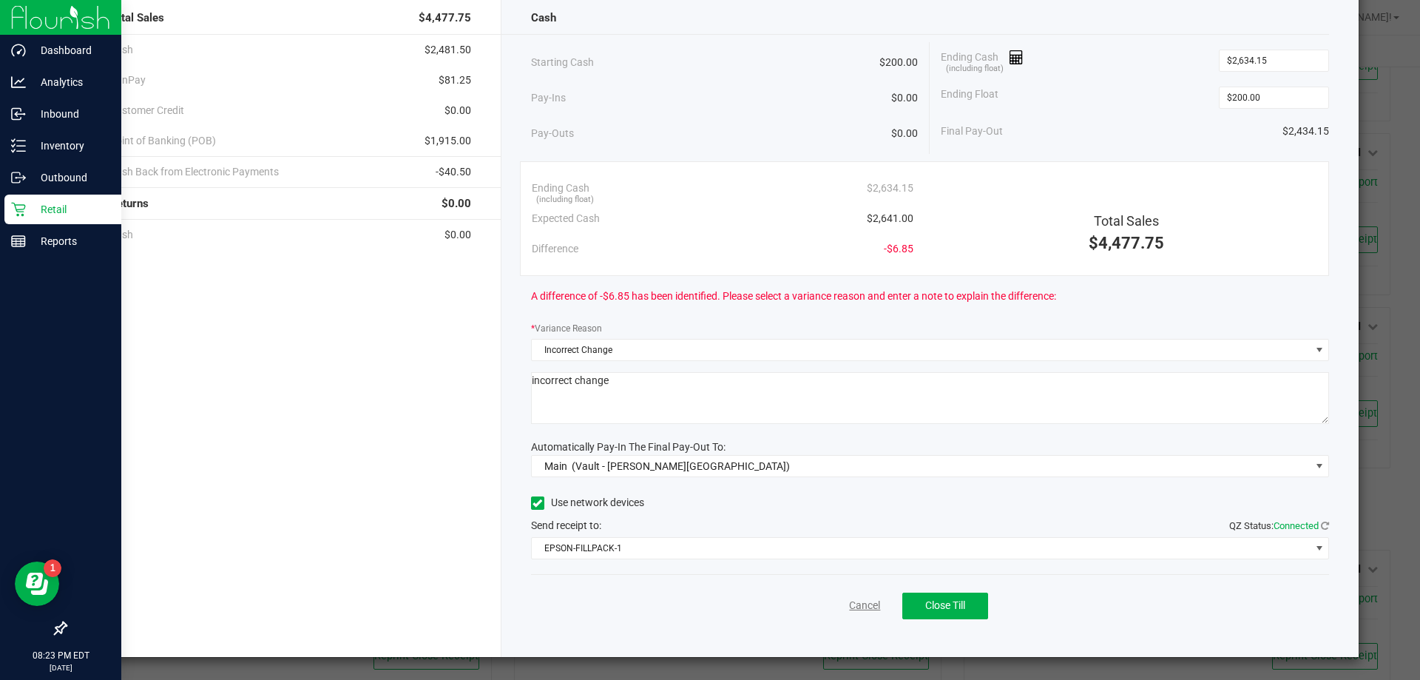
click at [708, 599] on link "Cancel" at bounding box center [864, 606] width 31 height 16
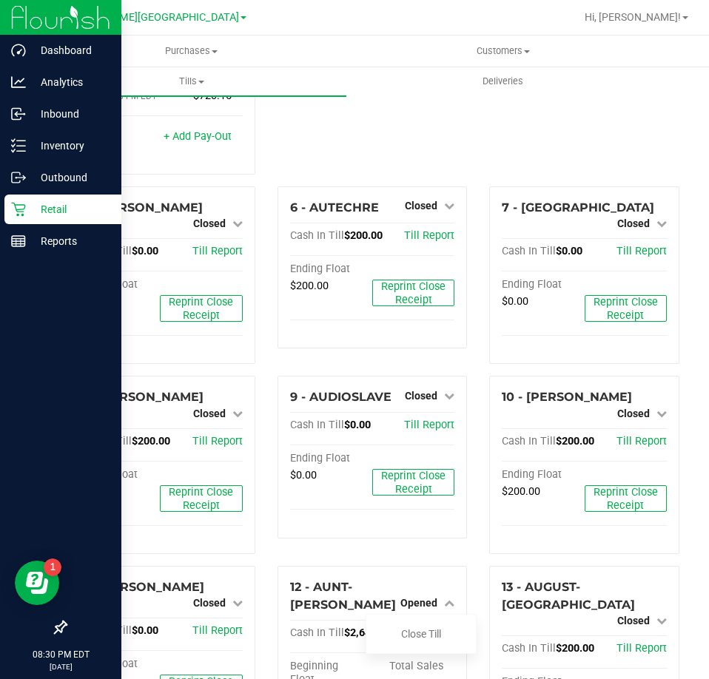
scroll to position [222, 0]
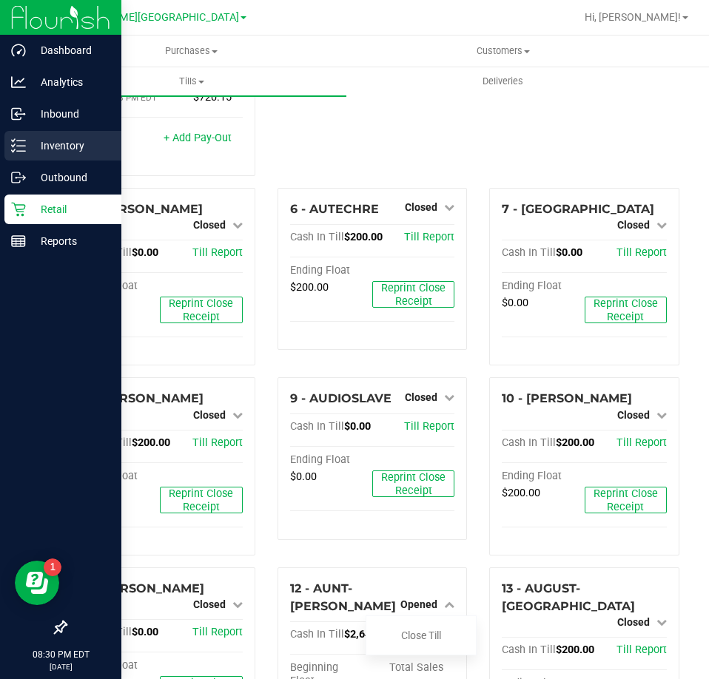
click at [33, 146] on p "Inventory" at bounding box center [70, 146] width 89 height 18
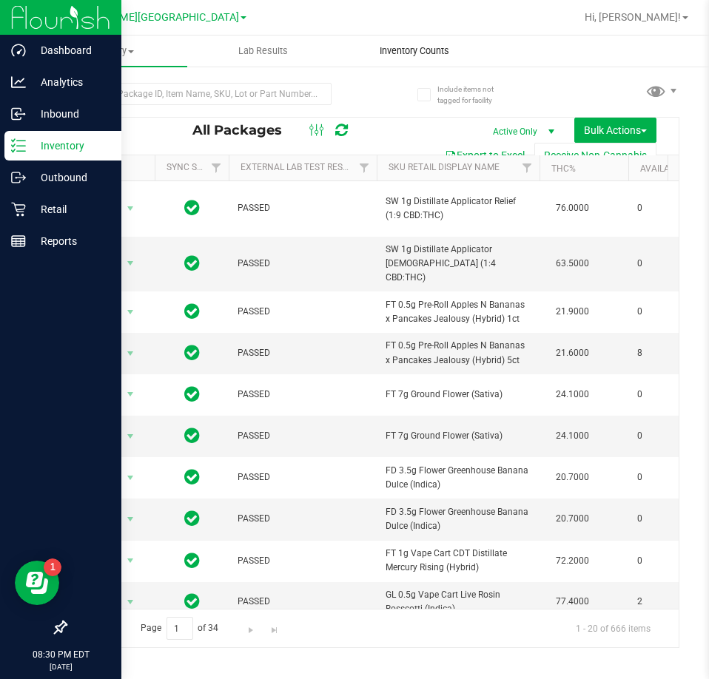
click at [396, 53] on span "Inventory Counts" at bounding box center [414, 50] width 109 height 13
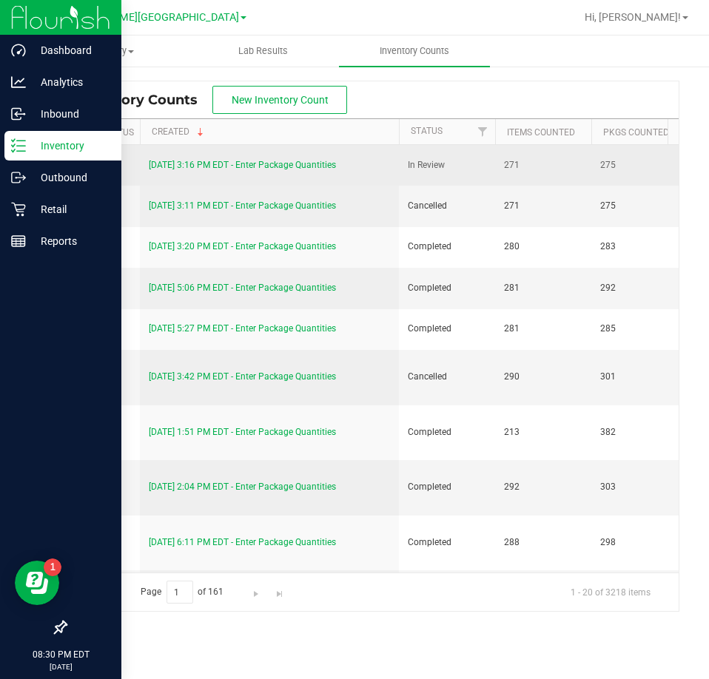
click at [189, 161] on link "[DATE] 3:16 PM EDT - Enter Package Quantities" at bounding box center [242, 165] width 187 height 10
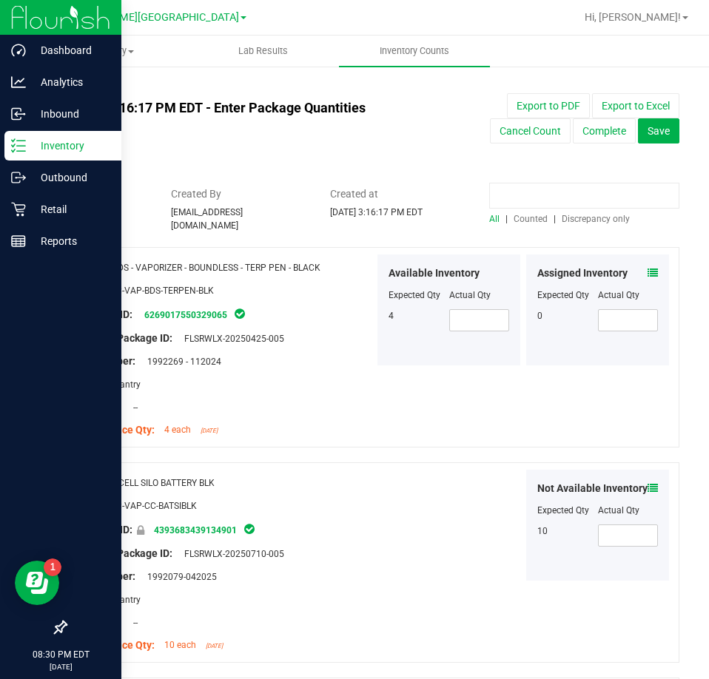
paste input "0451226434256764"
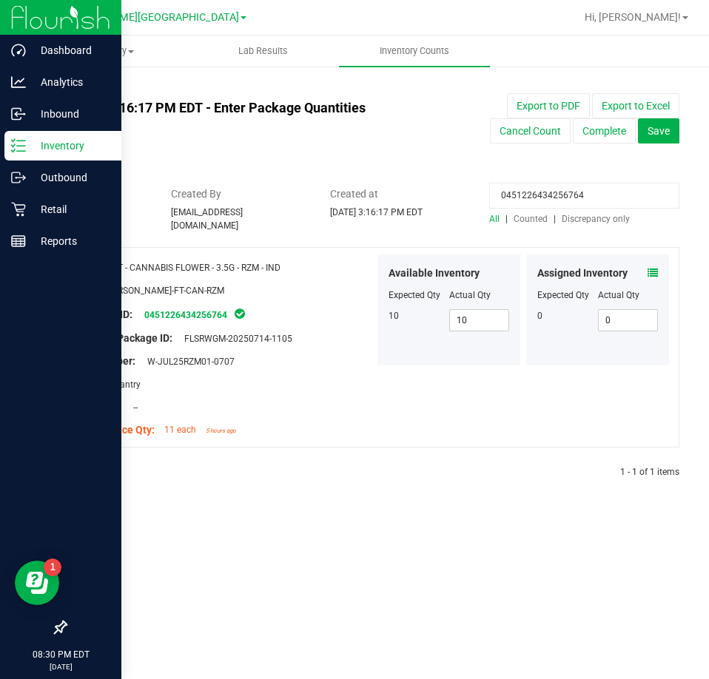
type input "0451226434256764"
click at [654, 268] on icon at bounding box center [652, 273] width 10 height 10
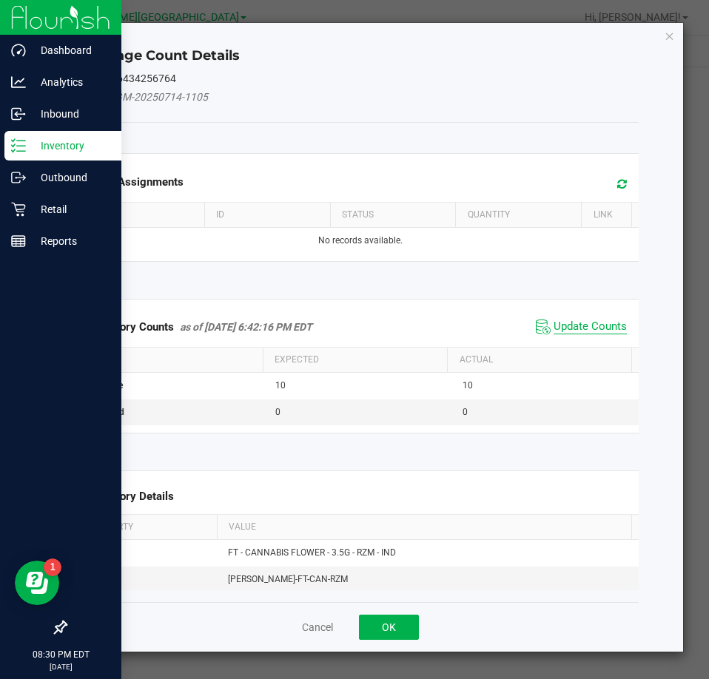
click at [584, 334] on span "Update Counts" at bounding box center [589, 327] width 73 height 15
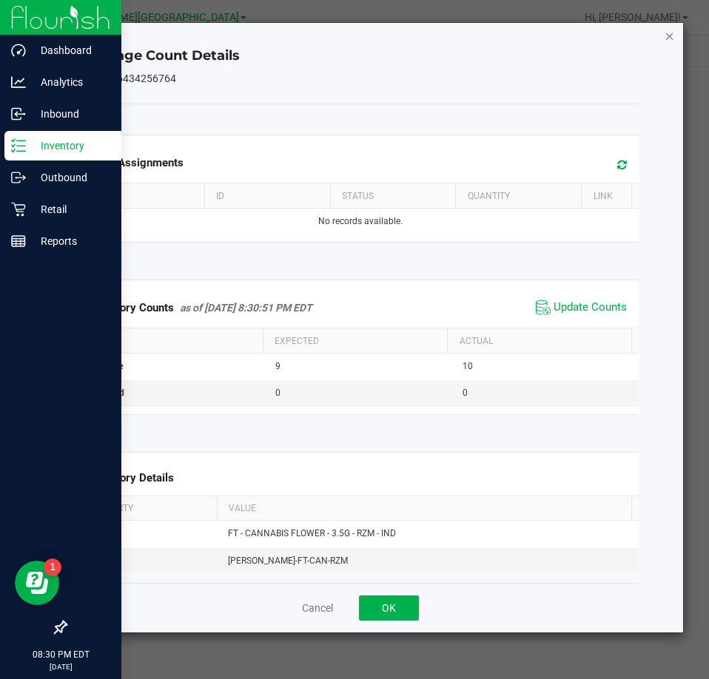
click at [673, 38] on icon "Close" at bounding box center [669, 36] width 10 height 18
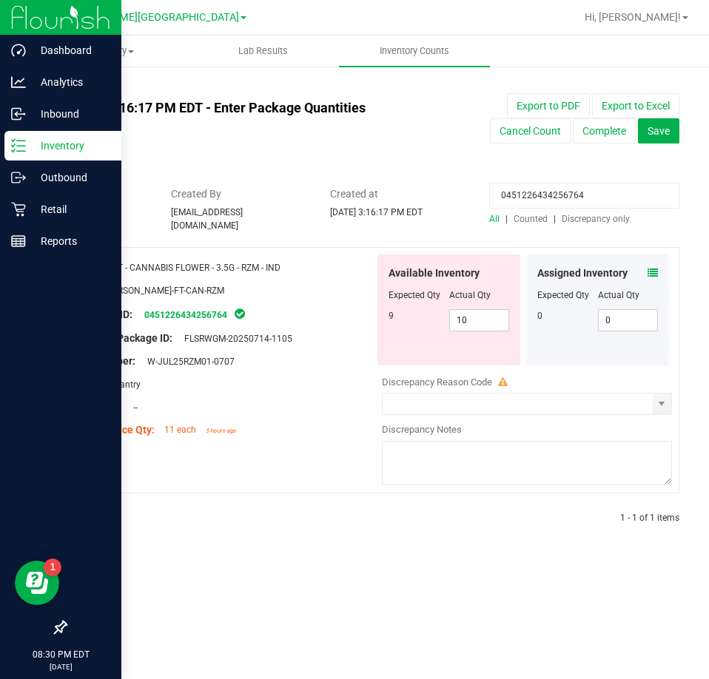
click at [479, 325] on div "Available Inventory Expected Qty Actual Qty 9 10 10" at bounding box center [448, 309] width 143 height 111
click at [475, 323] on span "10 10" at bounding box center [479, 320] width 61 height 22
click at [475, 322] on input "10" at bounding box center [479, 320] width 59 height 21
type input "9"
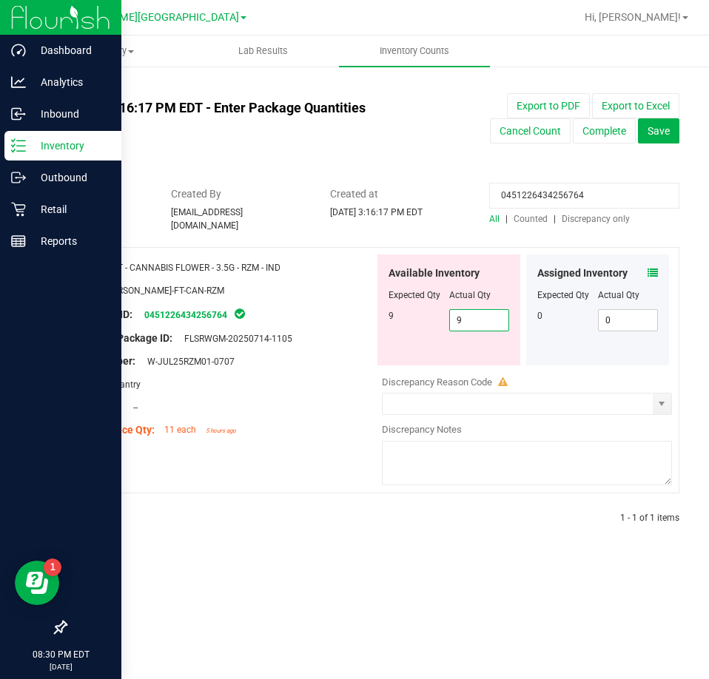
type input "9"
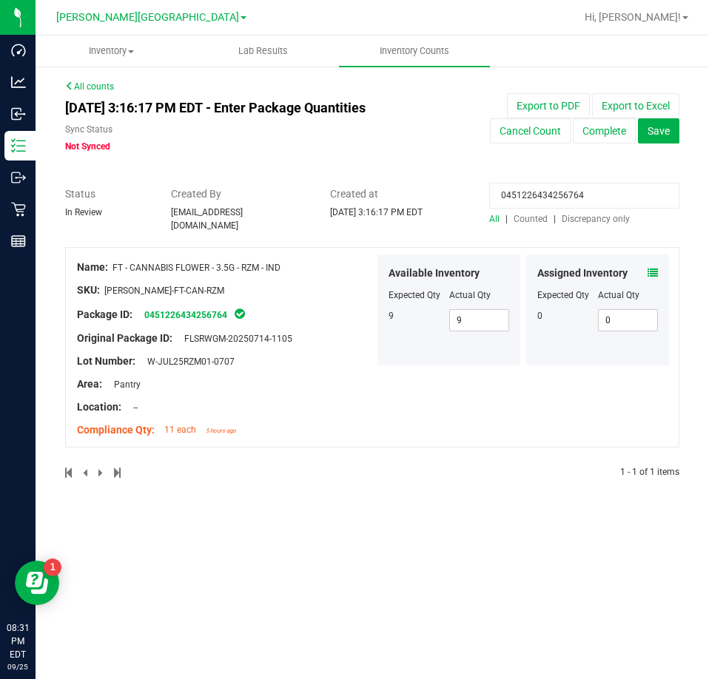
click at [562, 199] on input "0451226434256764" at bounding box center [584, 196] width 190 height 26
click at [562, 198] on input "0451226434256764" at bounding box center [584, 196] width 190 height 26
paste input "8233452004405429"
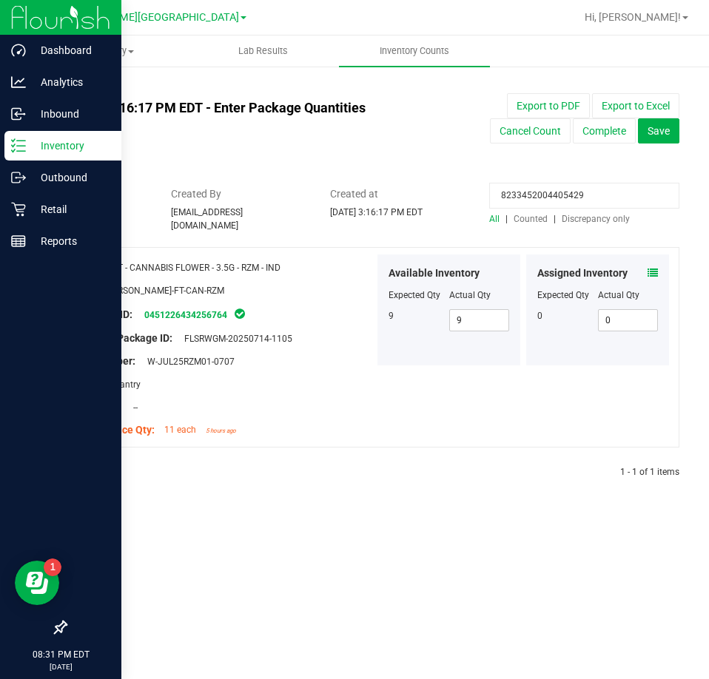
type input "8233452004405429"
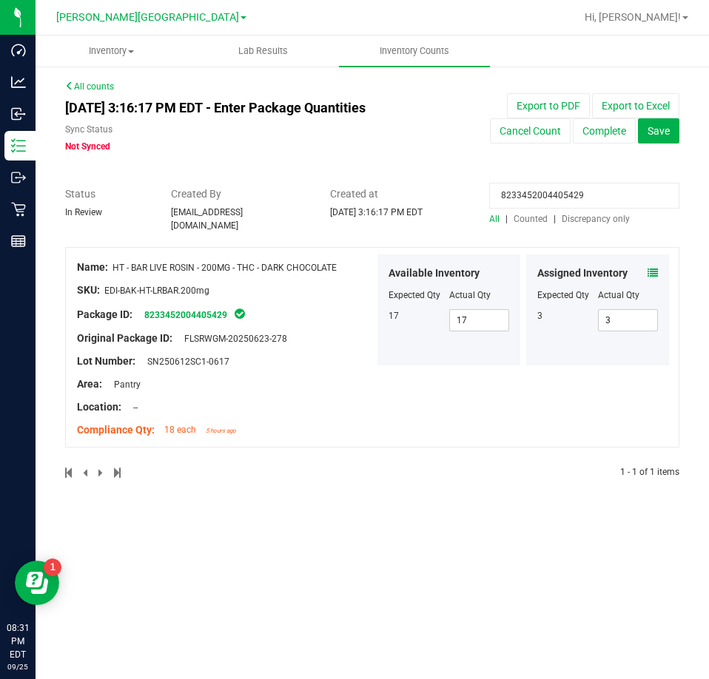
click at [654, 268] on icon at bounding box center [652, 273] width 10 height 10
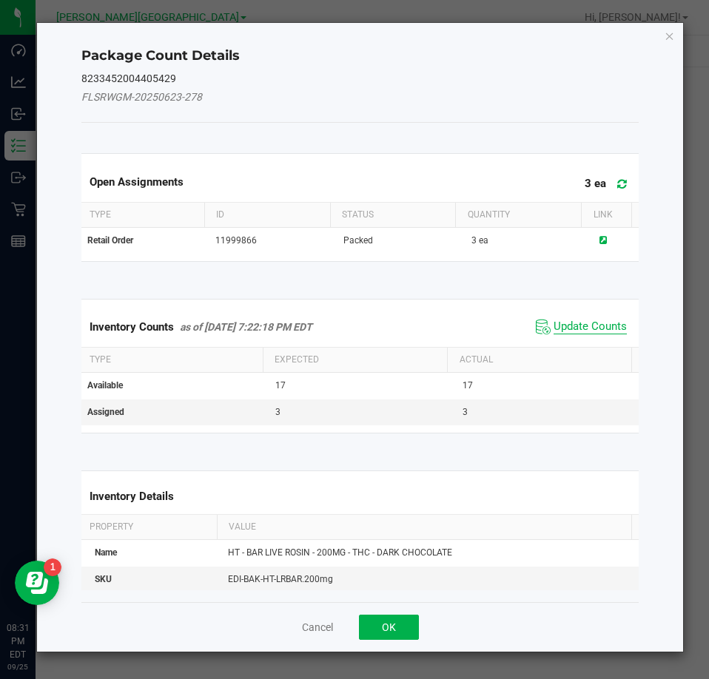
click at [598, 327] on span "Update Counts" at bounding box center [589, 327] width 73 height 15
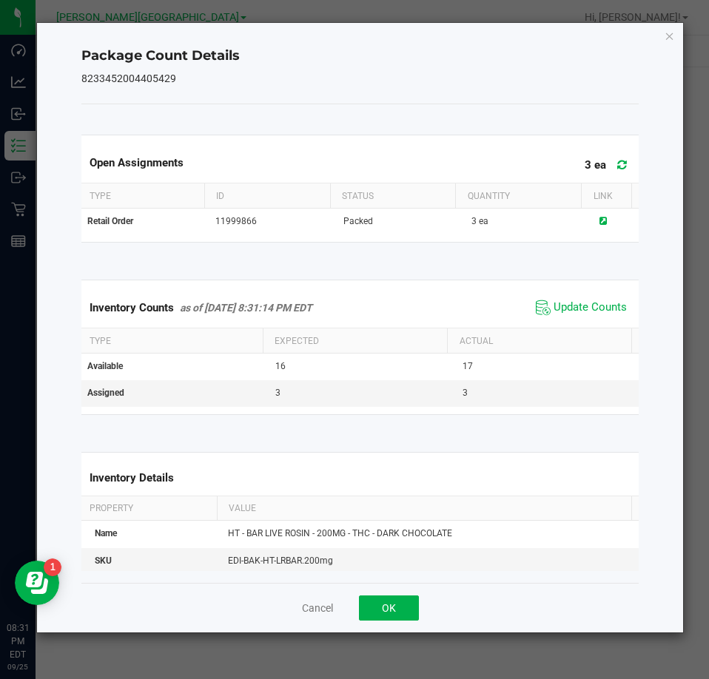
click at [667, 38] on icon "Close" at bounding box center [669, 36] width 10 height 18
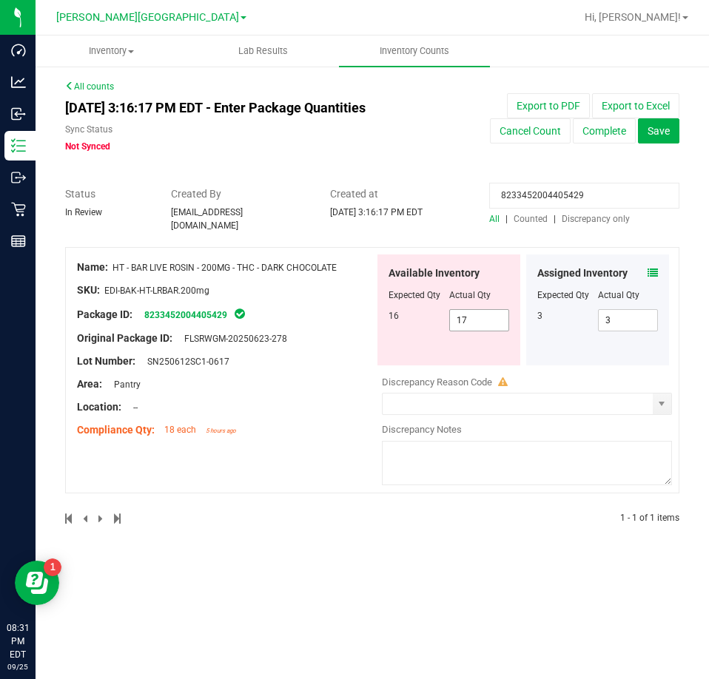
click at [476, 316] on span "17 17" at bounding box center [479, 320] width 61 height 22
click at [476, 316] on input "17" at bounding box center [479, 320] width 59 height 21
type input "16"
click at [532, 187] on input "8233452004405429" at bounding box center [584, 196] width 190 height 26
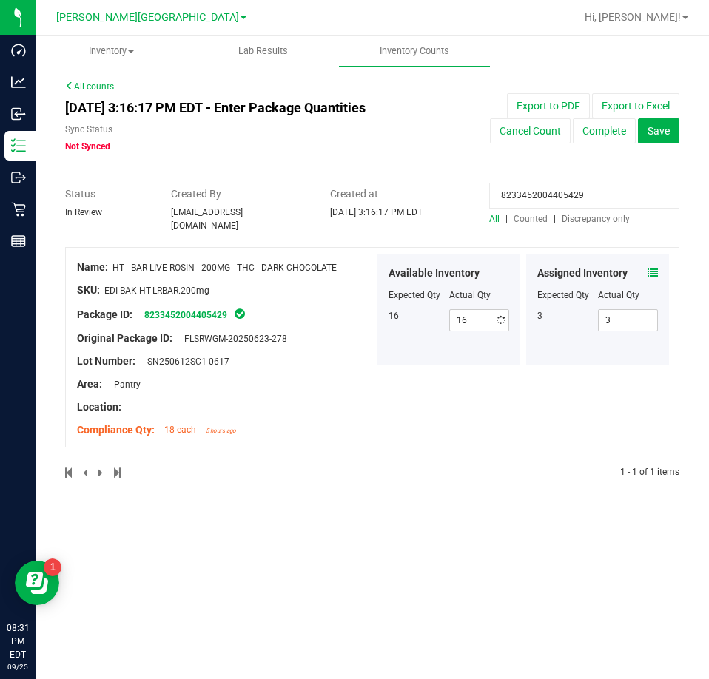
click at [532, 187] on input "8233452004405429" at bounding box center [584, 196] width 190 height 26
paste input "232100101573103"
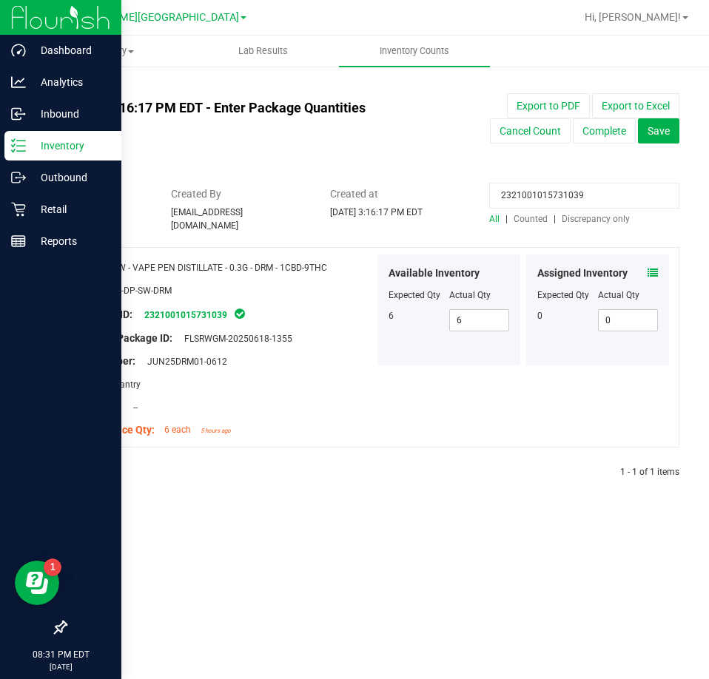
type input "2321001015731039"
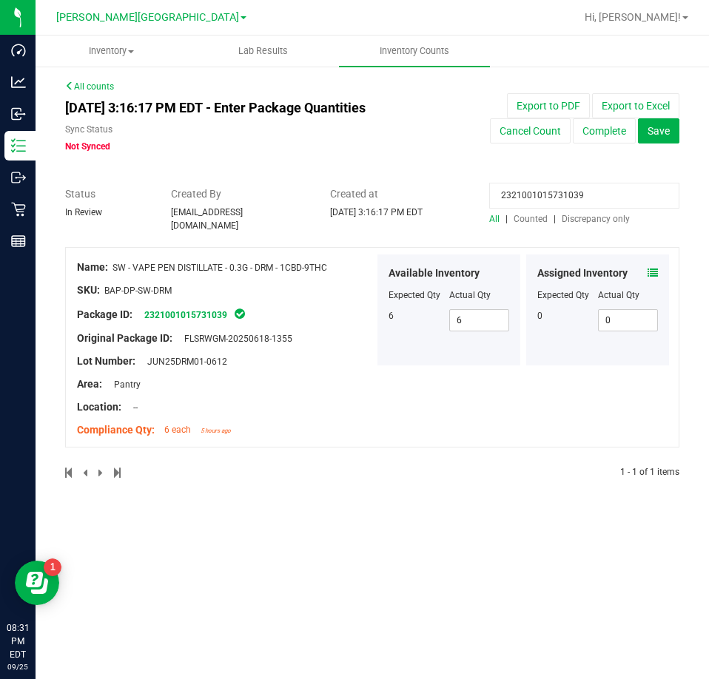
click at [658, 265] on div "Assigned Inventory Expected Qty Actual Qty 0 0 0" at bounding box center [597, 309] width 143 height 111
click at [655, 268] on icon at bounding box center [652, 273] width 10 height 10
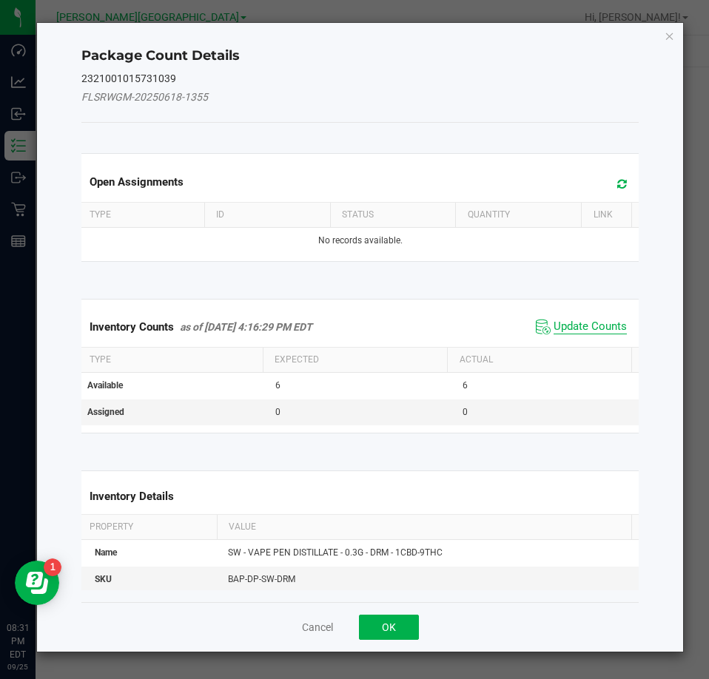
click at [561, 326] on span "Update Counts" at bounding box center [589, 327] width 73 height 15
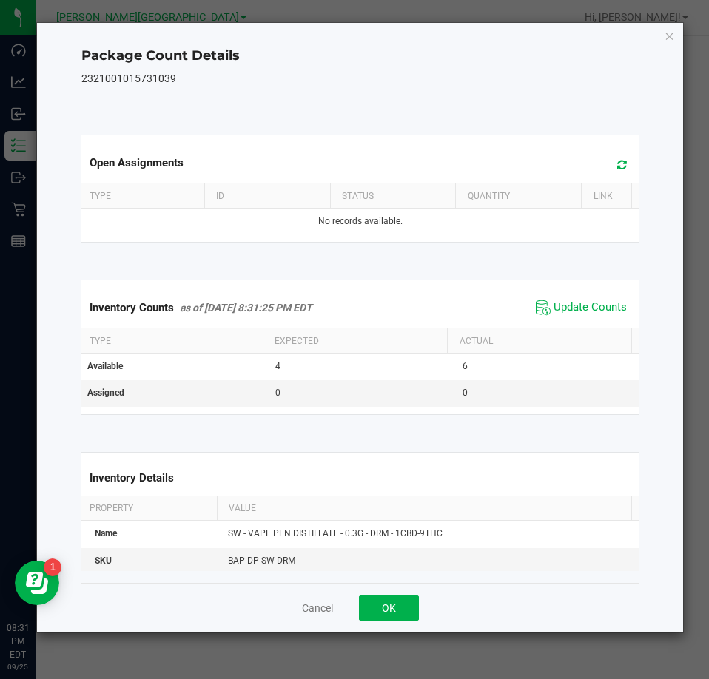
click at [673, 34] on icon "Close" at bounding box center [669, 36] width 10 height 18
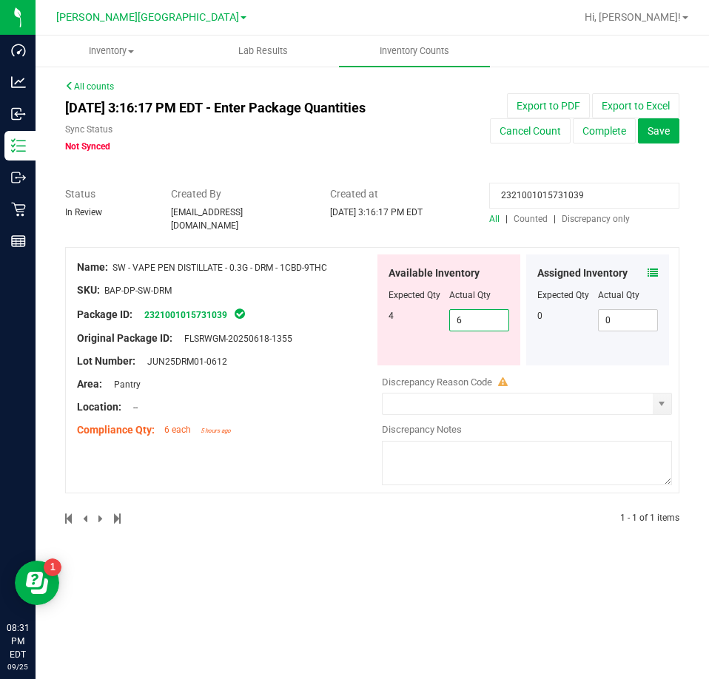
click at [455, 318] on span "6 6" at bounding box center [479, 320] width 61 height 22
click at [456, 317] on input "6" at bounding box center [479, 320] width 59 height 21
type input "4"
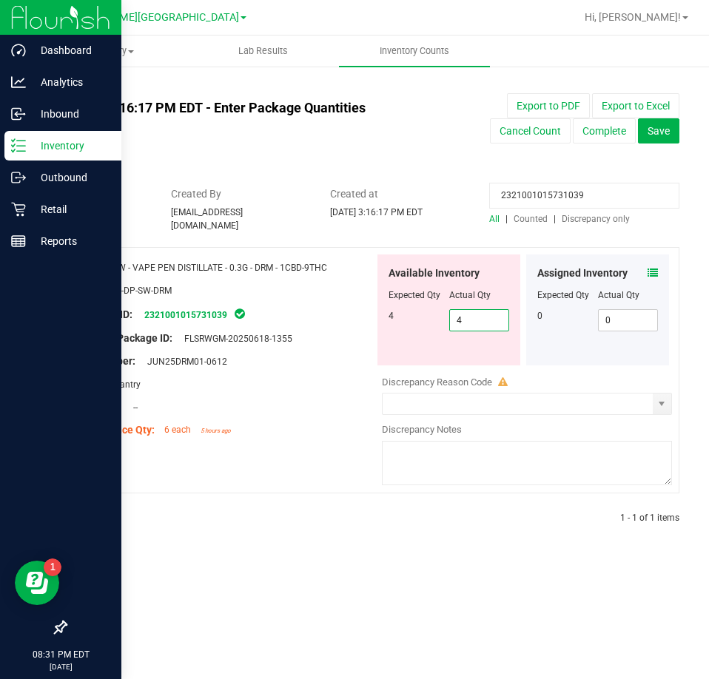
type input "4"
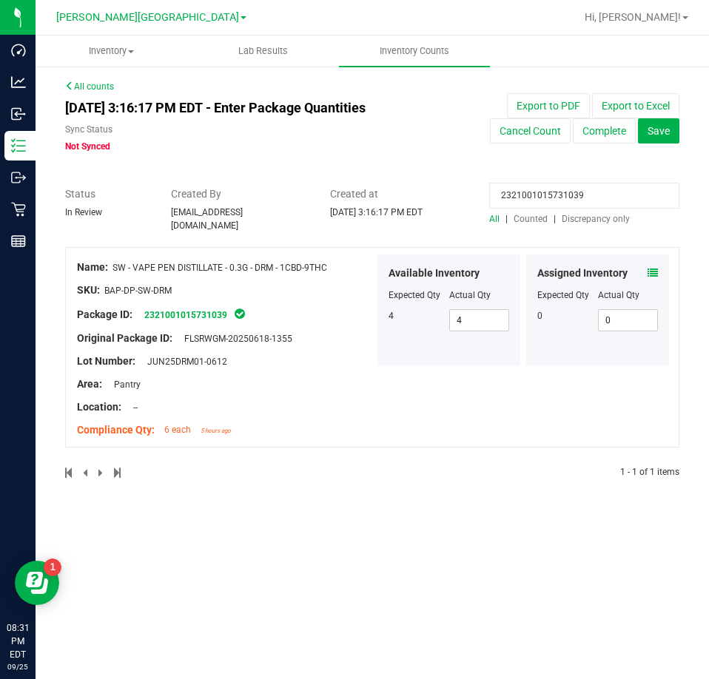
click at [533, 192] on input "2321001015731039" at bounding box center [584, 196] width 190 height 26
paste input "8837665022362777"
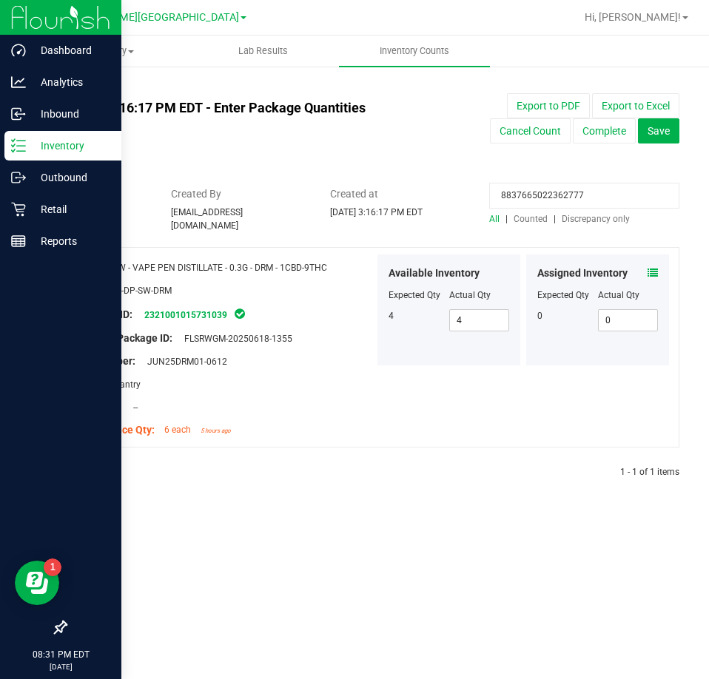
type input "8837665022362777"
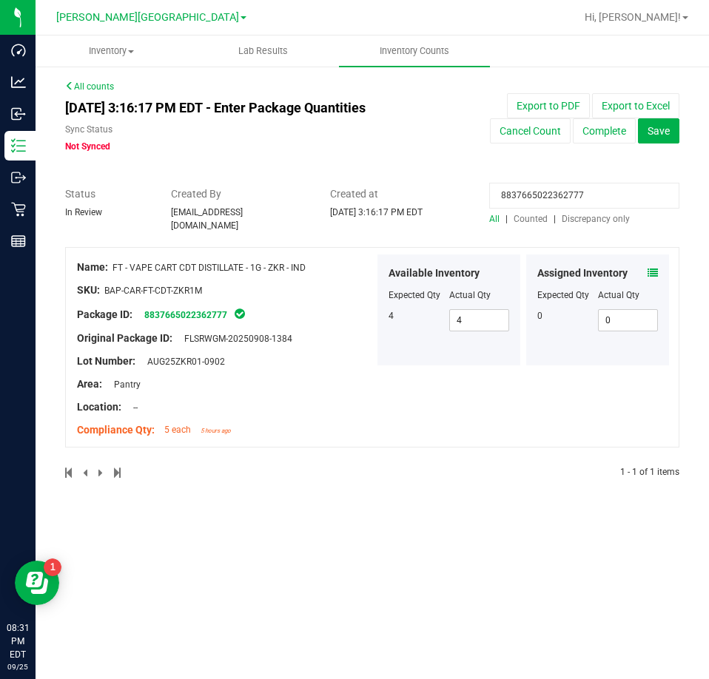
click at [650, 266] on span at bounding box center [652, 274] width 10 height 16
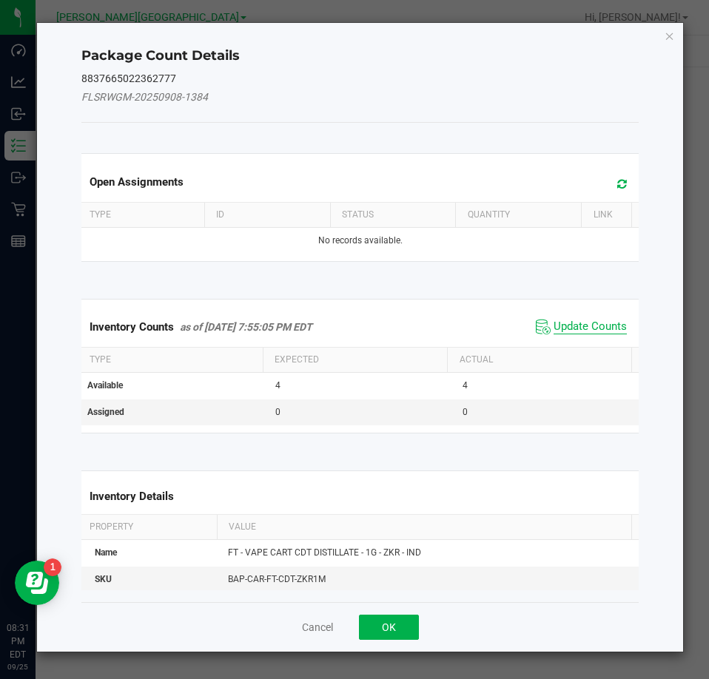
click at [598, 323] on span "Update Counts" at bounding box center [589, 327] width 73 height 15
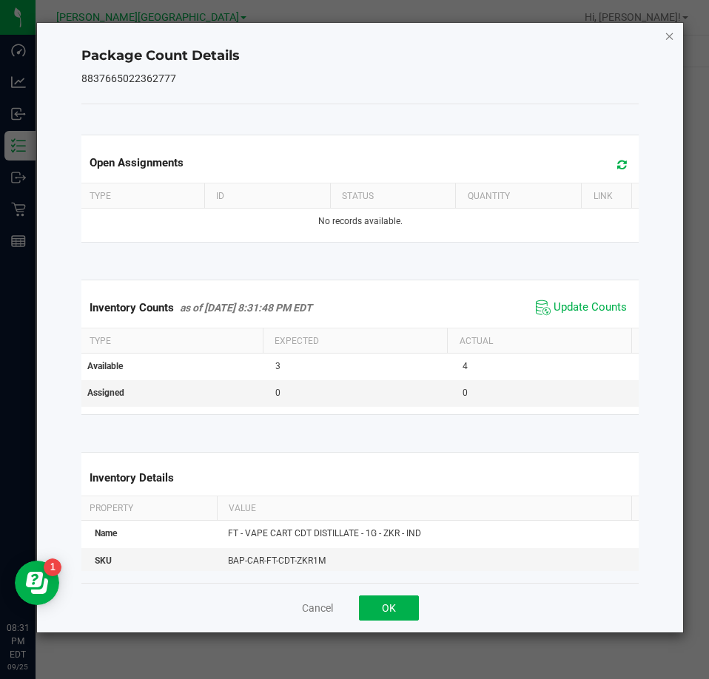
click at [664, 38] on icon "Close" at bounding box center [669, 36] width 10 height 18
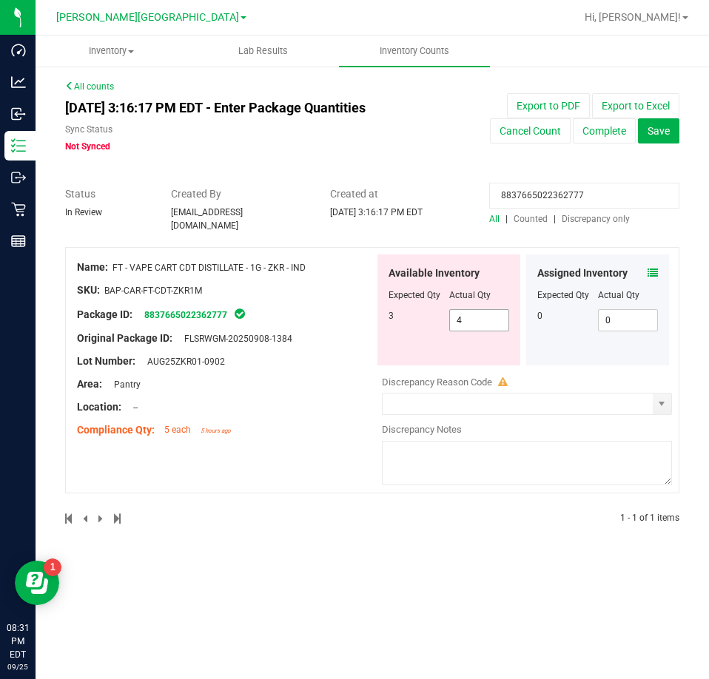
click at [475, 315] on span "4 4" at bounding box center [479, 320] width 61 height 22
click at [475, 315] on input "4" at bounding box center [479, 320] width 59 height 21
type input "3"
click at [523, 200] on input "8837665022362777" at bounding box center [584, 196] width 190 height 26
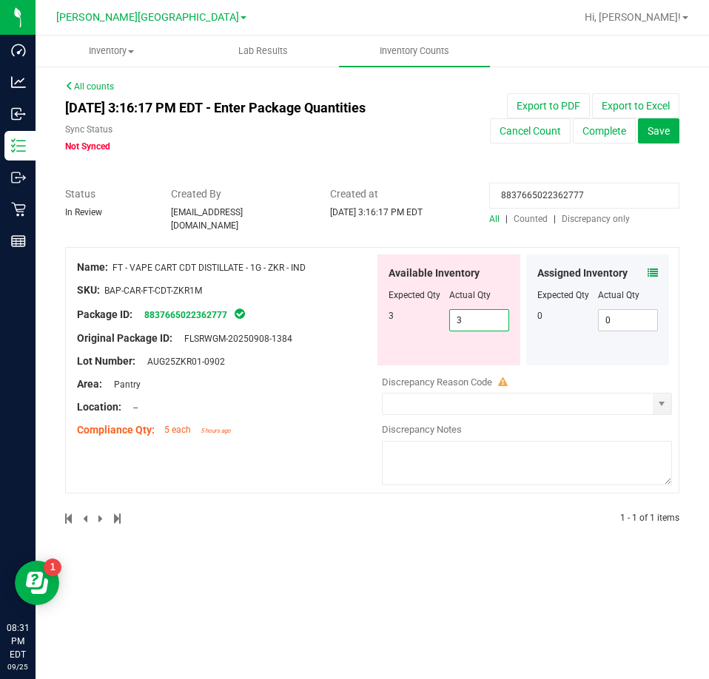
click at [523, 200] on input "8837665022362777" at bounding box center [584, 196] width 190 height 26
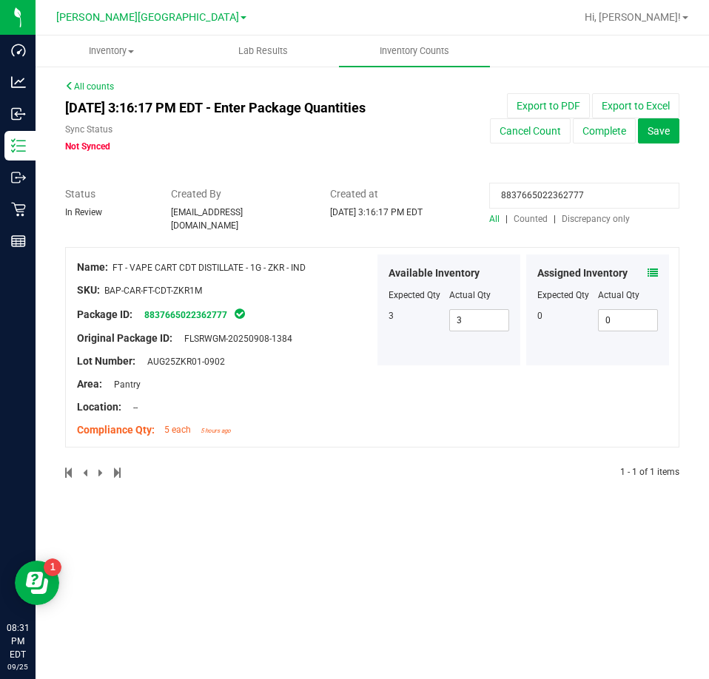
paste input "5929995060607492"
click at [649, 268] on icon at bounding box center [652, 273] width 10 height 10
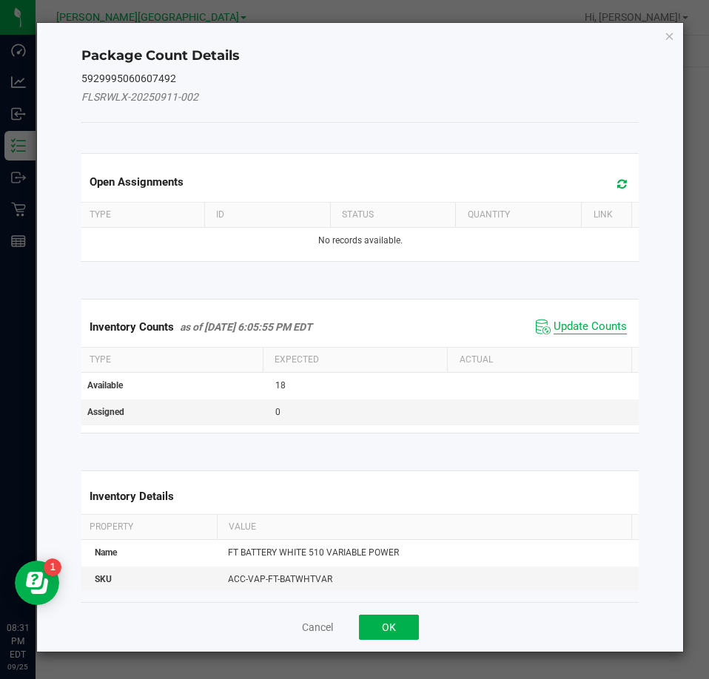
click at [601, 328] on span "Update Counts" at bounding box center [589, 327] width 73 height 15
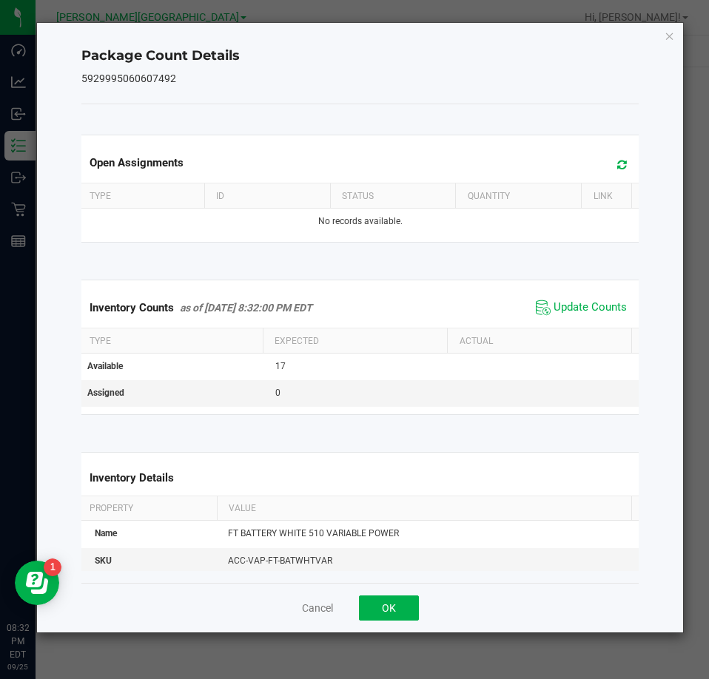
click at [673, 53] on div "Package Count Details 5929995060607492 Open Assignments Type ID Status Quantity…" at bounding box center [360, 328] width 647 height 610
click at [667, 38] on icon "Close" at bounding box center [669, 36] width 10 height 18
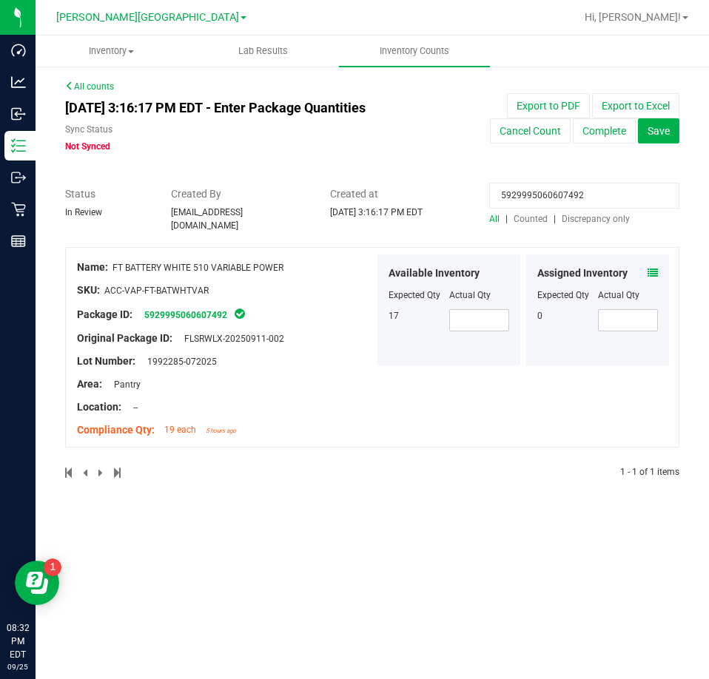
click at [544, 203] on input "5929995060607492" at bounding box center [584, 196] width 190 height 26
paste input "9720165357409760"
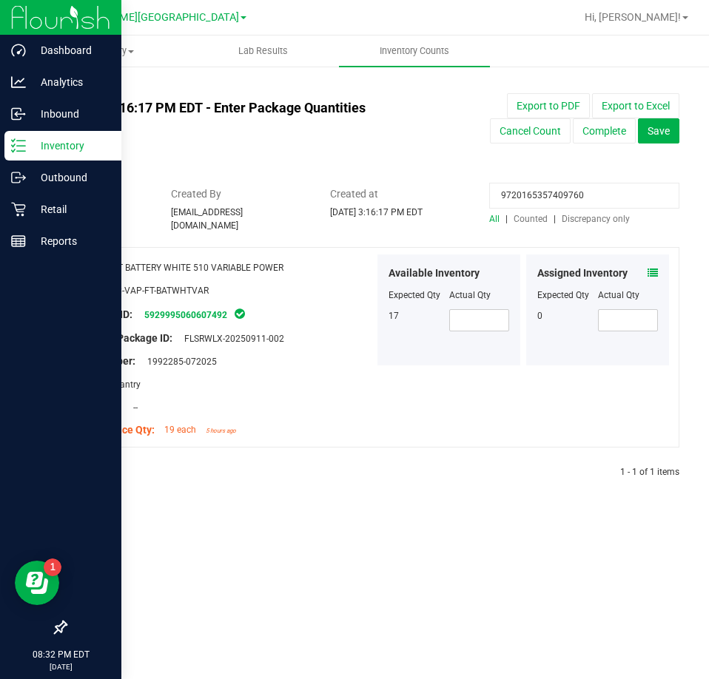
type input "9720165357409760"
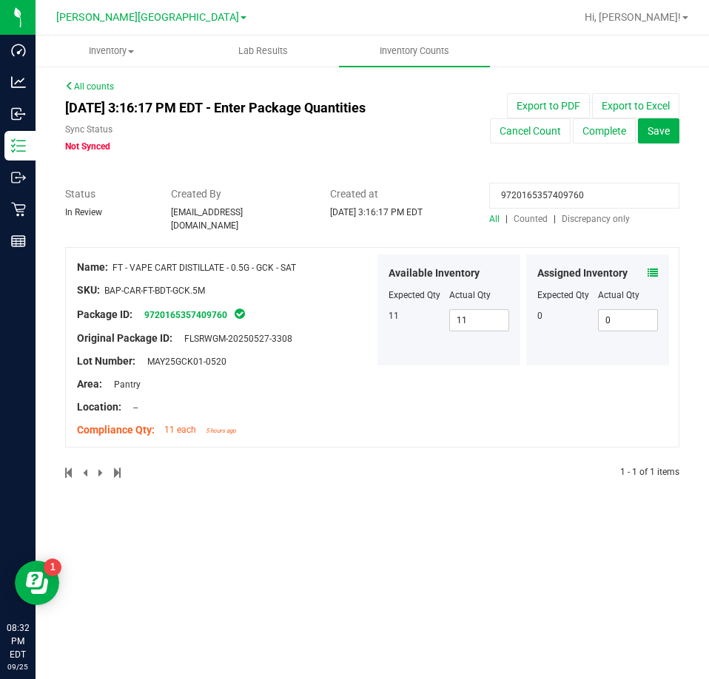
click at [651, 268] on icon at bounding box center [652, 273] width 10 height 10
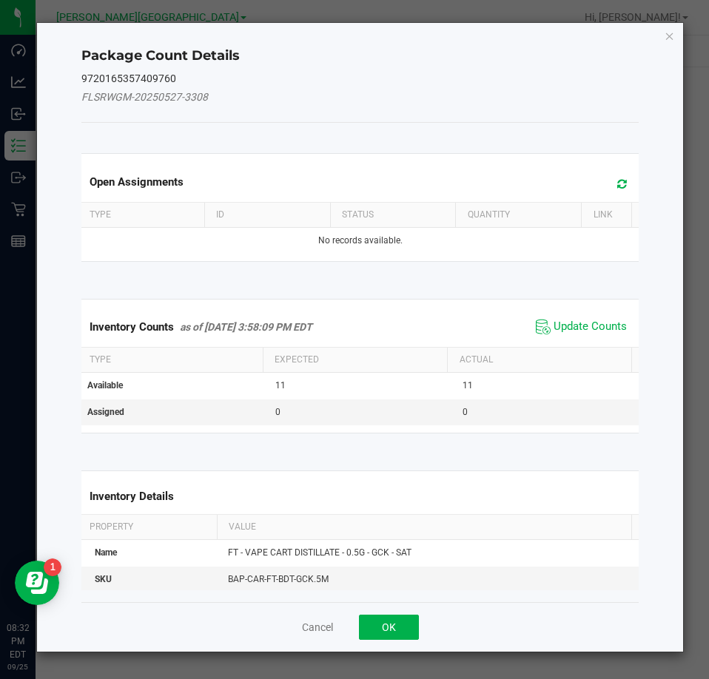
click at [607, 323] on span "Update Counts" at bounding box center [581, 327] width 98 height 22
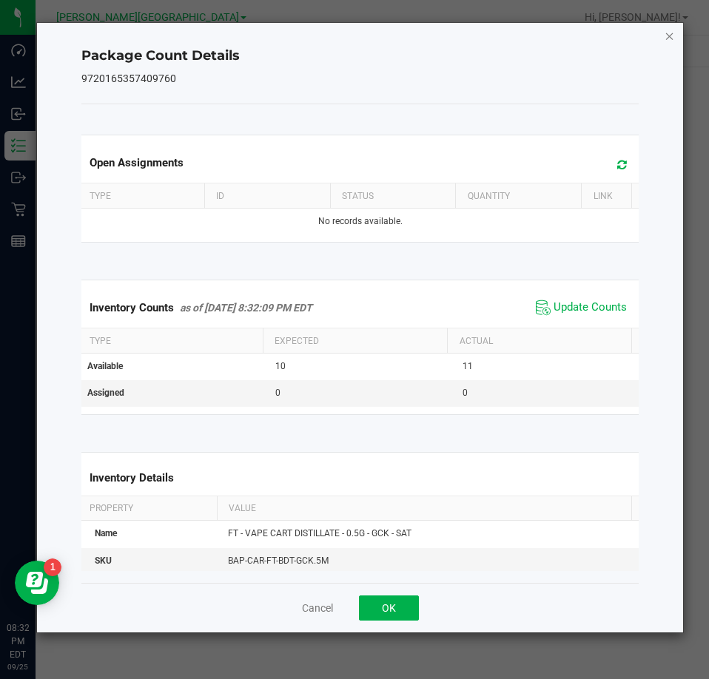
click at [665, 38] on icon "Close" at bounding box center [669, 36] width 10 height 18
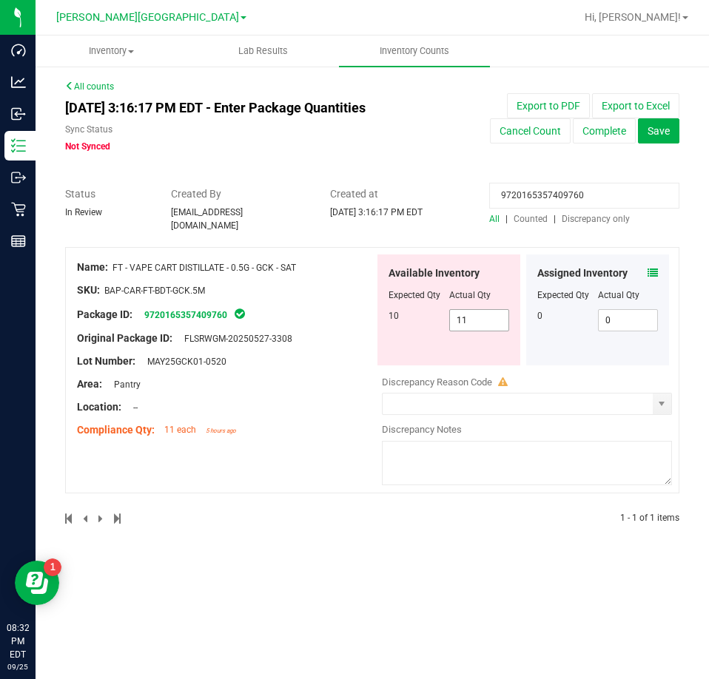
click at [469, 311] on span "11 11" at bounding box center [479, 320] width 61 height 22
click at [469, 311] on input "11" at bounding box center [479, 320] width 59 height 21
type input "10"
click at [541, 195] on input "9720165357409760" at bounding box center [584, 196] width 190 height 26
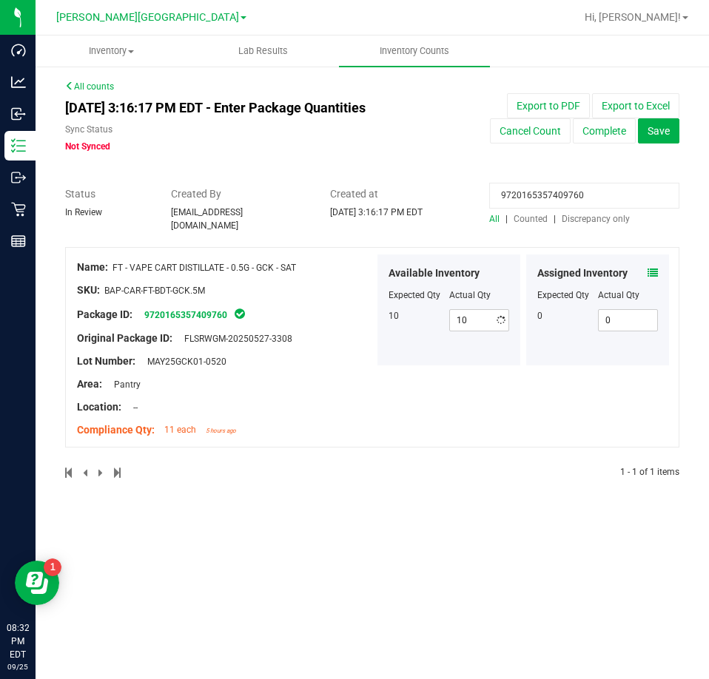
click at [541, 195] on input "9720165357409760" at bounding box center [584, 196] width 190 height 26
paste input "0473541106315826"
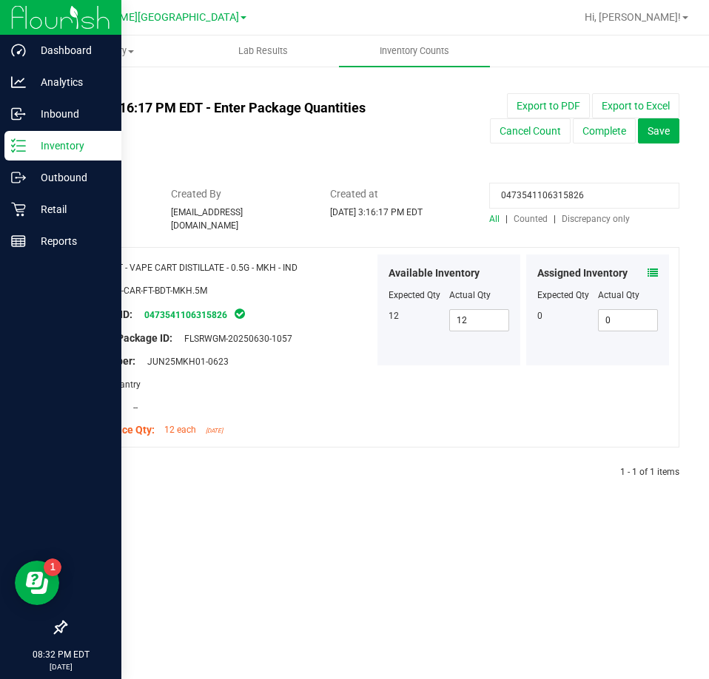
type input "0473541106315826"
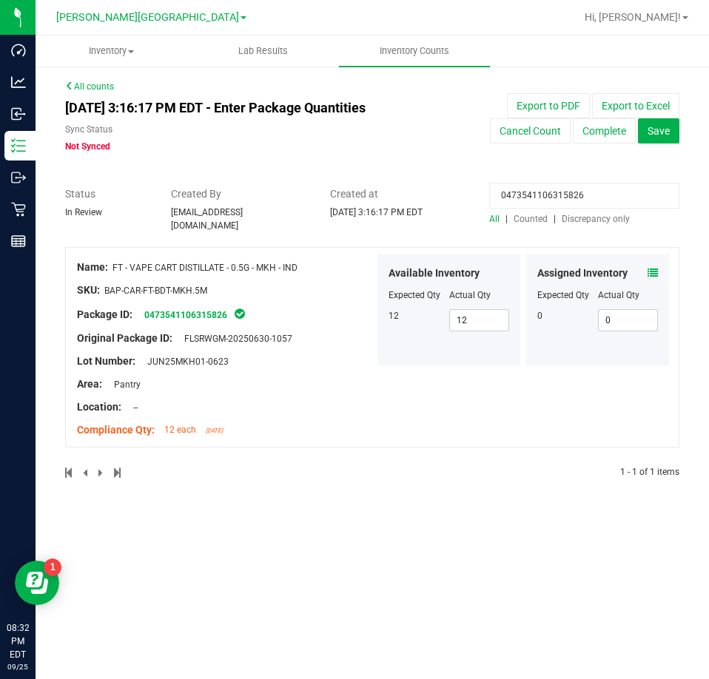
click at [657, 266] on span at bounding box center [652, 274] width 10 height 16
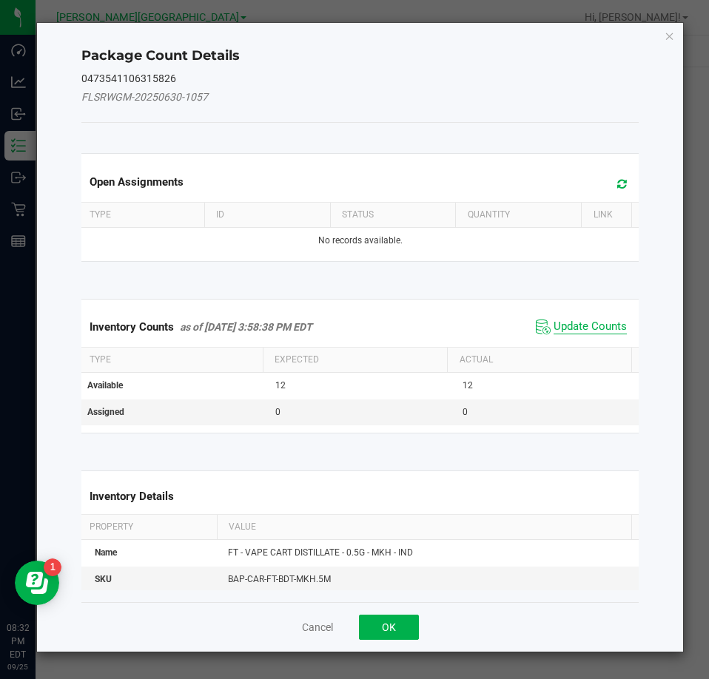
click at [594, 325] on span "Update Counts" at bounding box center [589, 327] width 73 height 15
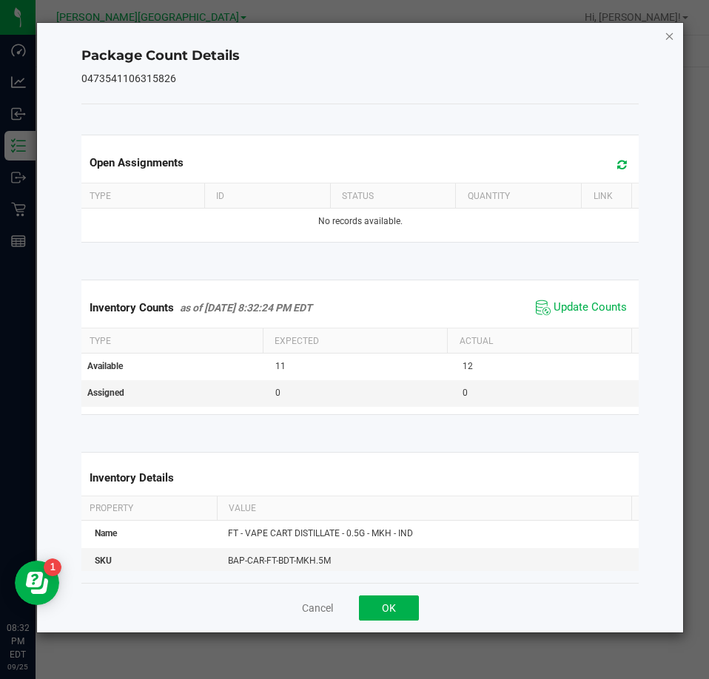
click at [669, 36] on icon "Close" at bounding box center [669, 36] width 10 height 18
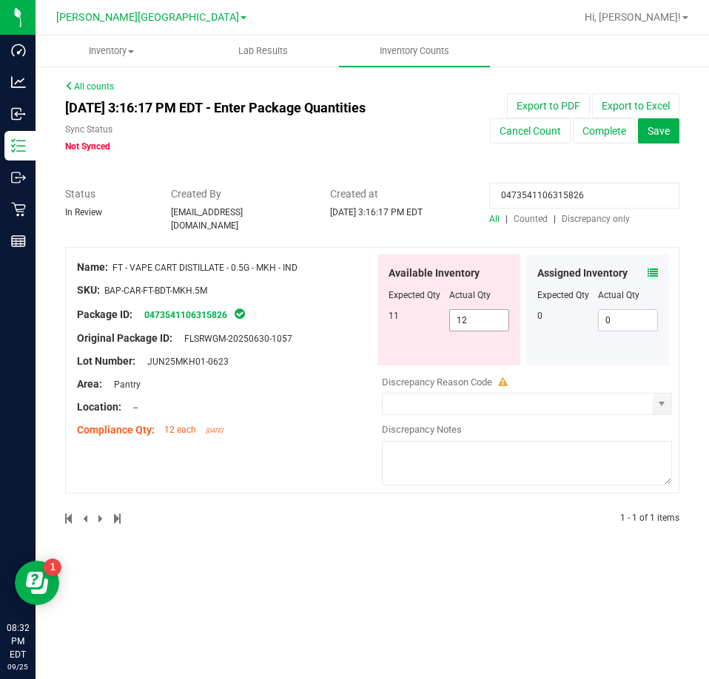
click at [479, 312] on span "12 12" at bounding box center [479, 320] width 61 height 22
click at [479, 312] on input "12" at bounding box center [479, 320] width 59 height 21
type input "11"
click at [365, 399] on div "Location: --" at bounding box center [225, 407] width 297 height 16
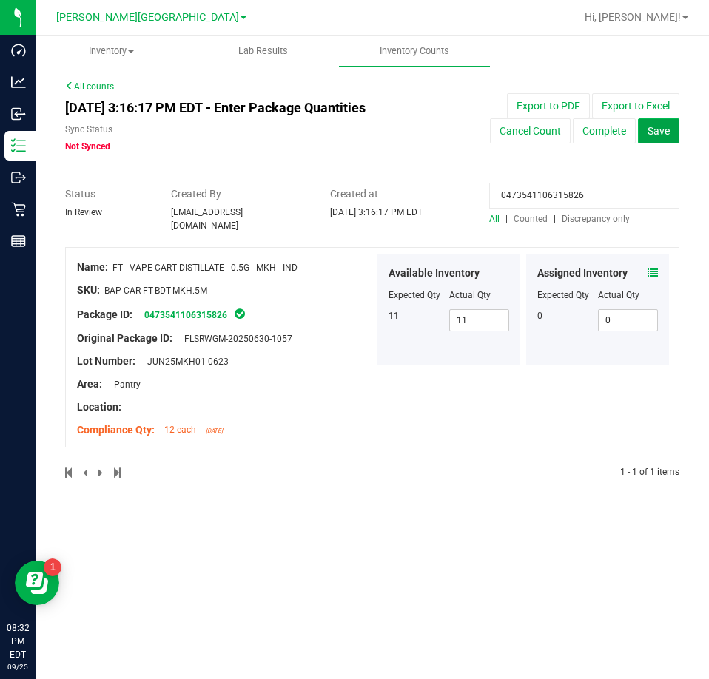
click at [662, 132] on span "Save" at bounding box center [658, 131] width 22 height 12
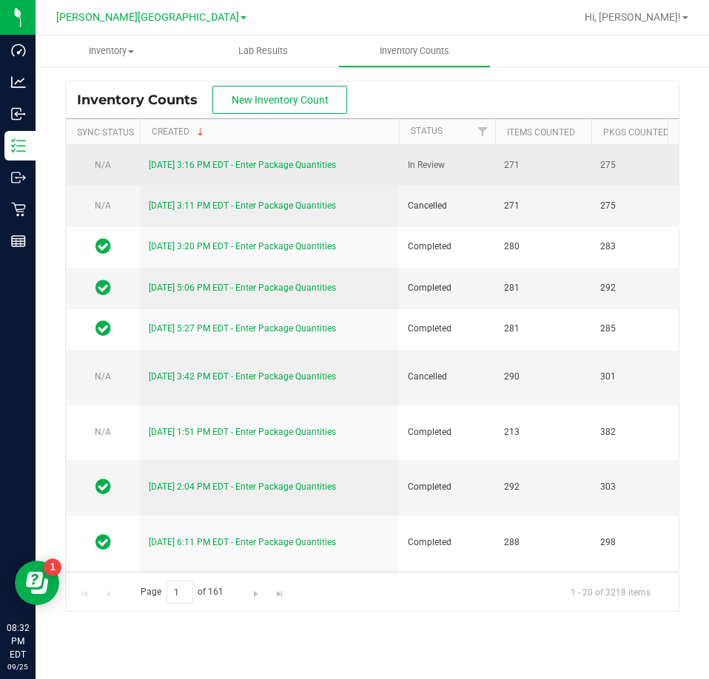
click at [201, 167] on link "[DATE] 3:16 PM EDT - Enter Package Quantities" at bounding box center [242, 165] width 187 height 10
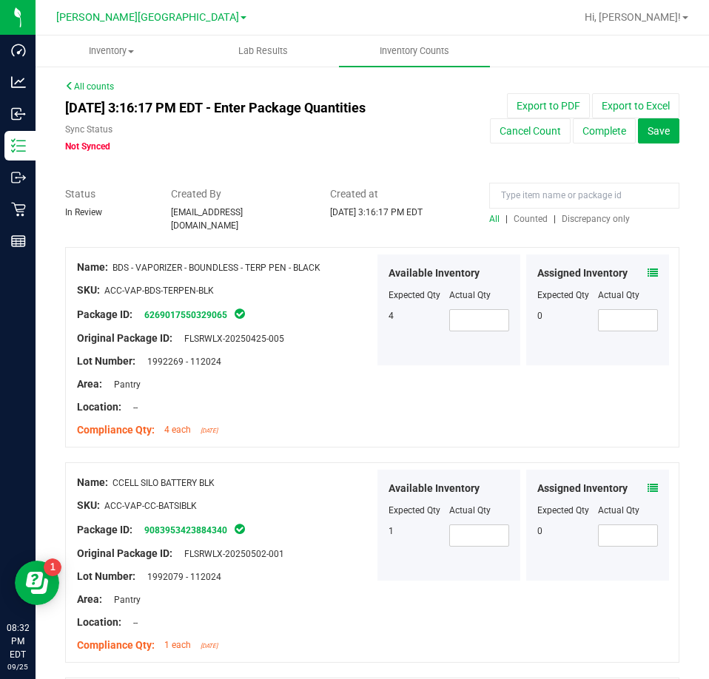
click at [585, 216] on span "Discrepancy only" at bounding box center [595, 219] width 68 height 10
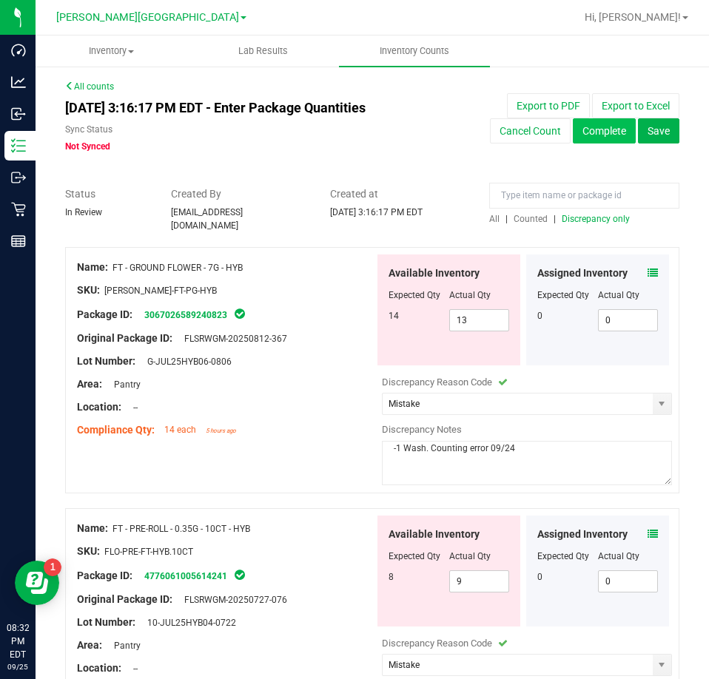
click at [589, 131] on button "Complete" at bounding box center [604, 130] width 63 height 25
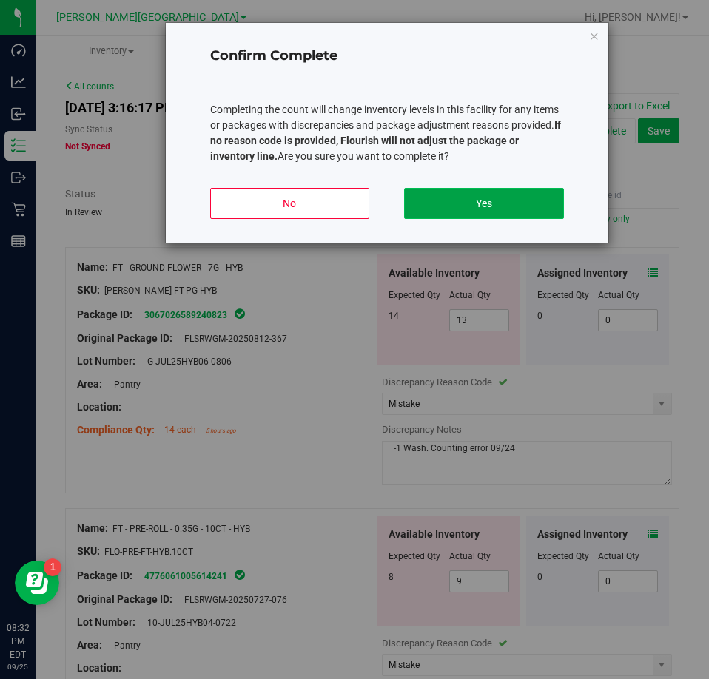
click at [431, 206] on button "Yes" at bounding box center [483, 203] width 159 height 31
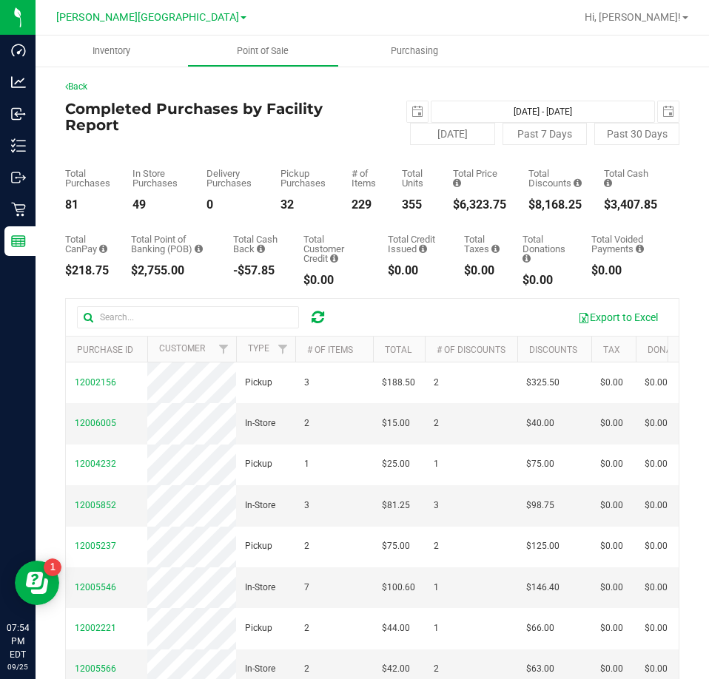
click at [323, 318] on icon at bounding box center [317, 317] width 13 height 15
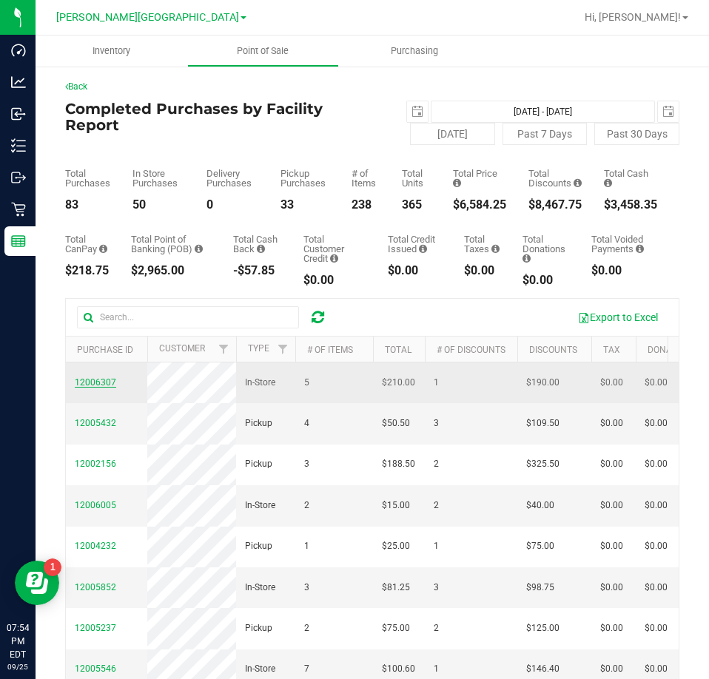
click at [99, 385] on span "12006307" at bounding box center [95, 382] width 41 height 10
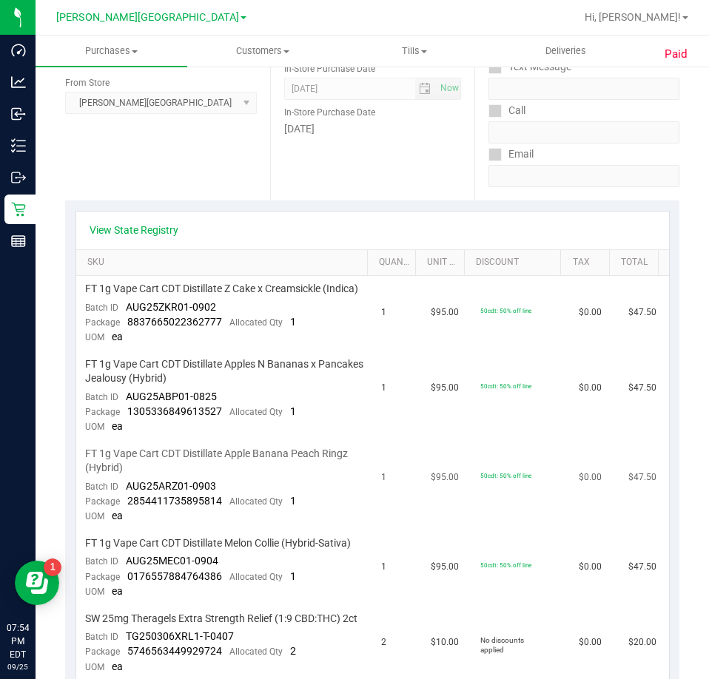
scroll to position [222, 0]
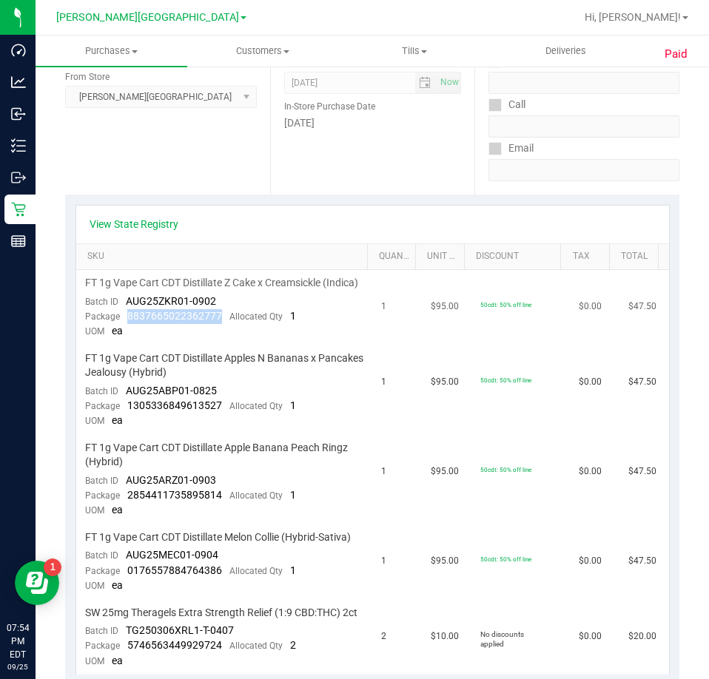
drag, startPoint x: 221, startPoint y: 334, endPoint x: 126, endPoint y: 325, distance: 95.0
click at [126, 324] on div "Package 8837665022362777 Allocated Qty 1" at bounding box center [190, 316] width 211 height 15
copy span "8837665022362777"
drag, startPoint x: 221, startPoint y: 420, endPoint x: 128, endPoint y: 419, distance: 93.2
click at [128, 414] on div "Package 1305336849613527 Allocated Qty 1" at bounding box center [190, 406] width 211 height 15
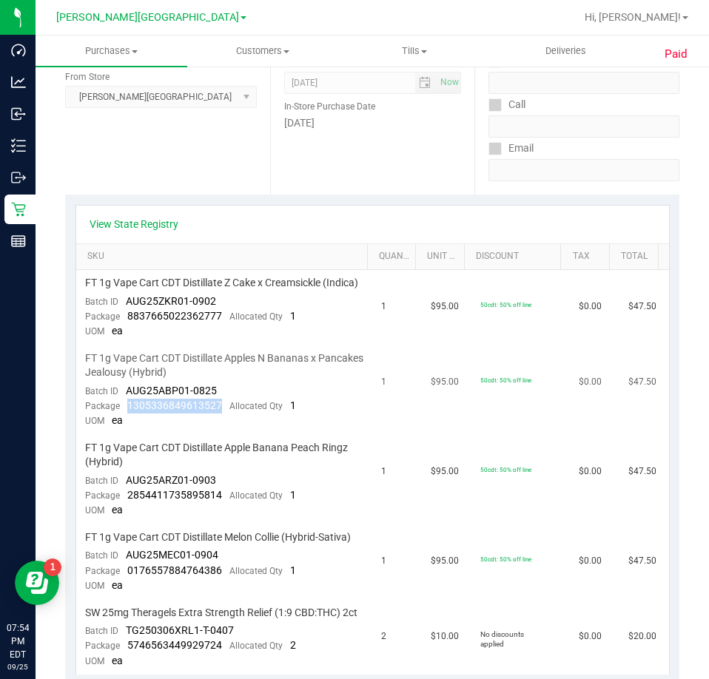
copy span "1305336849613527"
drag, startPoint x: 223, startPoint y: 504, endPoint x: 126, endPoint y: 512, distance: 98.0
click at [126, 503] on div "Package 2854411735895814 Allocated Qty 1" at bounding box center [190, 495] width 211 height 15
copy span "2854411735895814"
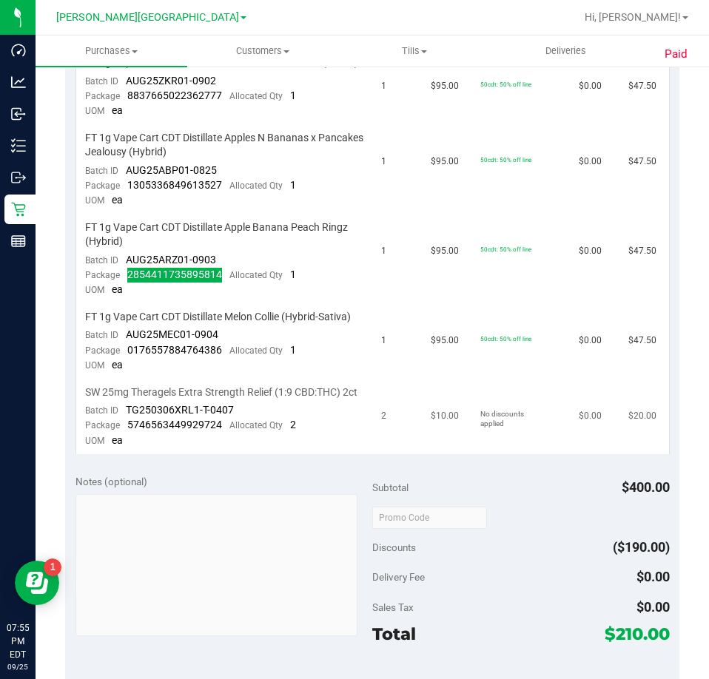
scroll to position [444, 0]
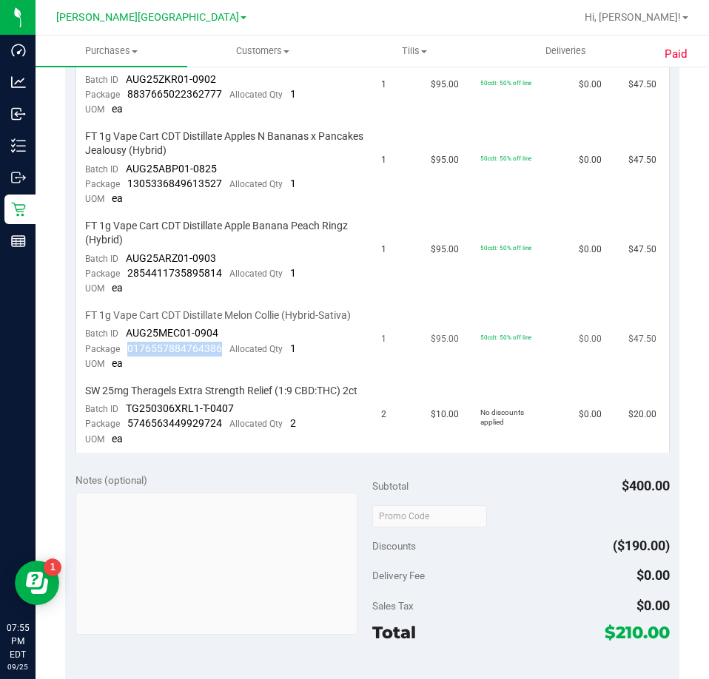
drag, startPoint x: 223, startPoint y: 376, endPoint x: 126, endPoint y: 385, distance: 98.0
click at [126, 357] on div "Package 0176557884764386 Allocated Qty 1" at bounding box center [190, 349] width 211 height 15
copy span "0176557884764386"
drag, startPoint x: 220, startPoint y: 466, endPoint x: 121, endPoint y: 470, distance: 99.9
click at [121, 431] on div "Package 5746563449929724 Allocated Qty 2" at bounding box center [190, 423] width 211 height 15
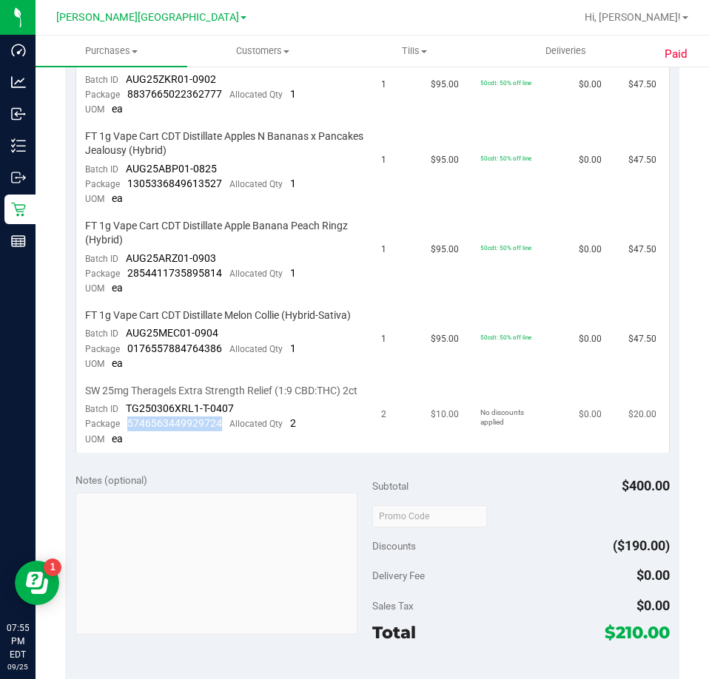
copy span "5746563449929724"
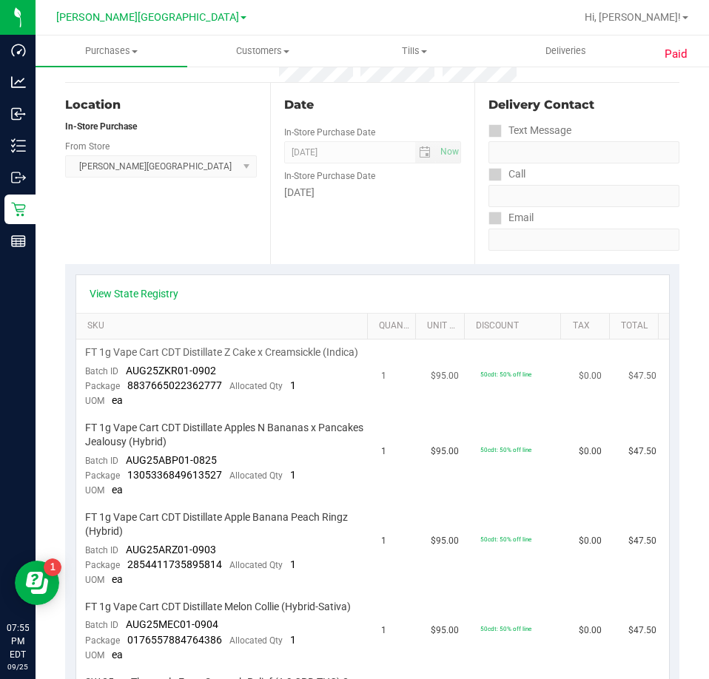
scroll to position [0, 0]
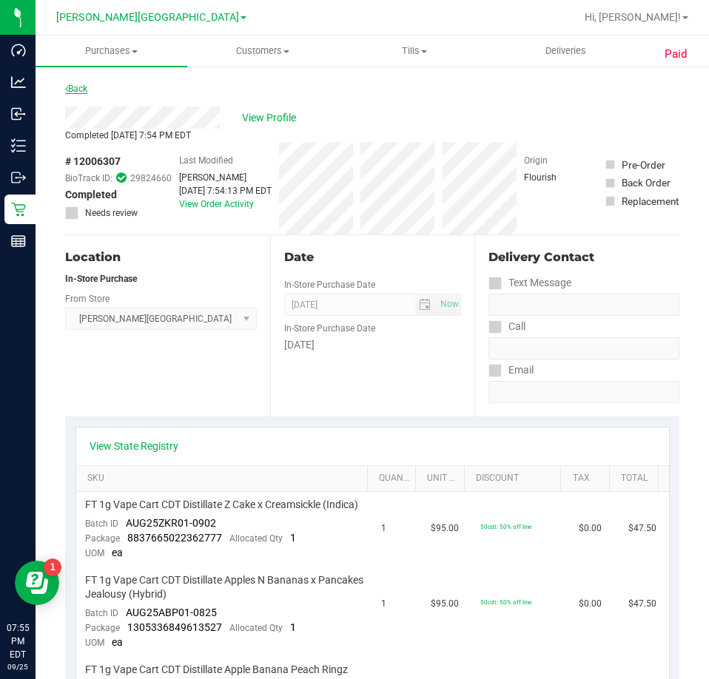
click at [72, 86] on link "Back" at bounding box center [76, 89] width 22 height 10
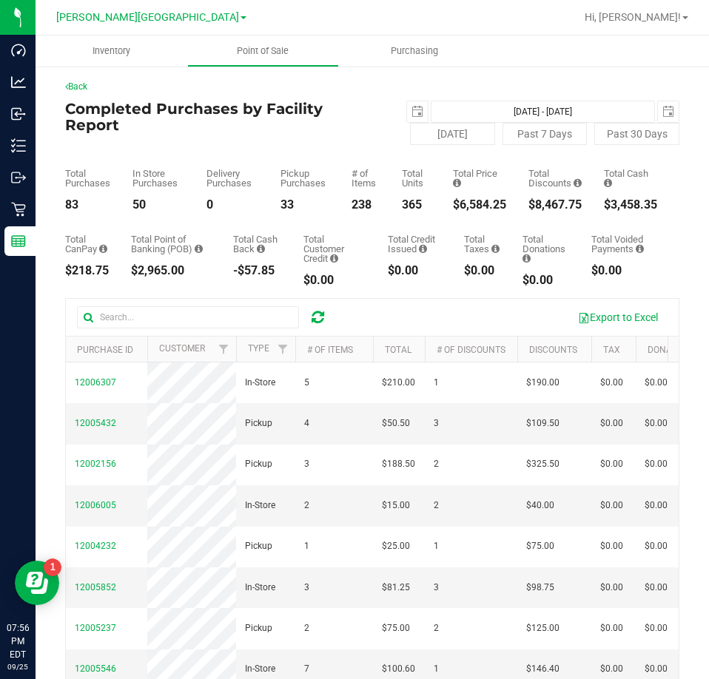
click at [351, 132] on h4 "Completed Purchases by Facility Report" at bounding box center [218, 117] width 307 height 33
click at [318, 324] on icon at bounding box center [317, 317] width 13 height 15
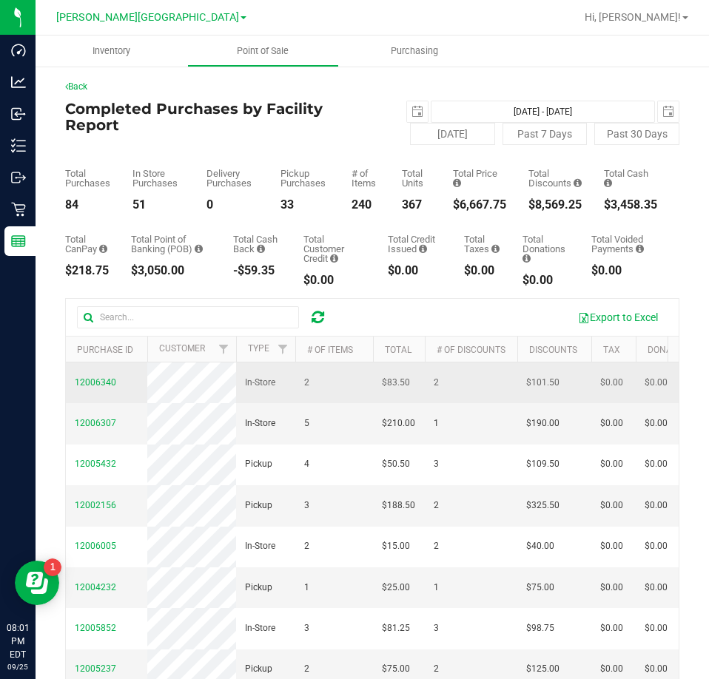
click at [95, 383] on span "12006340" at bounding box center [95, 383] width 41 height 14
click at [101, 388] on span "12006340" at bounding box center [95, 382] width 41 height 10
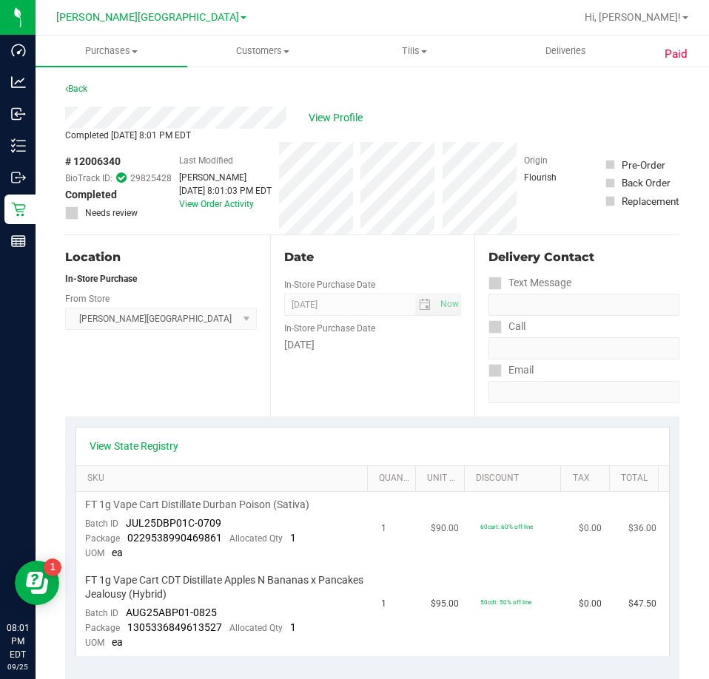
scroll to position [148, 0]
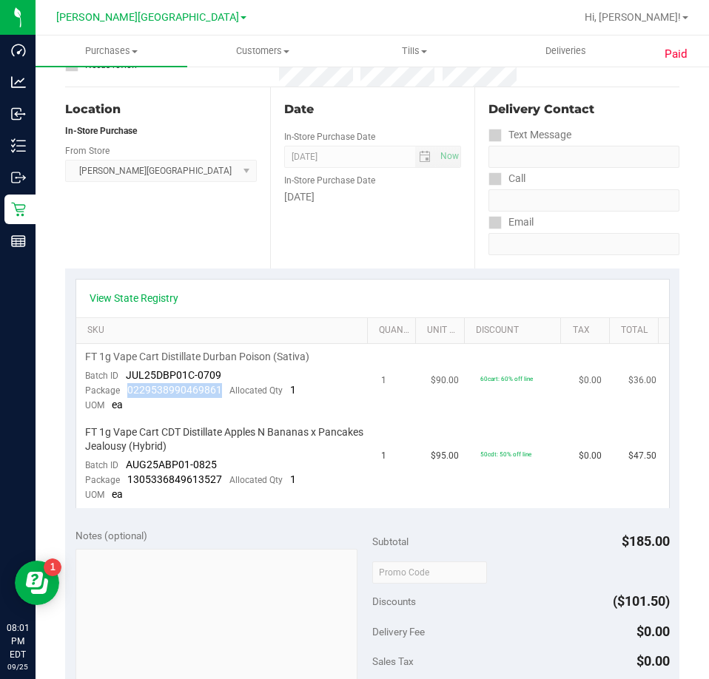
drag, startPoint x: 221, startPoint y: 394, endPoint x: 125, endPoint y: 390, distance: 96.2
click at [125, 390] on div "Package 0229538990469861 Allocated Qty 1" at bounding box center [190, 390] width 211 height 15
copy span "0229538990469861"
drag, startPoint x: 218, startPoint y: 479, endPoint x: 128, endPoint y: 480, distance: 90.3
click at [128, 480] on span "1305336849613527" at bounding box center [174, 479] width 95 height 12
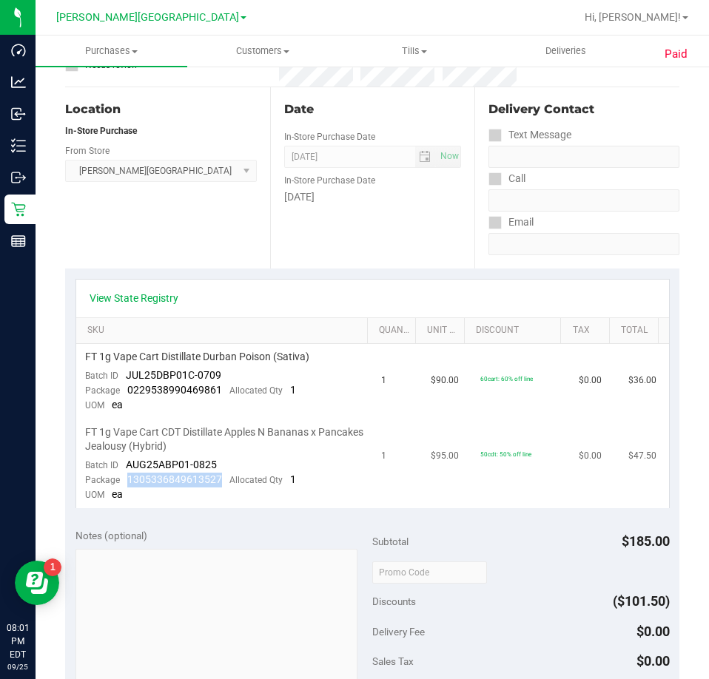
copy span "1305336849613527"
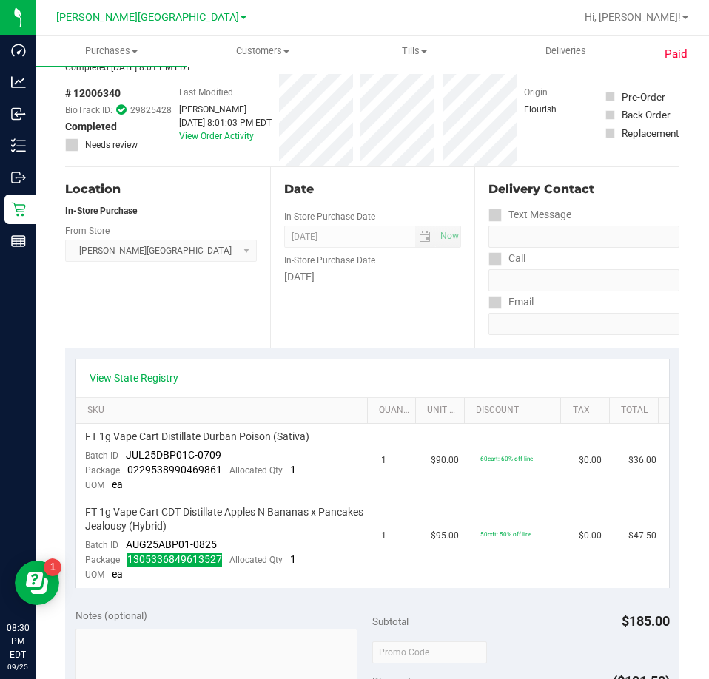
scroll to position [0, 0]
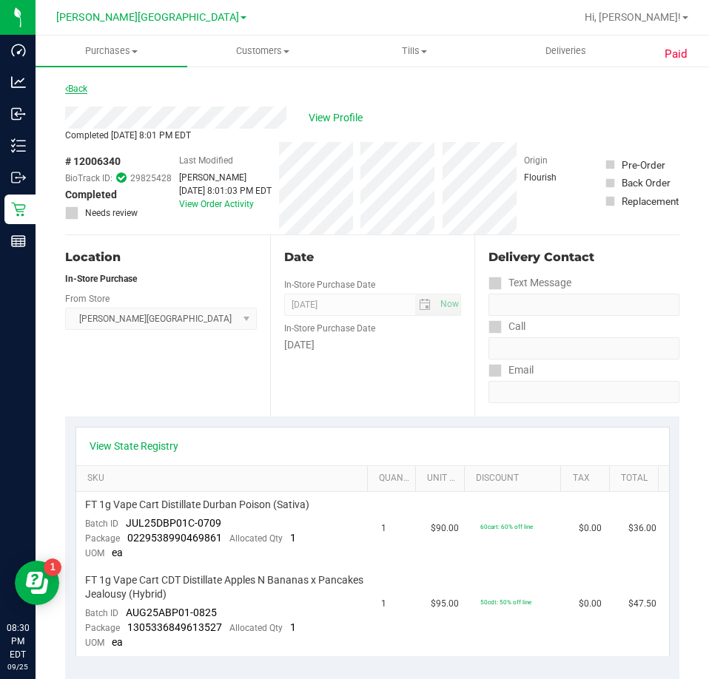
click at [80, 91] on link "Back" at bounding box center [76, 89] width 22 height 10
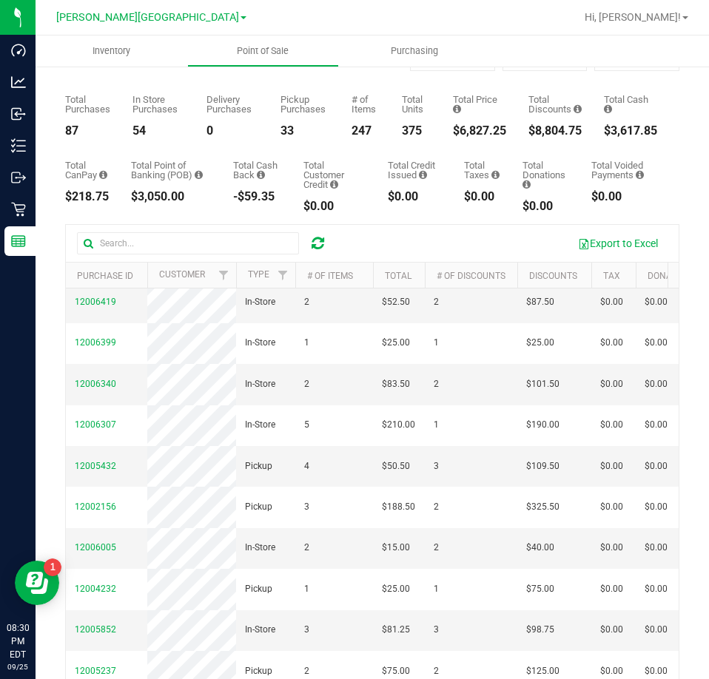
scroll to position [74, 0]
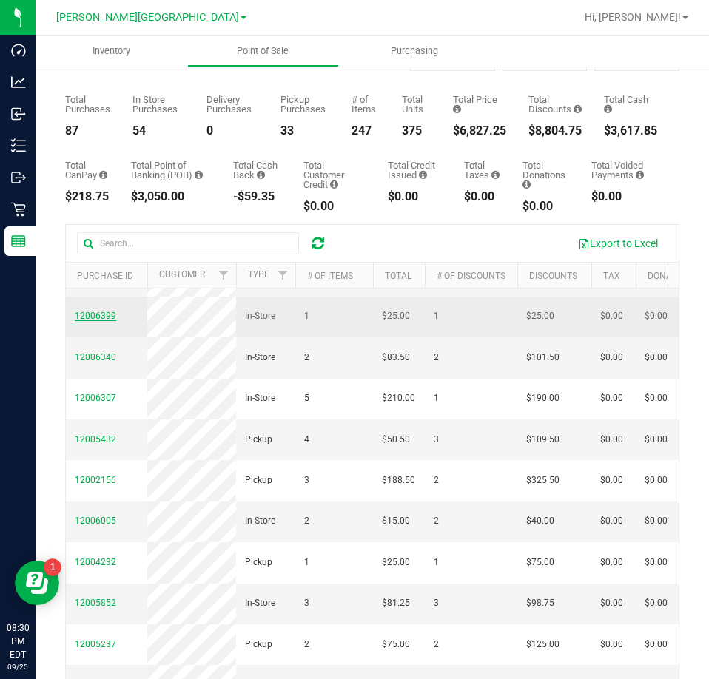
click at [98, 321] on span "12006399" at bounding box center [95, 316] width 41 height 10
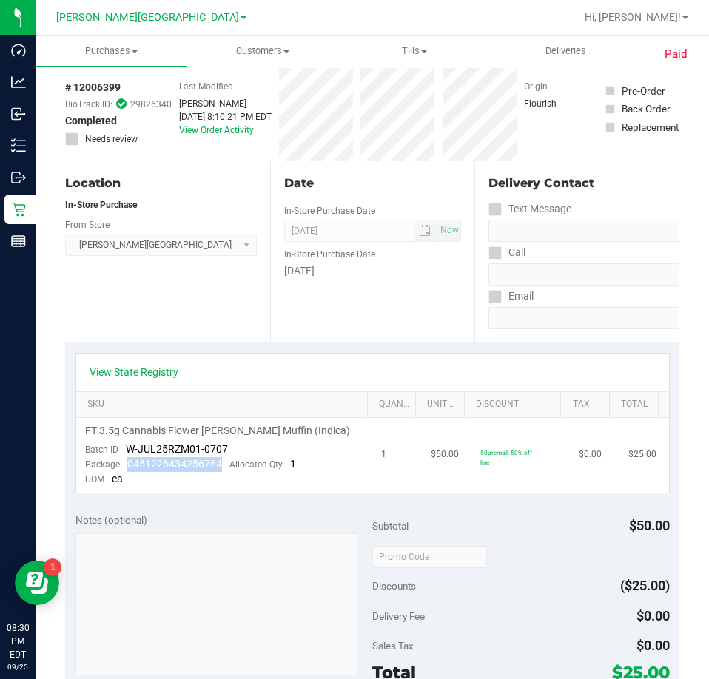
drag, startPoint x: 221, startPoint y: 467, endPoint x: 123, endPoint y: 467, distance: 98.4
click at [123, 467] on div "Package 0451226434256764 Allocated Qty 1" at bounding box center [190, 464] width 211 height 15
copy span "0451226434256764"
click at [127, 314] on div "Location In-Store Purchase From Store Bonita Springs WC Select Store Bonita Spr…" at bounding box center [167, 251] width 205 height 181
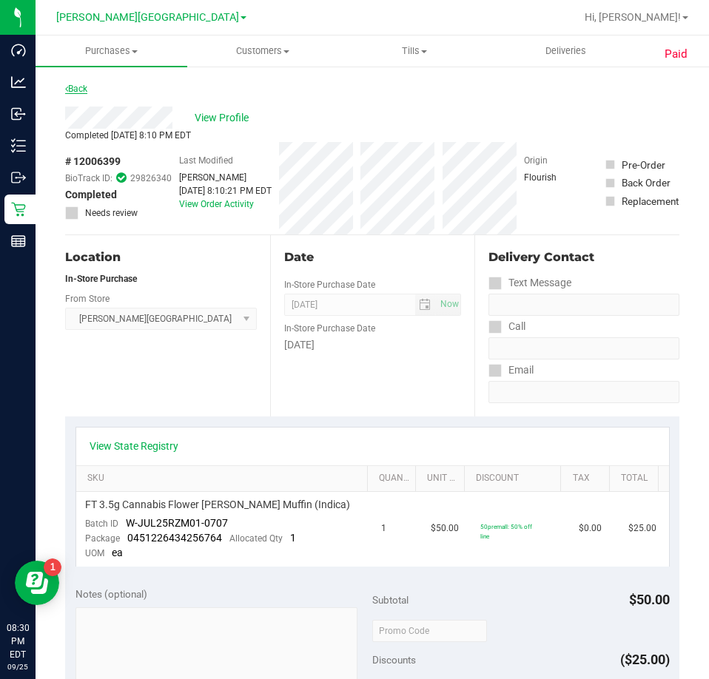
click at [78, 87] on link "Back" at bounding box center [76, 89] width 22 height 10
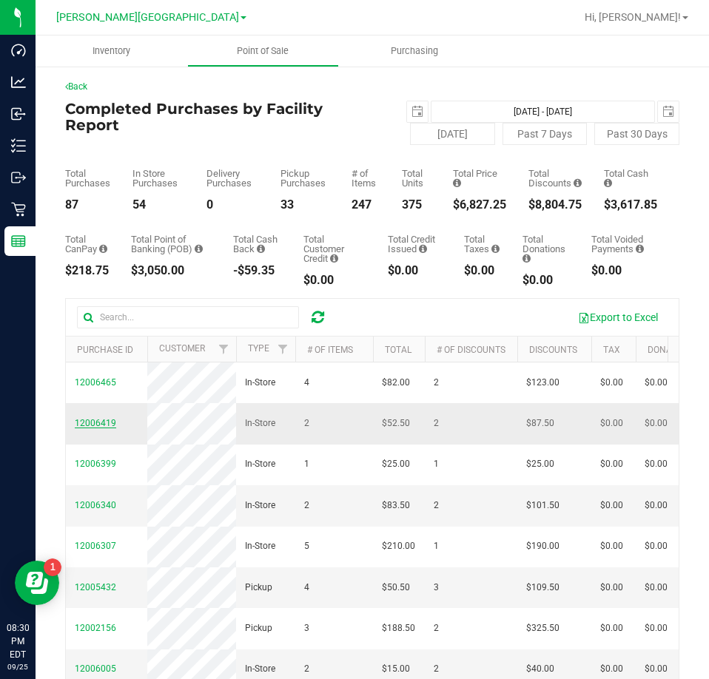
click at [98, 428] on span "12006419" at bounding box center [95, 423] width 41 height 10
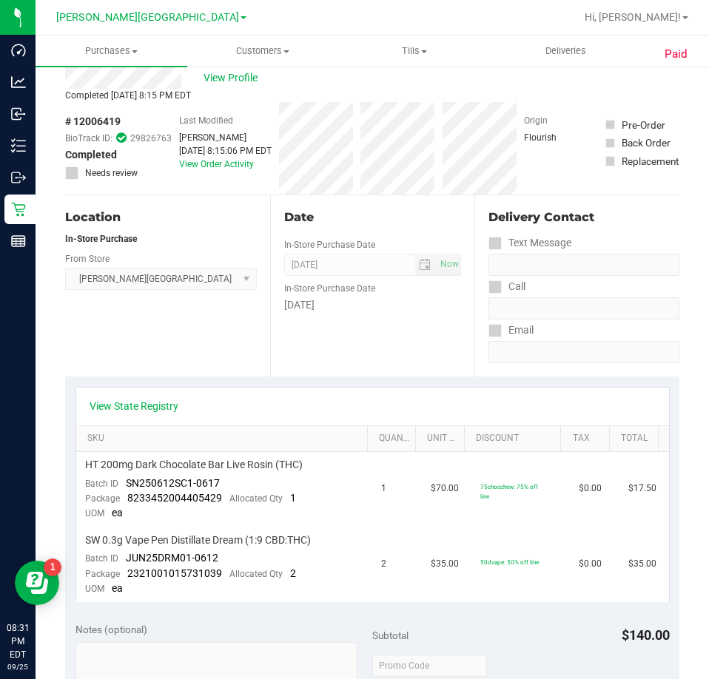
scroll to position [148, 0]
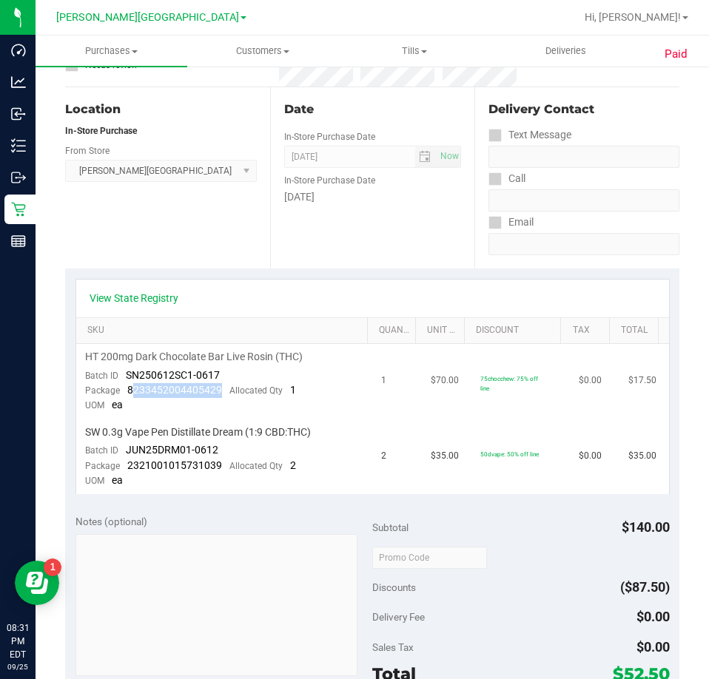
drag, startPoint x: 221, startPoint y: 388, endPoint x: 132, endPoint y: 394, distance: 89.0
click at [132, 394] on div "Package 8233452004405429 Allocated Qty 1" at bounding box center [190, 390] width 211 height 15
click at [132, 394] on span "8233452004405429" at bounding box center [174, 390] width 95 height 12
drag, startPoint x: 126, startPoint y: 391, endPoint x: 222, endPoint y: 392, distance: 95.4
click at [222, 392] on div "Package 8233452004405429 Allocated Qty 1" at bounding box center [190, 390] width 211 height 15
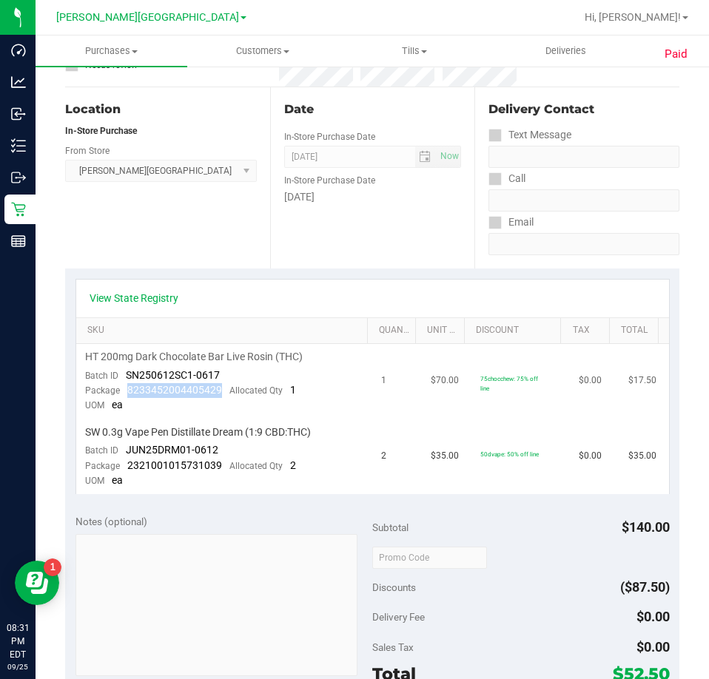
copy span "8233452004405429"
drag, startPoint x: 218, startPoint y: 462, endPoint x: 126, endPoint y: 464, distance: 91.7
click at [127, 464] on span "2321001015731039" at bounding box center [174, 465] width 95 height 12
copy span "2321001015731039"
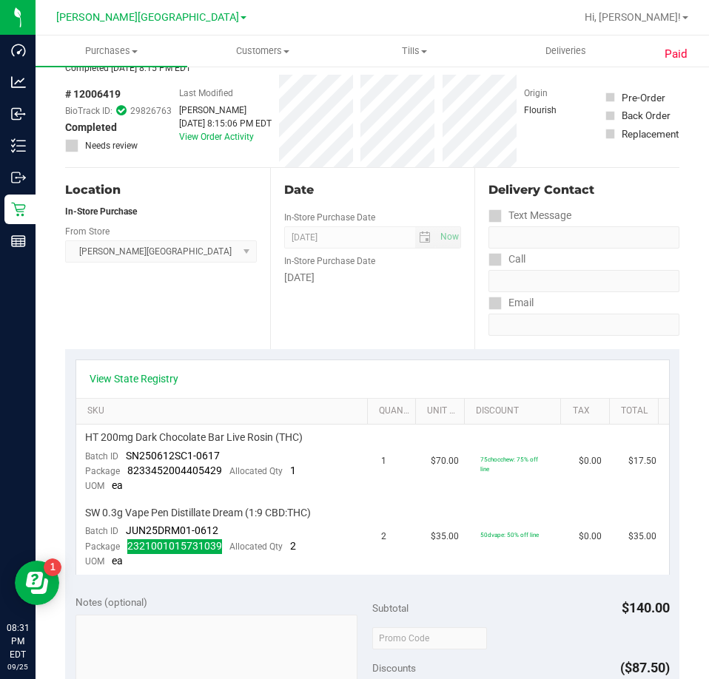
scroll to position [0, 0]
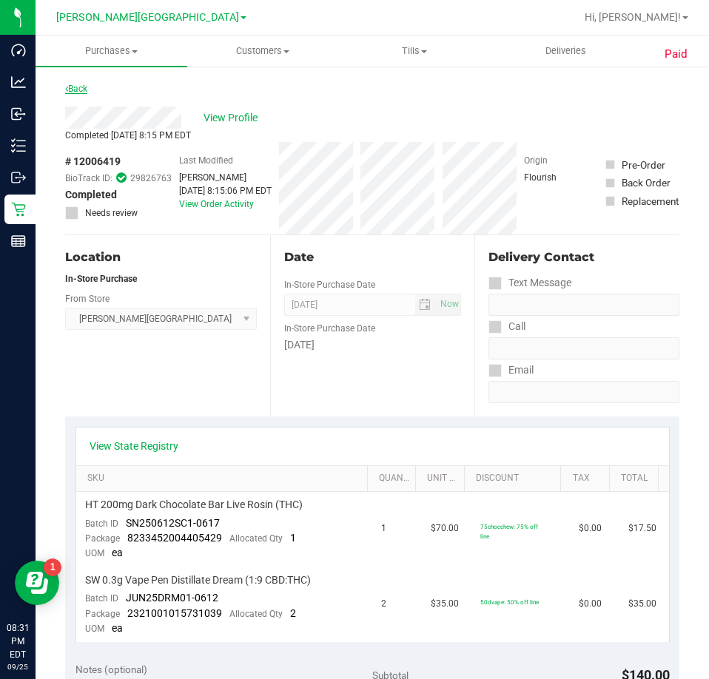
click at [69, 89] on link "Back" at bounding box center [76, 89] width 22 height 10
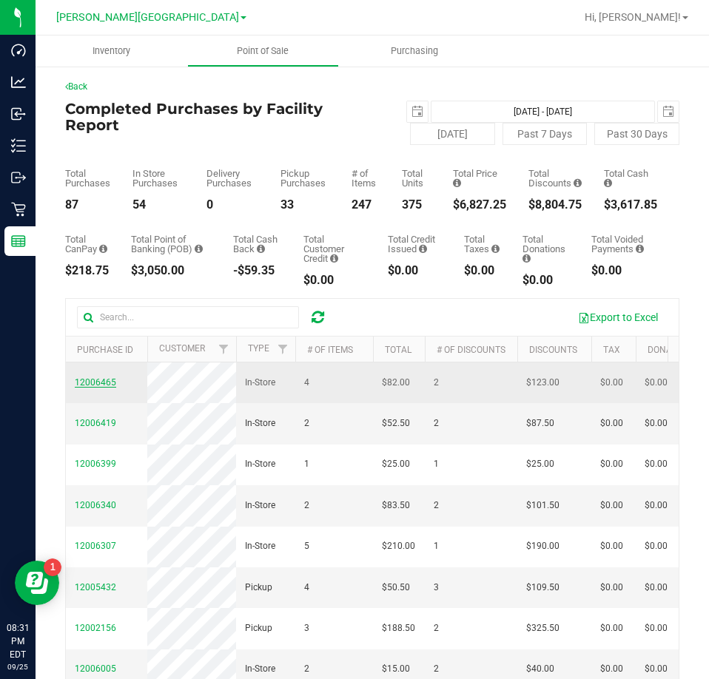
click at [97, 388] on span "12006465" at bounding box center [95, 382] width 41 height 10
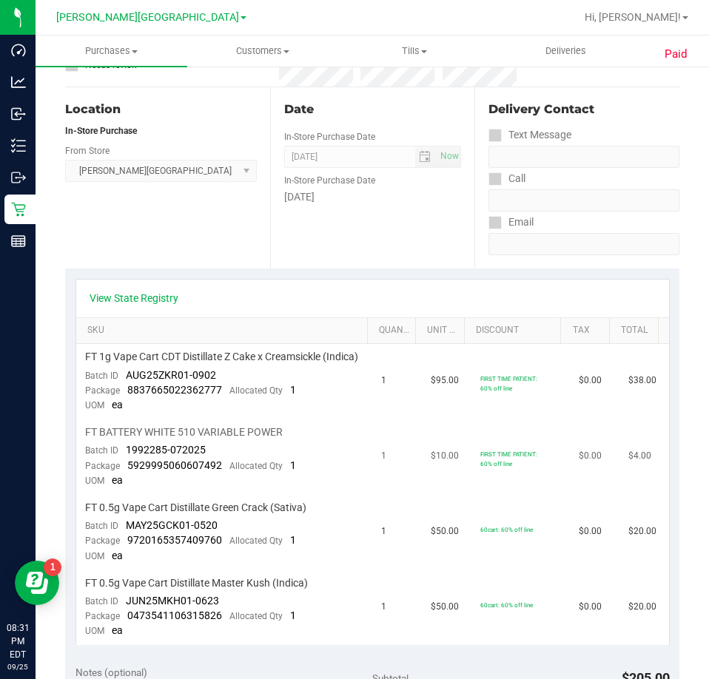
scroll to position [222, 0]
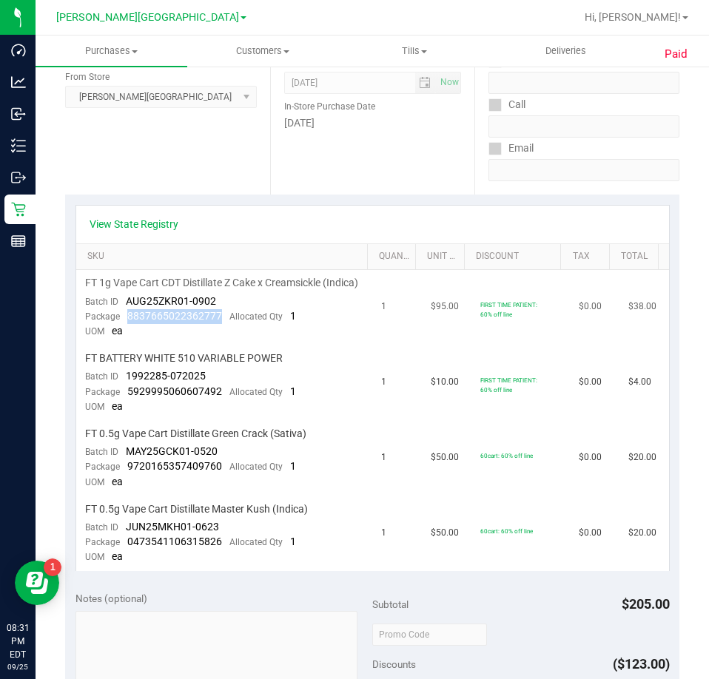
drag, startPoint x: 222, startPoint y: 333, endPoint x: 126, endPoint y: 329, distance: 95.5
click at [126, 324] on div "Package 8837665022362777 Allocated Qty 1" at bounding box center [190, 316] width 211 height 15
drag, startPoint x: 220, startPoint y: 402, endPoint x: 126, endPoint y: 409, distance: 94.2
click at [126, 399] on div "Package 5929995060607492 Allocated Qty 1" at bounding box center [190, 392] width 211 height 15
drag, startPoint x: 222, startPoint y: 481, endPoint x: 126, endPoint y: 479, distance: 96.2
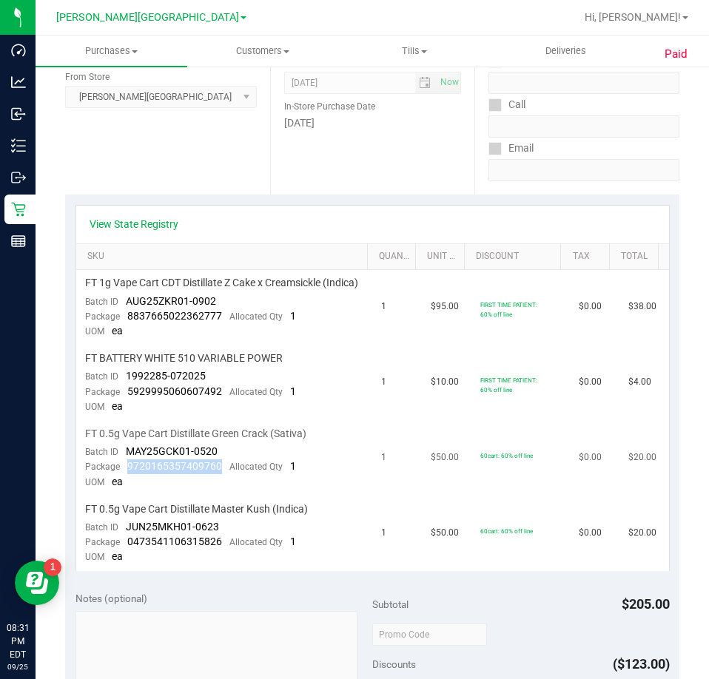
click at [118, 474] on div "Package 9720165357409760 Allocated Qty 1" at bounding box center [190, 466] width 211 height 15
drag, startPoint x: 220, startPoint y: 560, endPoint x: 129, endPoint y: 560, distance: 91.7
click at [129, 550] on div "Package 0473541106315826 Allocated Qty 1" at bounding box center [190, 542] width 211 height 15
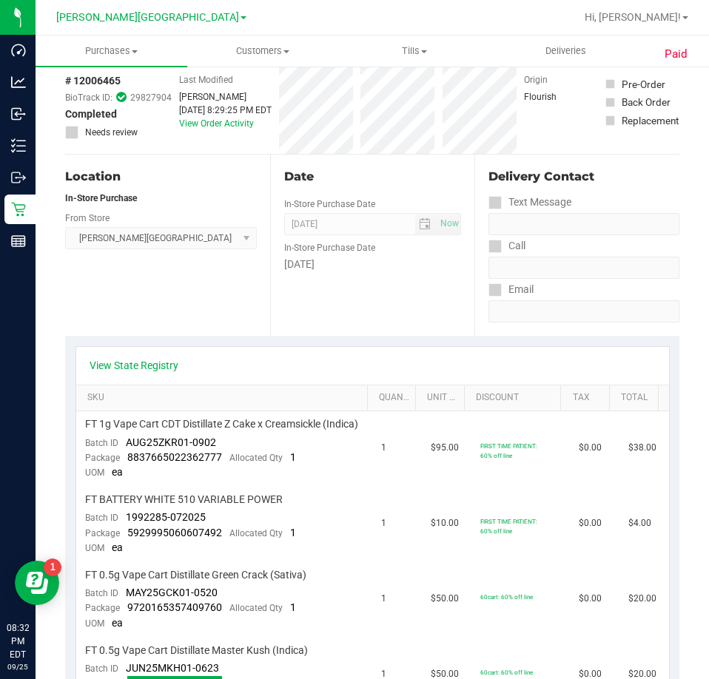
scroll to position [0, 0]
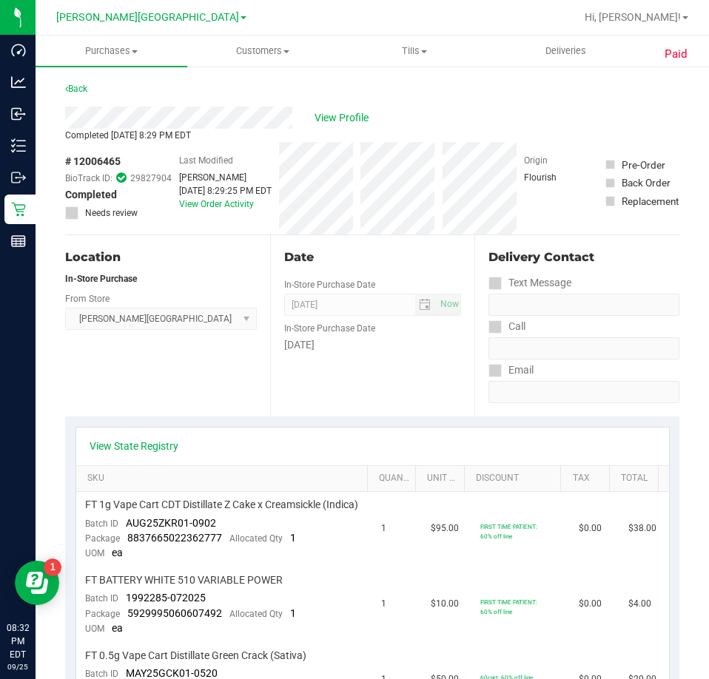
click at [81, 95] on div "Back" at bounding box center [76, 89] width 22 height 18
click at [78, 90] on link "Back" at bounding box center [76, 89] width 22 height 10
